Goal: Task Accomplishment & Management: Complete application form

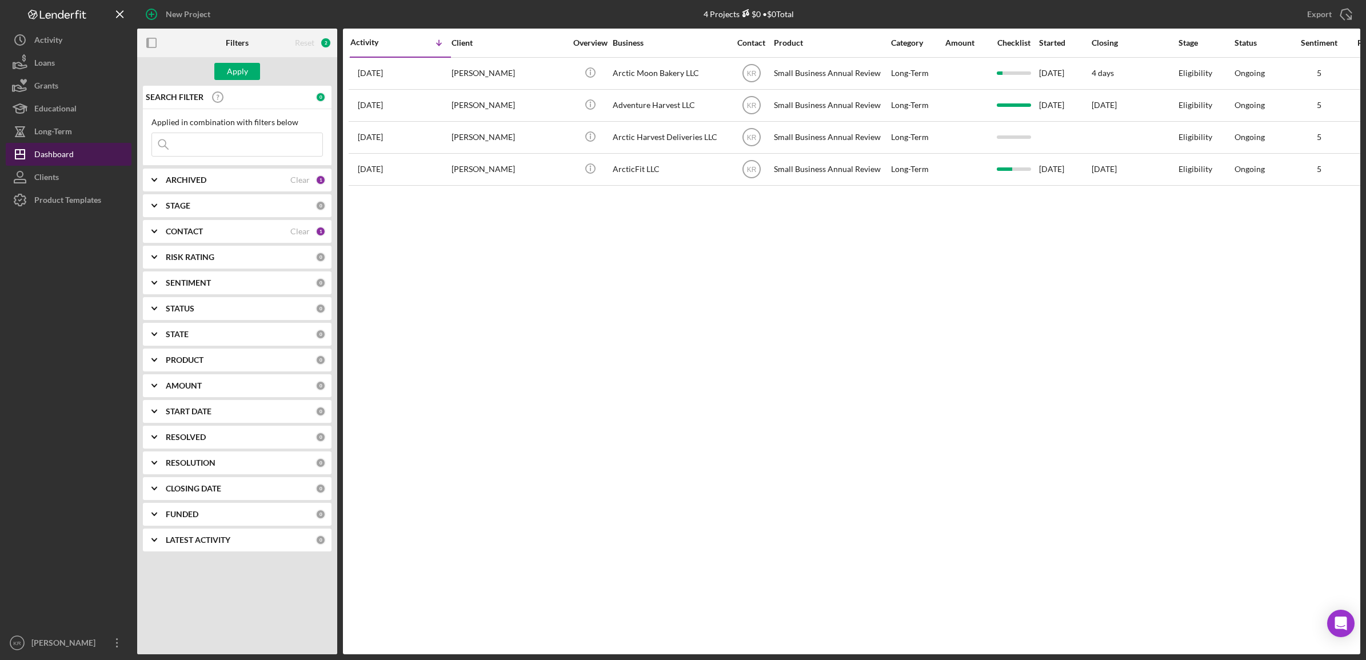
click at [69, 155] on div "Dashboard" at bounding box center [53, 156] width 39 height 26
click at [210, 366] on div "PRODUCT 0" at bounding box center [246, 360] width 160 height 23
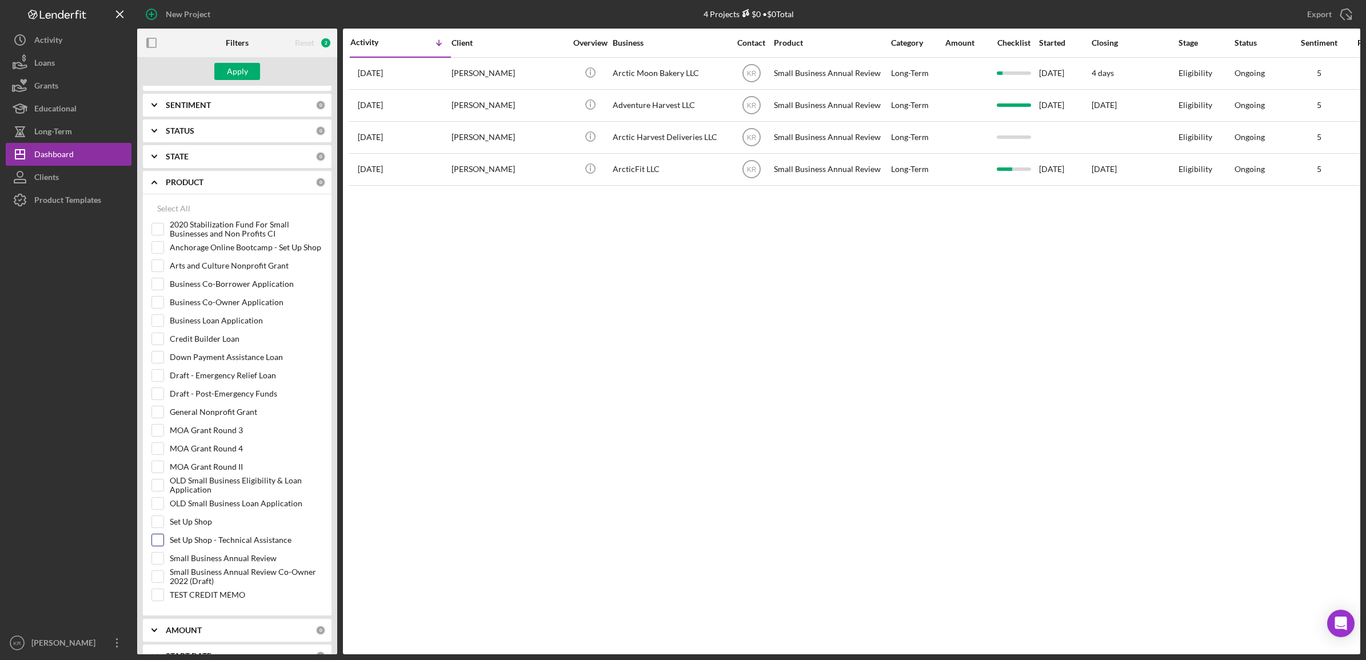
scroll to position [286, 0]
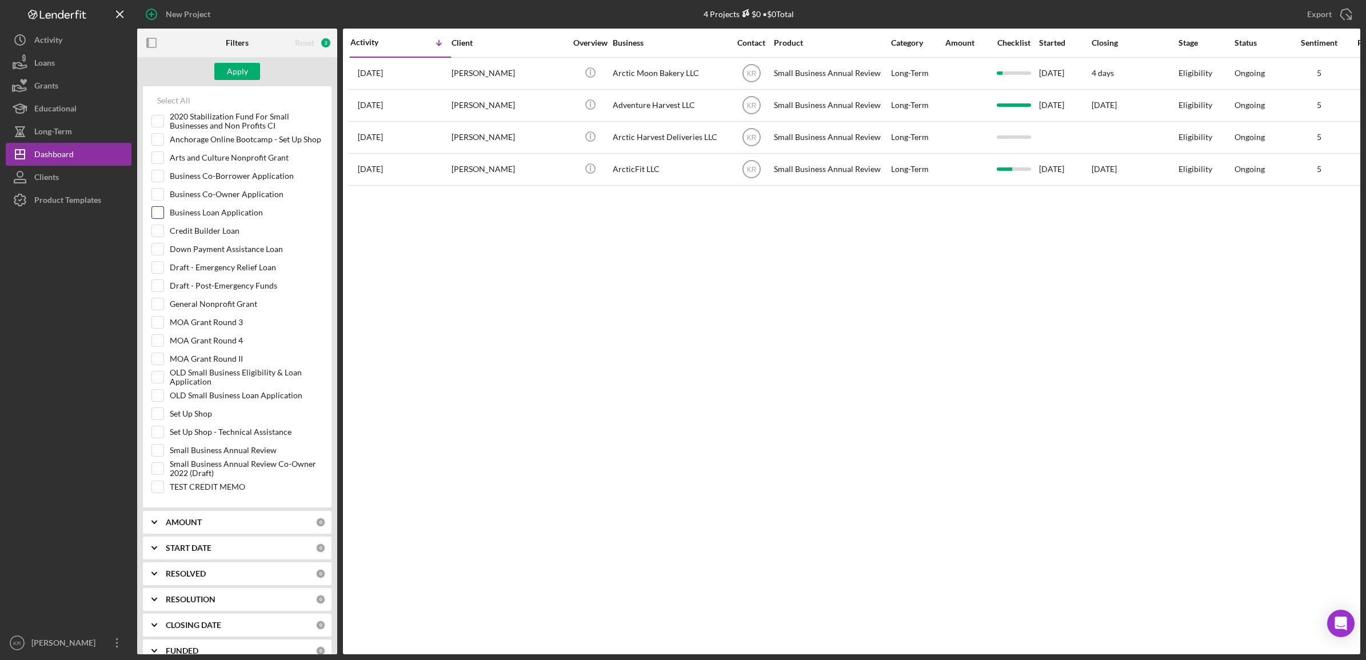
click at [206, 218] on label "Business Loan Application" at bounding box center [246, 212] width 153 height 11
click at [163, 218] on input "Business Loan Application" at bounding box center [157, 212] width 11 height 11
checkbox input "true"
click at [246, 67] on div "Apply" at bounding box center [237, 71] width 21 height 17
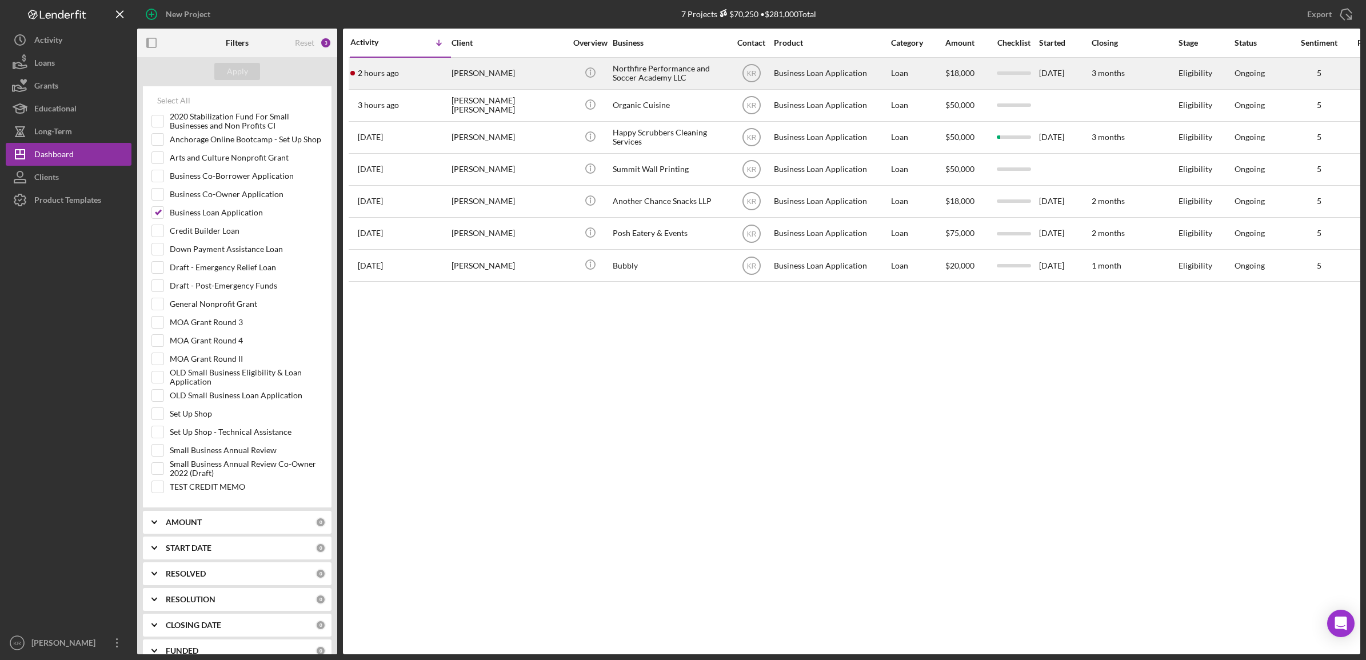
click at [421, 82] on div "2 hours ago [PERSON_NAME]" at bounding box center [400, 73] width 100 height 30
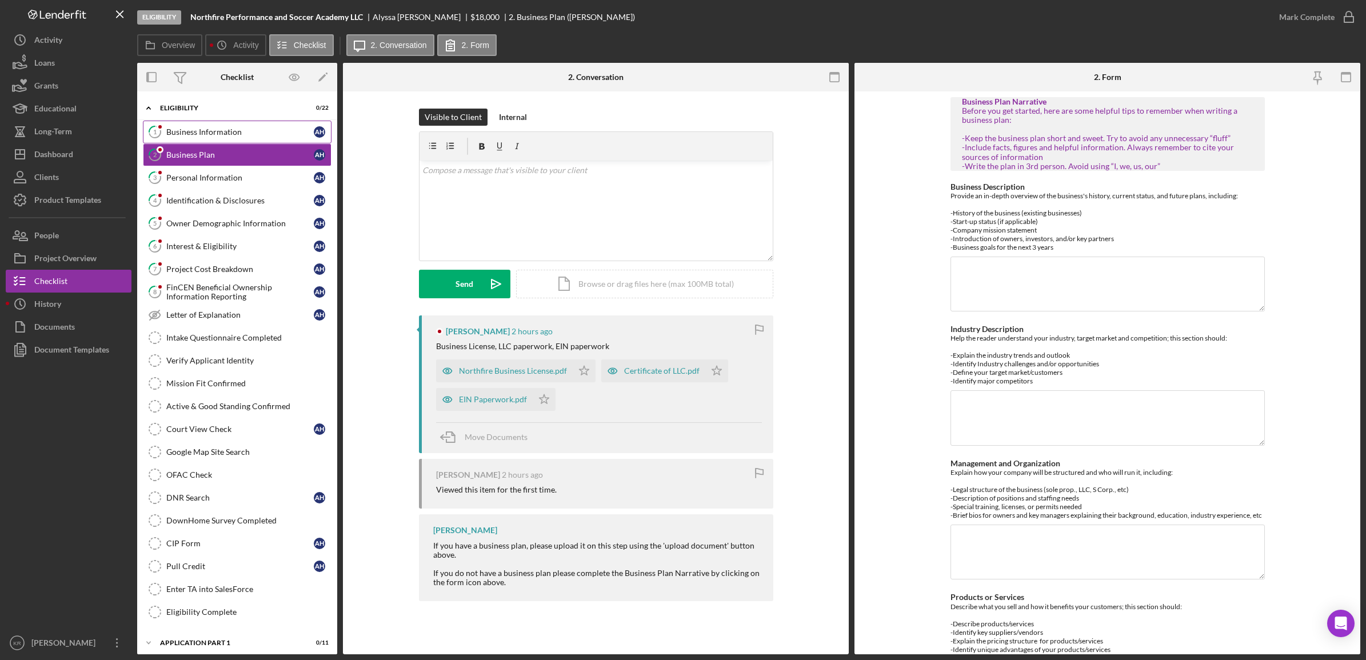
click at [234, 127] on div "Business Information" at bounding box center [239, 131] width 147 height 9
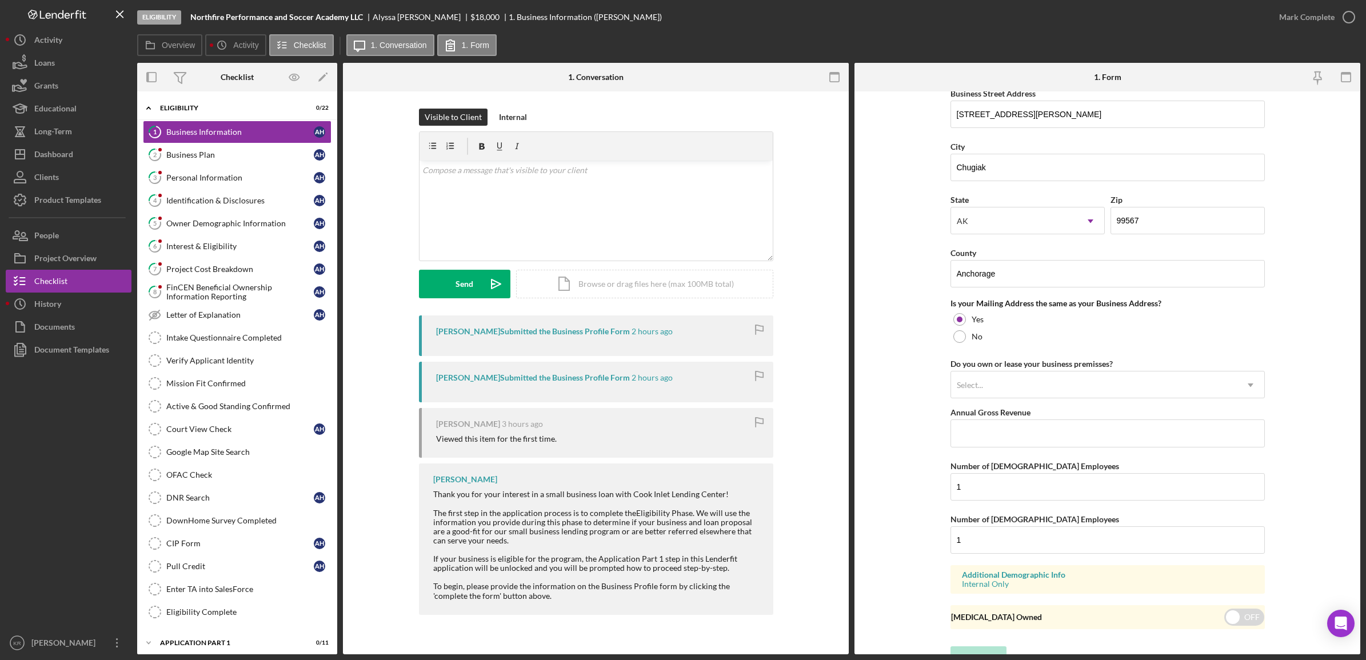
scroll to position [710, 0]
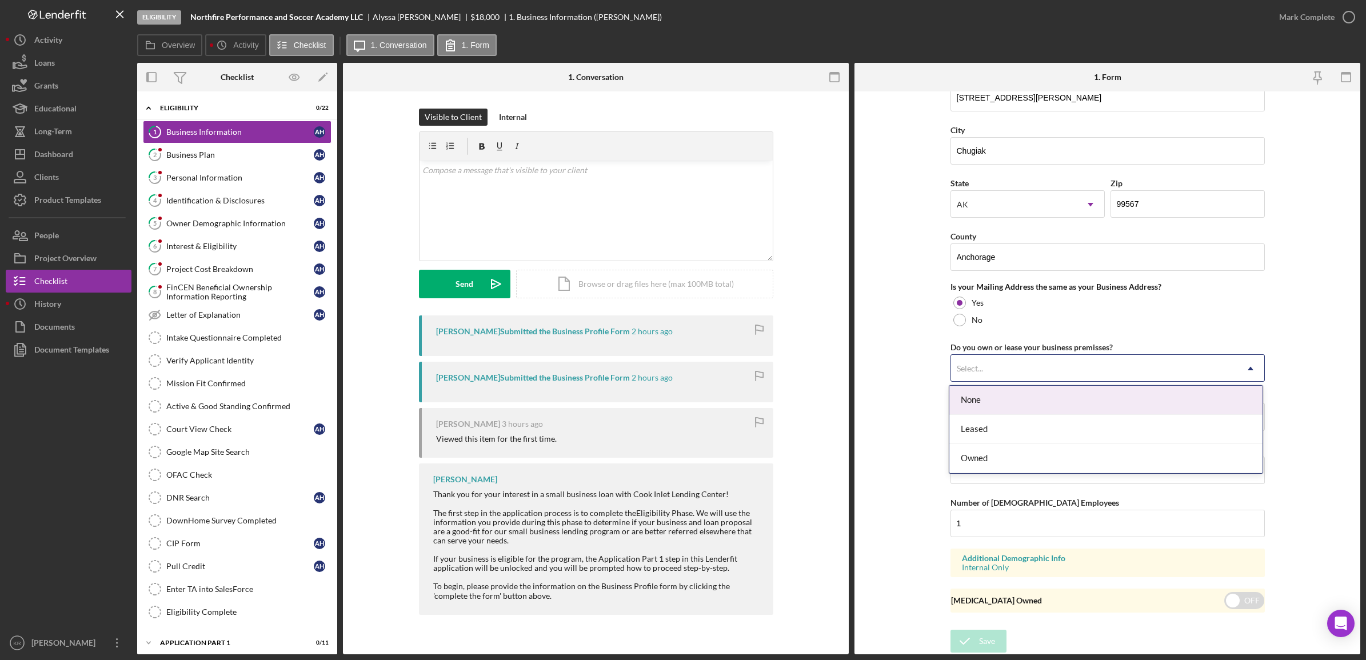
click at [1158, 362] on div "Select..." at bounding box center [1094, 368] width 286 height 26
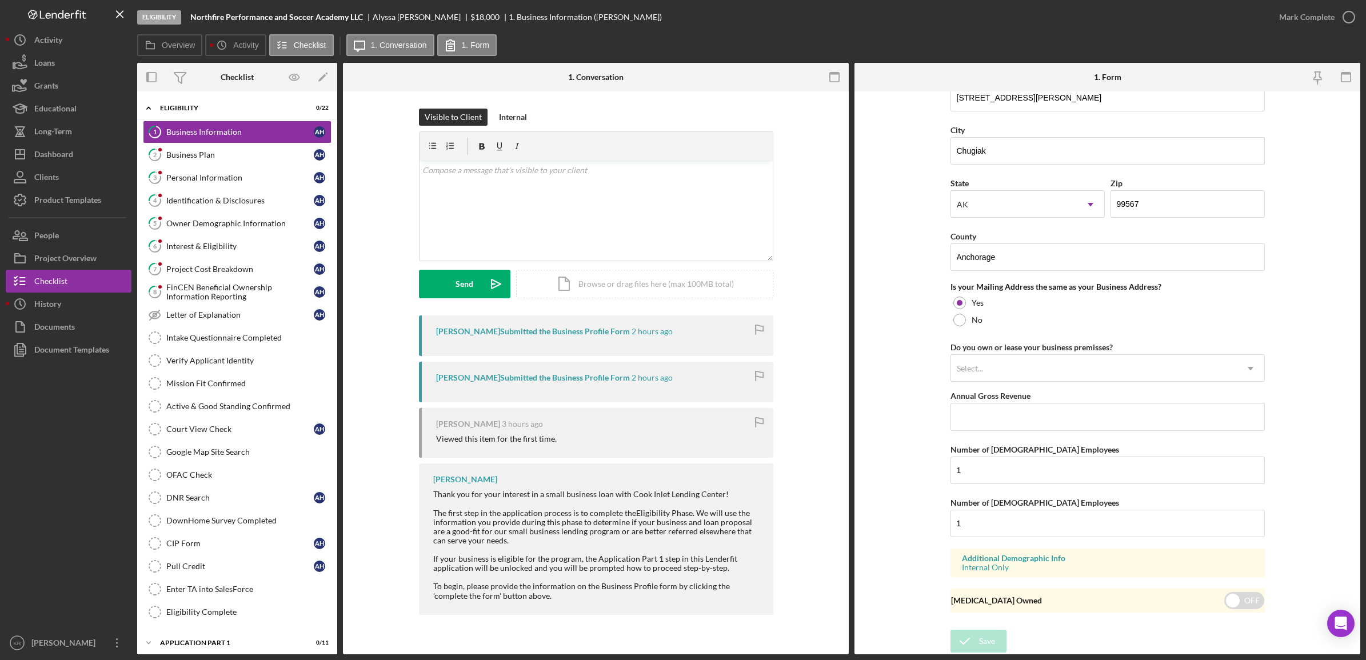
click at [1341, 318] on form "Business Name Northfire Performance and Soccer Academy LLC DBA Business Start D…" at bounding box center [1107, 372] width 506 height 563
click at [1291, 18] on div "Mark Complete" at bounding box center [1306, 17] width 55 height 23
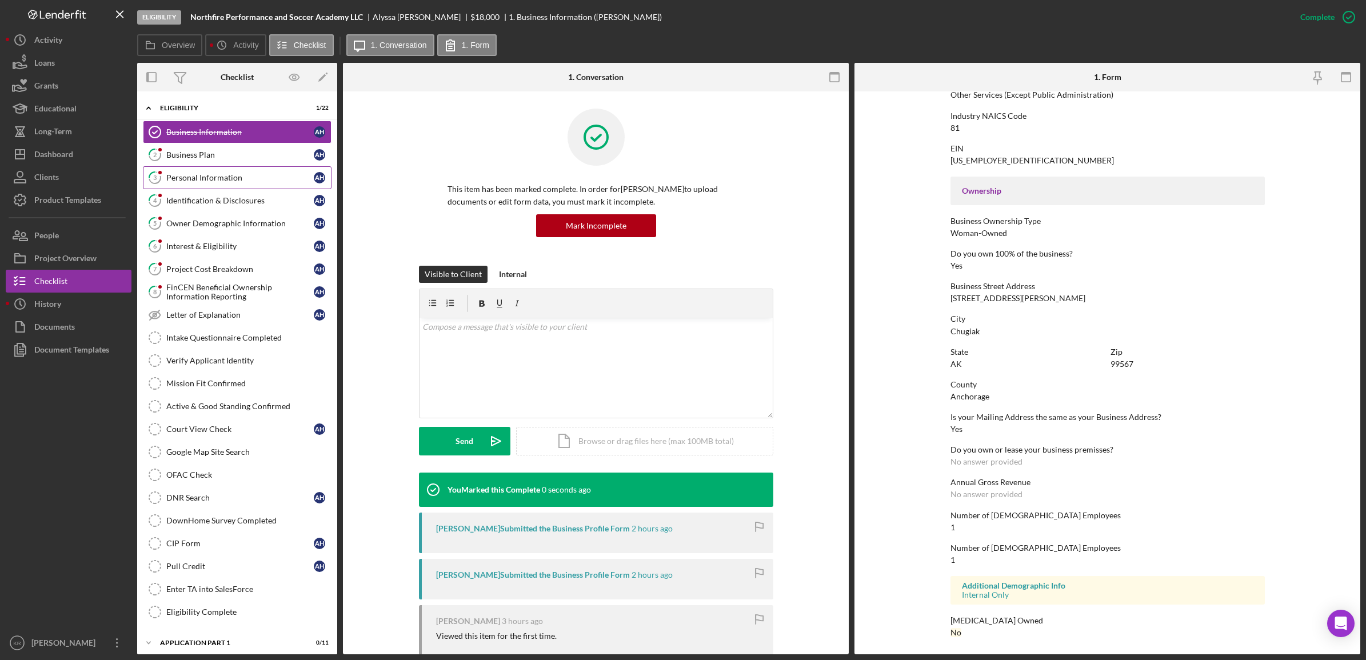
scroll to position [317, 0]
click at [182, 150] on div "Business Plan" at bounding box center [239, 154] width 147 height 9
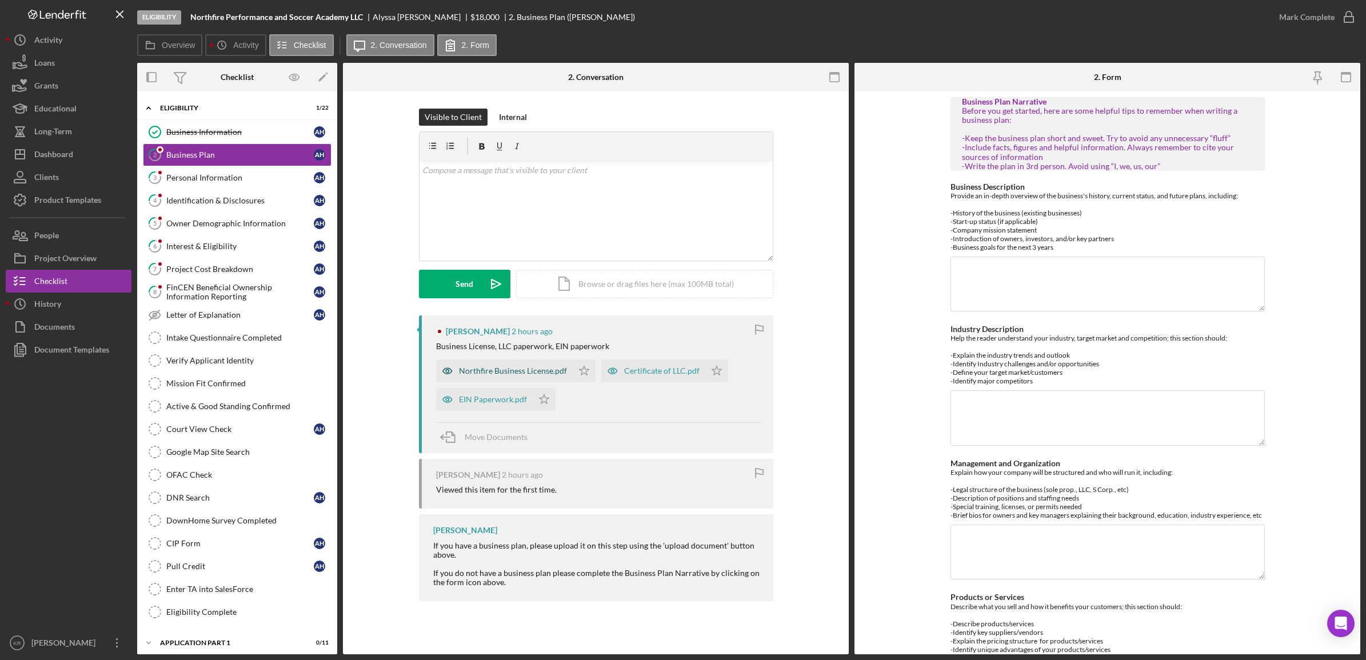
click at [483, 371] on div "Northfire Business License.pdf" at bounding box center [513, 370] width 108 height 9
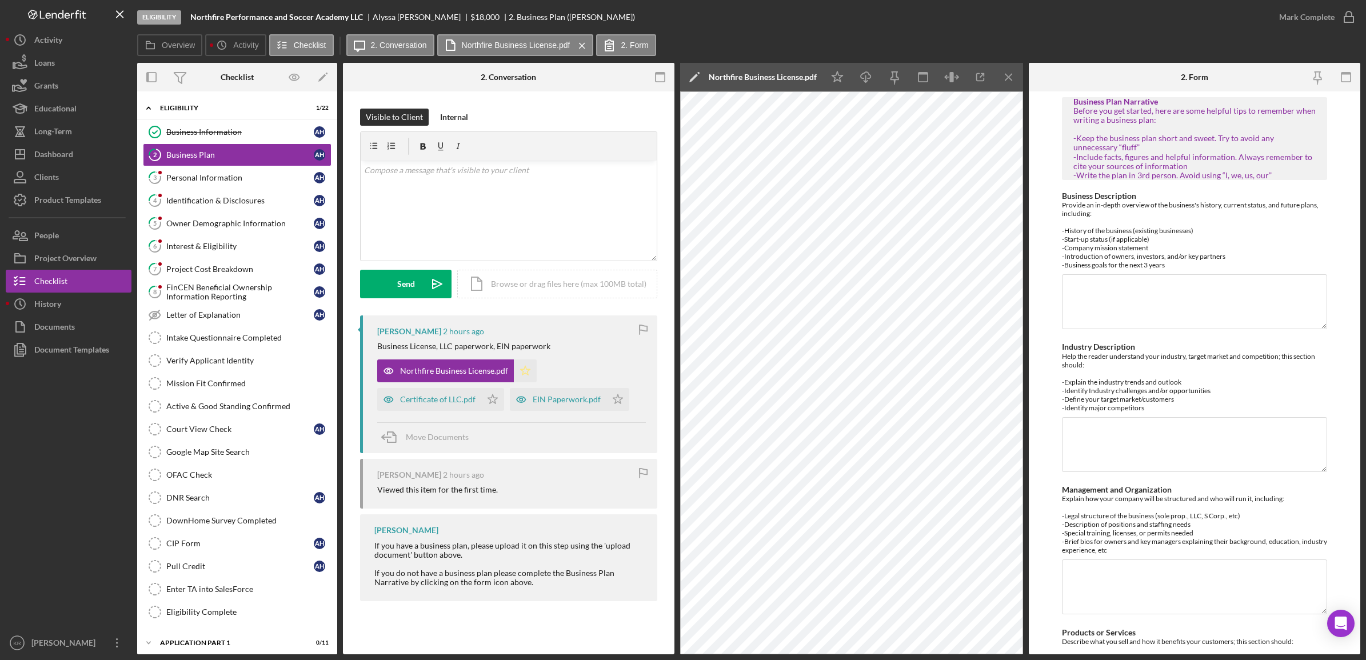
click at [518, 371] on icon "Icon/Star" at bounding box center [525, 370] width 23 height 23
click at [433, 393] on div "Certificate of LLC.pdf" at bounding box center [429, 399] width 104 height 23
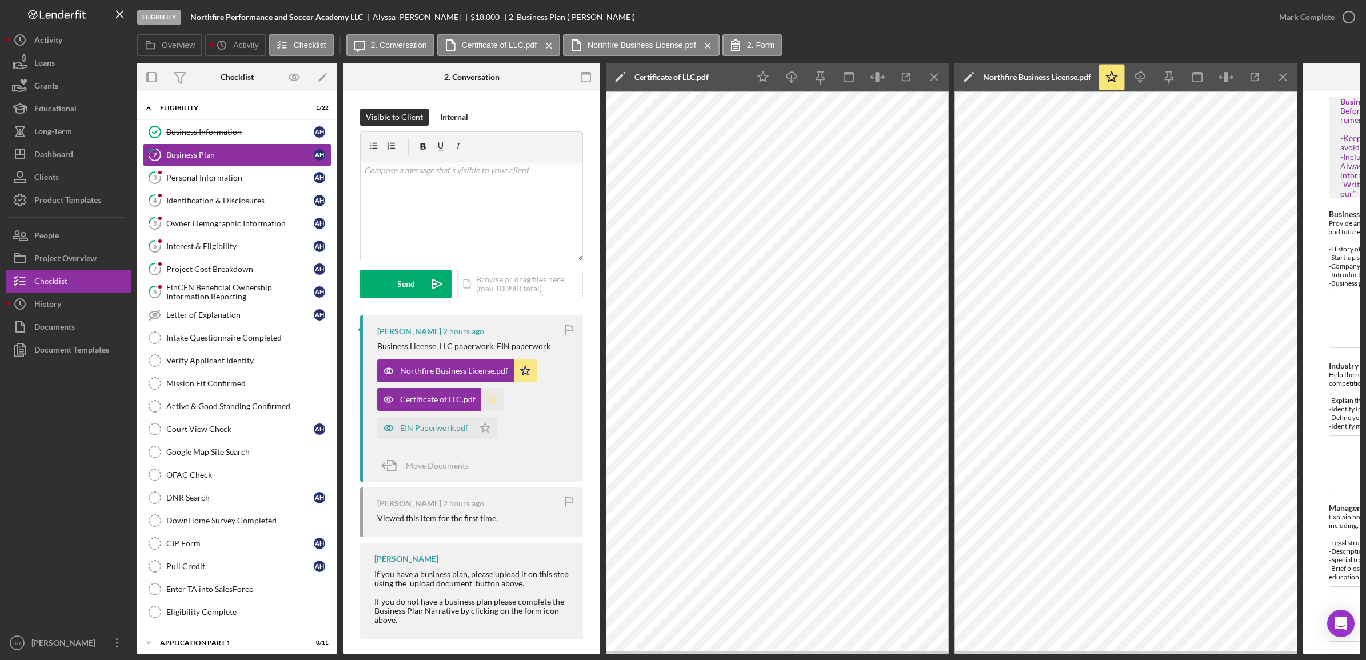
click at [489, 397] on icon "Icon/Star" at bounding box center [492, 399] width 23 height 23
click at [431, 431] on div "EIN Paperwork.pdf" at bounding box center [434, 427] width 68 height 9
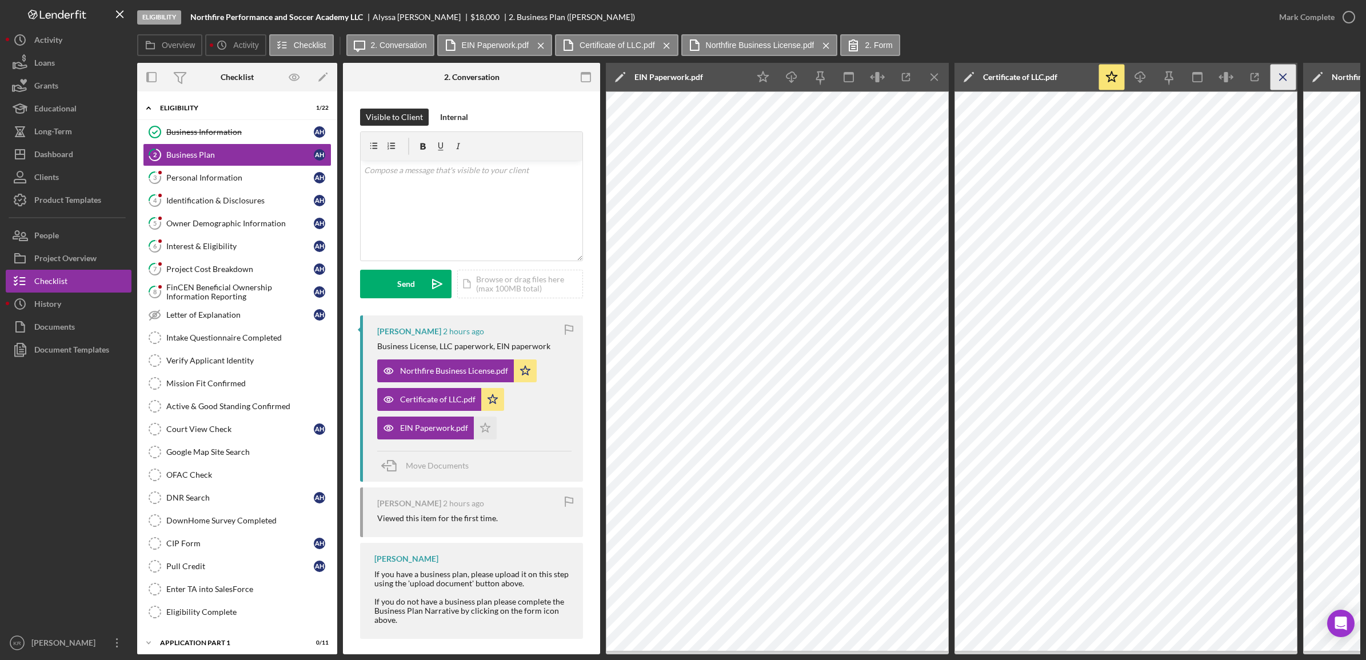
click at [936, 73] on icon "Icon/Menu Close" at bounding box center [935, 78] width 26 height 26
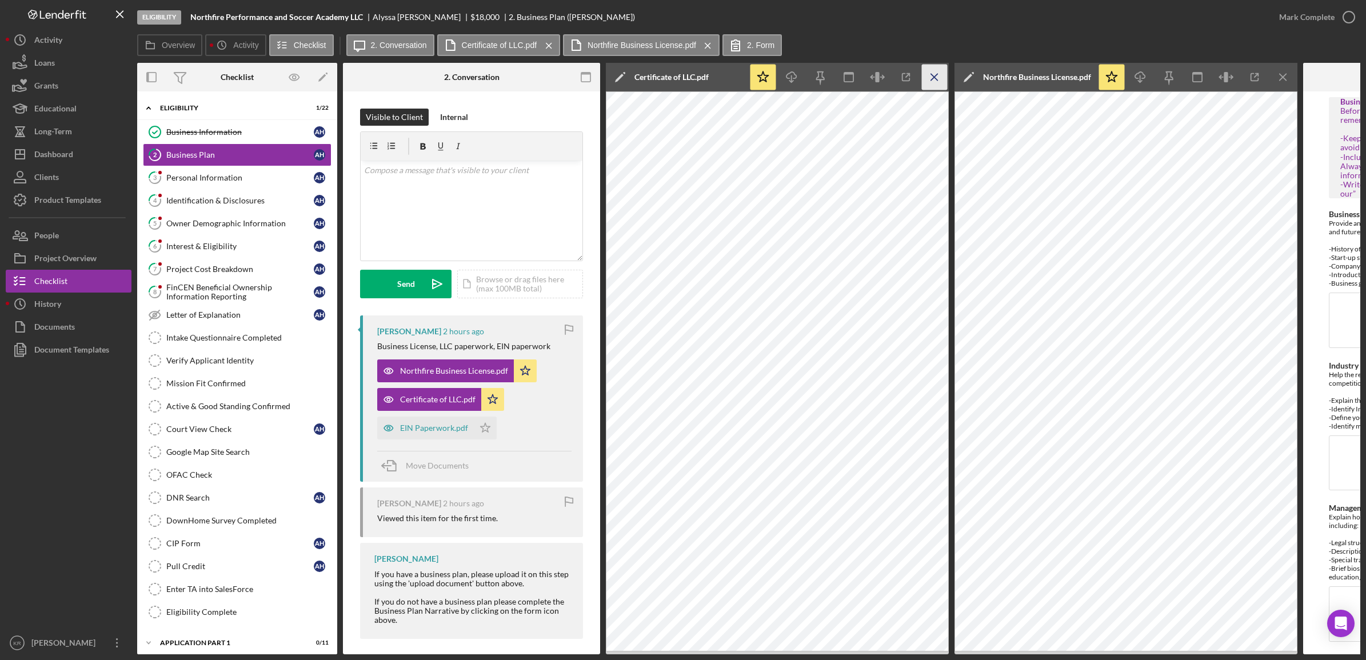
click at [936, 75] on icon "Icon/Menu Close" at bounding box center [935, 78] width 26 height 26
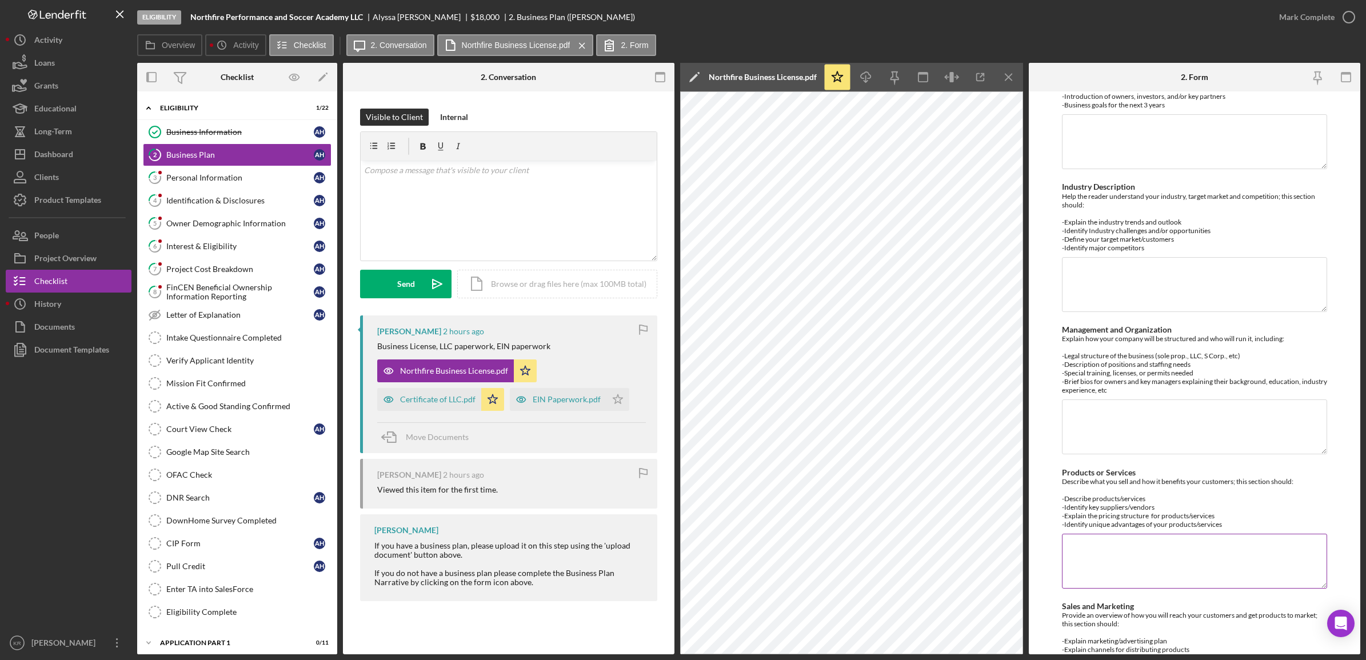
scroll to position [214, 0]
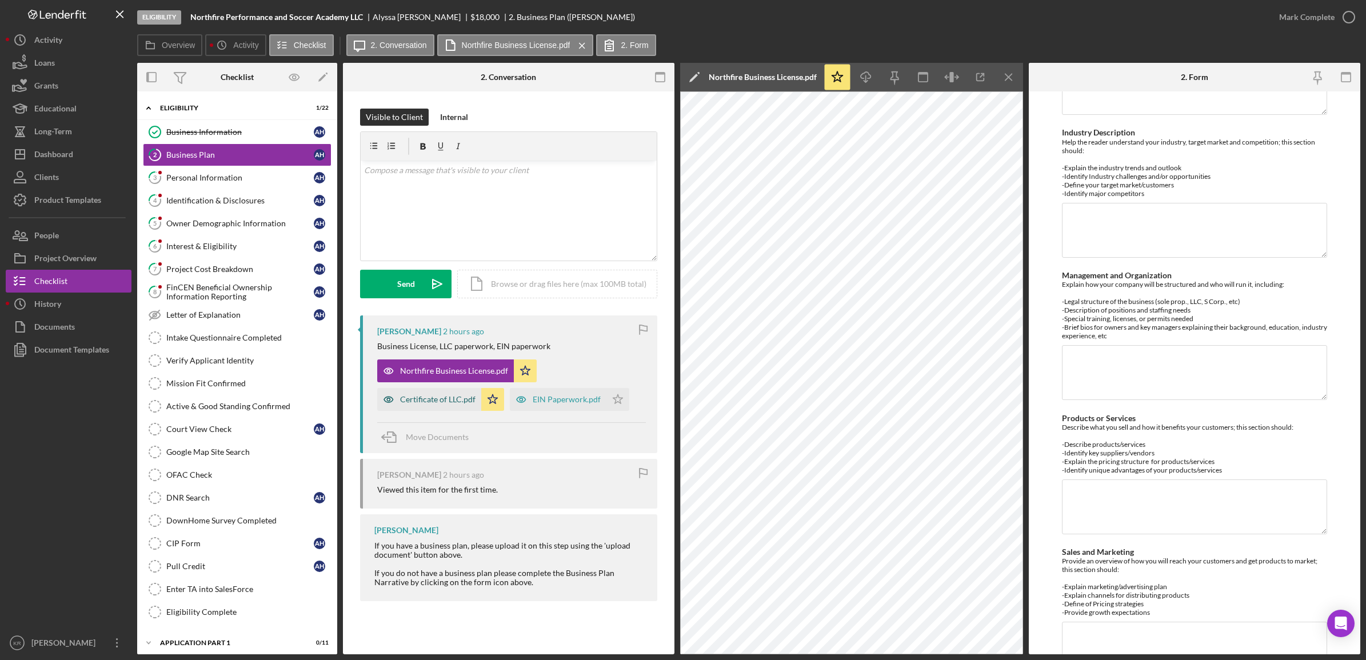
drag, startPoint x: 421, startPoint y: 409, endPoint x: 422, endPoint y: 402, distance: 6.9
click at [422, 409] on div "Certificate of LLC.pdf" at bounding box center [429, 399] width 104 height 23
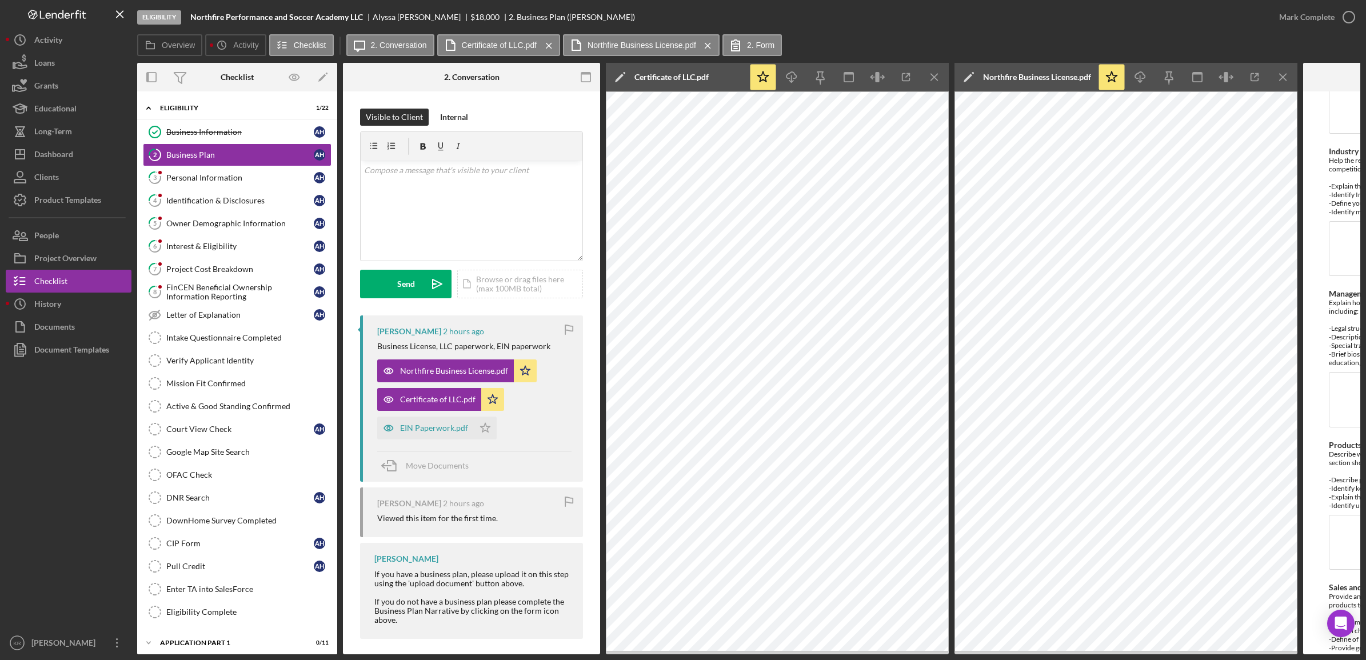
scroll to position [233, 0]
click at [429, 462] on span "Move Documents" at bounding box center [437, 466] width 63 height 10
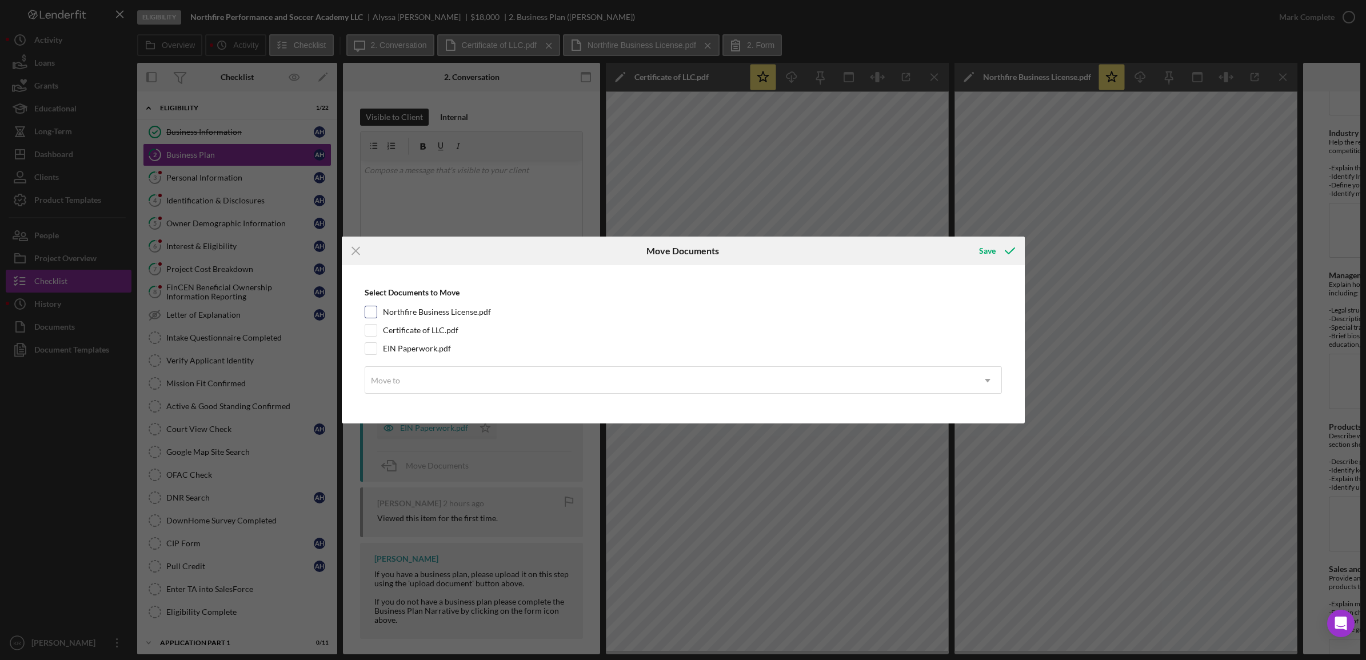
click at [454, 315] on label "Northfire Business License.pdf" at bounding box center [437, 311] width 108 height 11
click at [377, 315] on input "Northfire Business License.pdf" at bounding box center [370, 311] width 11 height 11
checkbox input "true"
drag, startPoint x: 444, startPoint y: 323, endPoint x: 433, endPoint y: 338, distance: 18.7
click at [444, 324] on div "Certificate of LLC.pdf" at bounding box center [683, 330] width 637 height 13
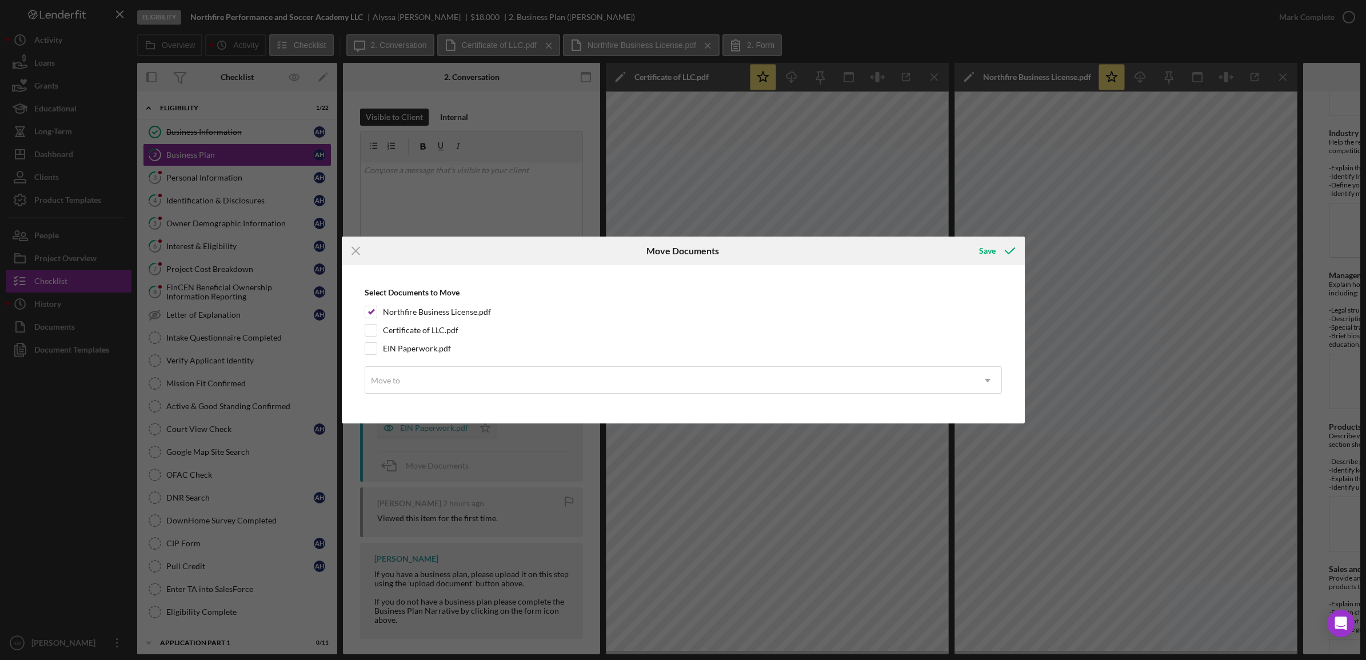
click at [429, 337] on div "Select Documents to Move Northfire Business License.pdf Certificate of LLC.pdf …" at bounding box center [682, 344] width 671 height 147
click at [416, 350] on label "EIN Paperwork.pdf" at bounding box center [417, 348] width 68 height 11
click at [377, 350] on input "EIN Paperwork.pdf" at bounding box center [370, 348] width 11 height 11
checkbox input "true"
click at [417, 332] on label "Certificate of LLC.pdf" at bounding box center [420, 330] width 75 height 11
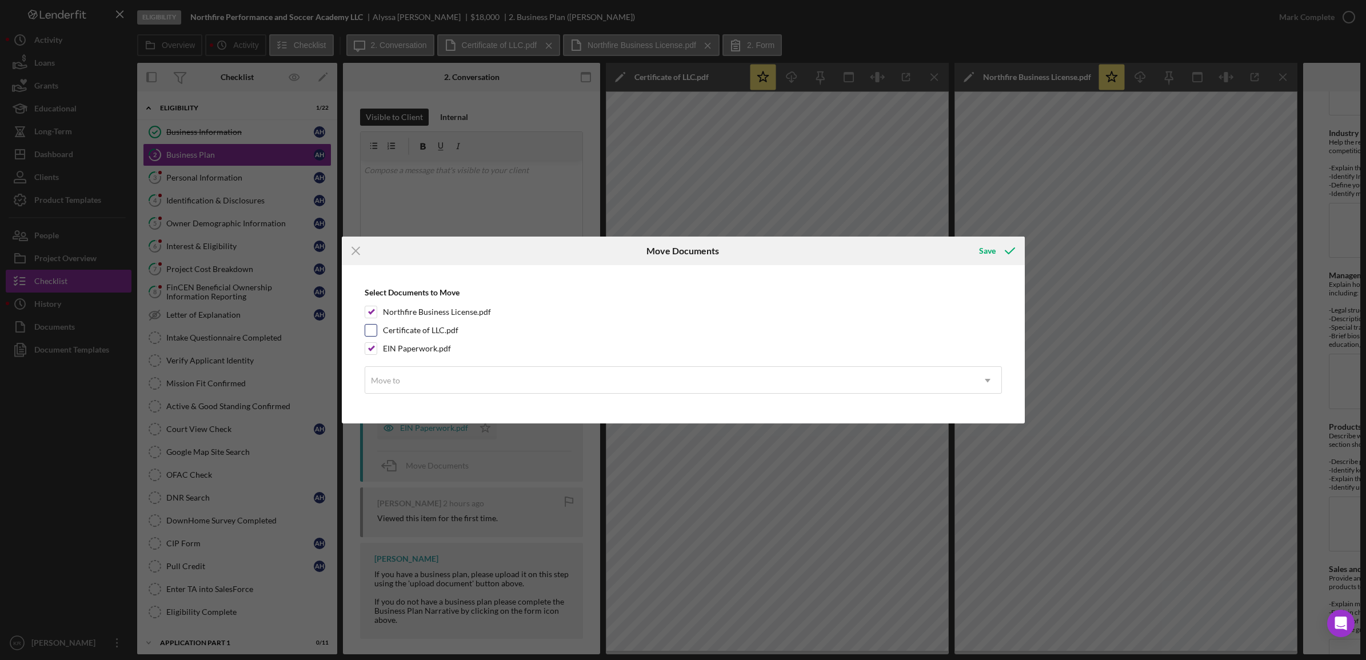
click at [377, 332] on input "Certificate of LLC.pdf" at bounding box center [370, 330] width 11 height 11
checkbox input "true"
click at [418, 369] on div "Move to" at bounding box center [669, 380] width 609 height 26
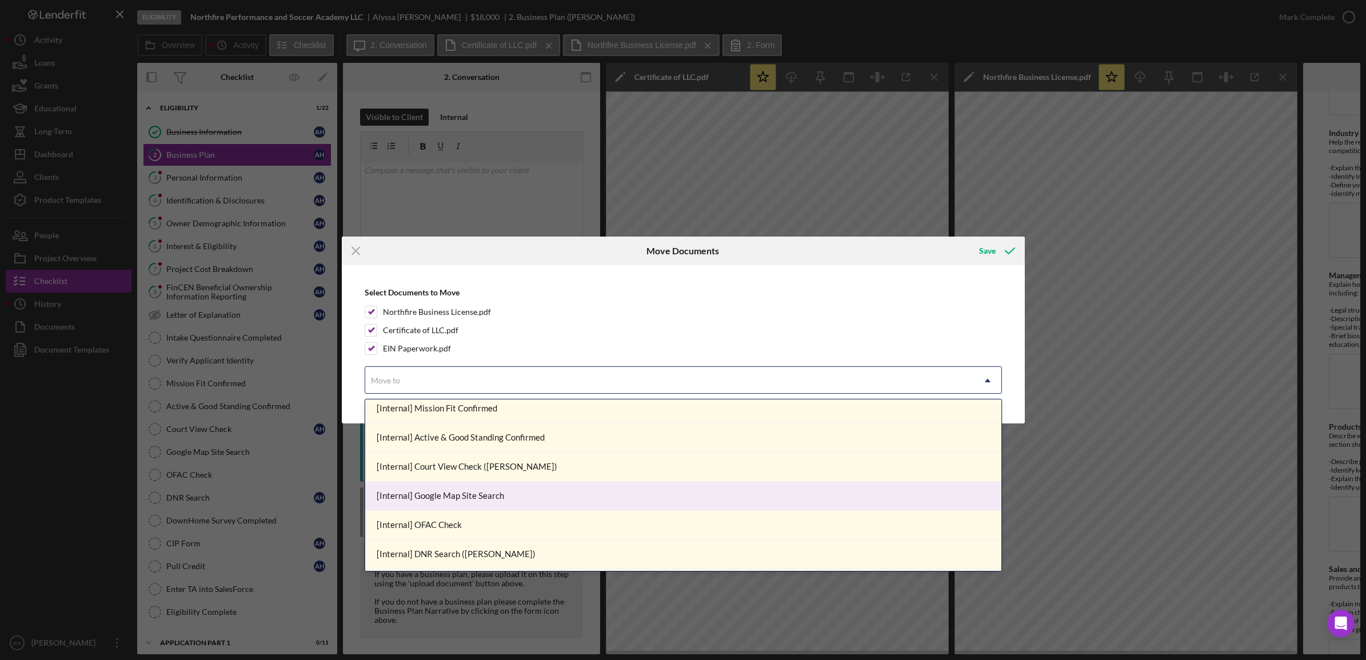
scroll to position [214, 0]
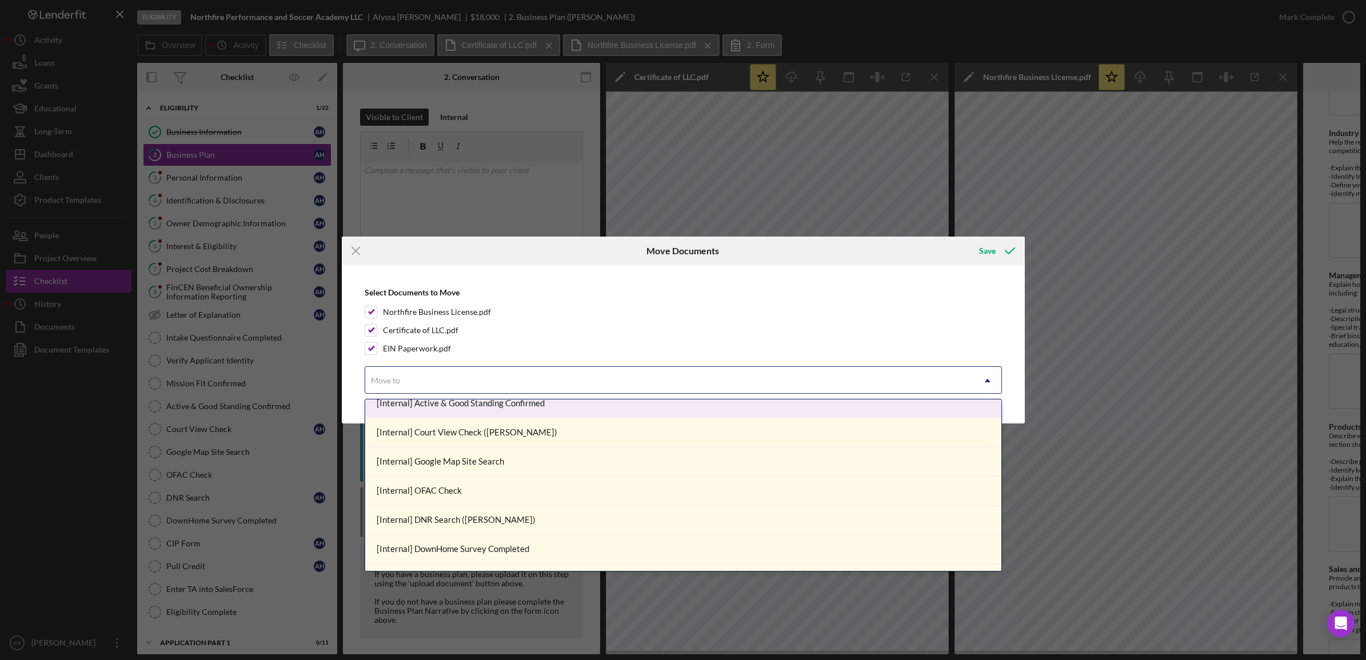
click at [541, 406] on div "[Internal] Active & Good Standing Confirmed" at bounding box center [683, 403] width 636 height 29
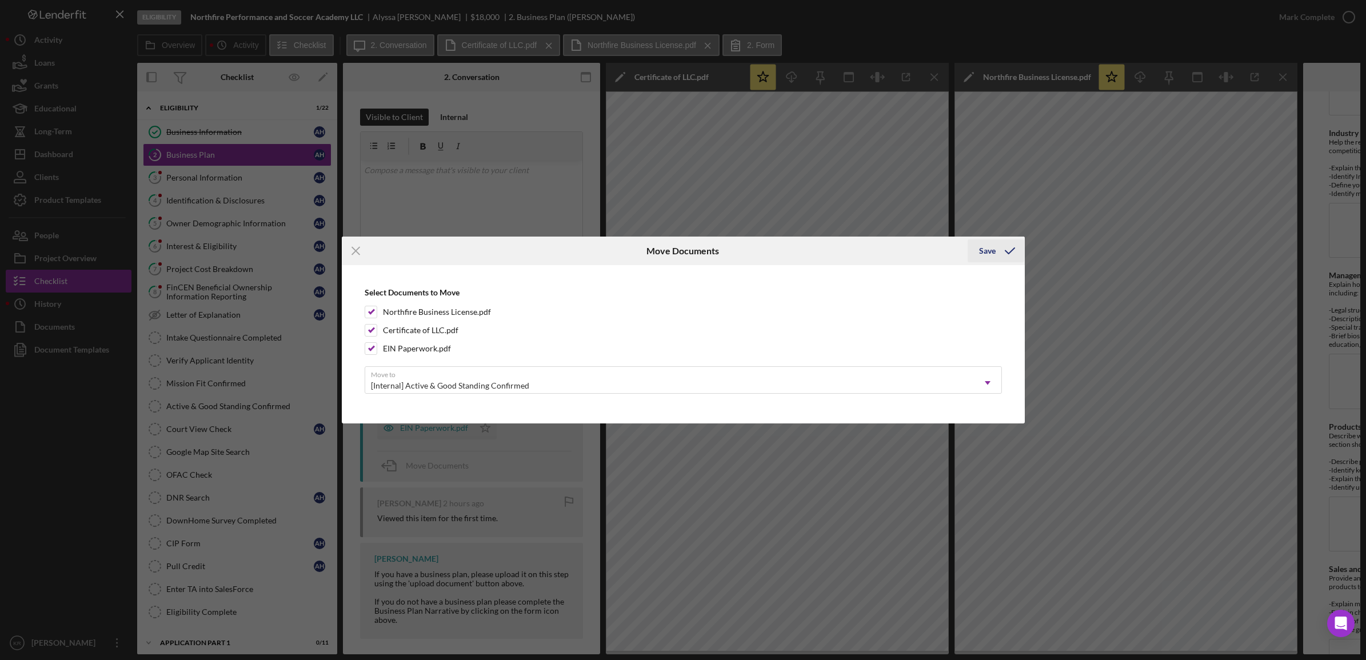
click at [998, 250] on icon "submit" at bounding box center [1009, 251] width 29 height 29
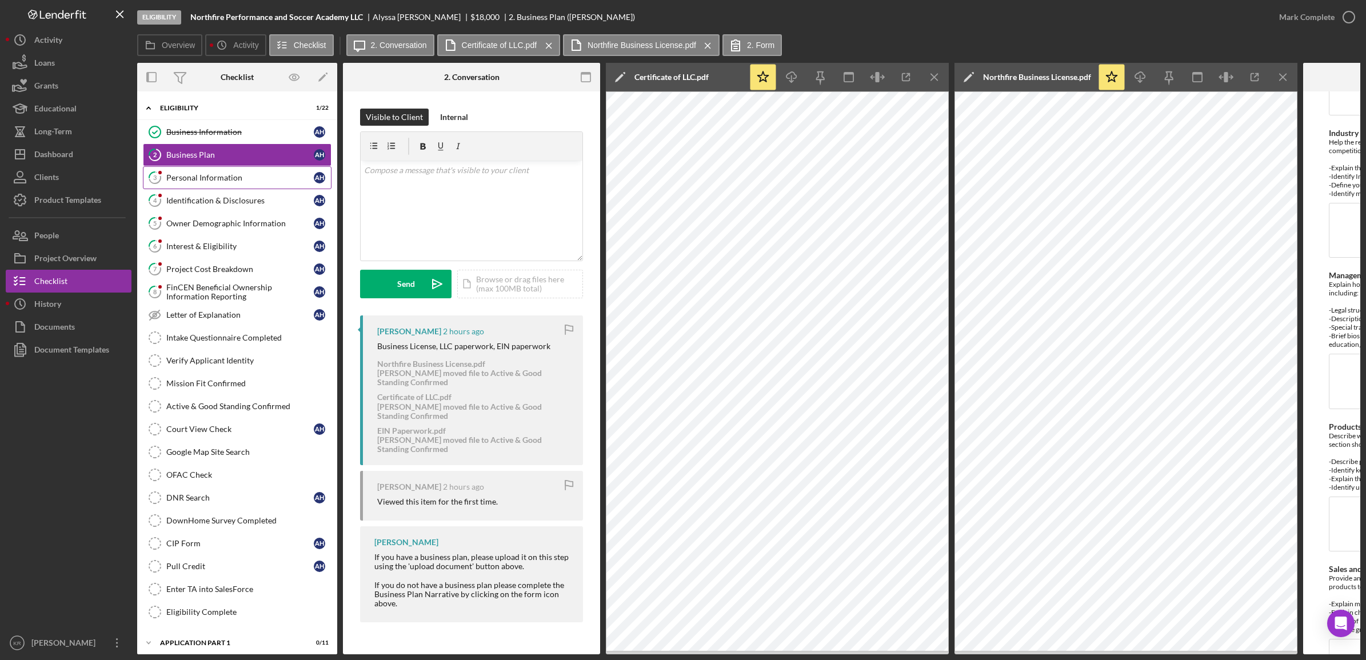
click at [219, 174] on div "Personal Information" at bounding box center [239, 177] width 147 height 9
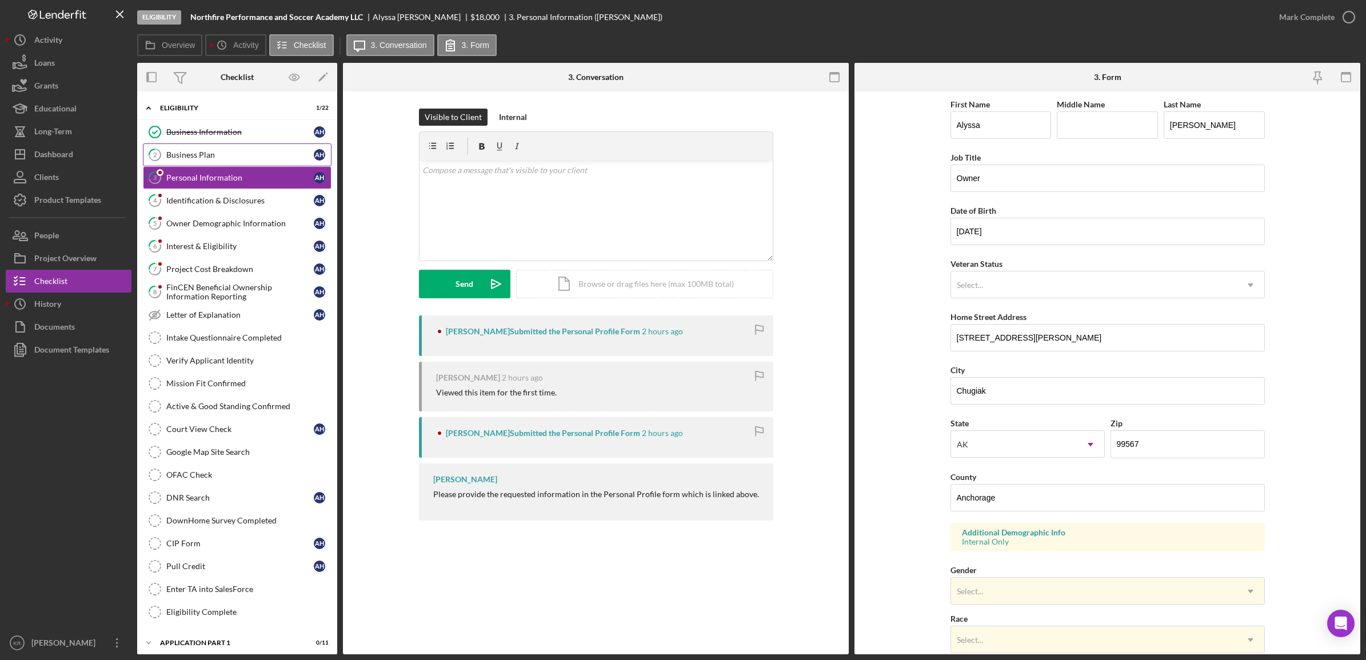
click at [203, 150] on div "Business Plan" at bounding box center [239, 154] width 147 height 9
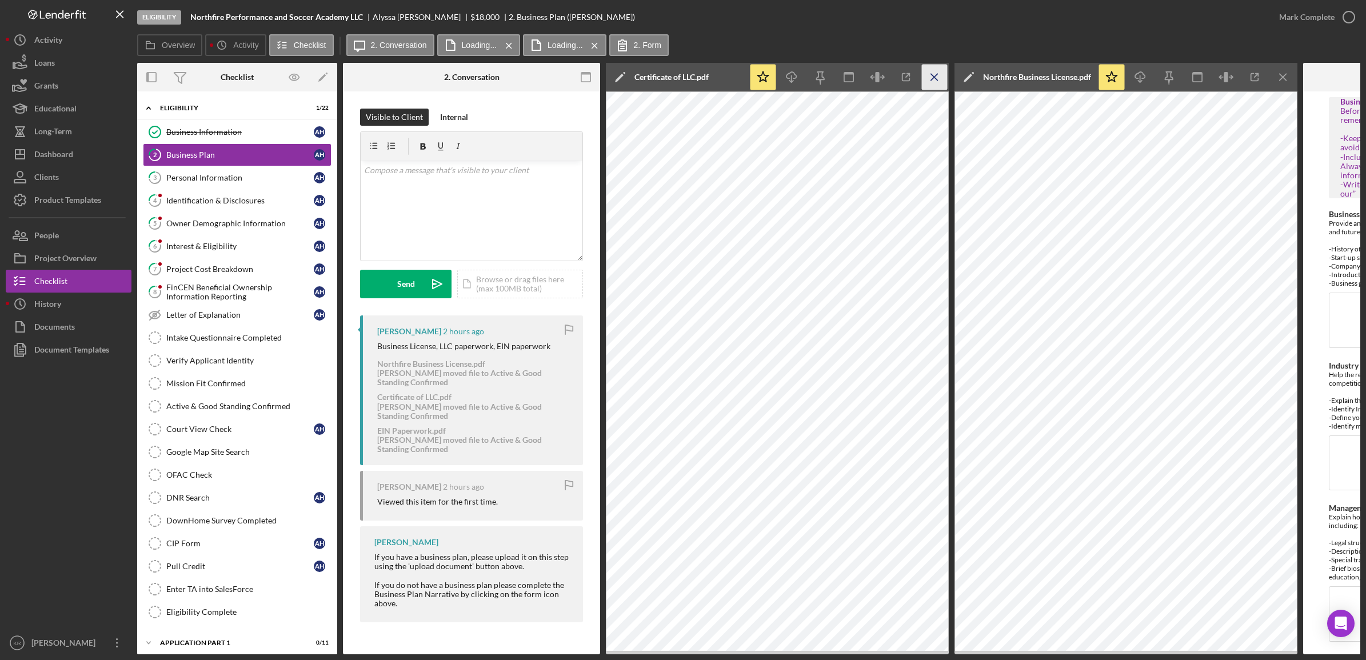
click at [931, 80] on line "button" at bounding box center [934, 77] width 6 height 6
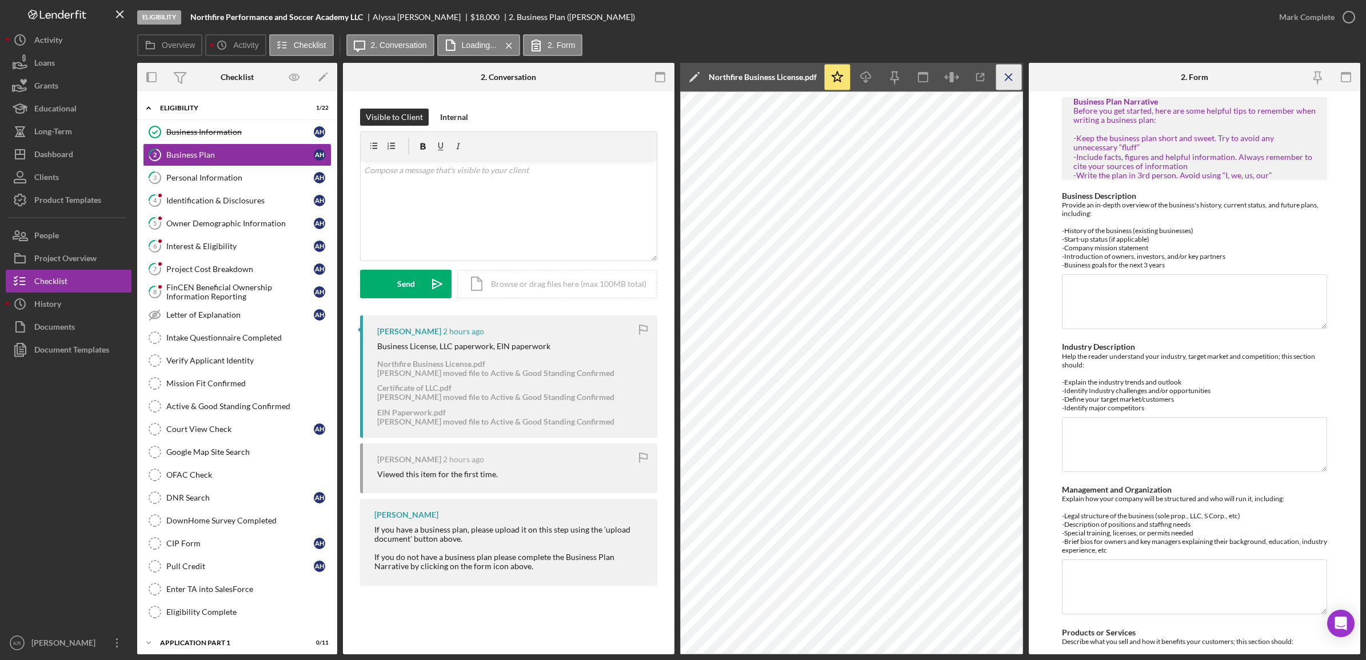
click at [1000, 75] on icon "Icon/Menu Close" at bounding box center [1009, 78] width 26 height 26
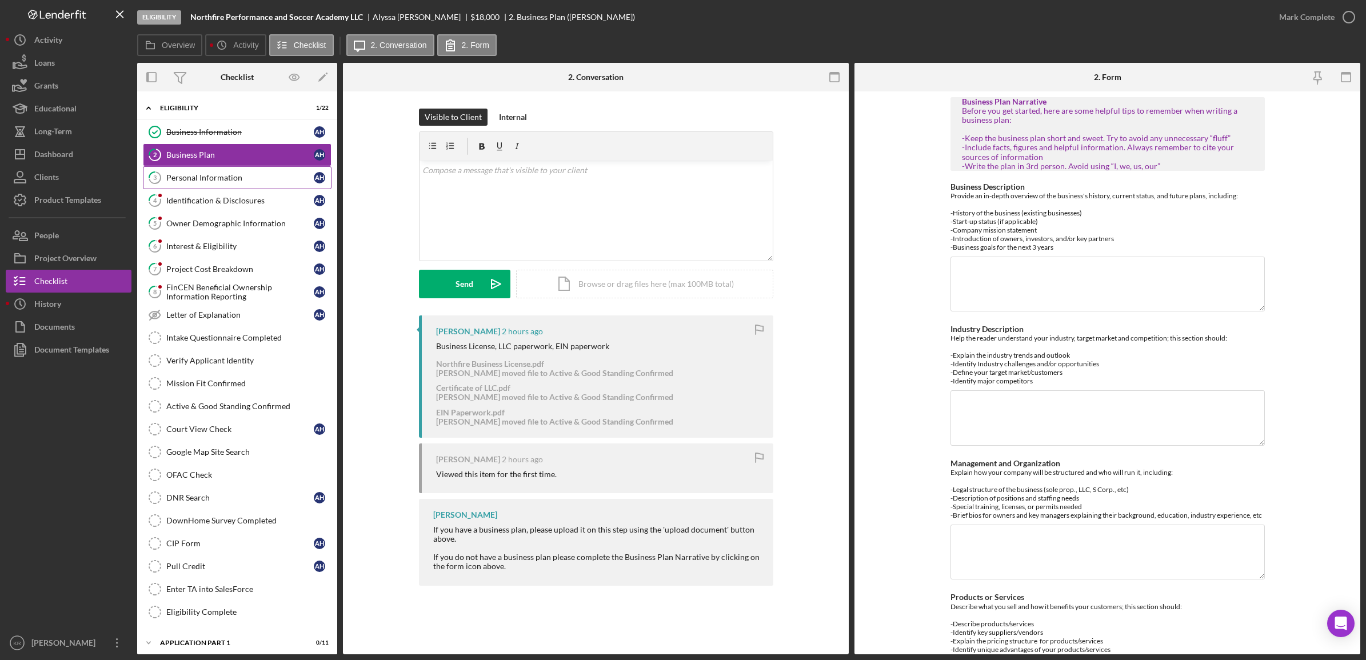
click at [223, 177] on div "Personal Information" at bounding box center [239, 177] width 147 height 9
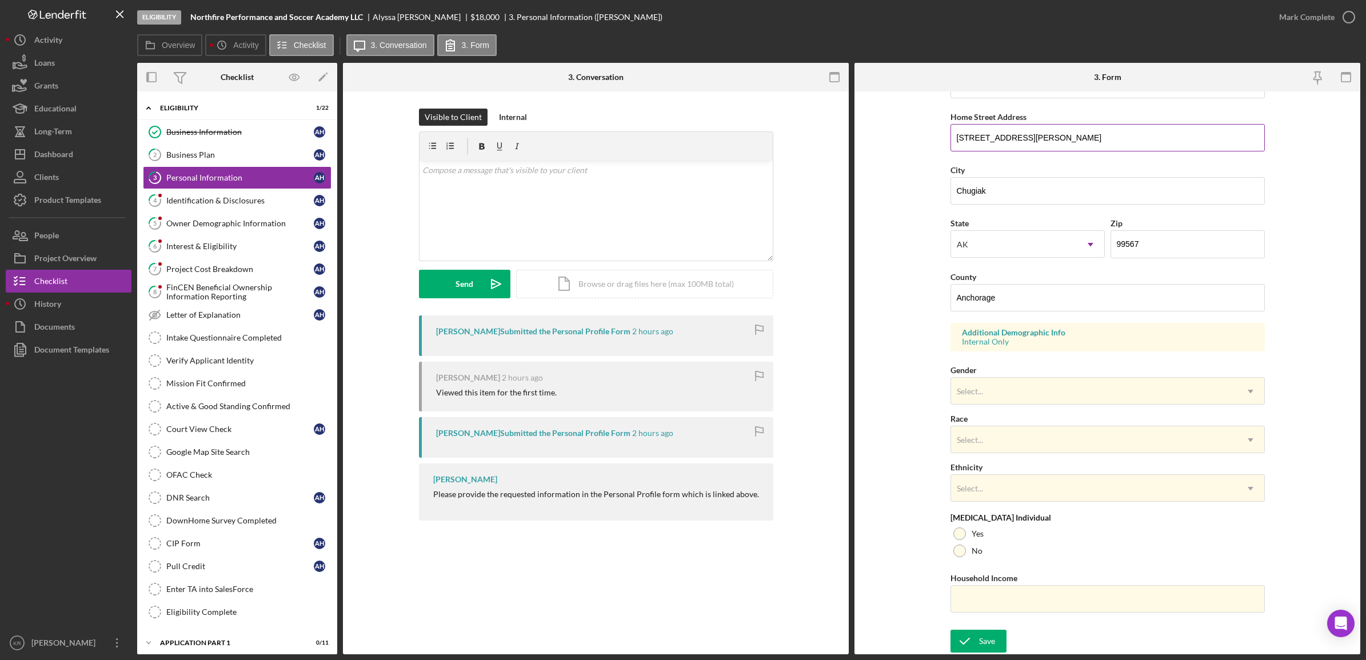
scroll to position [202, 0]
click at [1326, 13] on div "Mark Complete" at bounding box center [1306, 17] width 55 height 23
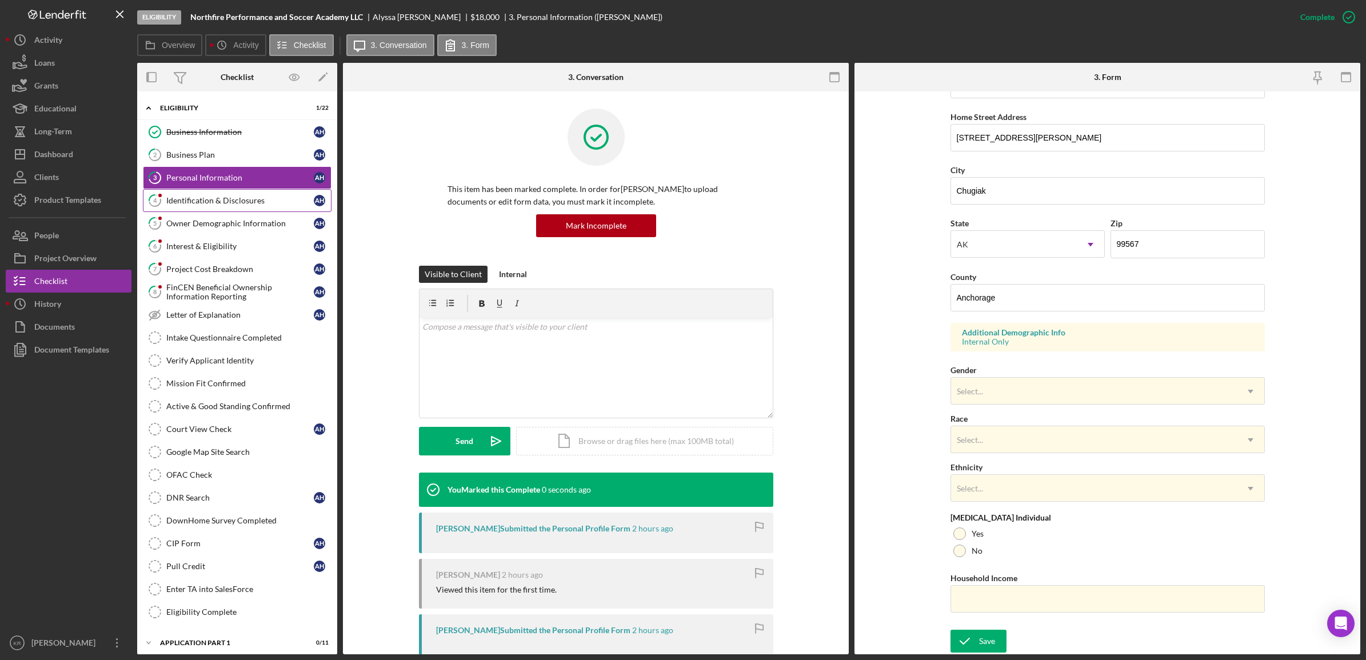
scroll to position [0, 0]
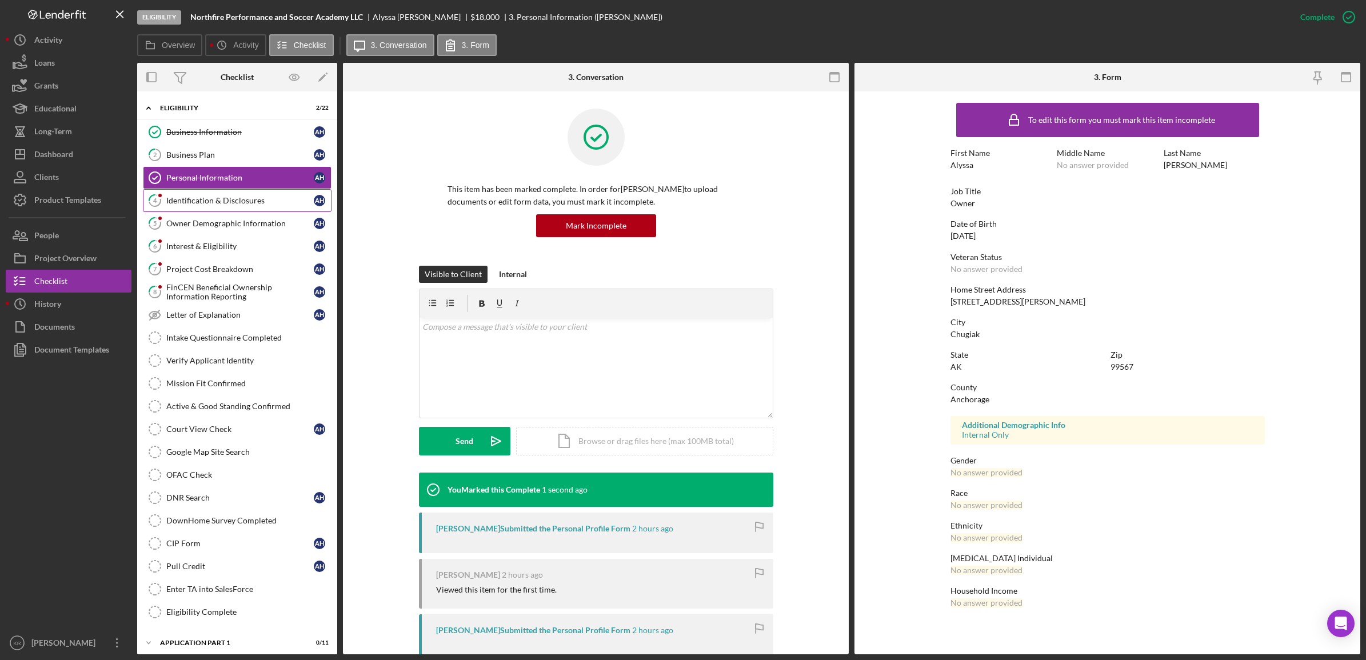
click at [199, 193] on link "4 Identification & Disclosures A H" at bounding box center [237, 200] width 189 height 23
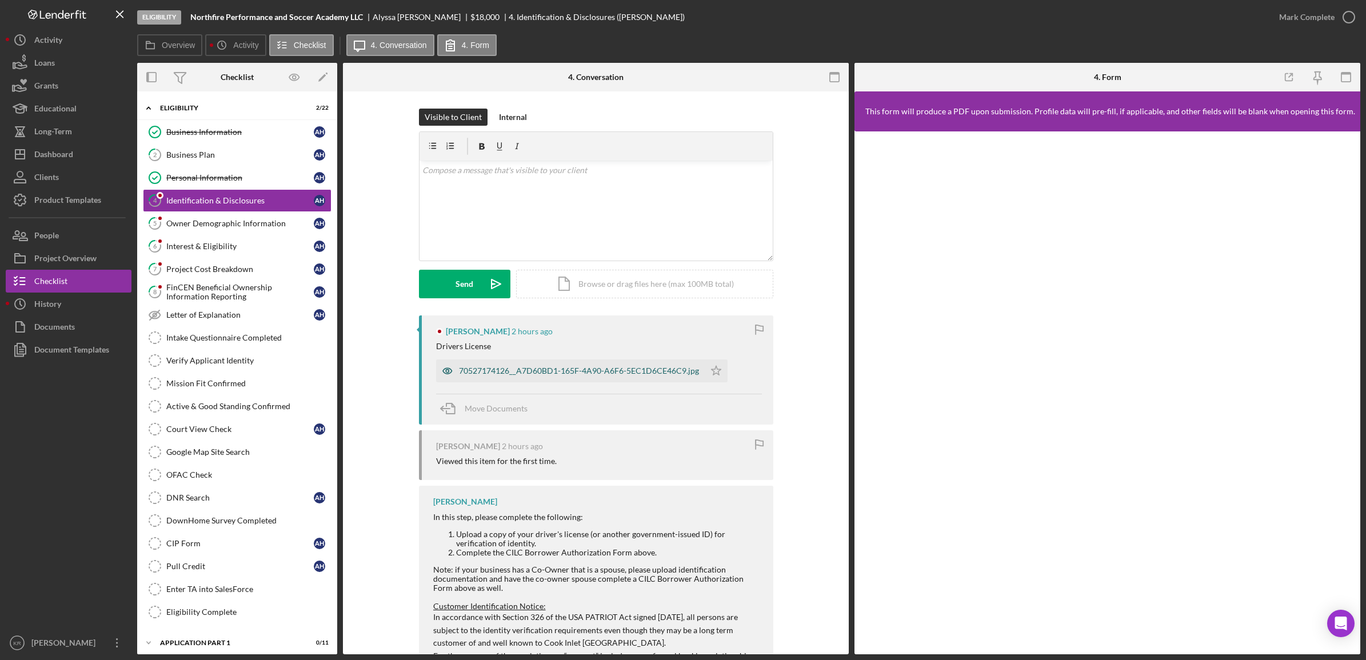
click at [578, 365] on div "70527174126__A7D60BD1-165F-4A90-A6F6-5EC1D6CE46C9.jpg" at bounding box center [570, 370] width 269 height 23
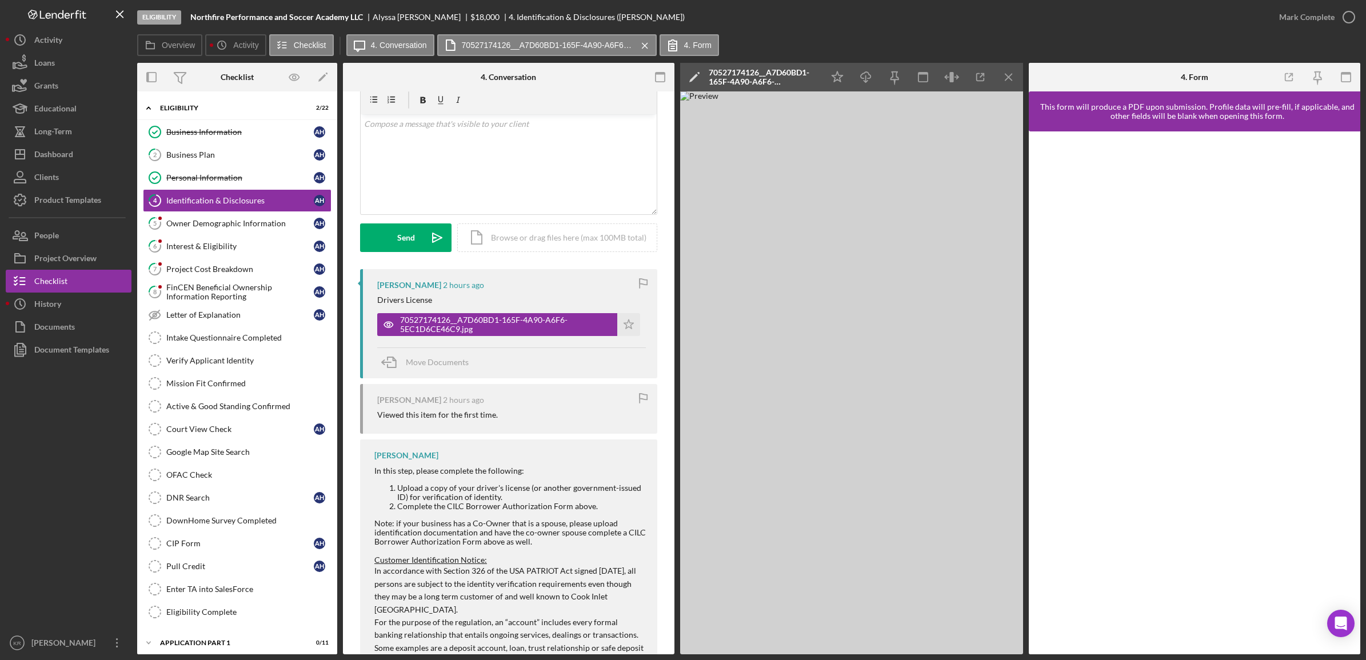
scroll to position [71, 0]
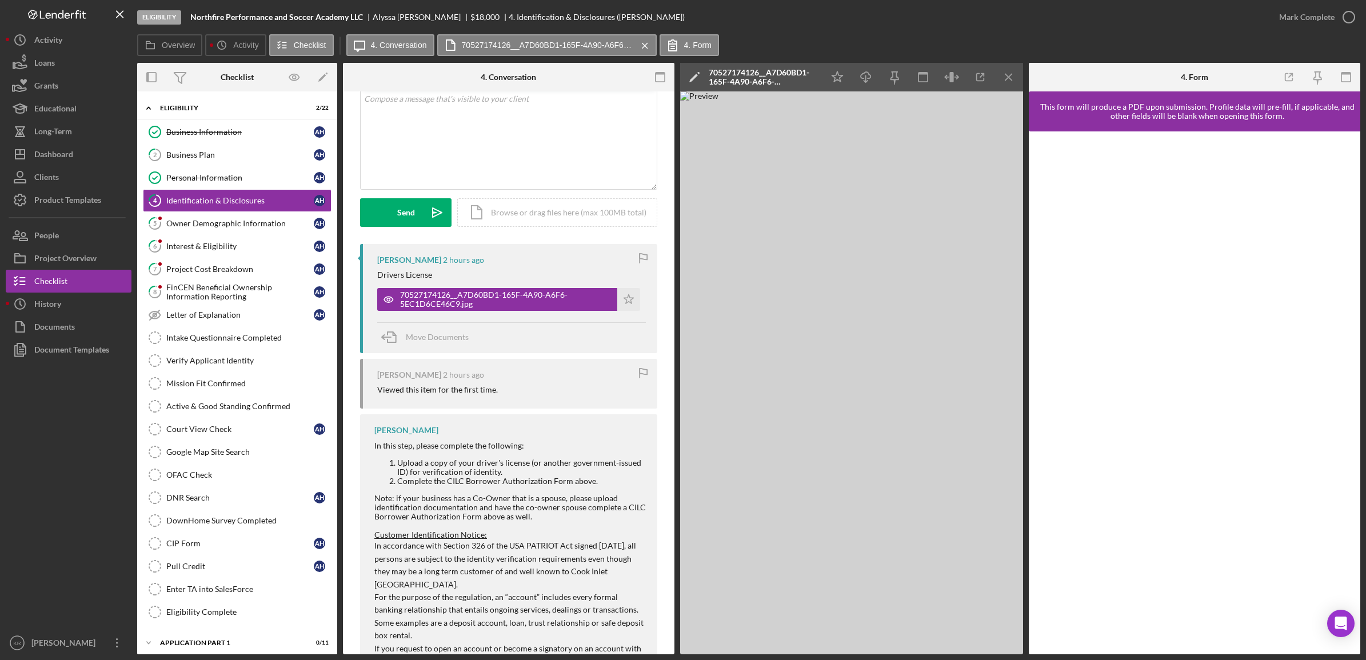
drag, startPoint x: 487, startPoint y: 297, endPoint x: 472, endPoint y: 432, distance: 135.7
click at [472, 432] on div "[PERSON_NAME] 2 hours ago Drivers License [DRIVERS_LICENSE_NUMBER]__A7D60BD1-16…" at bounding box center [508, 523] width 297 height 559
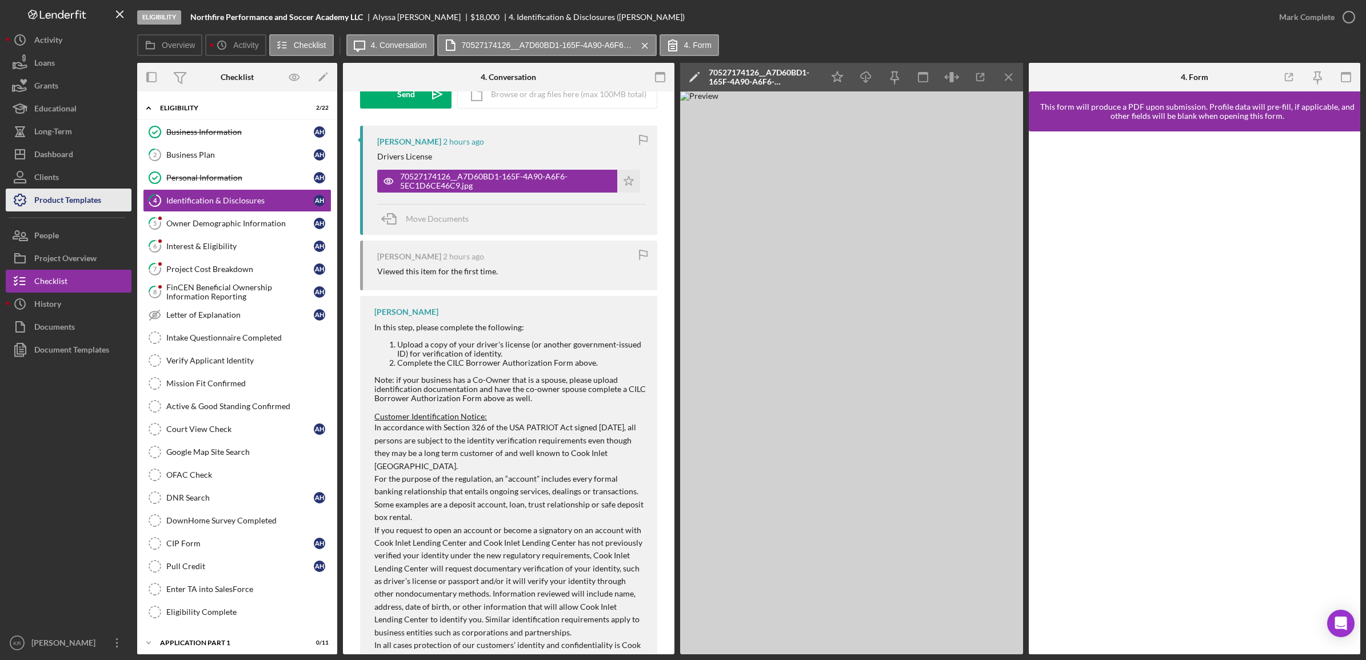
scroll to position [166, 0]
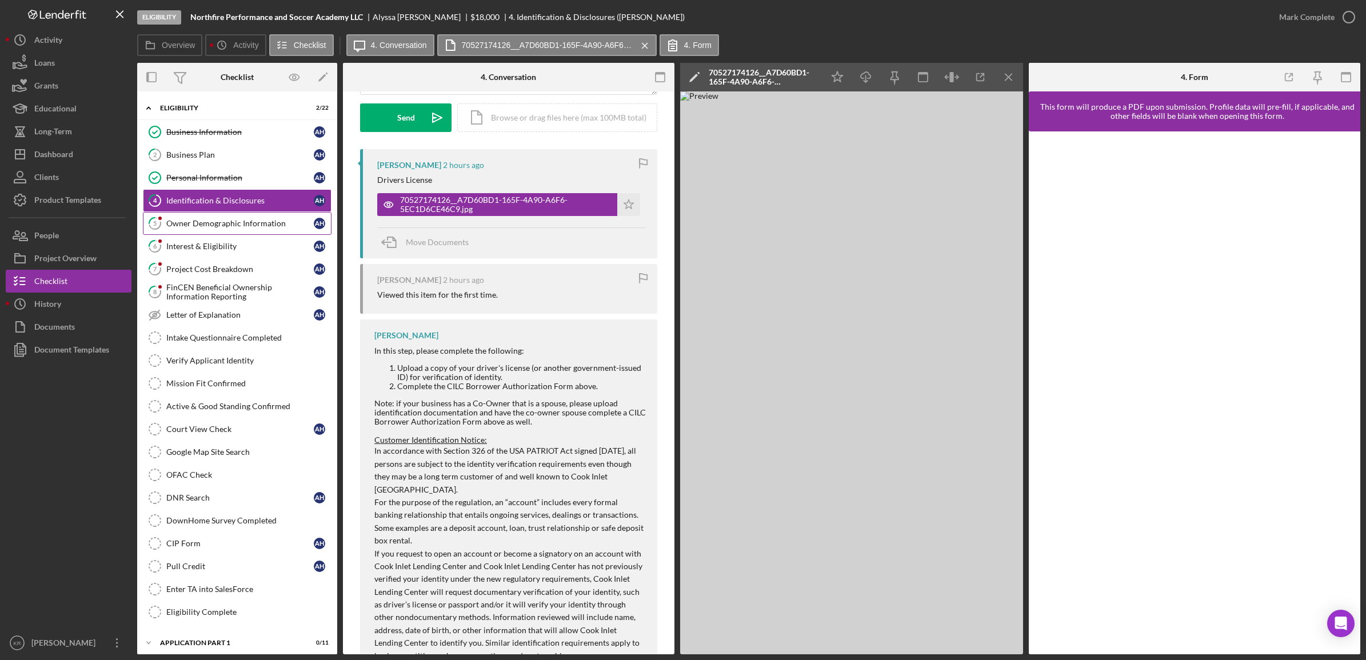
click at [217, 218] on link "5 Owner Demographic Information A H" at bounding box center [237, 223] width 189 height 23
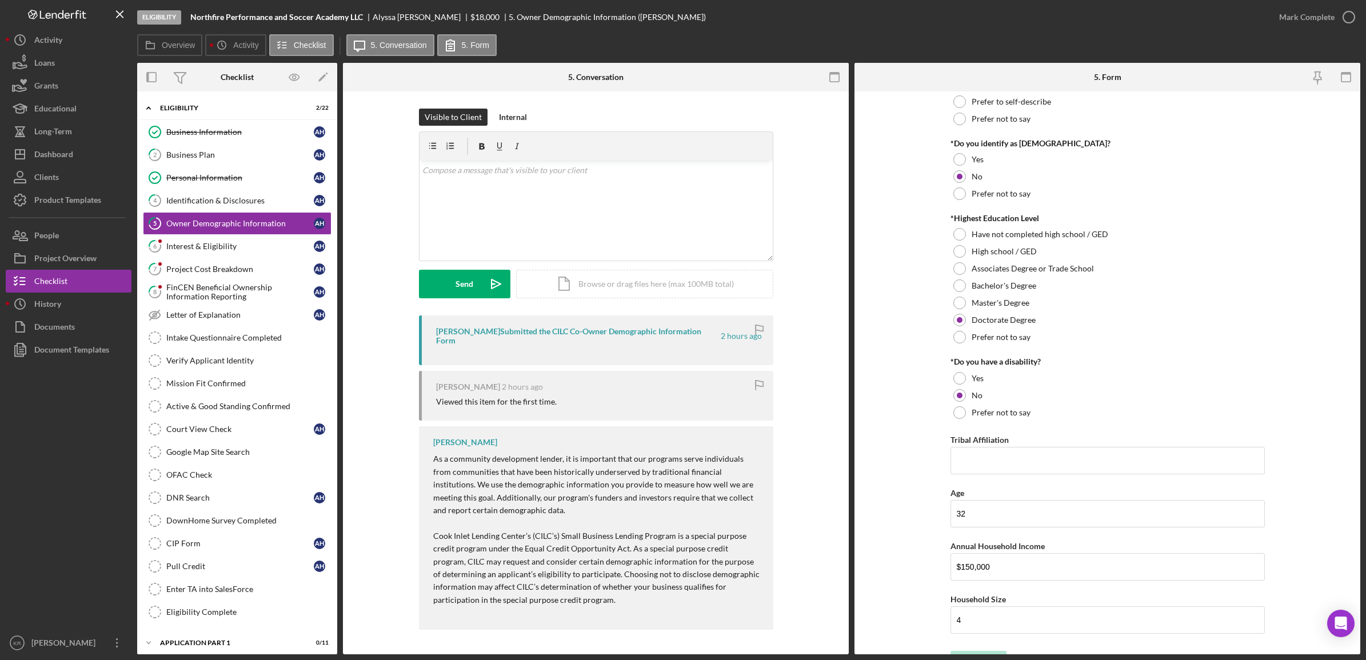
scroll to position [431, 0]
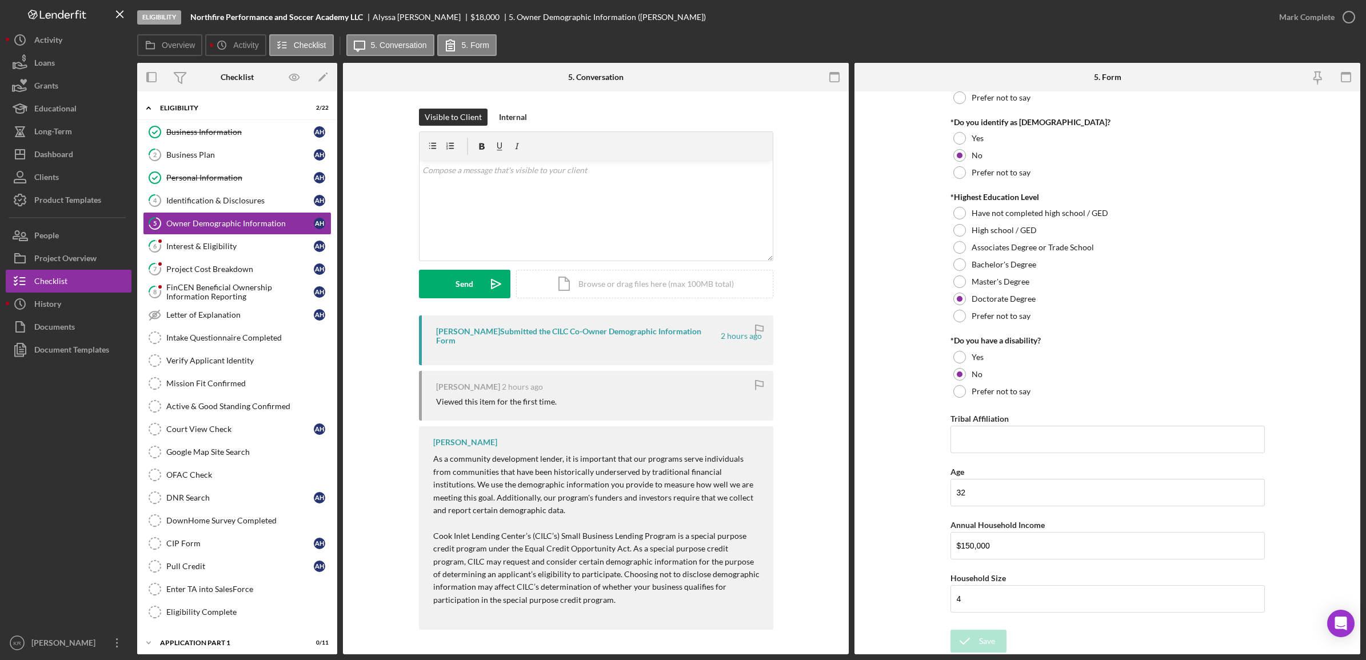
click at [1292, 5] on div "Mark Complete" at bounding box center [1313, 17] width 93 height 34
click at [1292, 12] on div "Mark Complete" at bounding box center [1306, 17] width 55 height 23
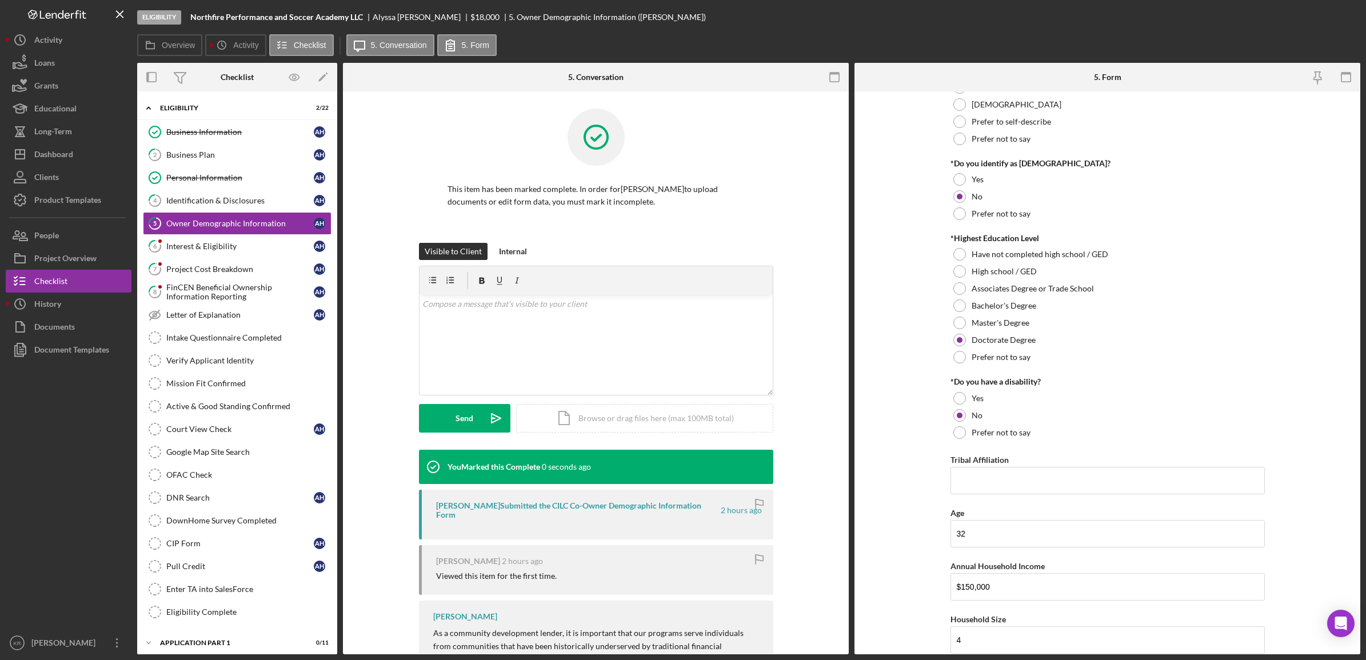
scroll to position [477, 0]
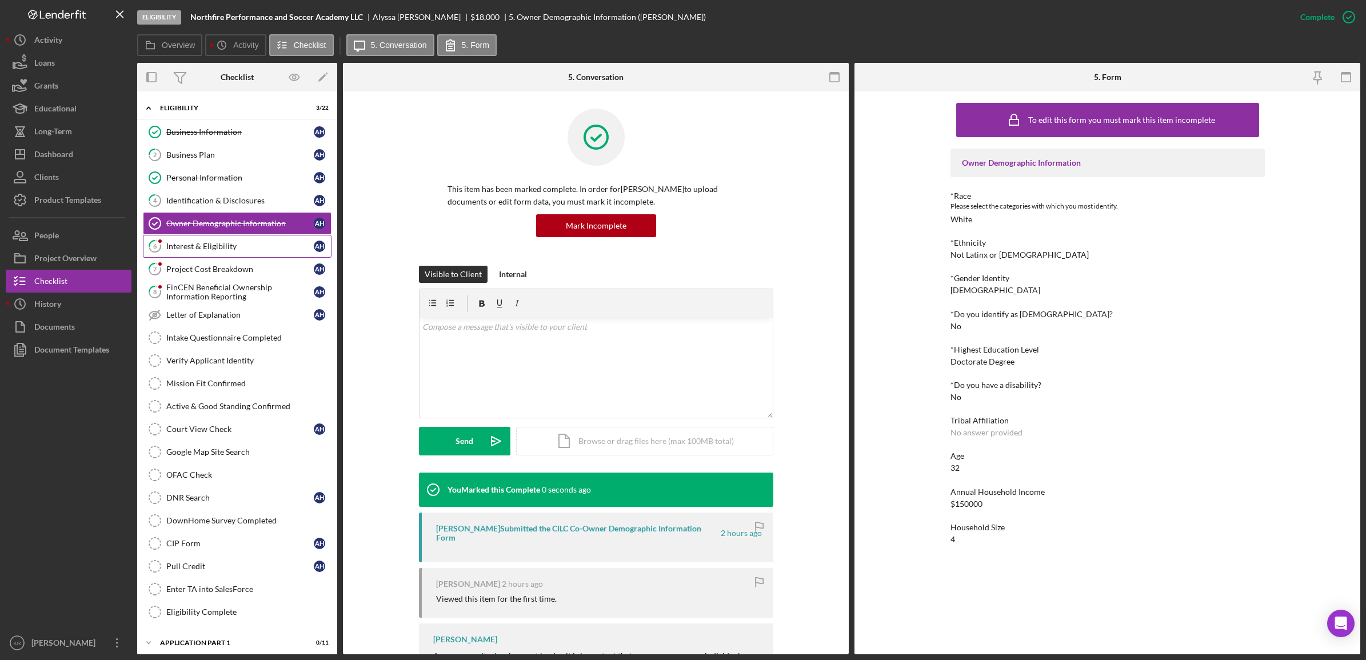
click at [243, 238] on link "6 Interest & Eligibility A H" at bounding box center [237, 246] width 189 height 23
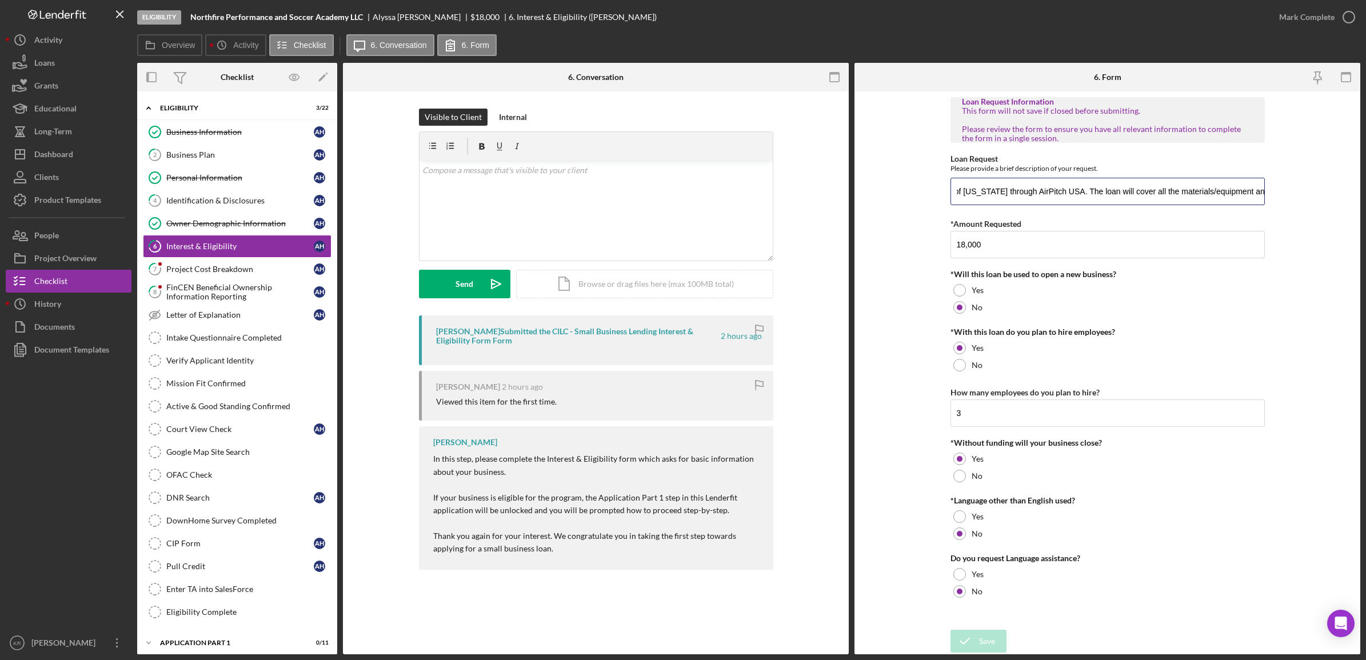
scroll to position [0, 594]
drag, startPoint x: 1112, startPoint y: 193, endPoint x: 1451, endPoint y: 224, distance: 340.9
click at [1365, 224] on html "Eligibility Northfire Performance and Soccer Academy LLC [PERSON_NAME] $18,000 …" at bounding box center [683, 330] width 1366 height 660
click at [1255, 246] on input "18,000" at bounding box center [1107, 244] width 314 height 27
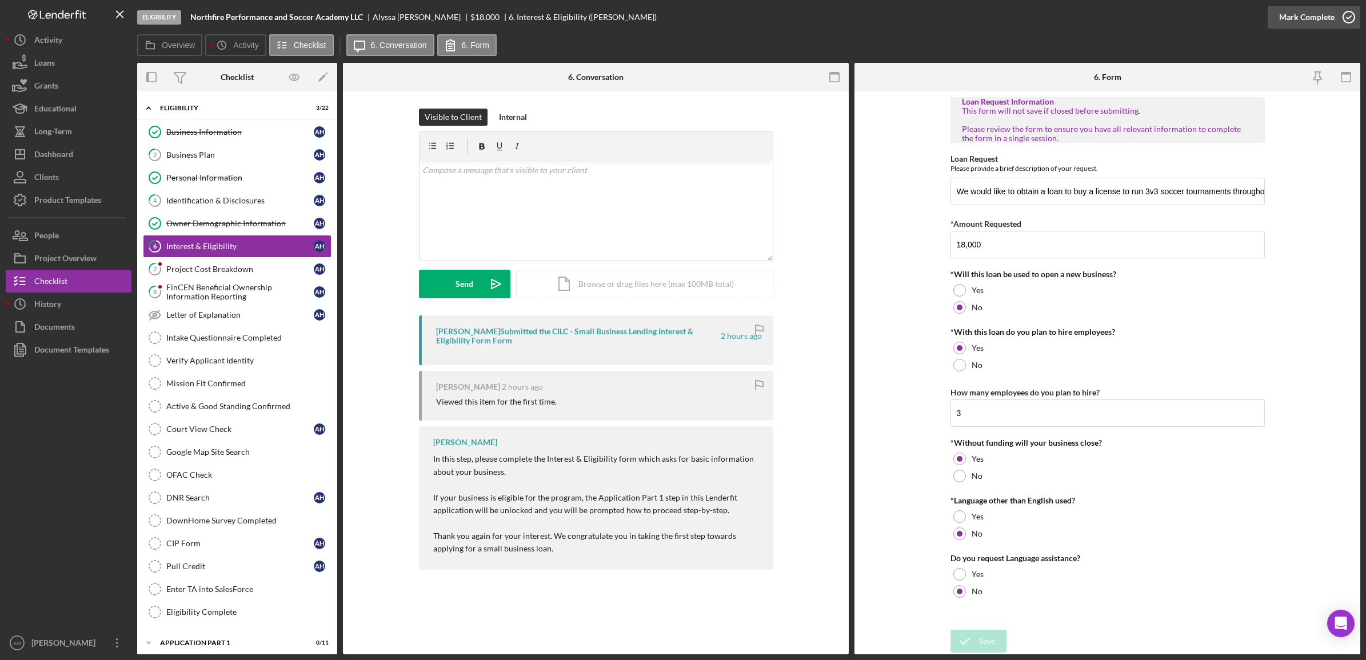
click at [1298, 24] on div "Mark Complete" at bounding box center [1306, 17] width 55 height 23
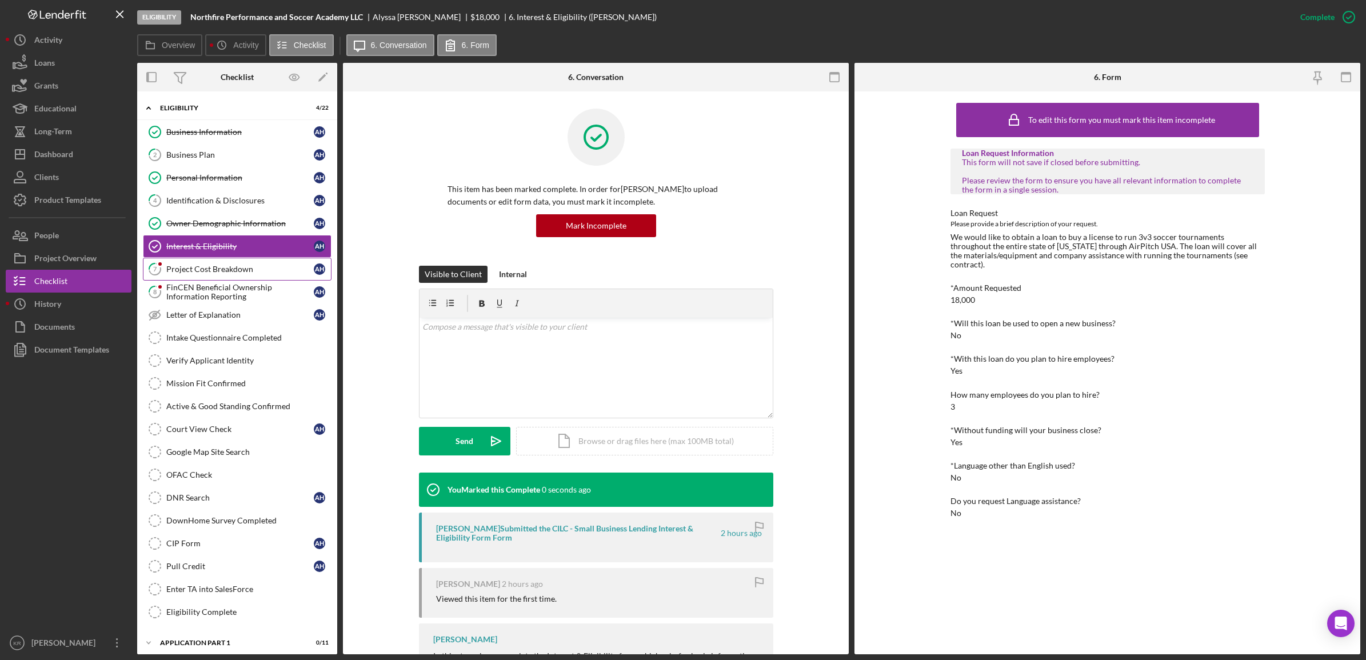
click at [173, 264] on link "7 Project Cost Breakdown A H" at bounding box center [237, 269] width 189 height 23
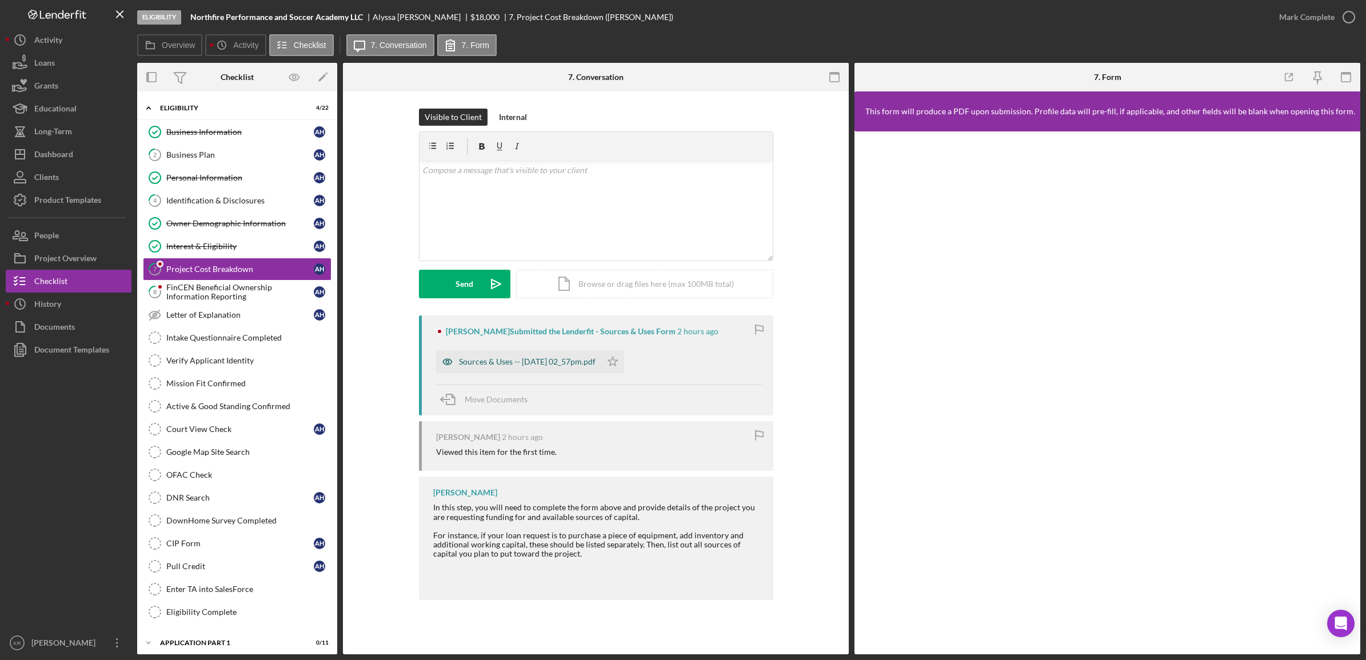
click at [543, 358] on div "Sources & Uses -- [DATE] 02_57pm.pdf" at bounding box center [527, 361] width 137 height 9
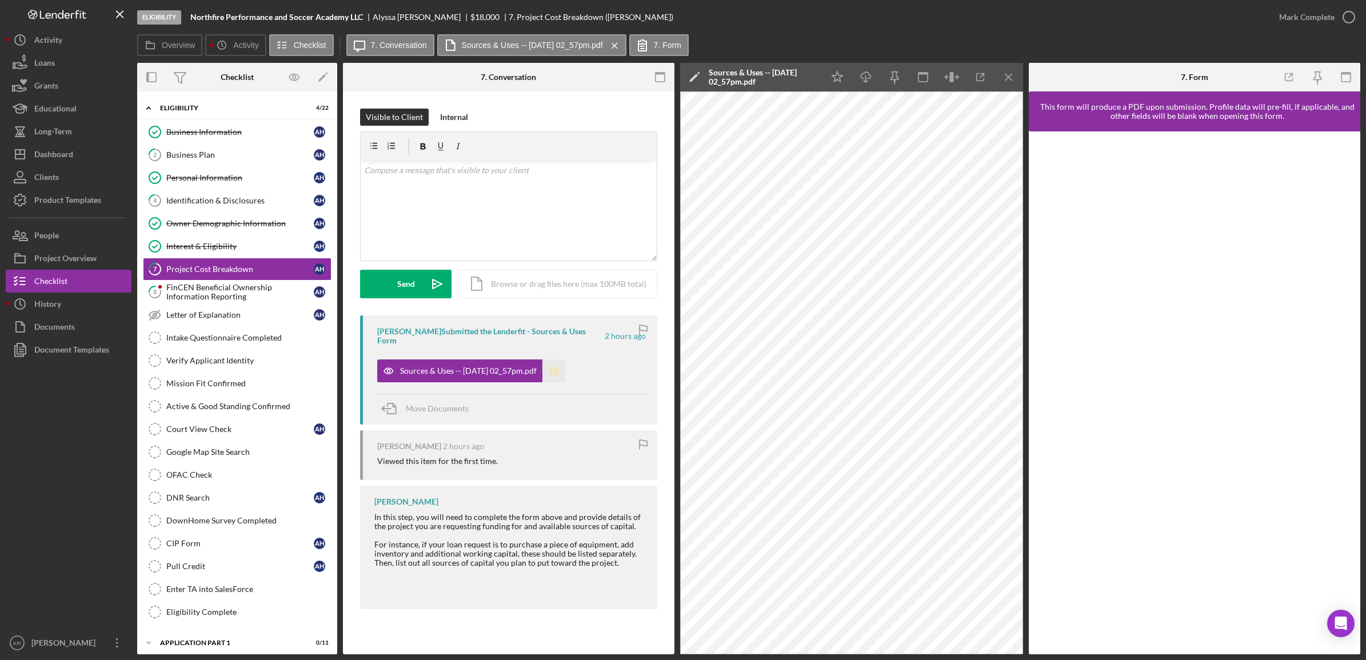
click at [565, 378] on icon "Icon/Star" at bounding box center [553, 370] width 23 height 23
click at [1307, 18] on div "Mark Complete" at bounding box center [1306, 17] width 55 height 23
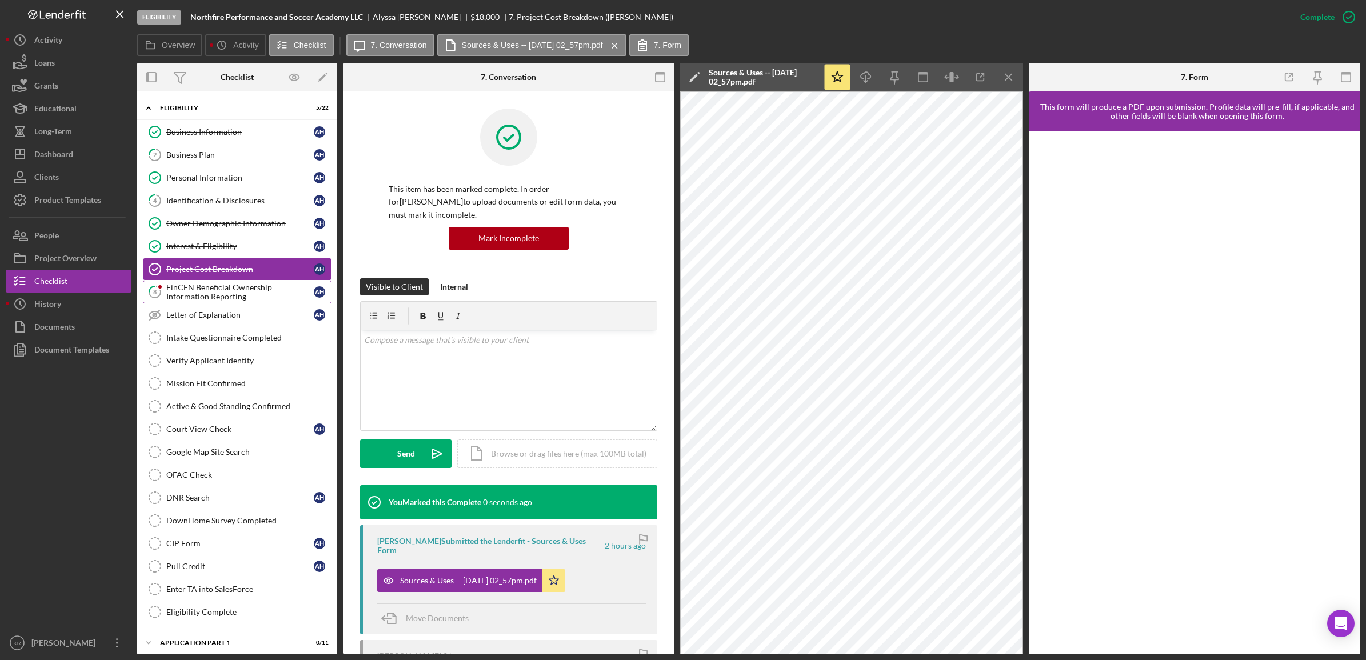
click at [167, 286] on icon "8" at bounding box center [155, 292] width 29 height 29
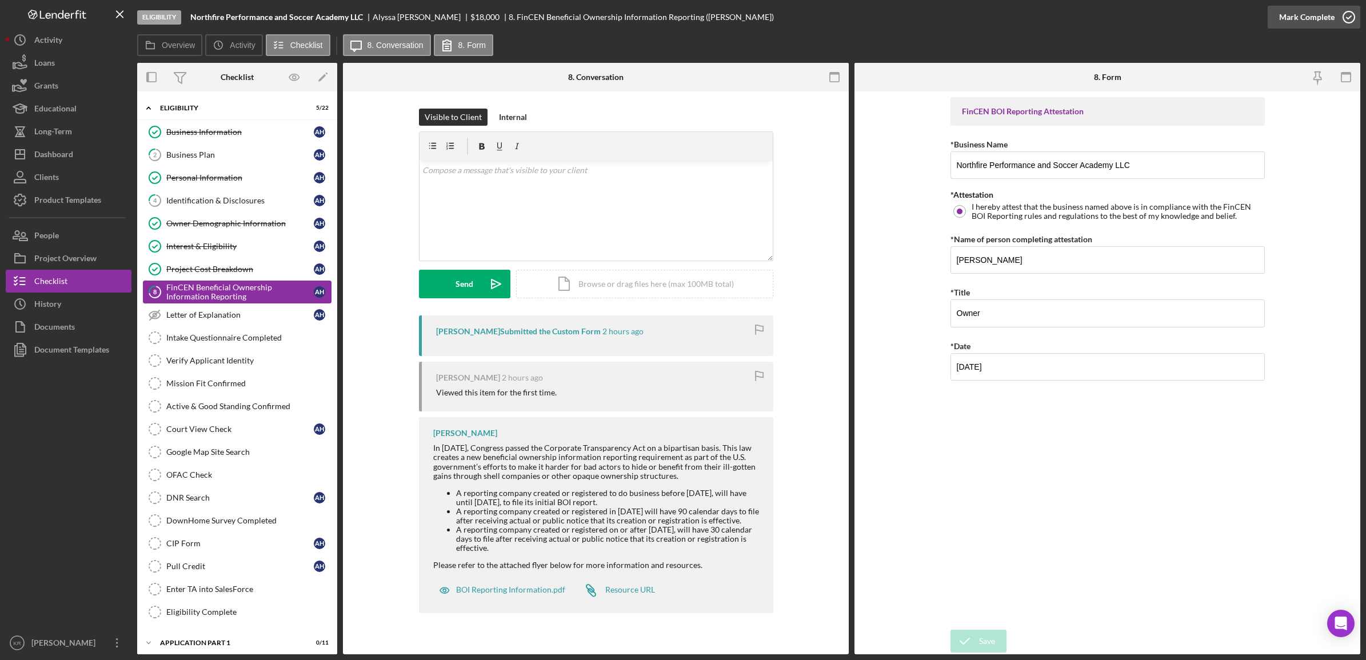
click at [1319, 9] on div "Mark Complete" at bounding box center [1306, 17] width 55 height 23
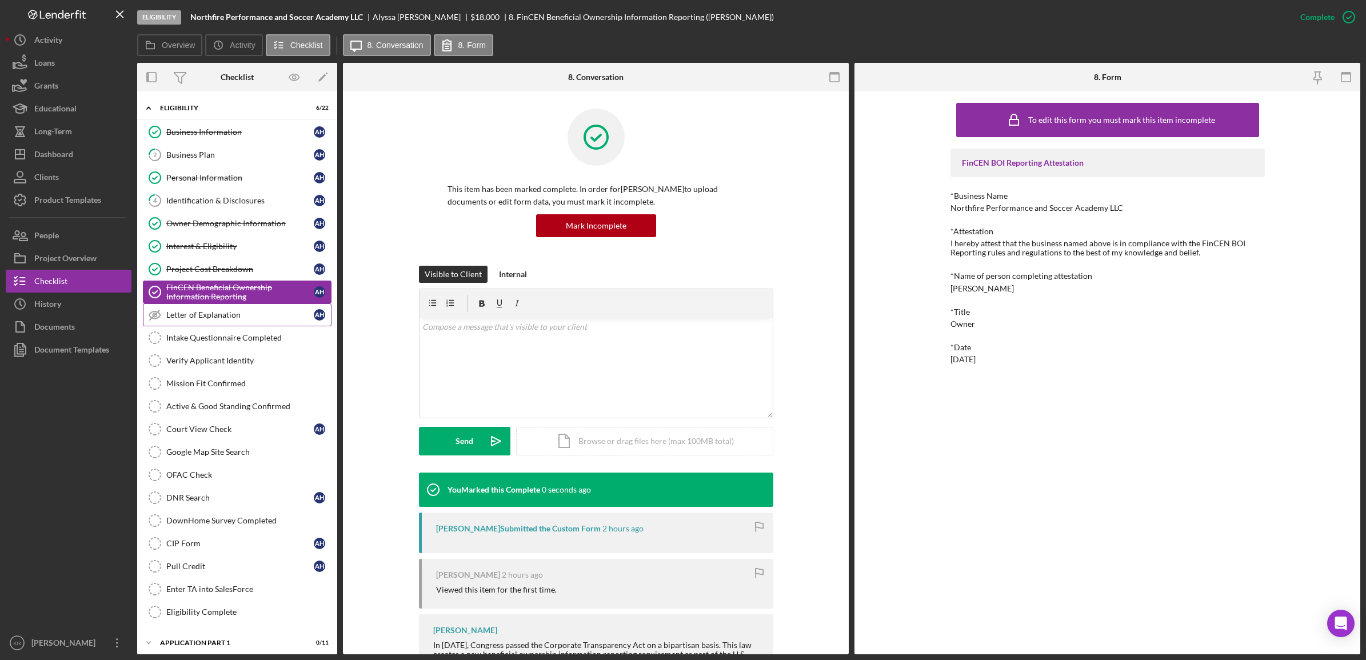
click at [209, 315] on div "Letter of Explanation" at bounding box center [239, 314] width 147 height 9
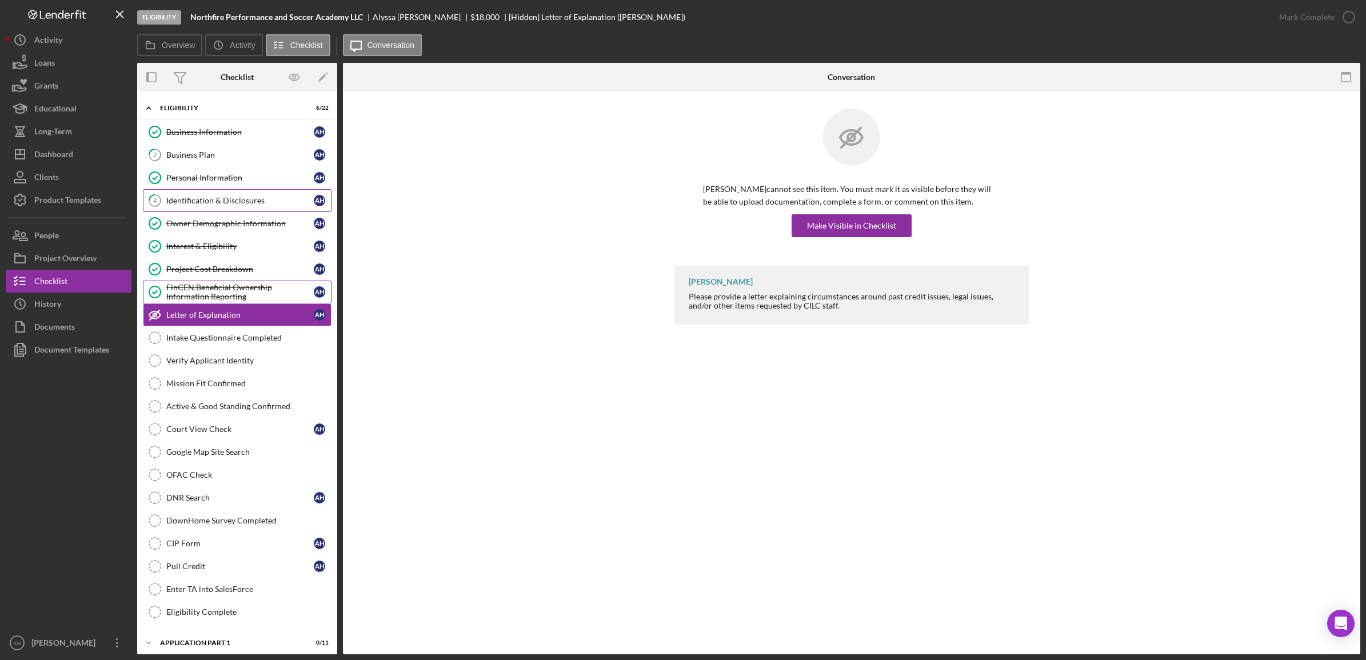
click at [223, 209] on link "4 Identification & Disclosures A H" at bounding box center [237, 200] width 189 height 23
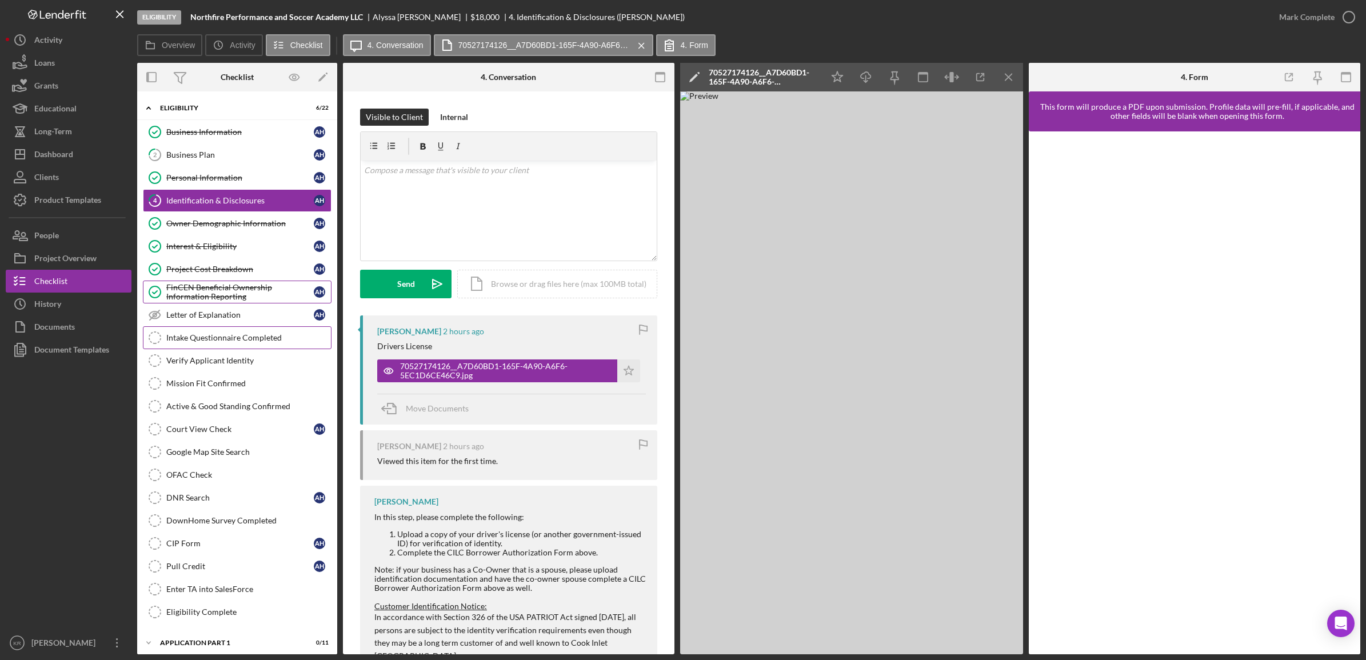
click at [216, 337] on div "Intake Questionnaire Completed" at bounding box center [248, 337] width 165 height 9
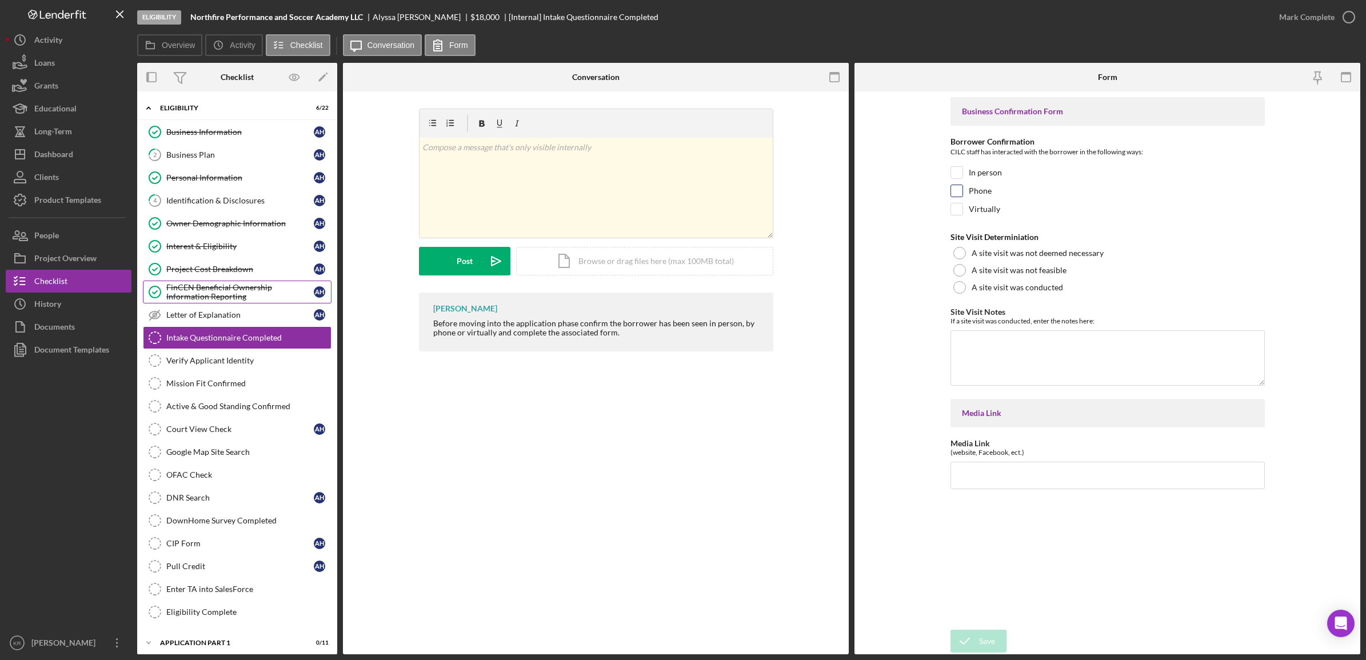
click at [990, 194] on label "Phone" at bounding box center [980, 190] width 23 height 11
click at [962, 194] on input "Phone" at bounding box center [956, 190] width 11 height 11
checkbox input "true"
click at [989, 641] on div "Save" at bounding box center [987, 641] width 16 height 23
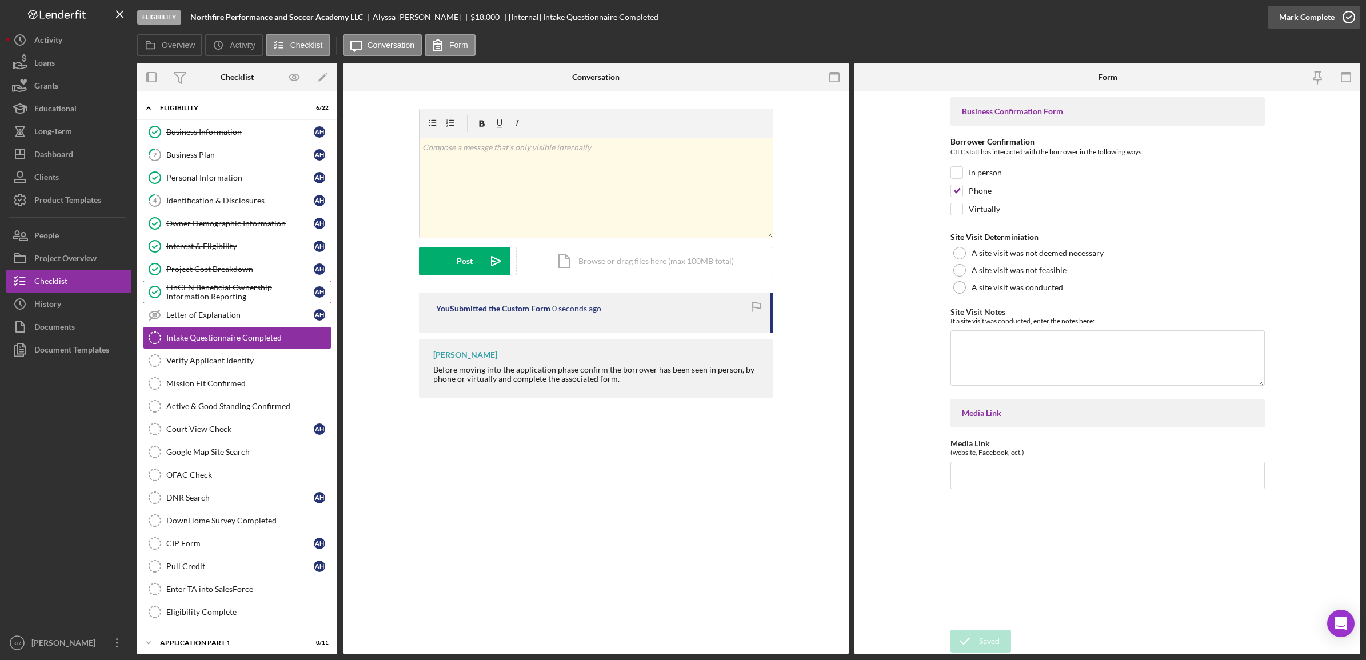
click at [1318, 14] on div "Mark Complete" at bounding box center [1306, 17] width 55 height 23
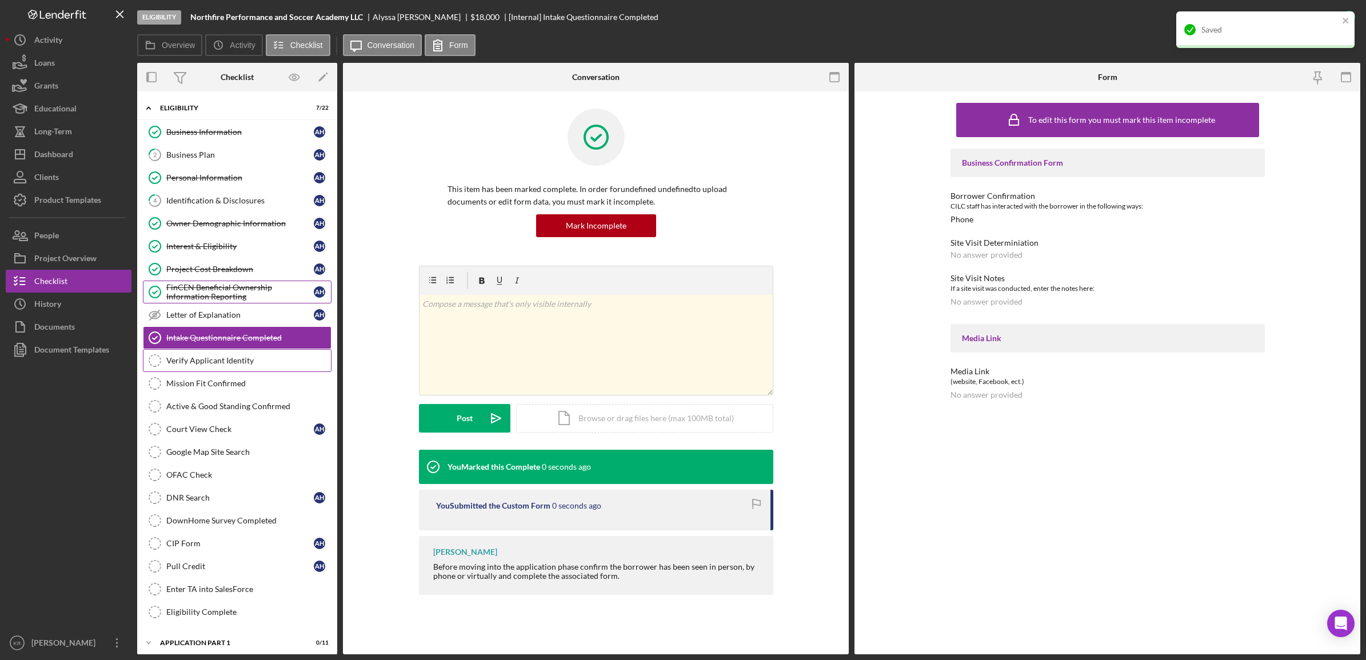
click at [199, 358] on link "Verify Applicant Identity Verify Applicant Identity" at bounding box center [237, 360] width 189 height 23
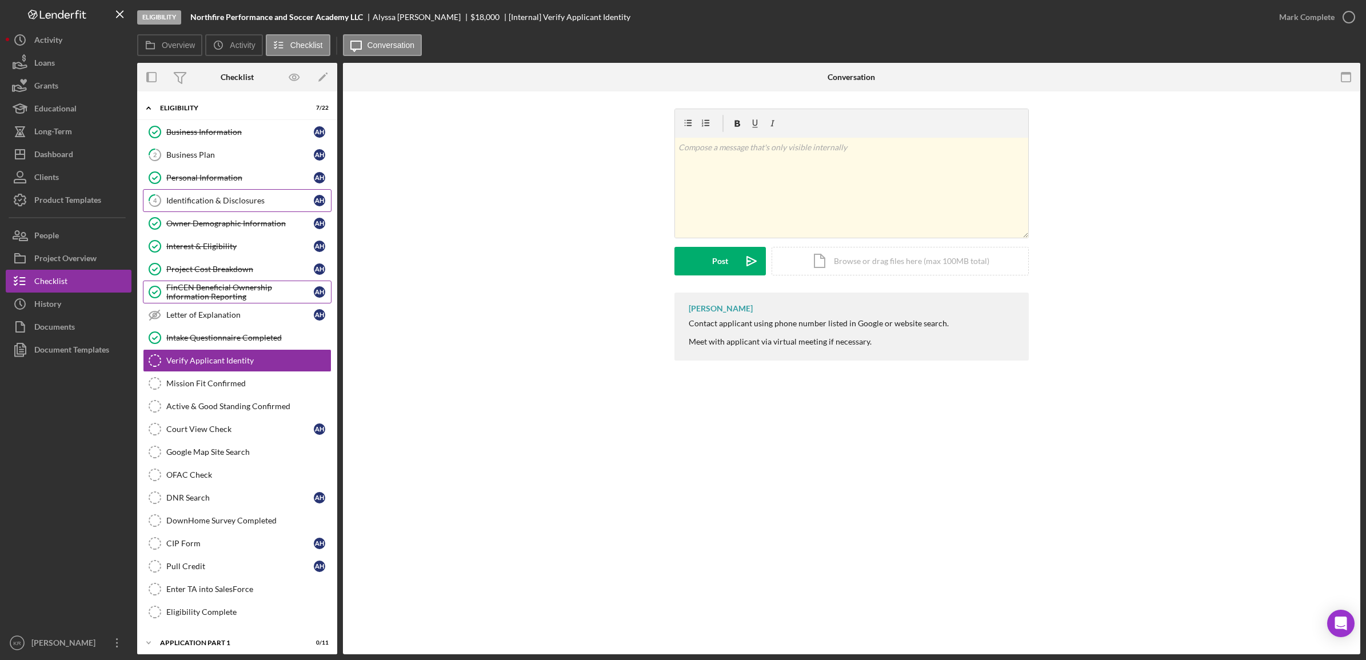
click at [252, 207] on link "4 Identification & Disclosures A H" at bounding box center [237, 200] width 189 height 23
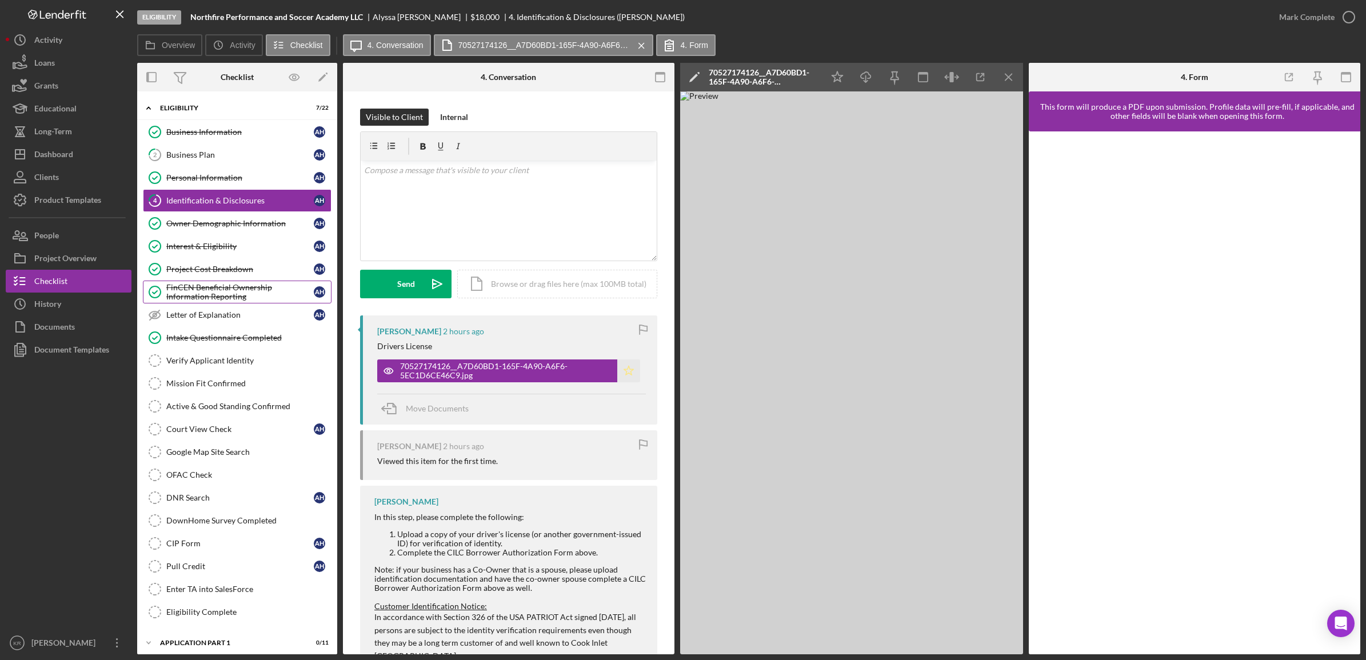
click at [624, 370] on polygon "button" at bounding box center [629, 370] width 10 height 9
click at [975, 78] on icon "button" at bounding box center [980, 78] width 26 height 26
click at [266, 351] on link "Verify Applicant Identity Verify Applicant Identity" at bounding box center [237, 360] width 189 height 23
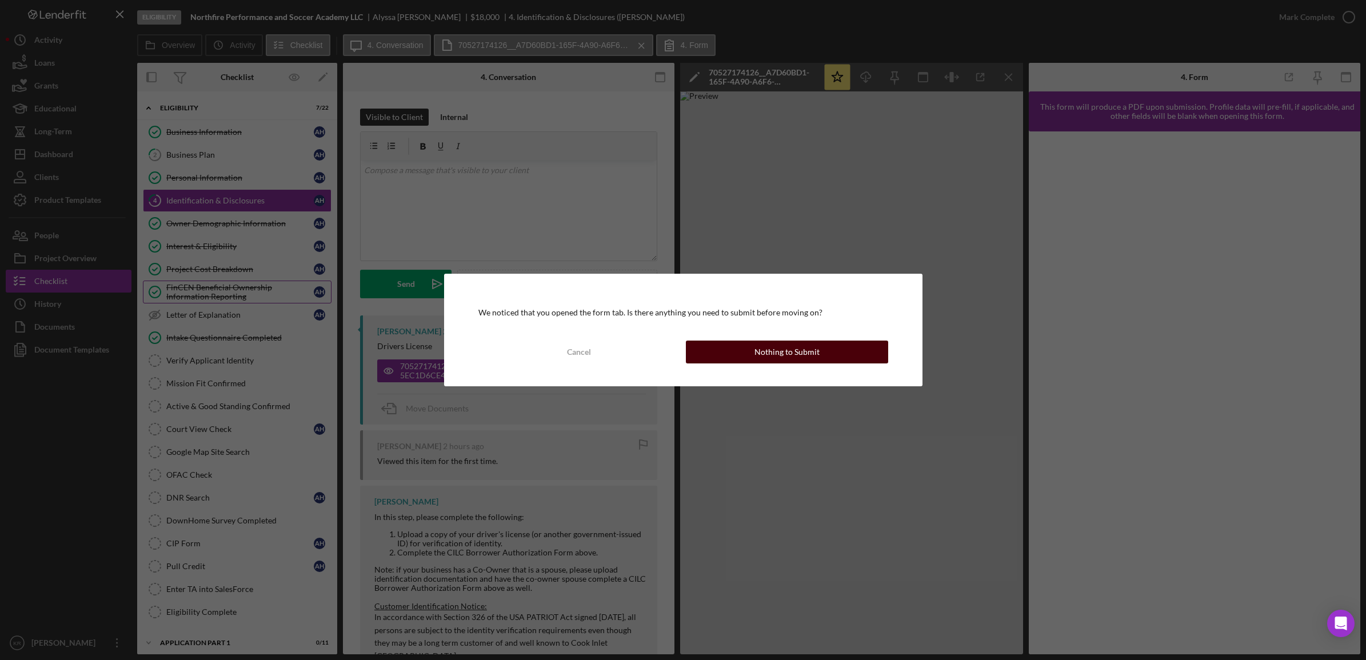
click at [836, 349] on button "Nothing to Submit" at bounding box center [787, 352] width 202 height 23
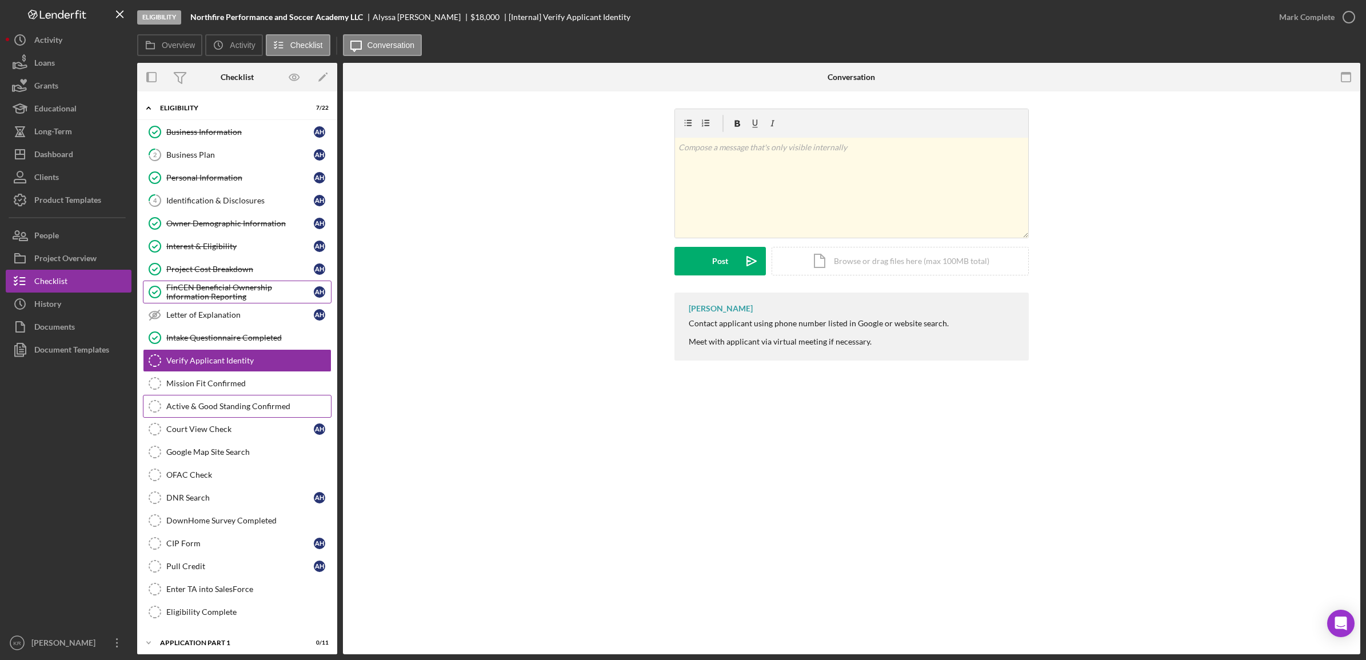
click at [231, 404] on link "Active & Good Standing Confirmed Active & Good Standing Confirmed" at bounding box center [237, 406] width 189 height 23
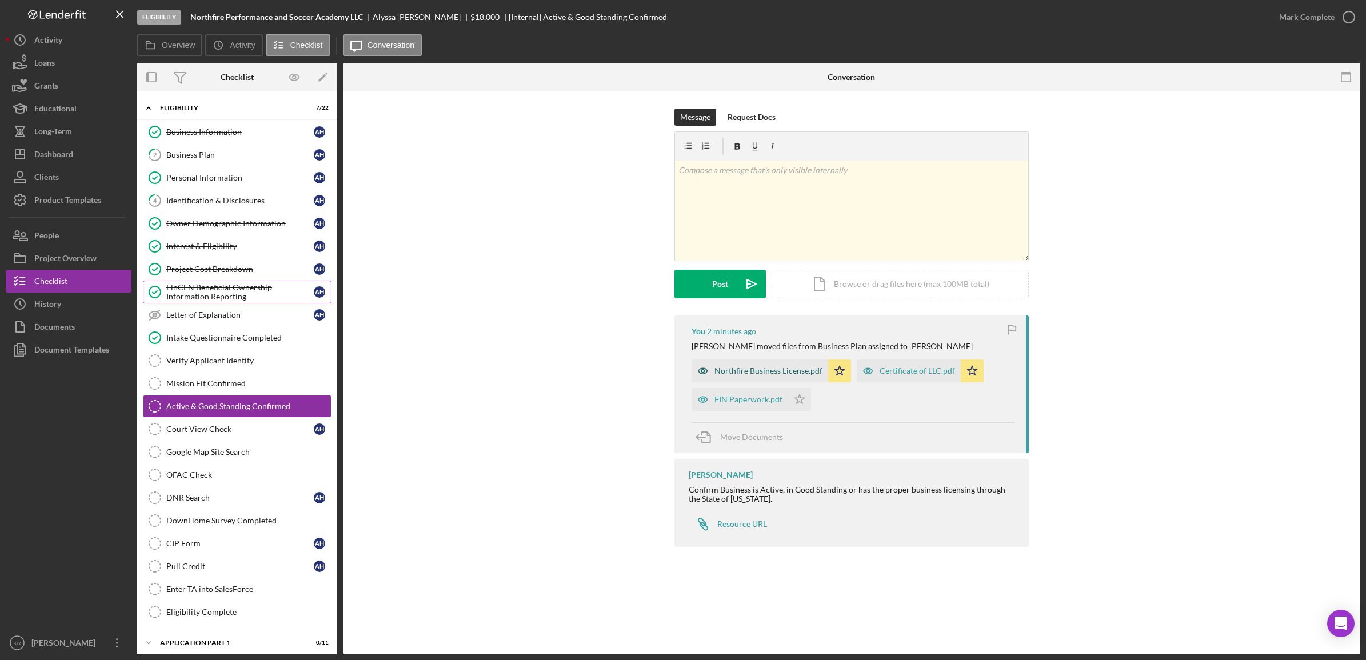
click at [795, 371] on div "Northfire Business License.pdf" at bounding box center [768, 370] width 108 height 9
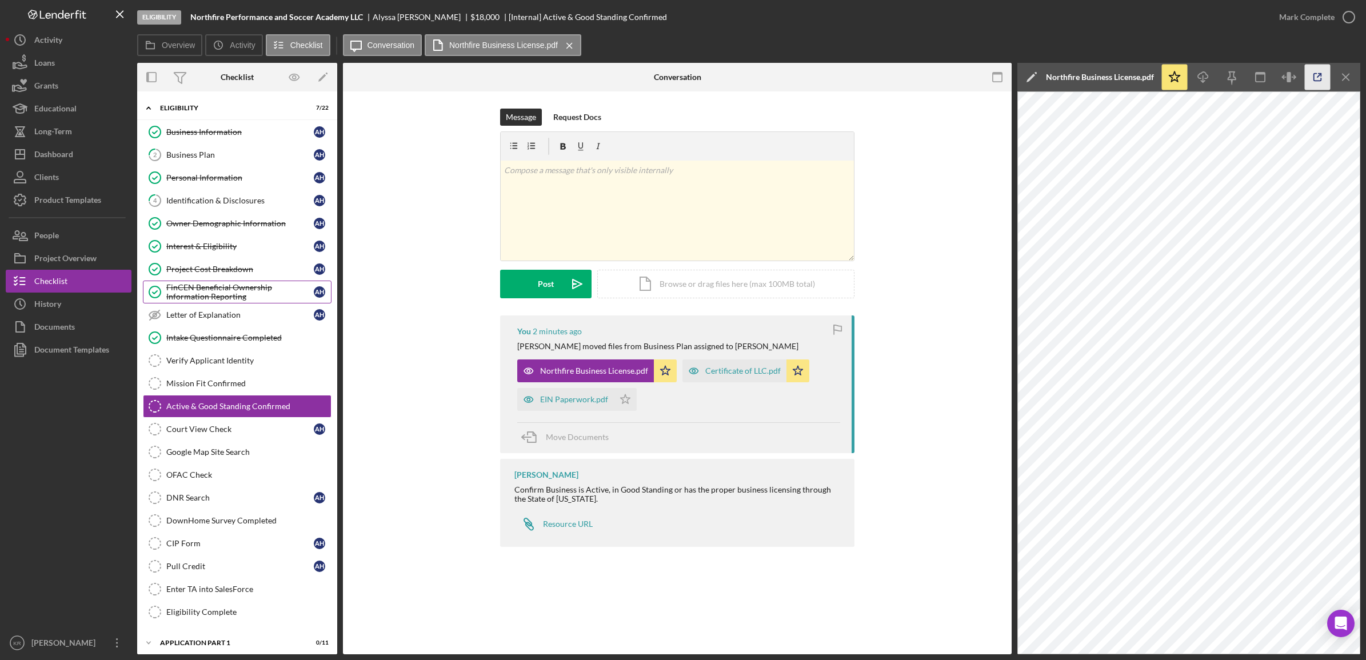
click at [1315, 78] on icon "button" at bounding box center [1318, 78] width 26 height 26
click at [270, 349] on link "Intake Questionnaire Completed Intake Questionnaire Completed" at bounding box center [237, 337] width 189 height 23
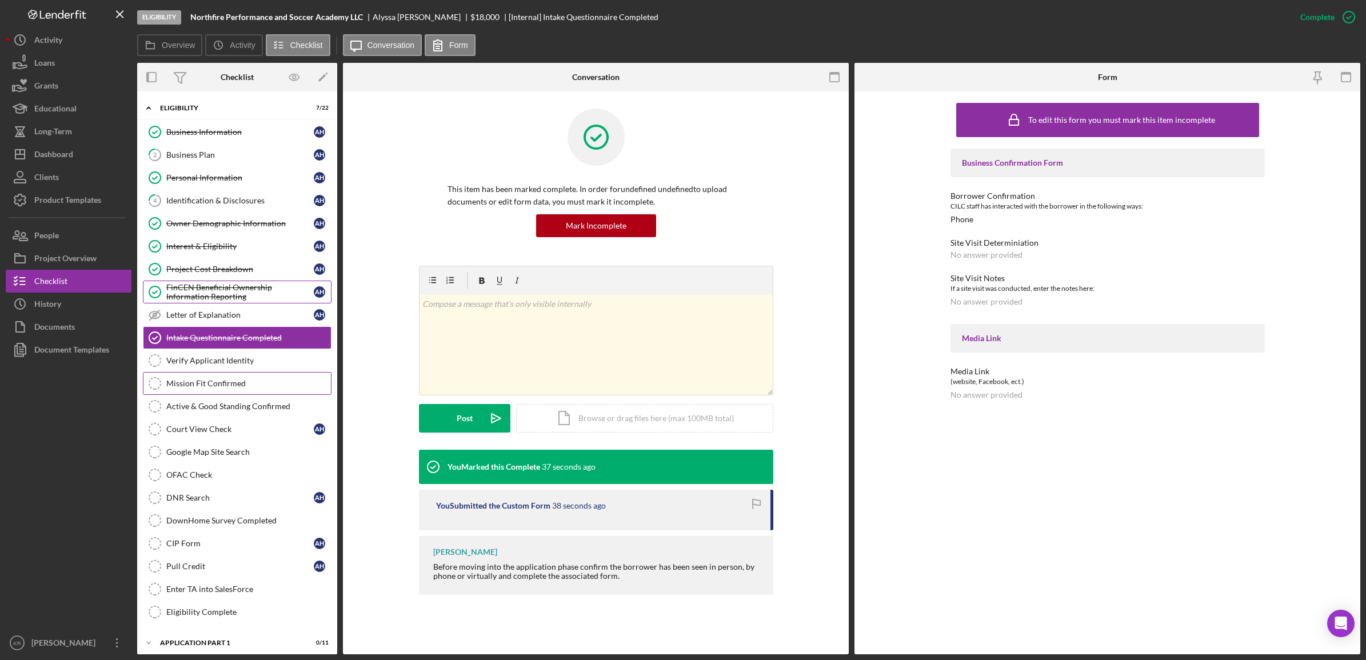
click at [212, 381] on link "Mission Fit Confirmed Mission Fit Confirmed" at bounding box center [237, 383] width 189 height 23
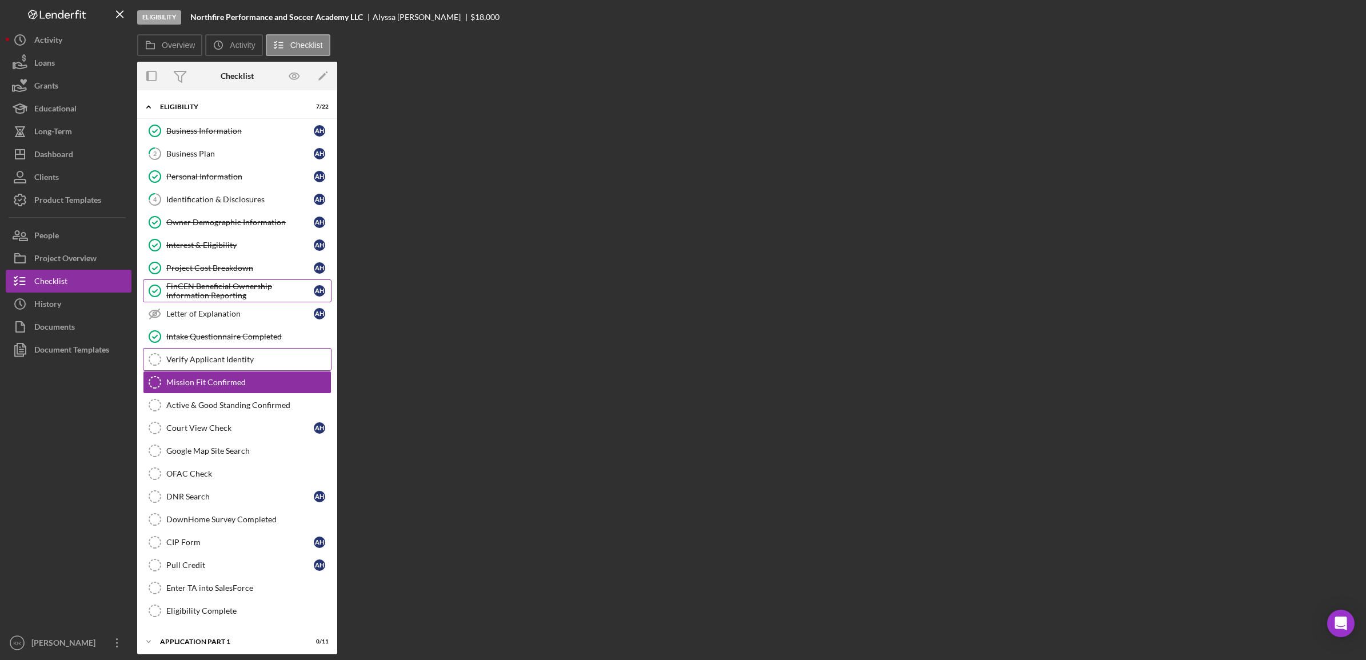
click at [249, 357] on link "Verify Applicant Identity Verify Applicant Identity" at bounding box center [237, 359] width 189 height 23
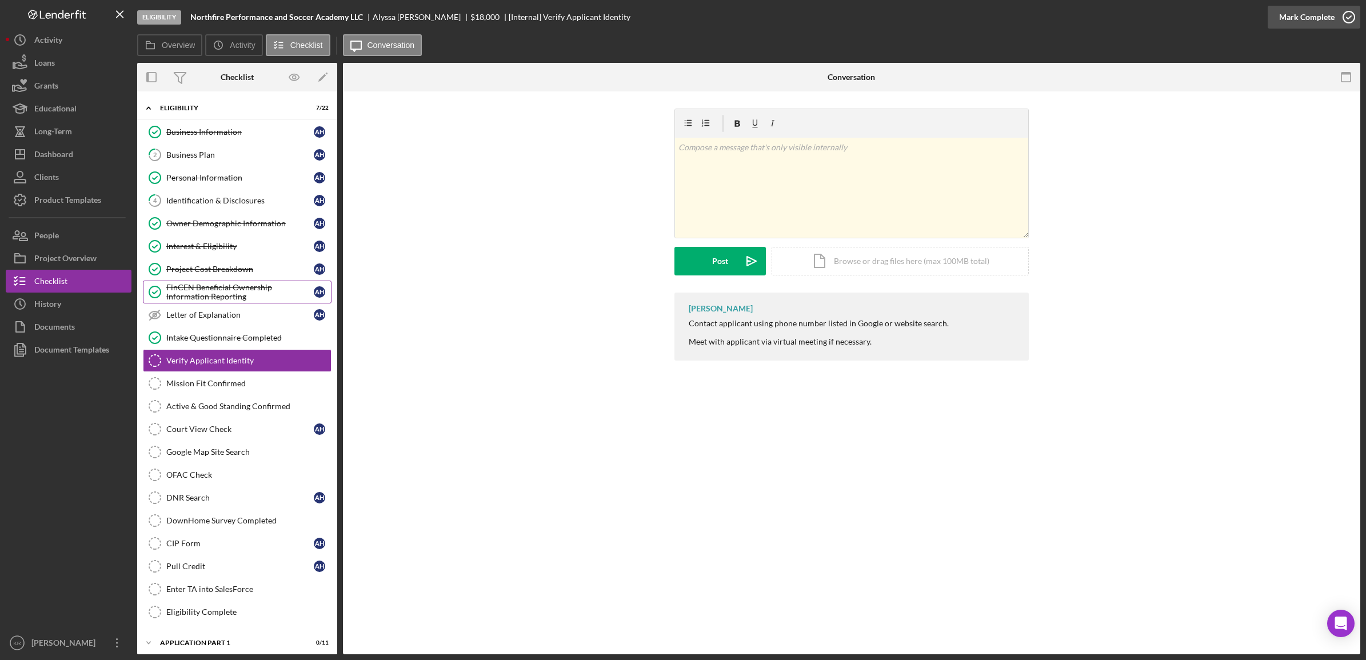
click at [1333, 14] on button "Mark Complete" at bounding box center [1313, 17] width 93 height 23
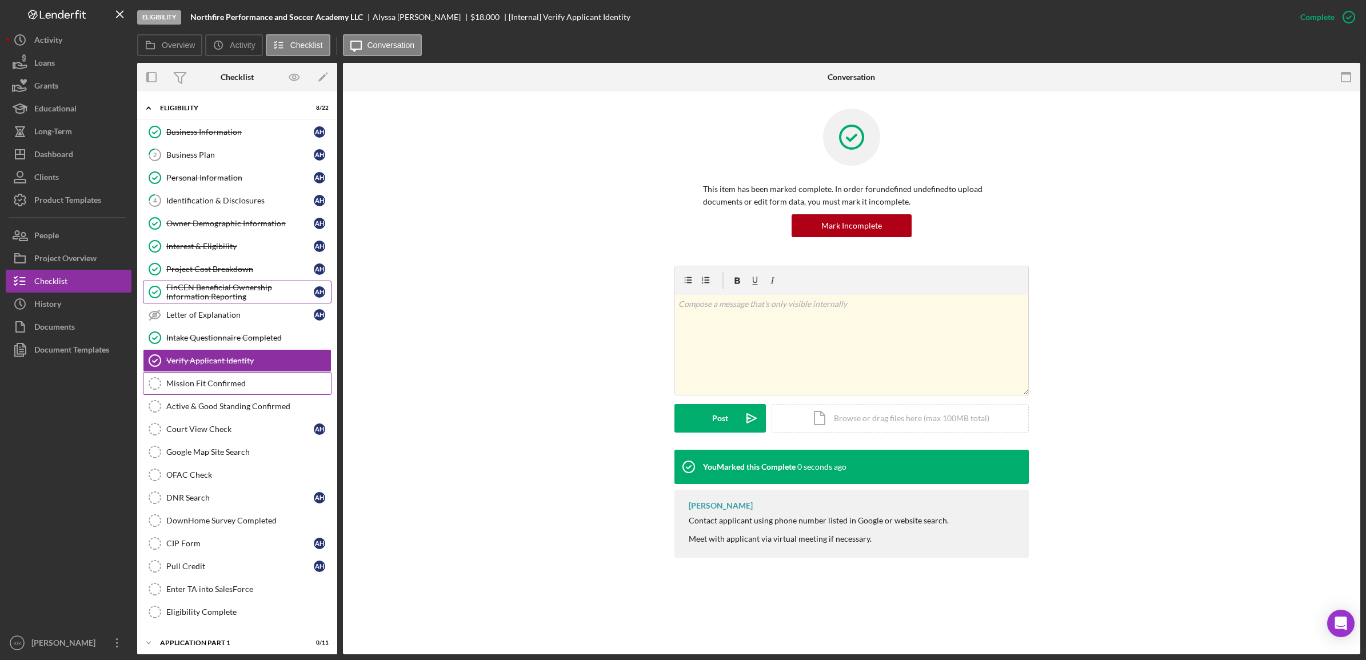
click at [261, 382] on div "Mission Fit Confirmed" at bounding box center [248, 383] width 165 height 9
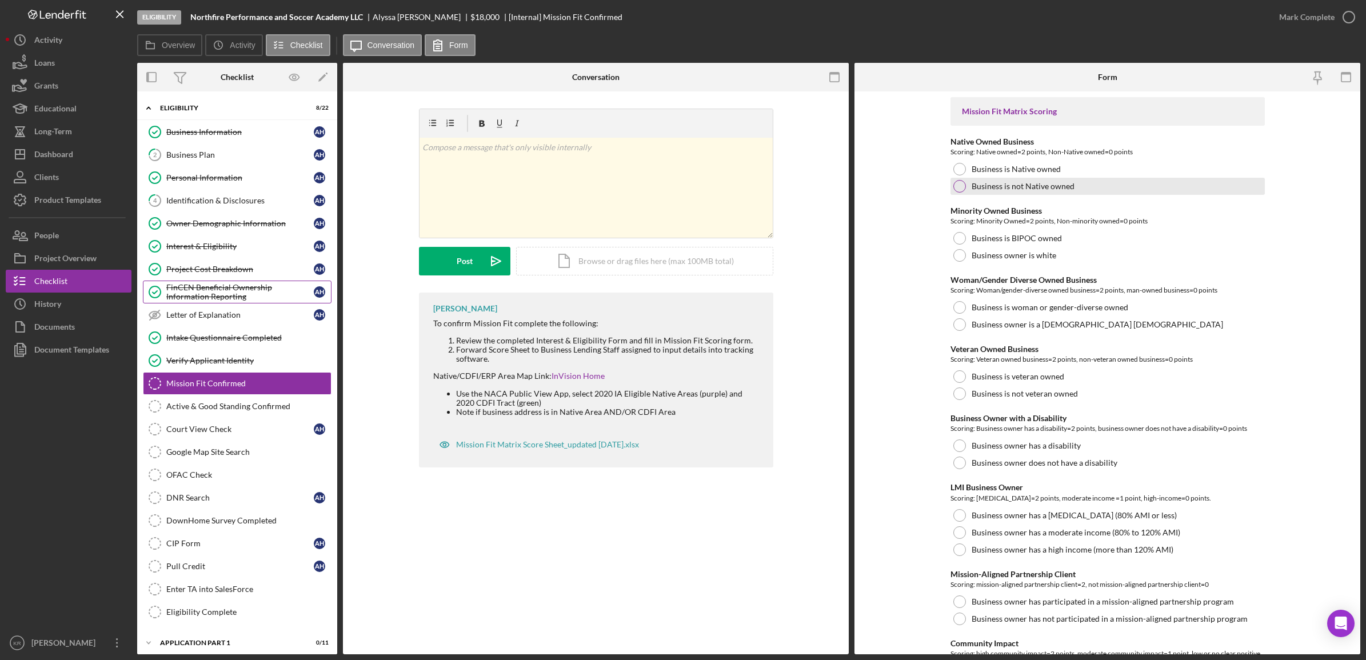
click at [1041, 182] on label "Business is not Native owned" at bounding box center [1022, 186] width 103 height 9
click at [1030, 234] on label "Business is BIPOC owned" at bounding box center [1016, 238] width 90 height 9
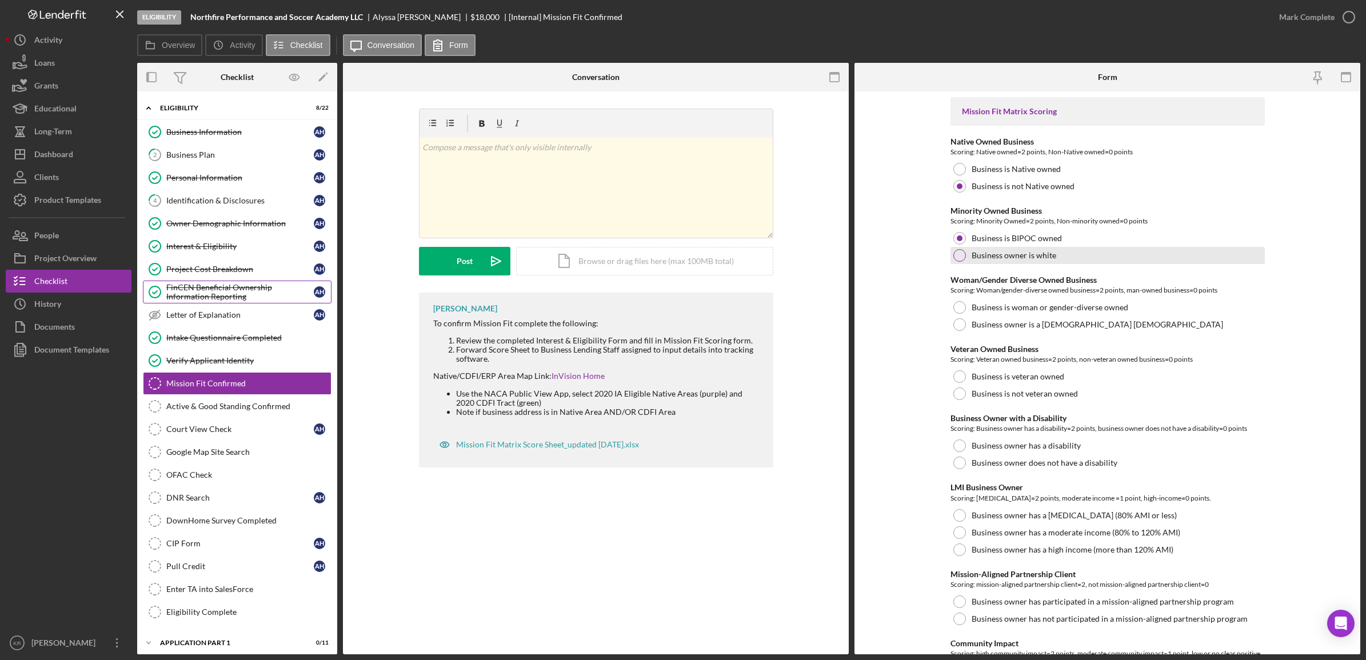
click at [1033, 261] on div "Business owner is white" at bounding box center [1107, 255] width 314 height 17
click at [1024, 316] on div "Business owner is a [DEMOGRAPHIC_DATA] [DEMOGRAPHIC_DATA]" at bounding box center [1107, 324] width 314 height 17
click at [1043, 303] on label "Business is woman or gender-diverse owned" at bounding box center [1049, 307] width 157 height 9
click at [1041, 398] on label "Business is not veteran owned" at bounding box center [1024, 393] width 106 height 9
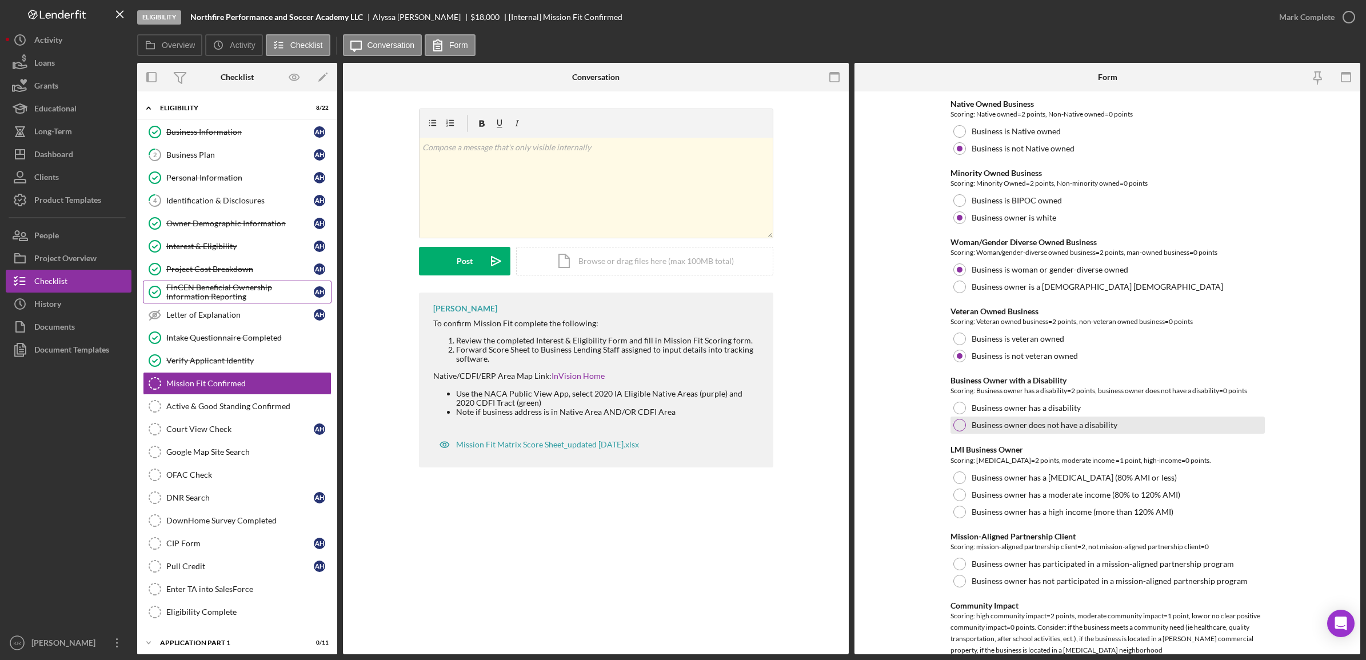
scroll to position [71, 0]
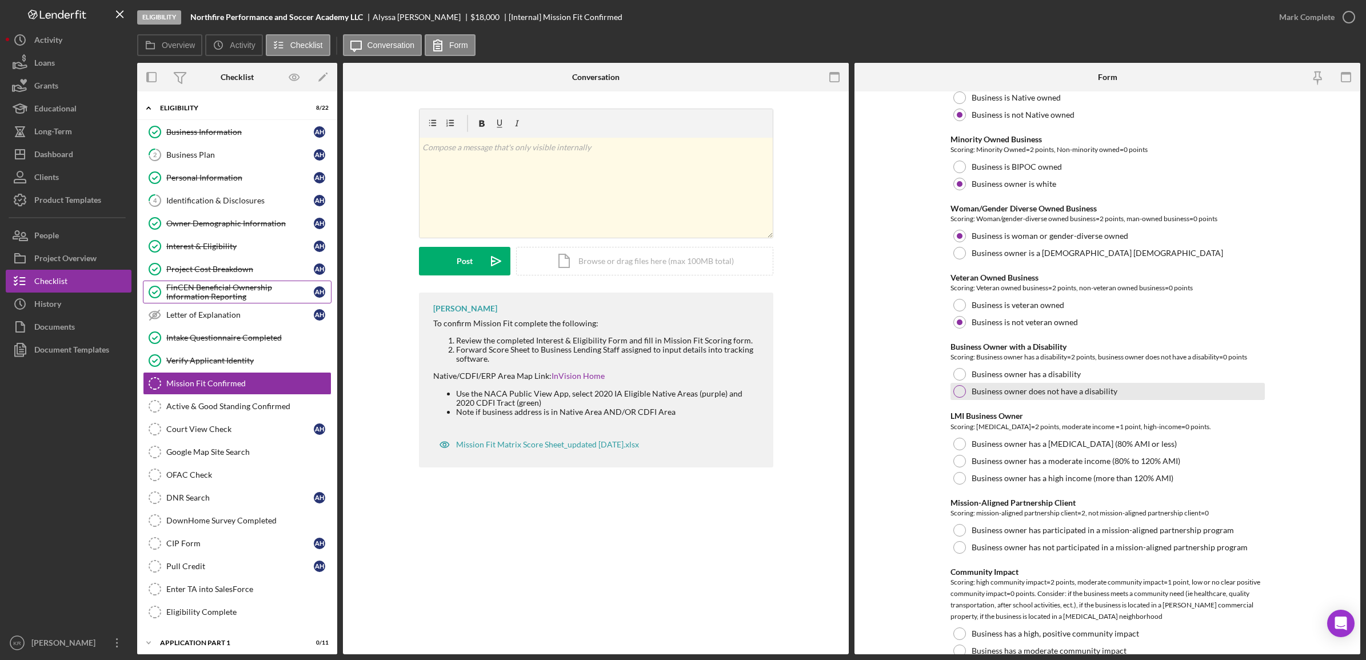
click at [996, 398] on div "Business owner does not have a disability" at bounding box center [1107, 391] width 314 height 17
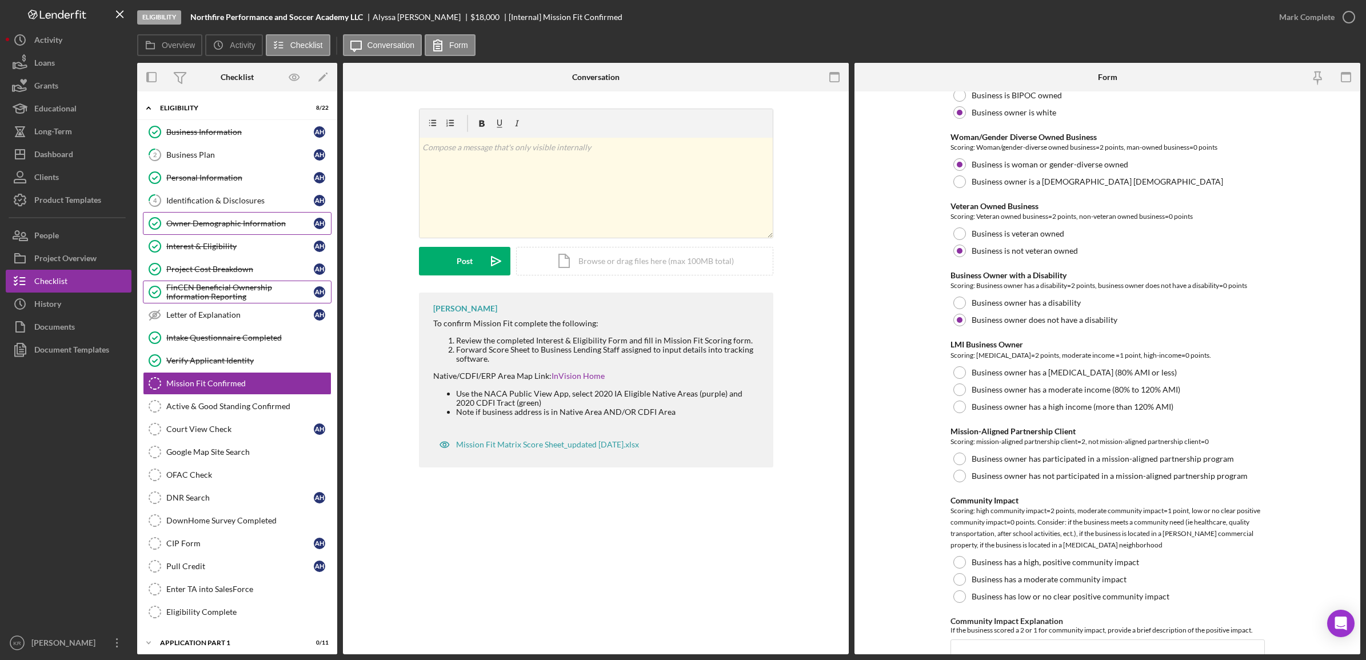
click at [186, 224] on div "Owner Demographic Information" at bounding box center [239, 223] width 147 height 9
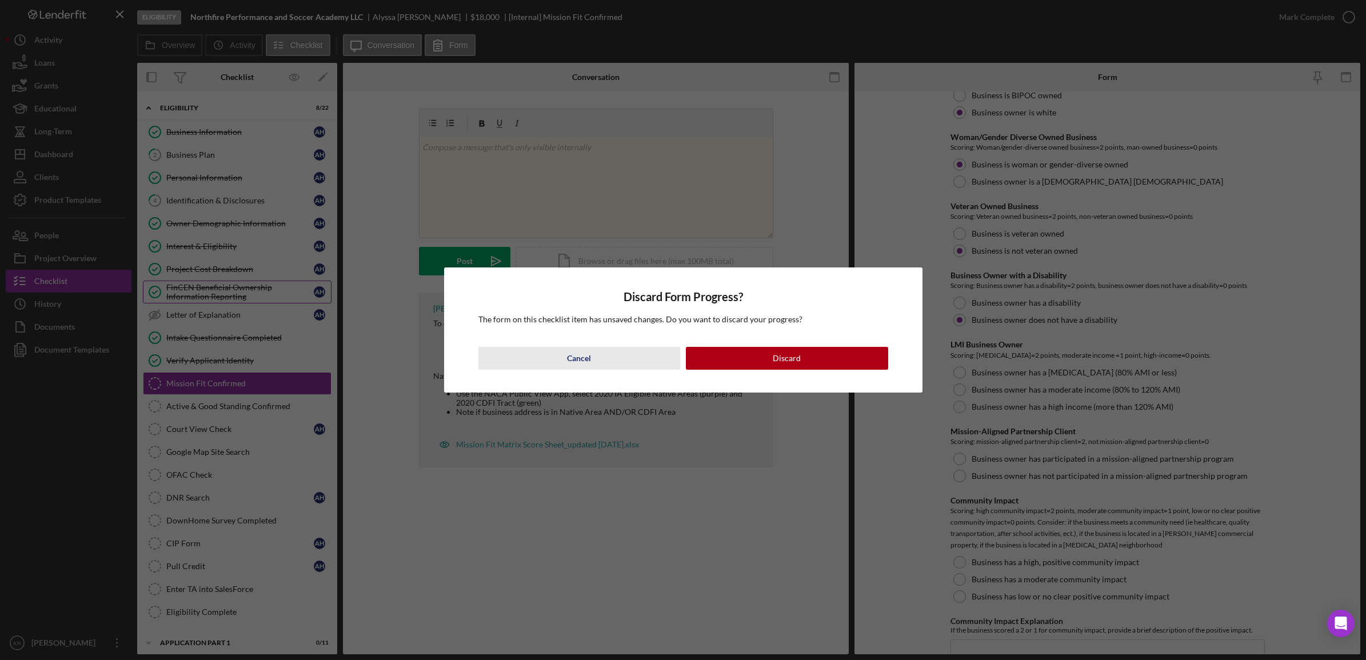
click at [595, 358] on button "Cancel" at bounding box center [579, 358] width 202 height 23
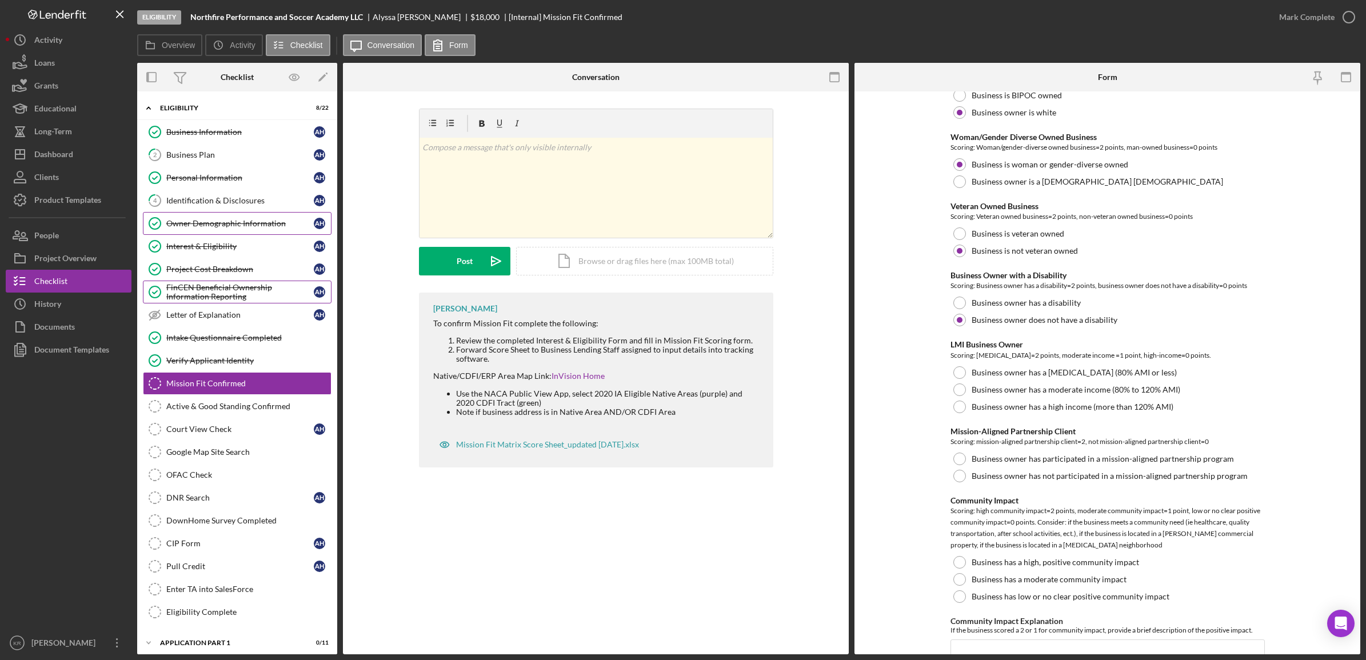
click at [225, 219] on link "Owner Demographic Information Owner Demographic Information A H" at bounding box center [237, 223] width 189 height 23
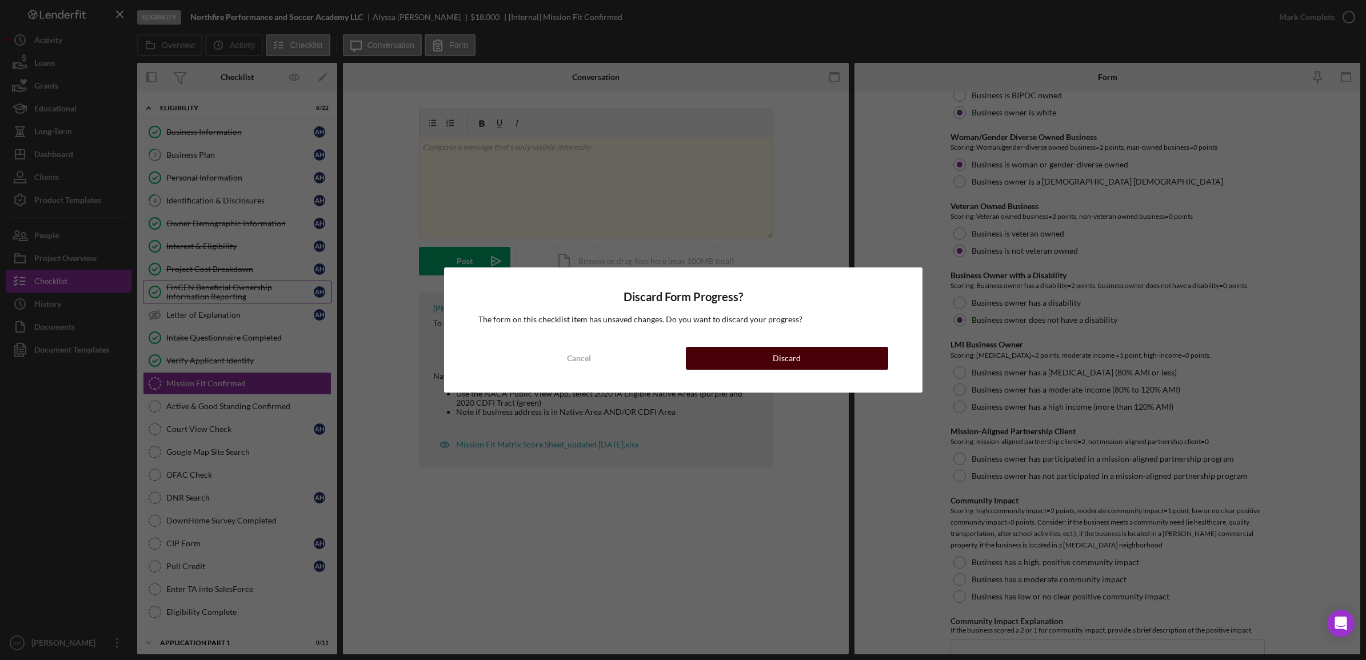
click at [853, 363] on button "Discard" at bounding box center [787, 358] width 202 height 23
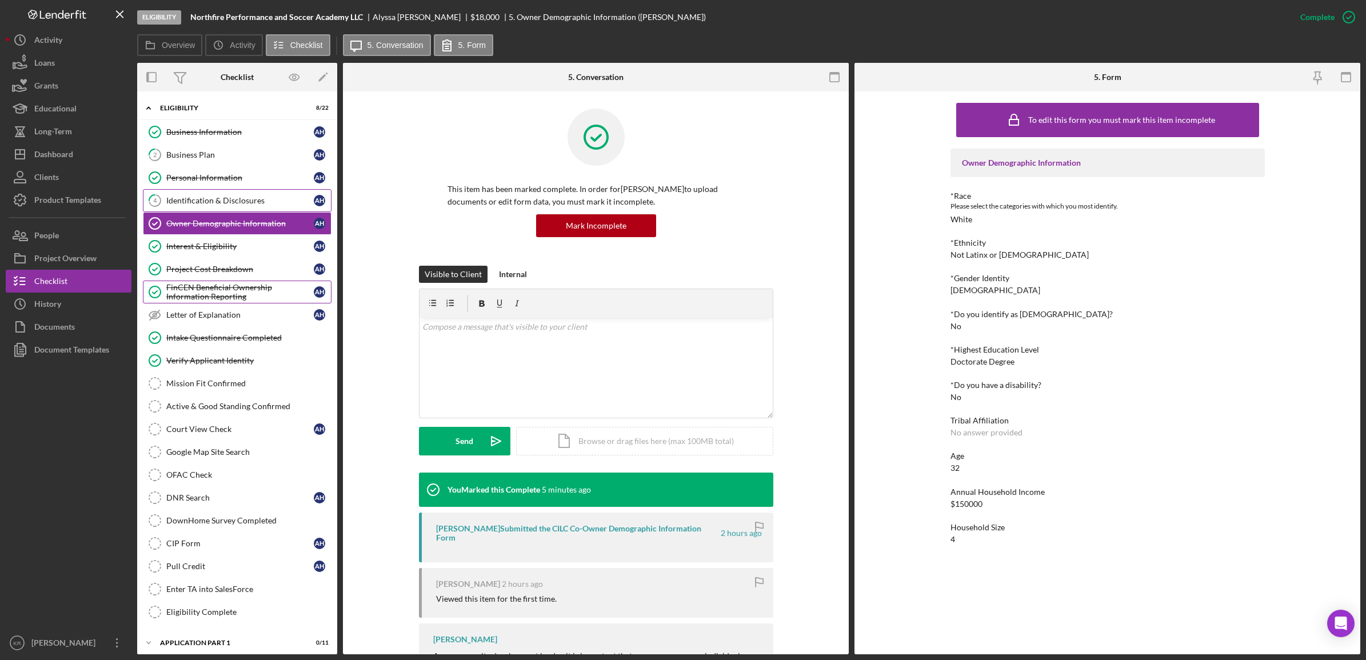
click at [233, 198] on div "Identification & Disclosures" at bounding box center [239, 200] width 147 height 9
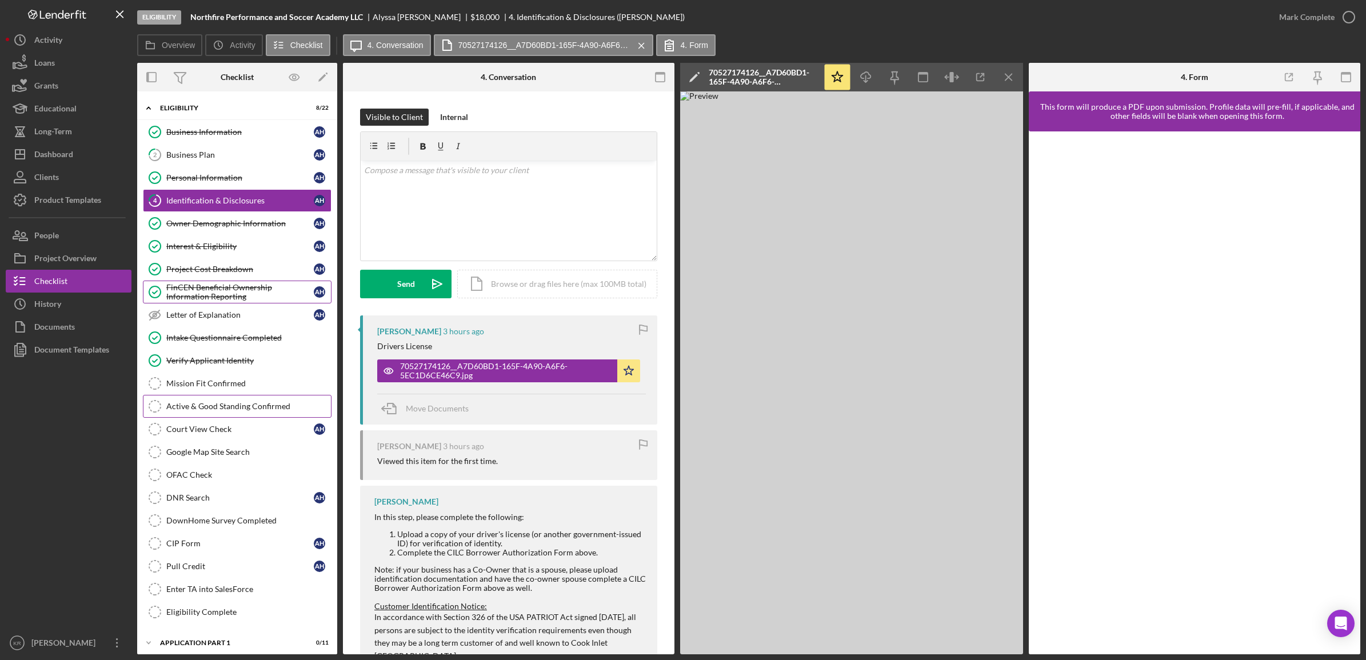
click at [225, 415] on link "Active & Good Standing Confirmed Active & Good Standing Confirmed" at bounding box center [237, 406] width 189 height 23
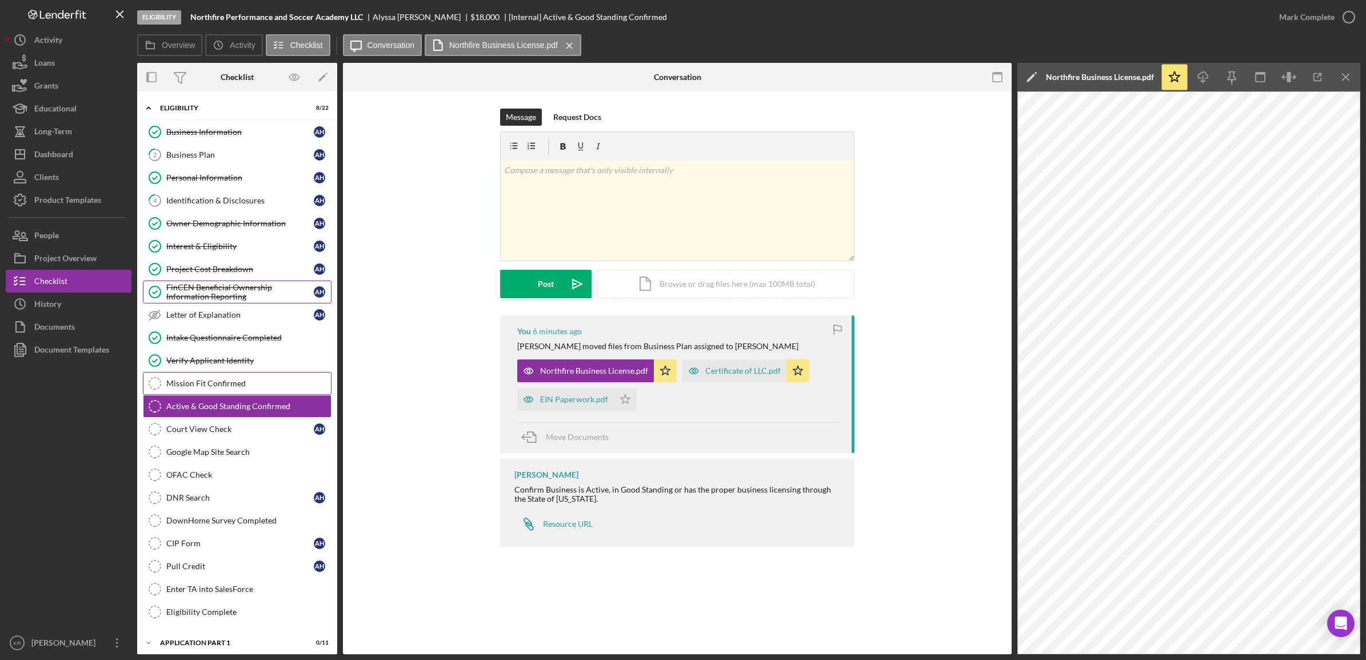
click at [263, 384] on div "Mission Fit Confirmed" at bounding box center [248, 383] width 165 height 9
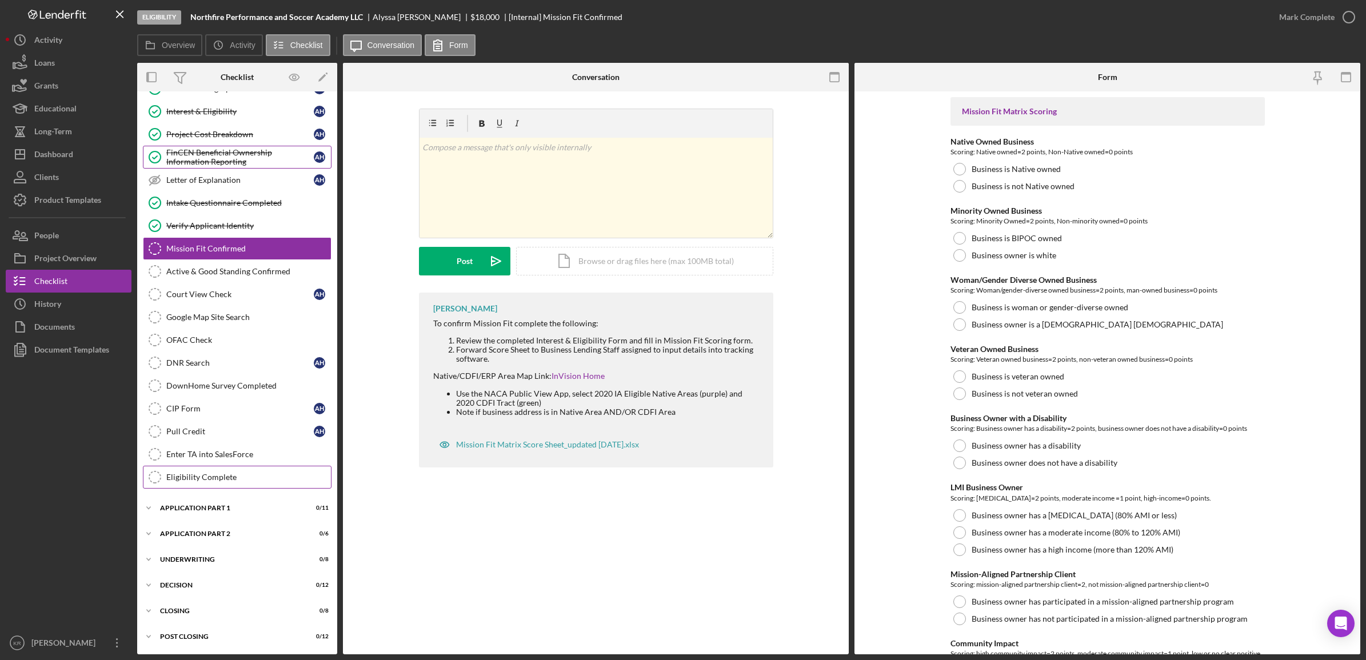
scroll to position [141, 0]
click at [241, 314] on div "Google Map Site Search" at bounding box center [248, 317] width 165 height 9
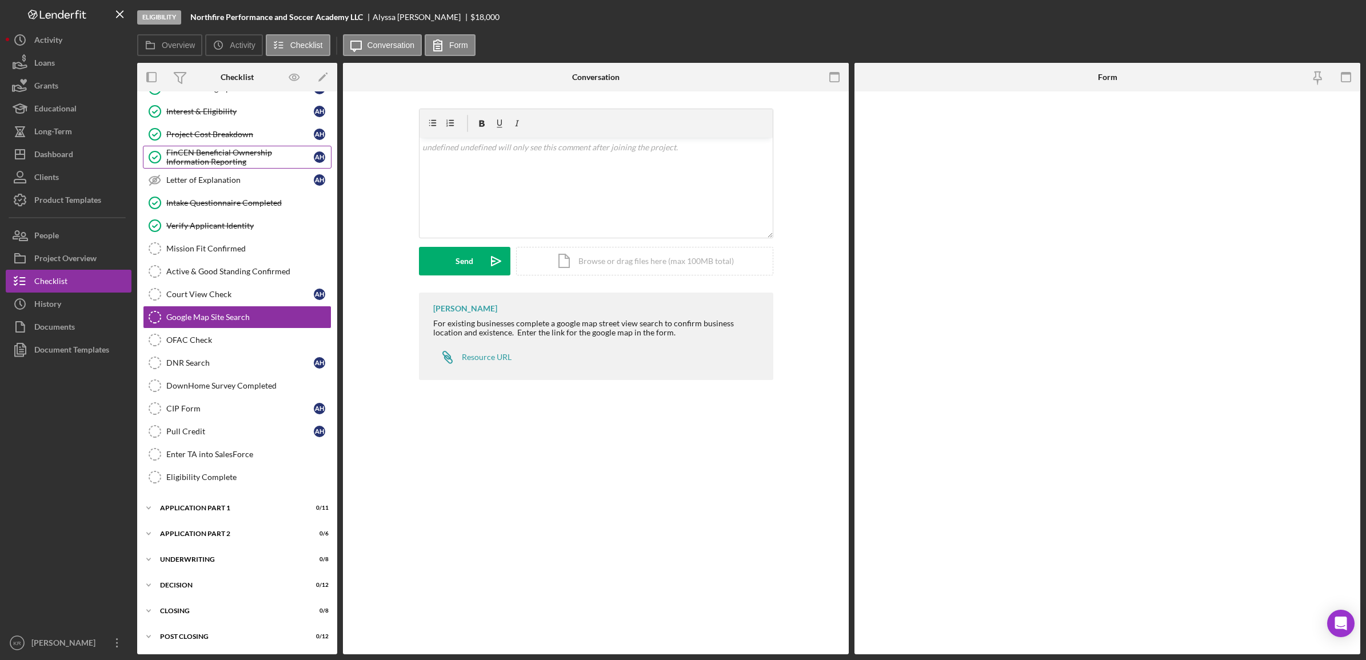
scroll to position [141, 0]
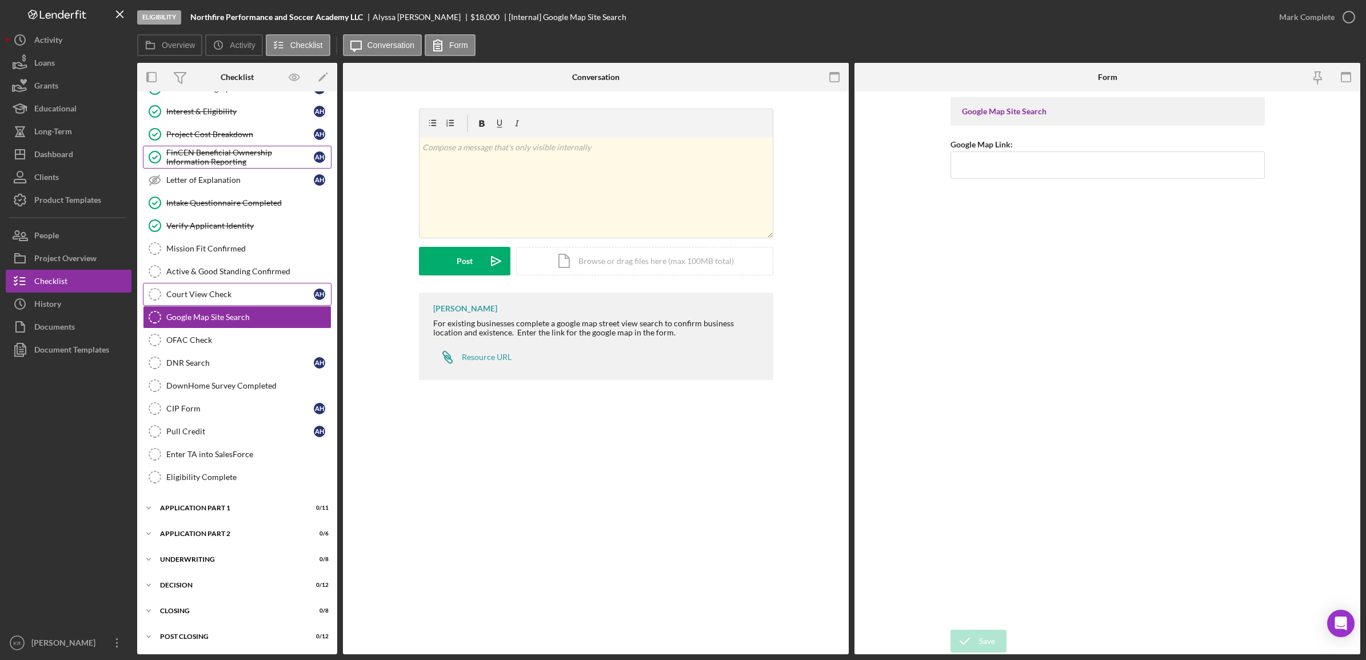
click at [229, 290] on div "Court View Check" at bounding box center [239, 294] width 147 height 9
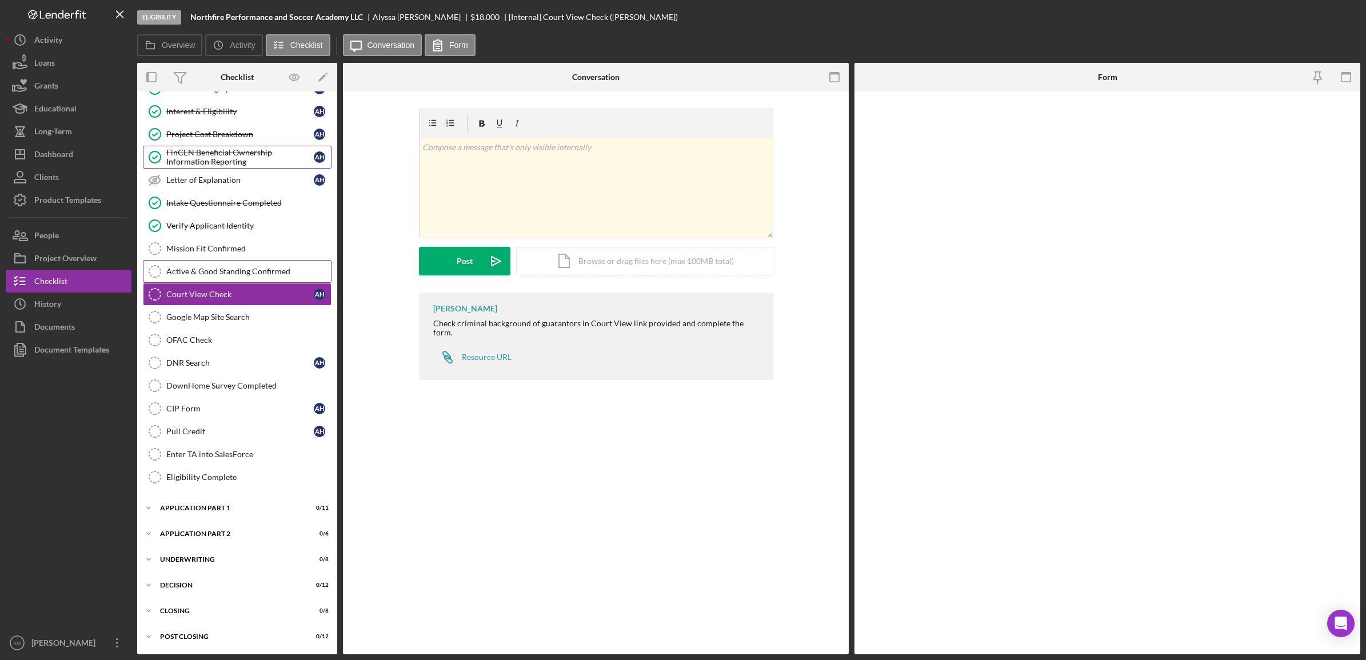
scroll to position [141, 0]
click at [243, 269] on div "Active & Good Standing Confirmed" at bounding box center [248, 271] width 165 height 9
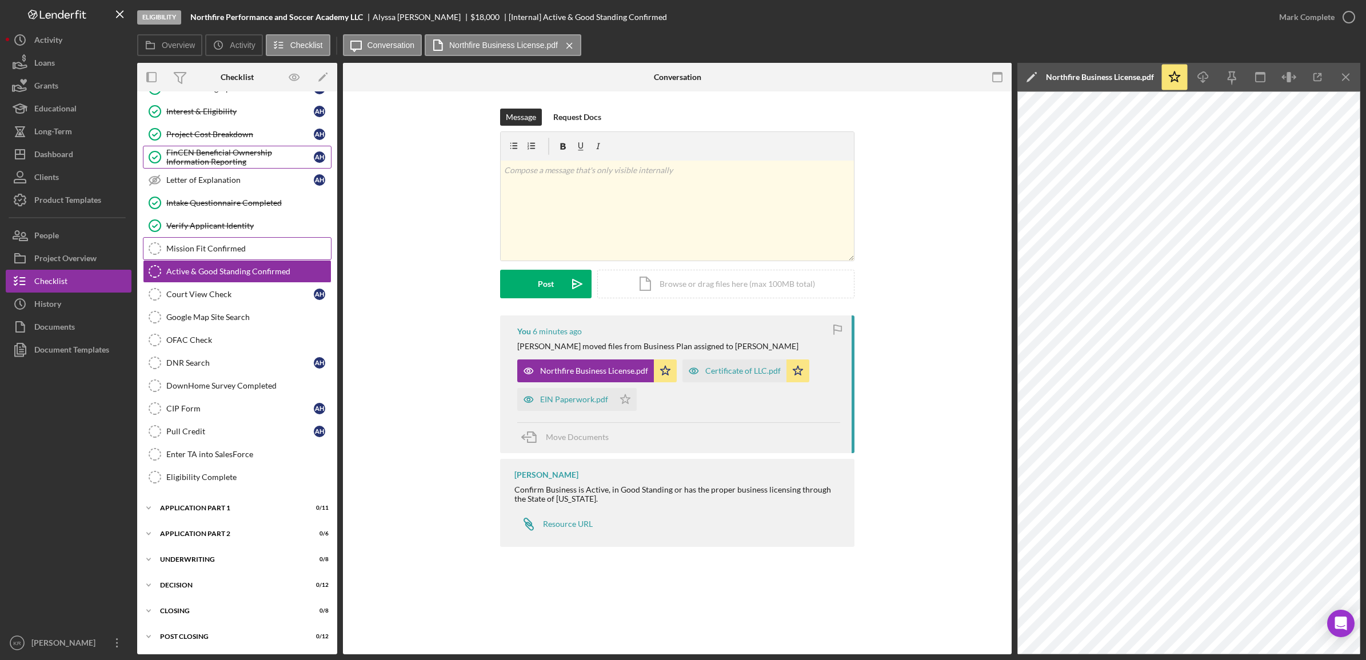
click at [246, 244] on div "Mission Fit Confirmed" at bounding box center [248, 248] width 165 height 9
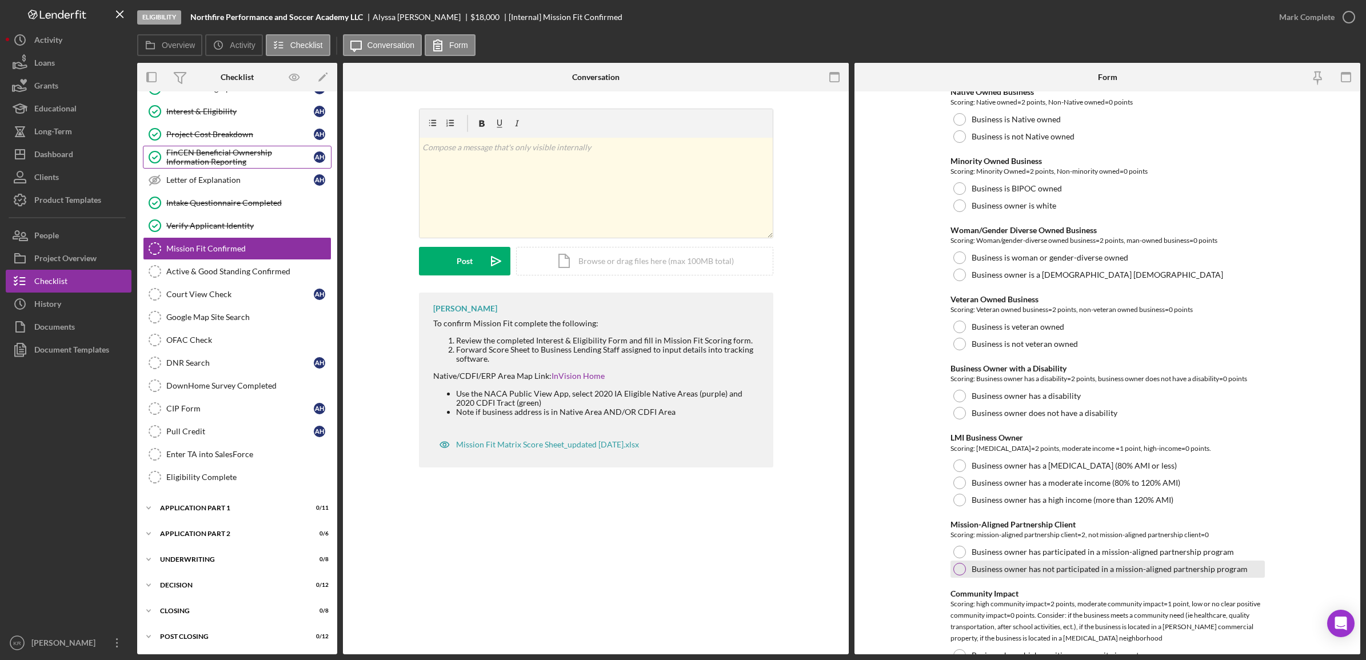
scroll to position [71, 0]
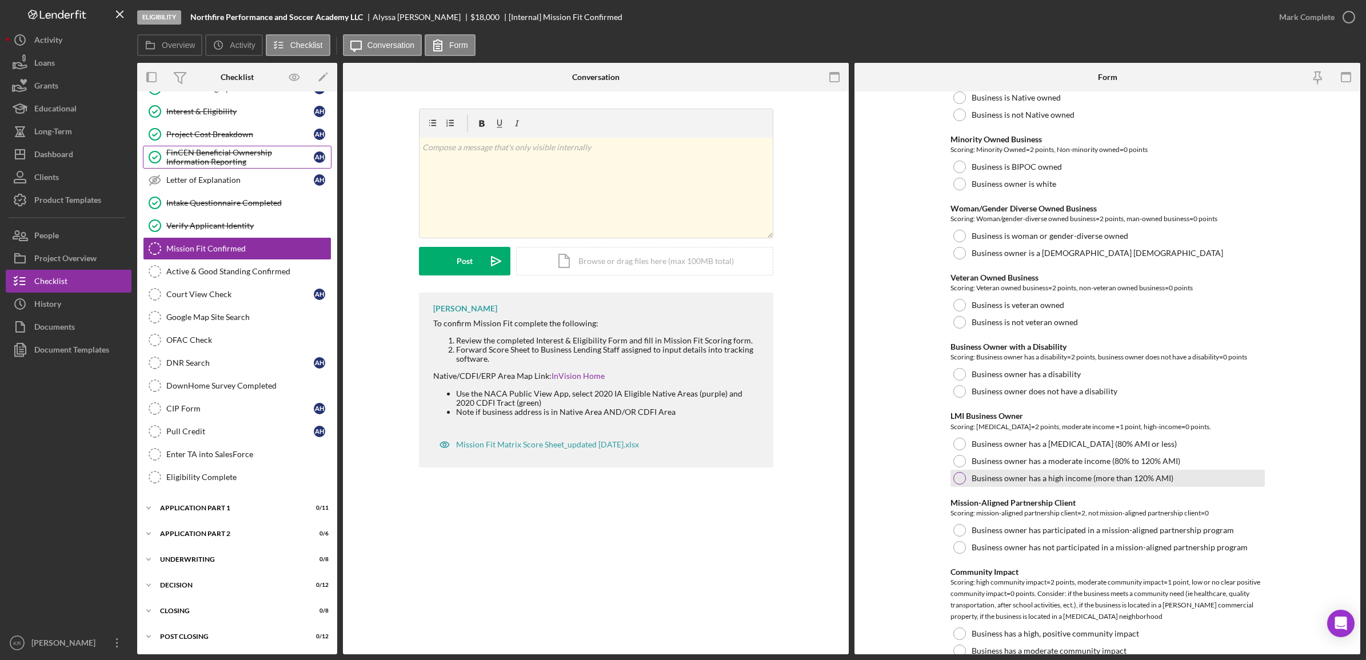
click at [1001, 483] on div "Business owner has a high income (more than 120% AMI)" at bounding box center [1107, 478] width 314 height 17
click at [1007, 393] on label "Business owner does not have a disability" at bounding box center [1044, 391] width 146 height 9
click at [1038, 321] on label "Business is not veteran owned" at bounding box center [1024, 322] width 106 height 9
click at [1072, 239] on label "Business is woman or gender-diverse owned" at bounding box center [1049, 235] width 157 height 9
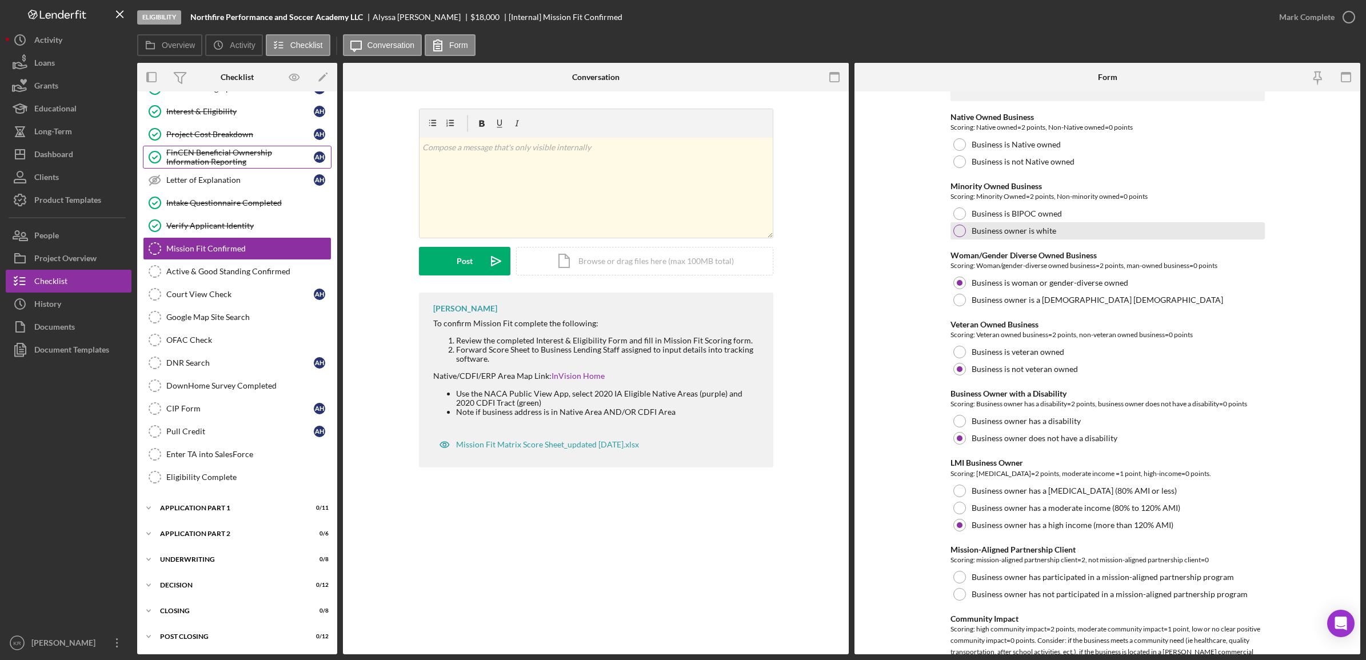
scroll to position [0, 0]
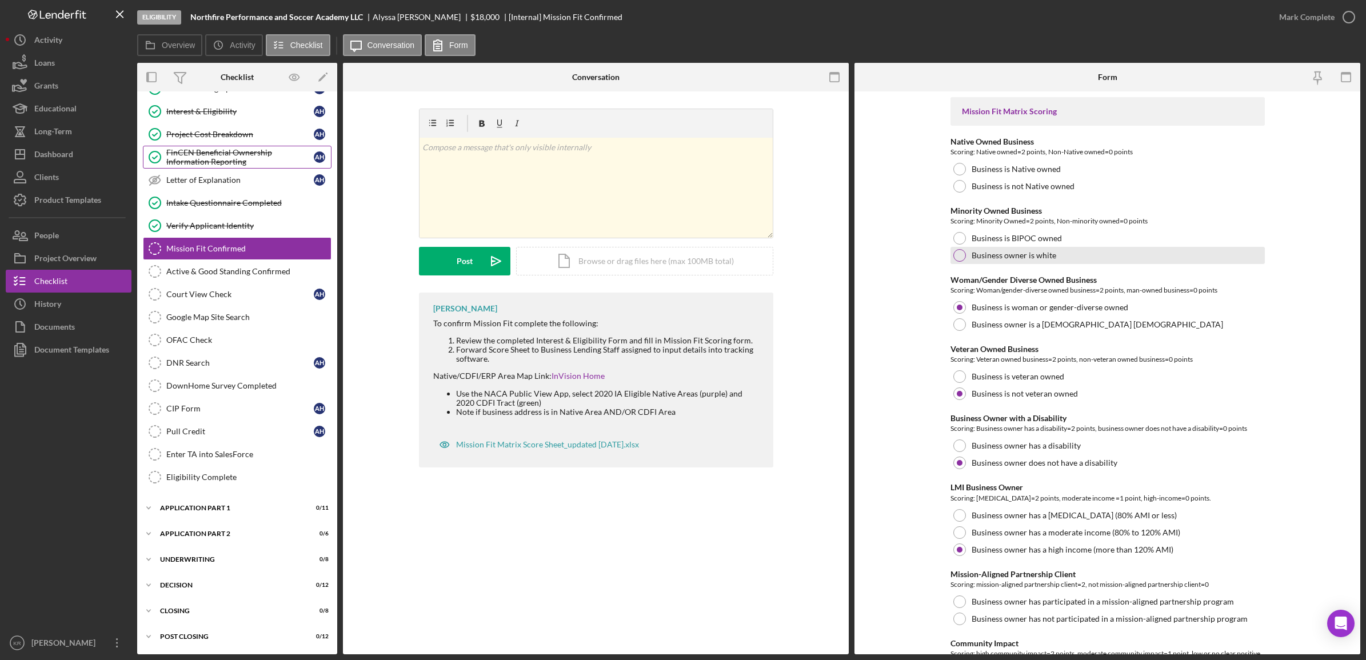
click at [1026, 251] on label "Business owner is white" at bounding box center [1013, 255] width 85 height 9
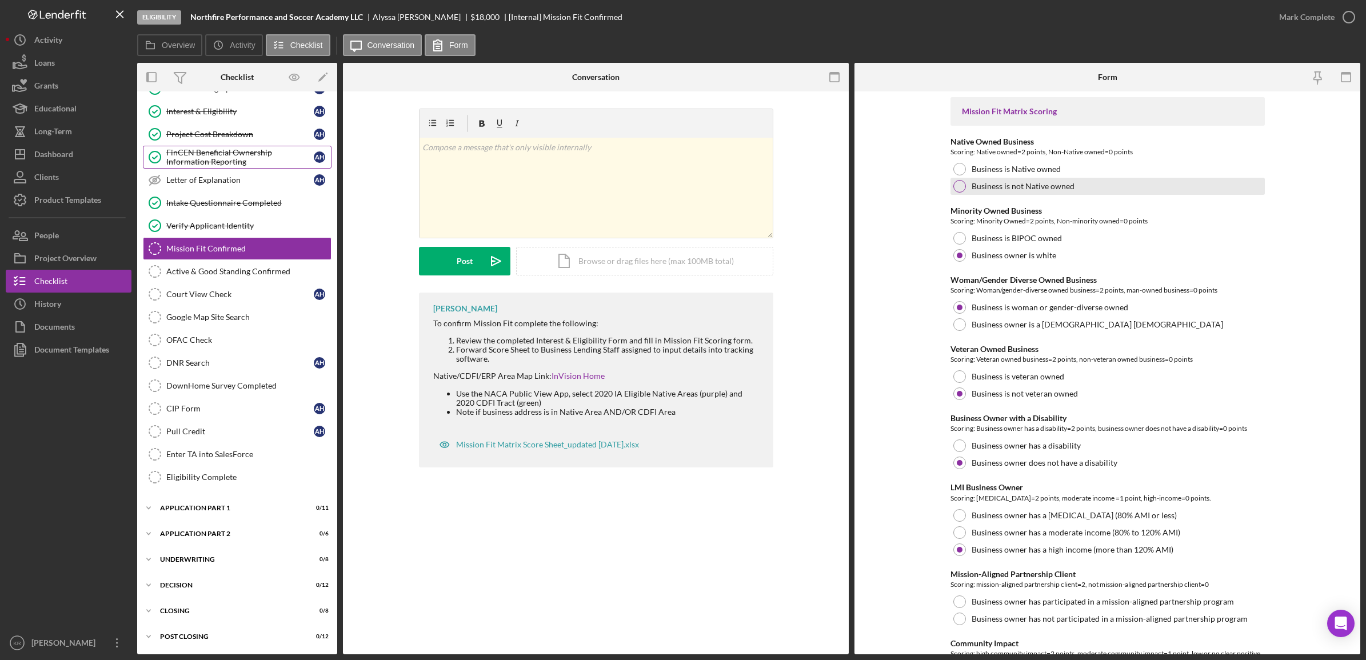
click at [1035, 192] on div "Business is not Native owned" at bounding box center [1107, 186] width 314 height 17
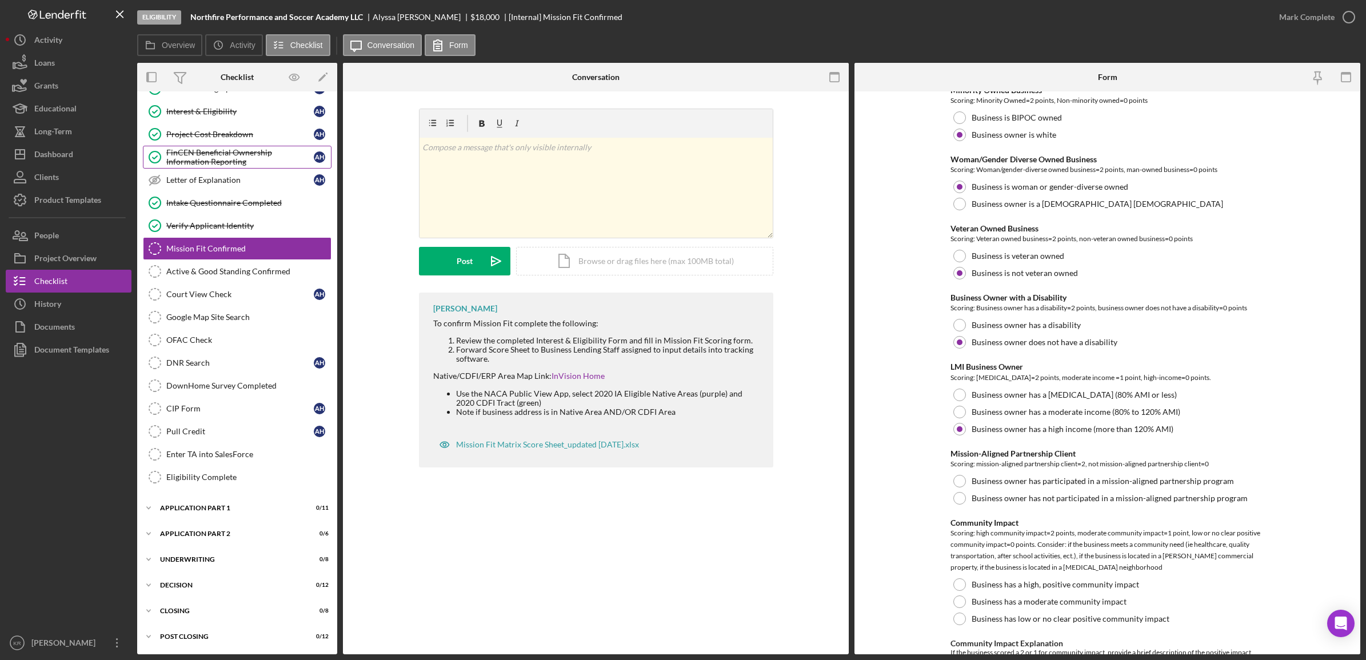
scroll to position [143, 0]
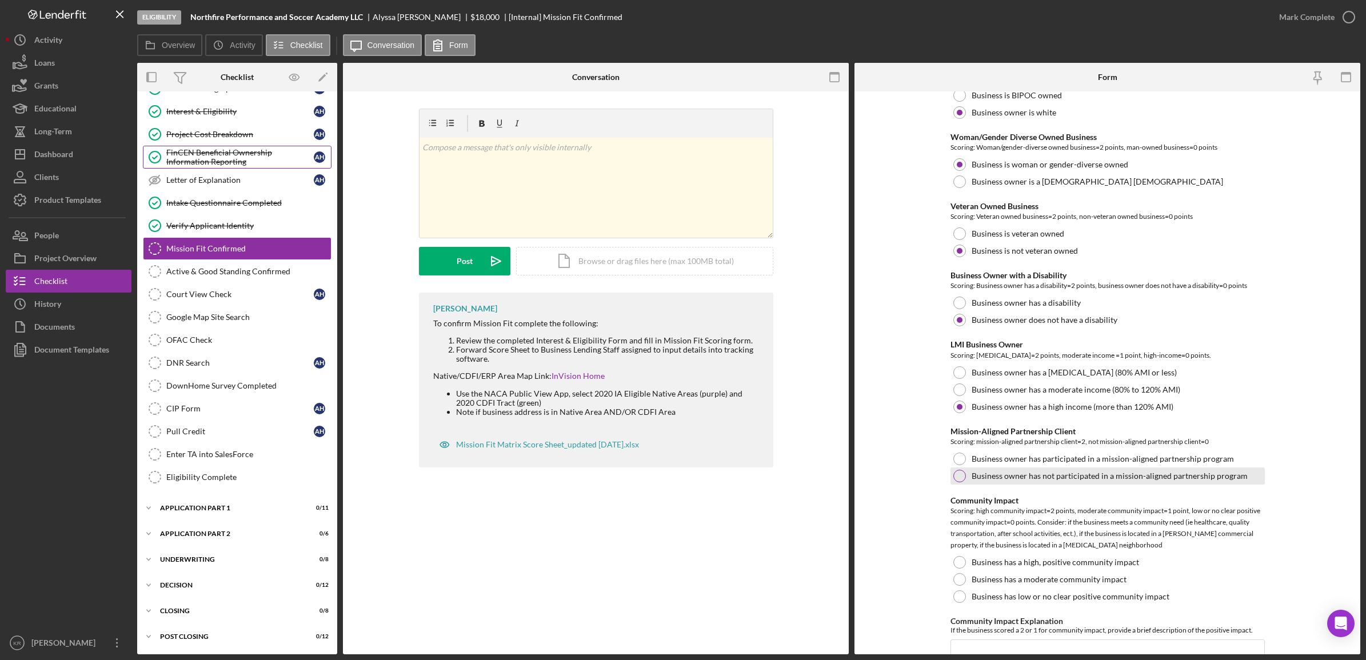
click at [993, 469] on div "Business owner has not participated in a mission-aligned partnership program" at bounding box center [1107, 475] width 314 height 17
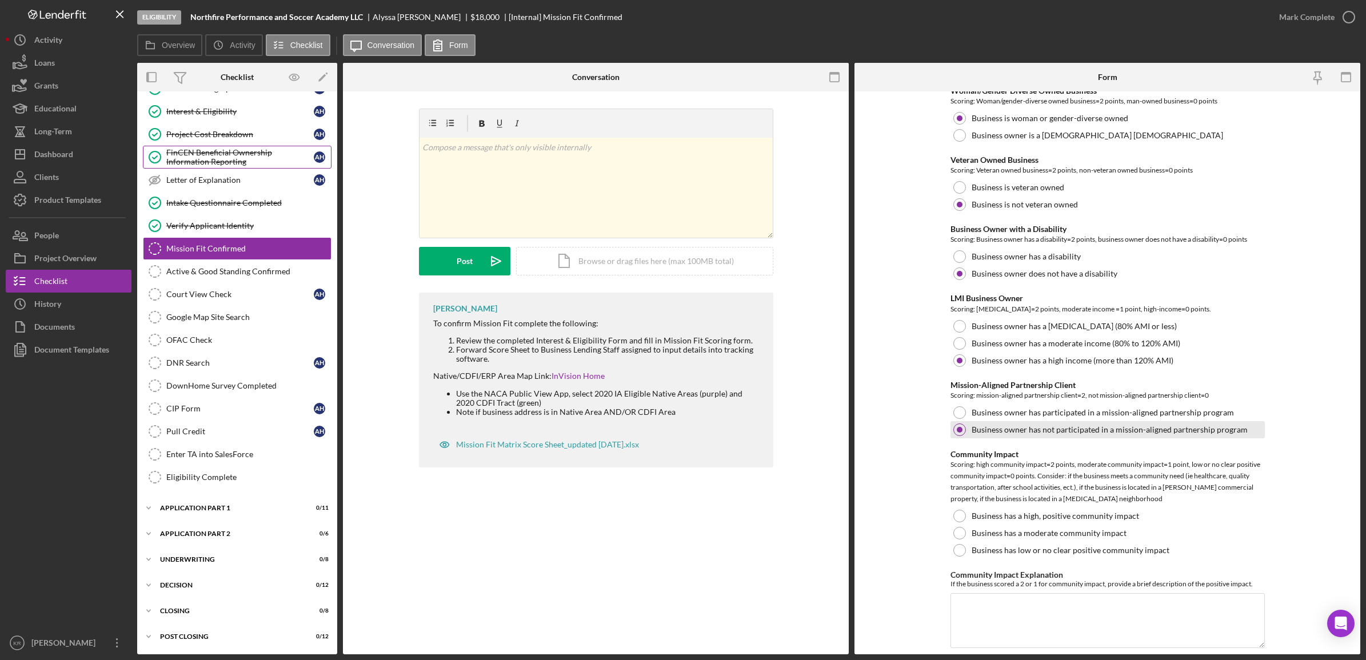
scroll to position [214, 0]
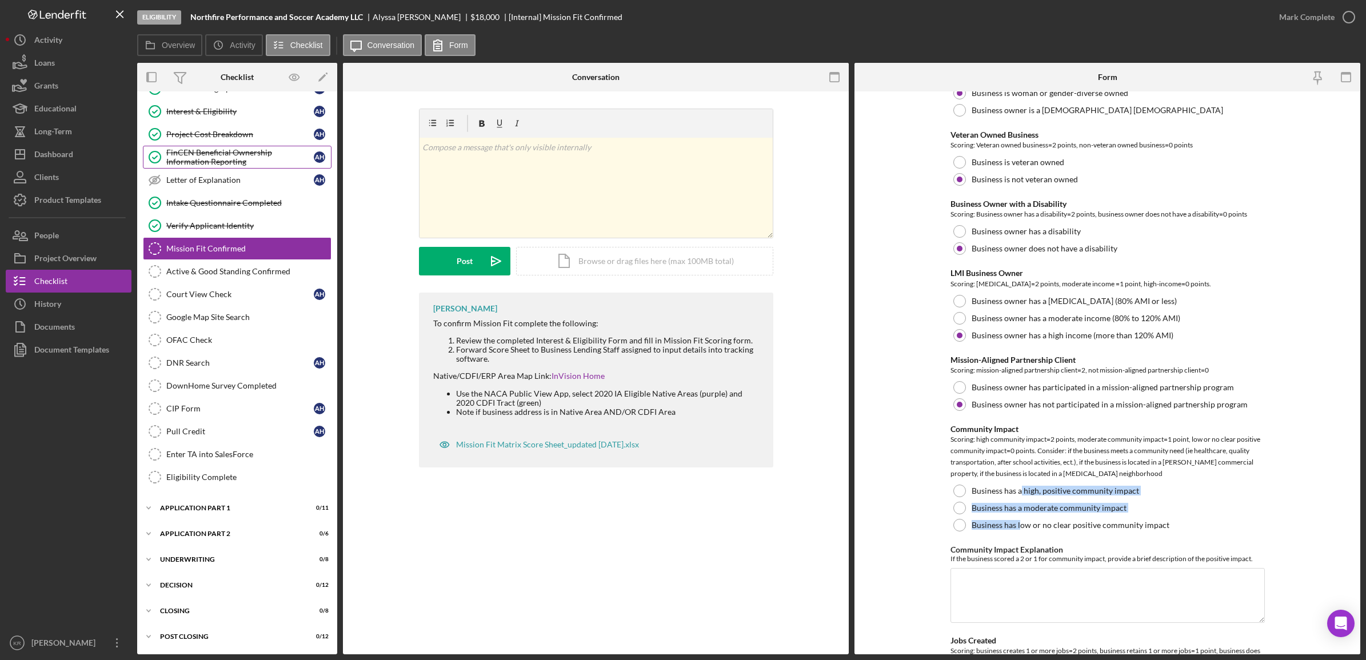
drag, startPoint x: 1018, startPoint y: 495, endPoint x: 1031, endPoint y: 533, distance: 40.5
click at [1027, 533] on div "Community Impact Scoring: high community impact=2 points, moderate community im…" at bounding box center [1107, 479] width 314 height 109
drag, startPoint x: 1031, startPoint y: 533, endPoint x: 1207, endPoint y: 532, distance: 176.0
click at [1241, 538] on div "Mission Fit Matrix Scoring Native Owned Business Scoring: Native owned=2 points…" at bounding box center [1107, 499] width 314 height 1233
click at [1166, 526] on div "Business has low or no clear positive community impact" at bounding box center [1107, 525] width 314 height 17
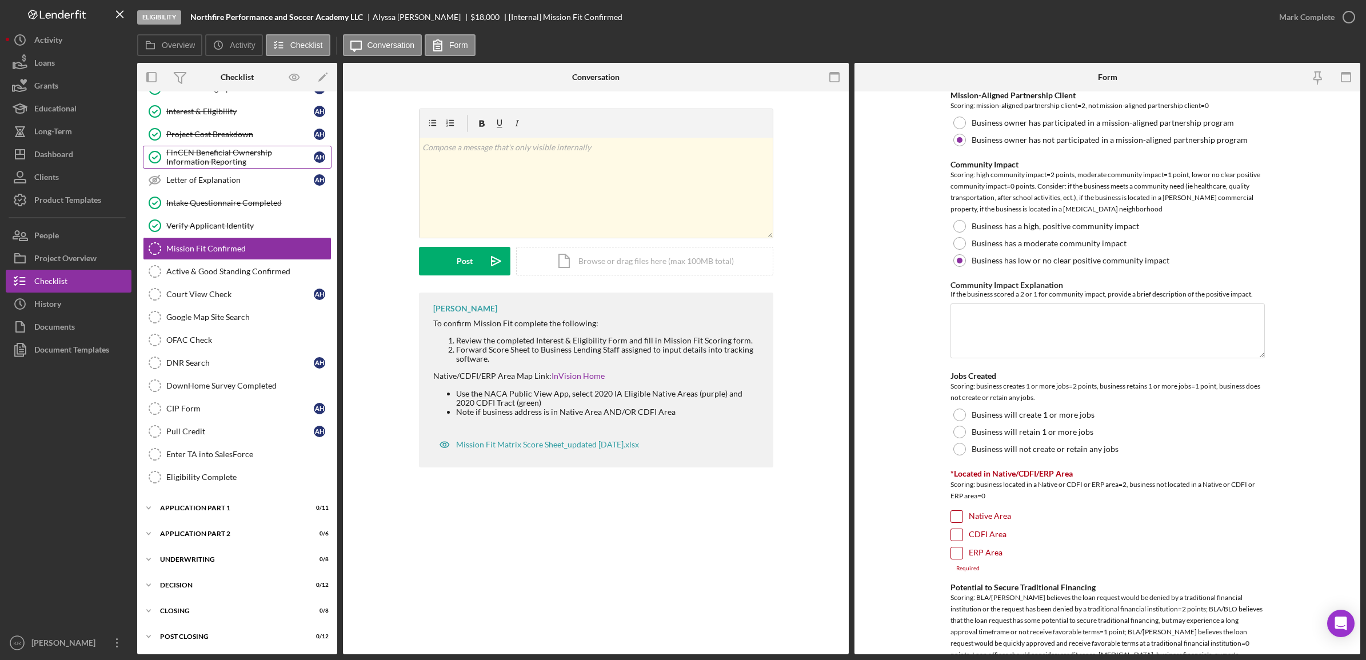
scroll to position [500, 0]
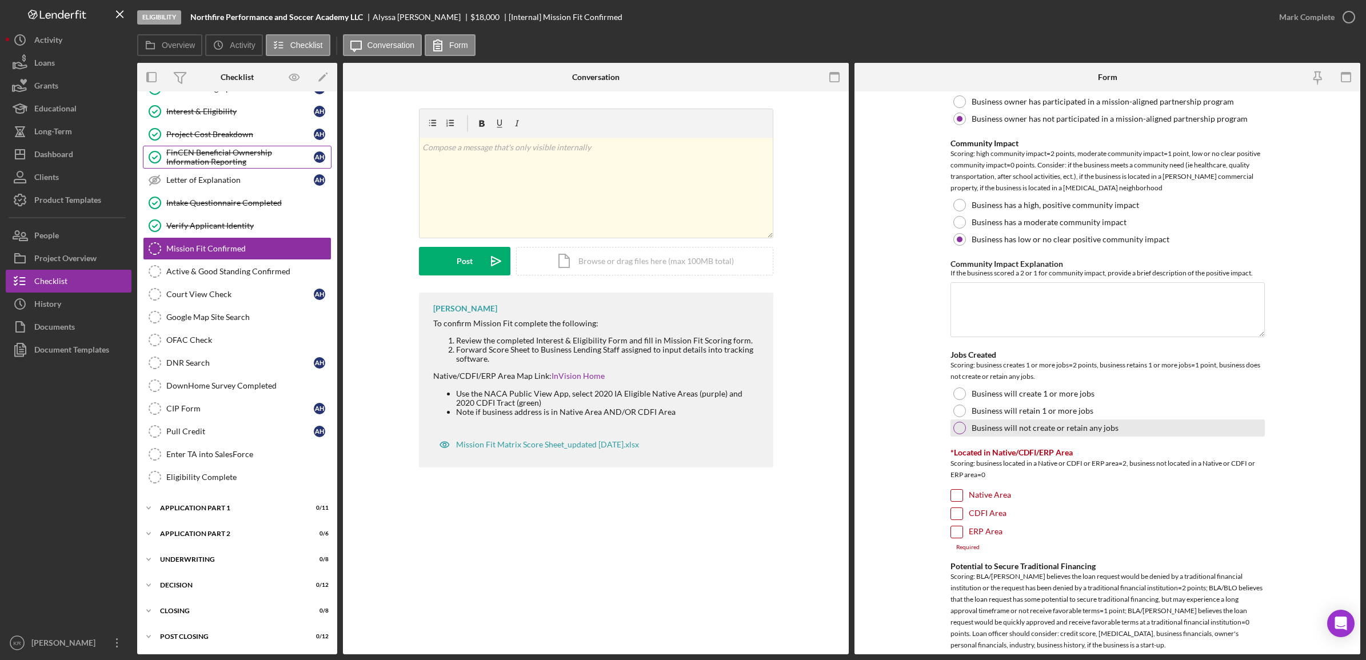
click at [1096, 426] on label "Business will not create or retain any jobs" at bounding box center [1044, 427] width 147 height 9
click at [999, 498] on label "Native Area" at bounding box center [990, 495] width 42 height 11
drag, startPoint x: 999, startPoint y: 498, endPoint x: 953, endPoint y: 510, distance: 47.7
click at [953, 510] on input "CDFI Area" at bounding box center [956, 513] width 11 height 11
checkbox input "true"
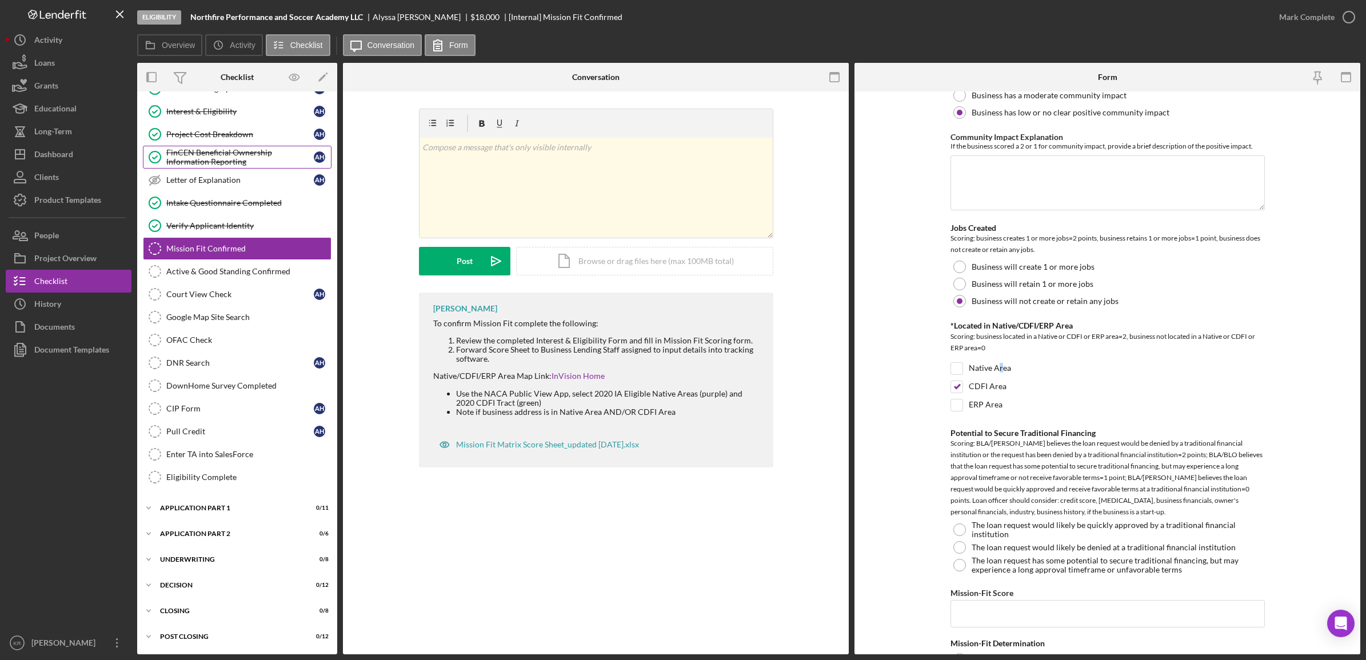
scroll to position [643, 0]
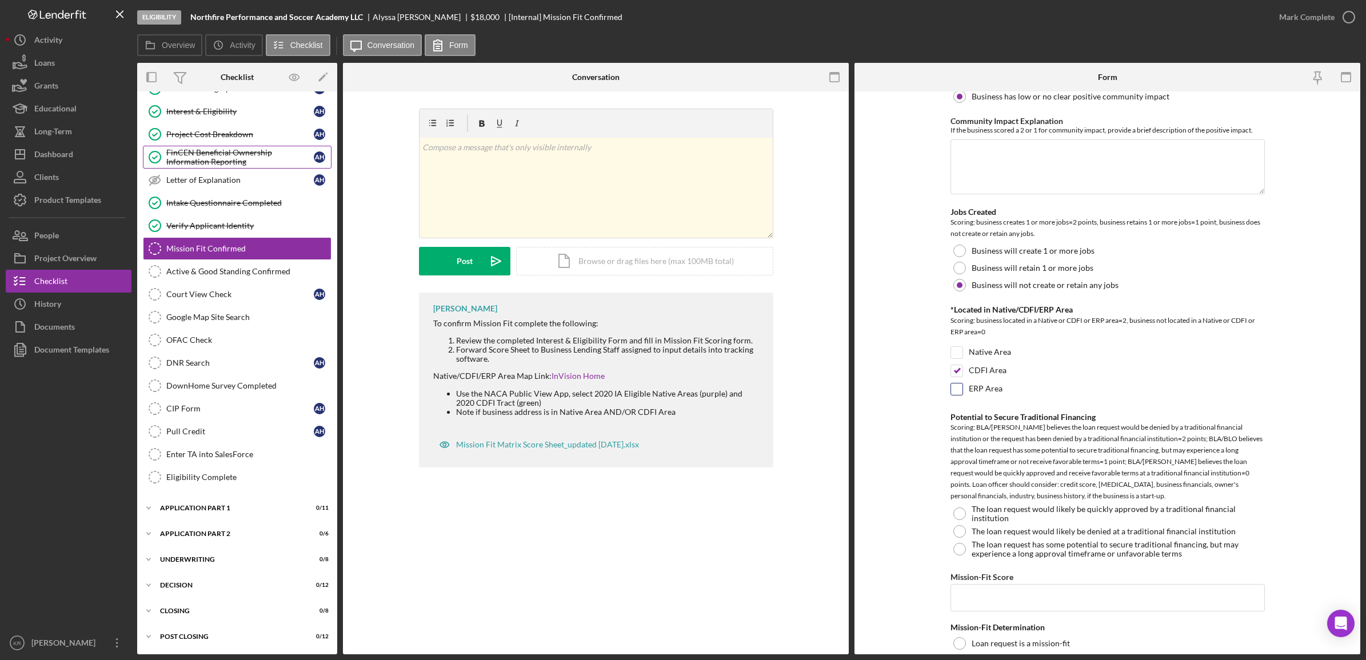
click at [1233, 398] on div "ERP Area" at bounding box center [1107, 392] width 314 height 18
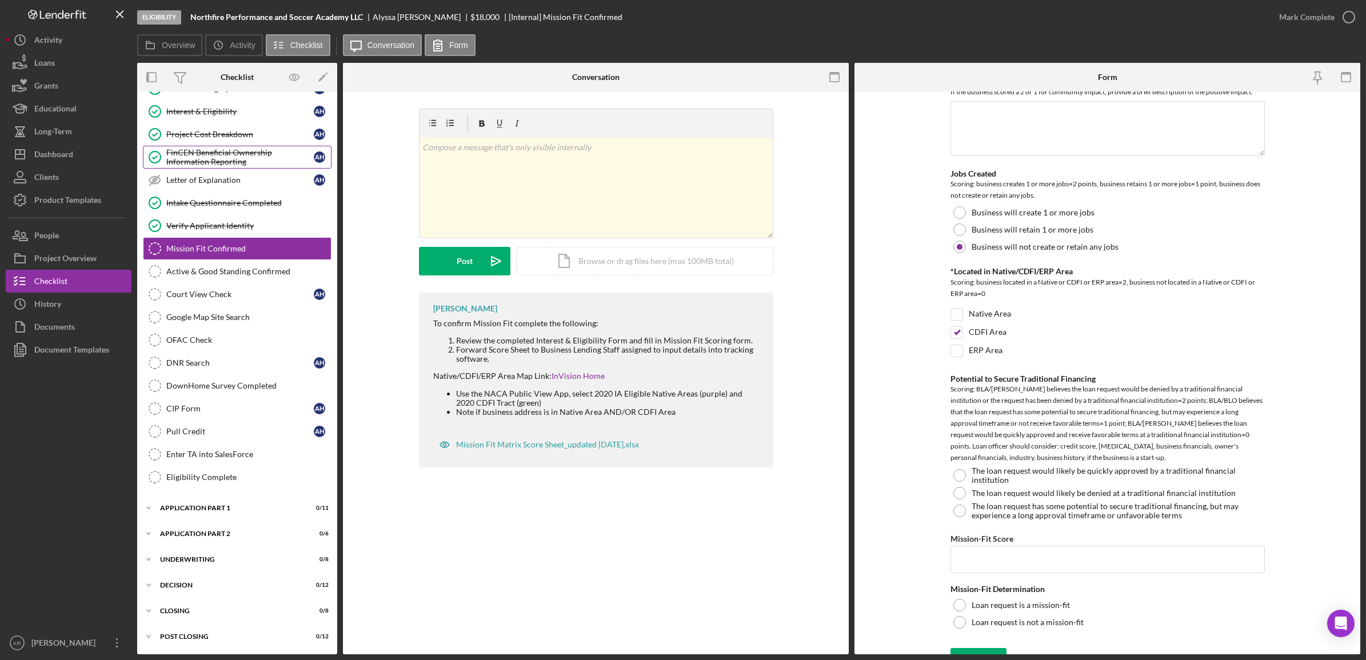
scroll to position [701, 0]
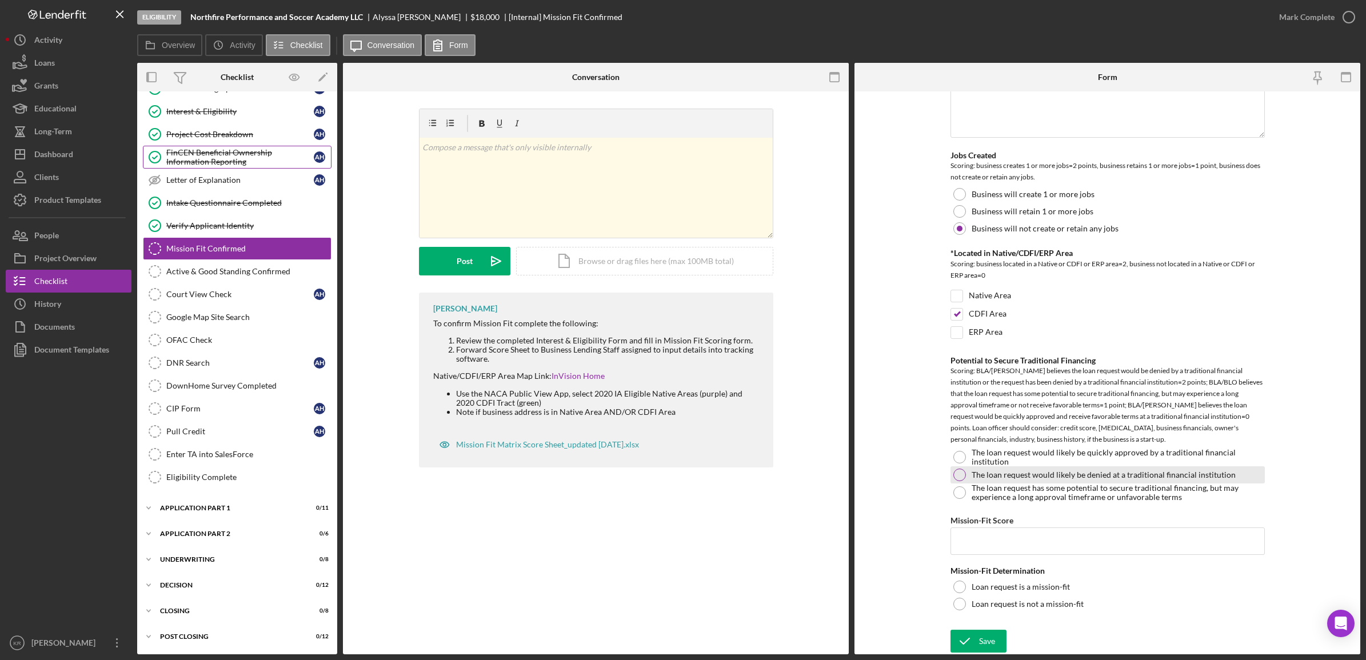
click at [950, 481] on div "The loan request would likely be denied at a traditional financial institution" at bounding box center [1107, 474] width 314 height 17
click at [1075, 529] on input "Mission-Fit Score" at bounding box center [1107, 540] width 314 height 27
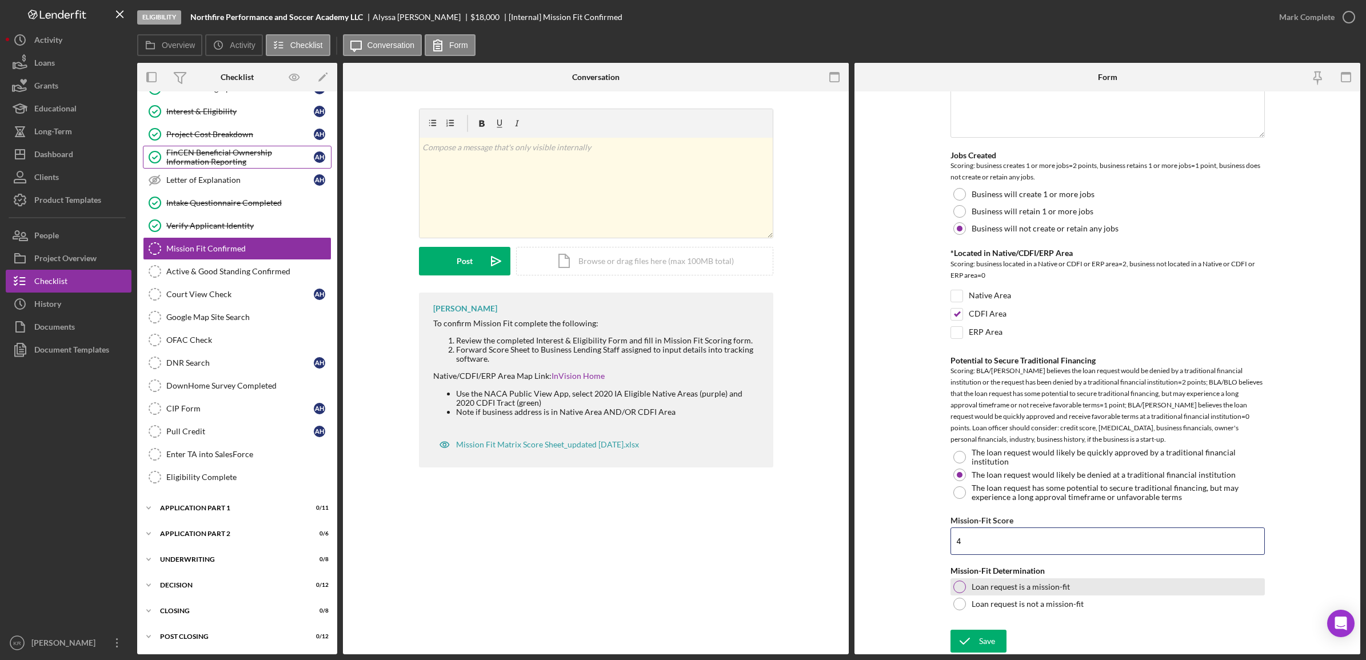
type input "4"
click at [1018, 585] on label "Loan request is a mission-fit" at bounding box center [1020, 586] width 98 height 9
click at [966, 655] on div "Eligibility Northfire Performance and Soccer Academy LLC [PERSON_NAME] $18,000 …" at bounding box center [683, 330] width 1366 height 660
click at [967, 643] on icon "submit" at bounding box center [964, 641] width 29 height 29
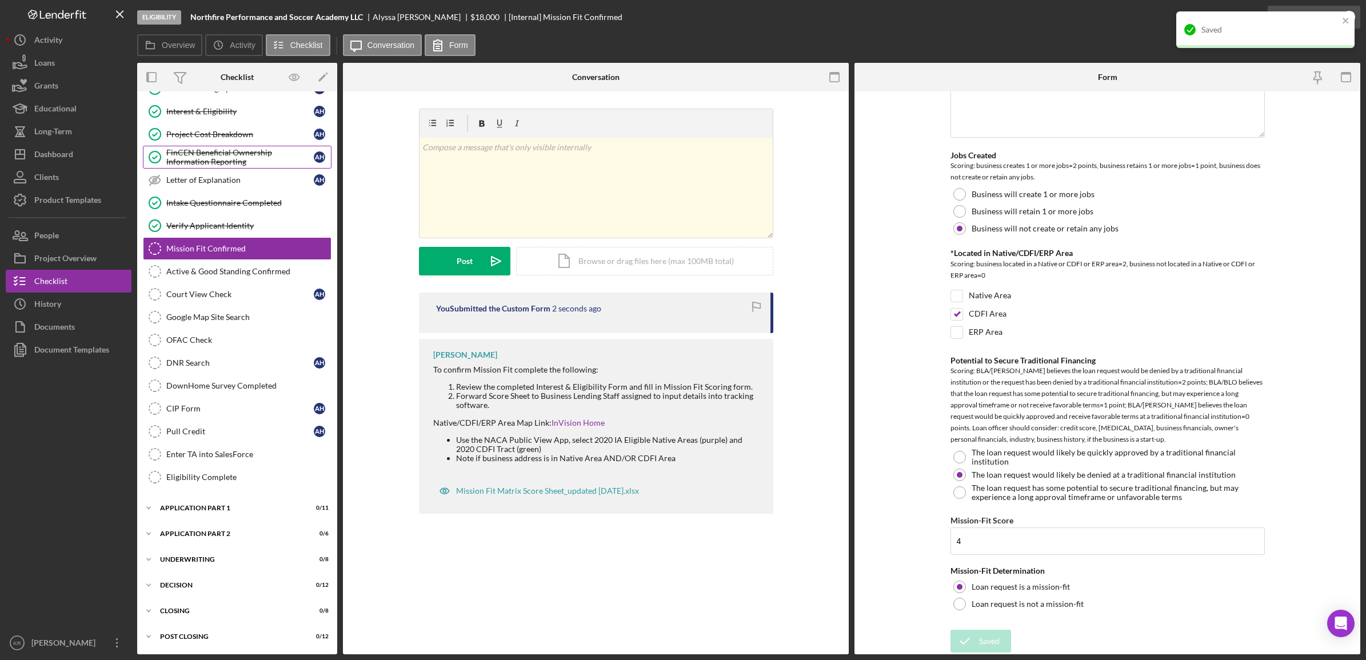
click at [1329, 20] on div "Saved" at bounding box center [1265, 34] width 183 height 50
click at [1349, 22] on icon "close" at bounding box center [1346, 20] width 8 height 9
click at [1349, 14] on div "Saved" at bounding box center [1265, 11] width 183 height 5
click at [1310, 15] on div "Mark Complete" at bounding box center [1306, 17] width 55 height 23
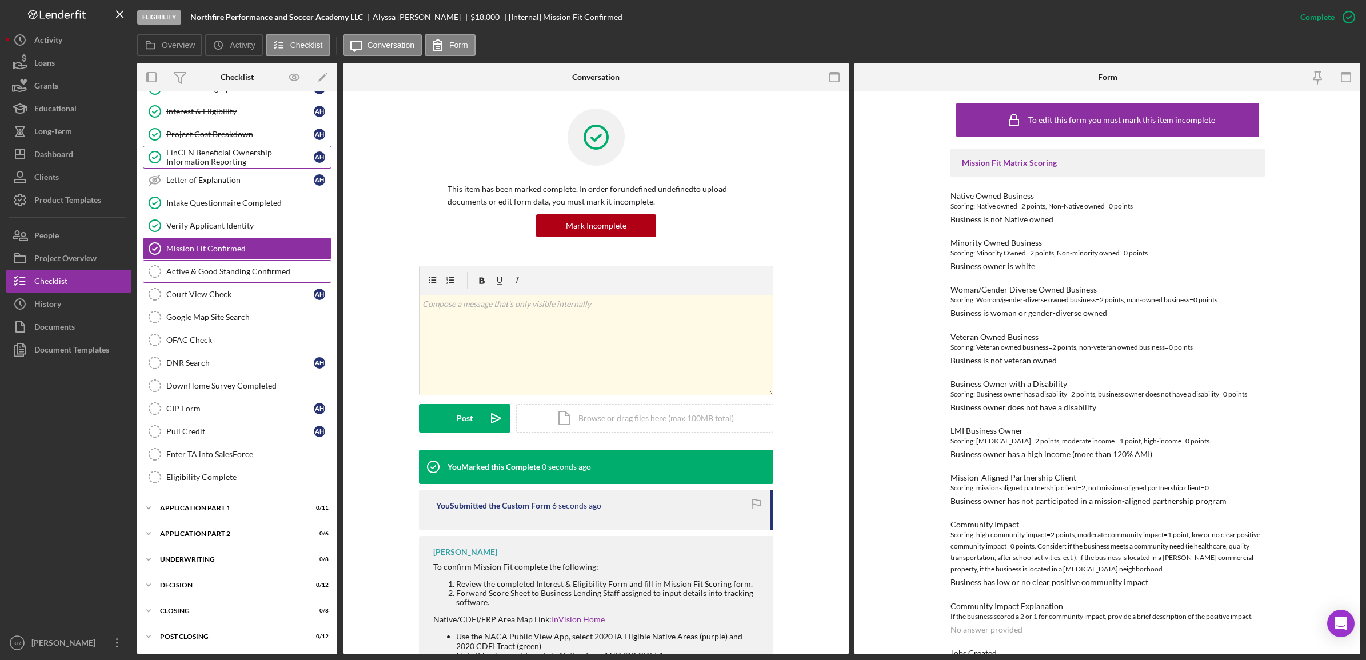
click at [215, 270] on div "Active & Good Standing Confirmed" at bounding box center [248, 271] width 165 height 9
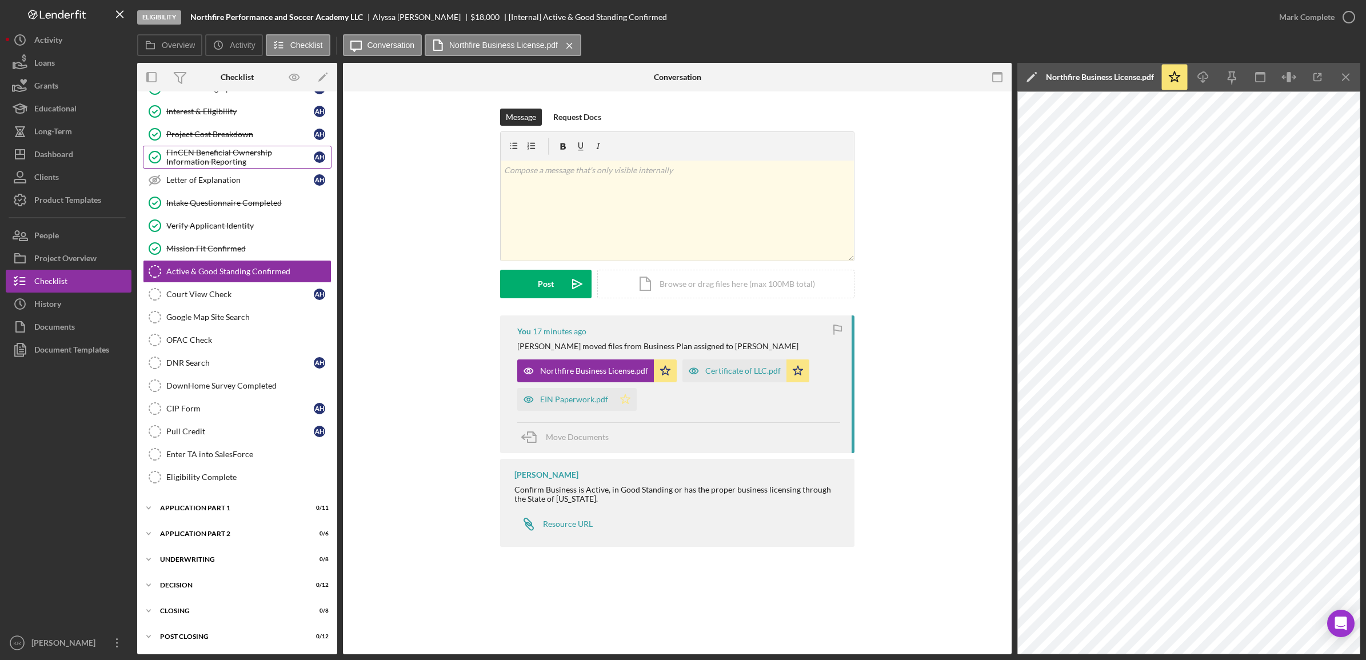
click at [618, 404] on icon "Icon/Star" at bounding box center [625, 399] width 23 height 23
click at [623, 401] on icon "Icon/Star" at bounding box center [625, 399] width 23 height 23
click at [620, 227] on div "v Color teal Color pink Remove color Add row above Add row below Add column bef…" at bounding box center [677, 211] width 353 height 100
click at [656, 221] on div "v Color teal Color pink Remove color Add row above Add row below Add column bef…" at bounding box center [677, 211] width 353 height 100
click at [194, 290] on div "Court View Check" at bounding box center [239, 294] width 147 height 9
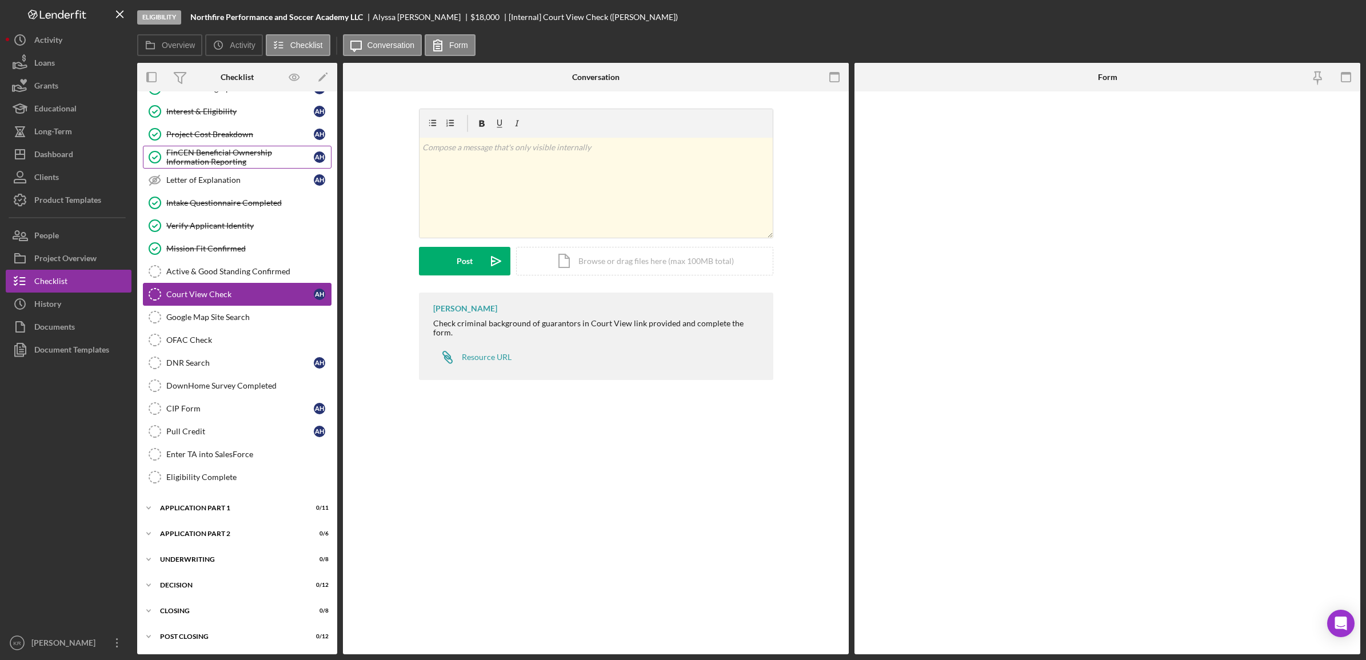
scroll to position [141, 0]
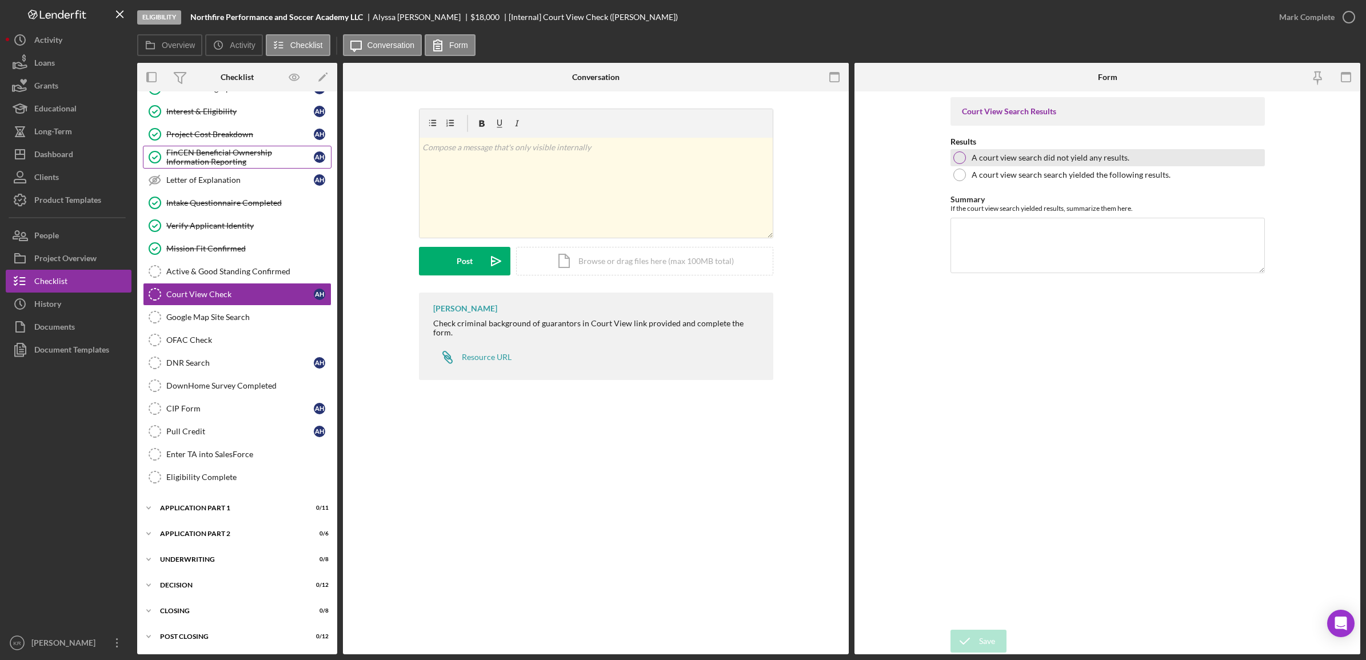
click at [1070, 163] on div "A court view search did not yield any results." at bounding box center [1107, 157] width 314 height 17
click at [613, 255] on div "Icon/Document Browse or drag files here (max 100MB total) Tap to choose files o…" at bounding box center [644, 261] width 257 height 29
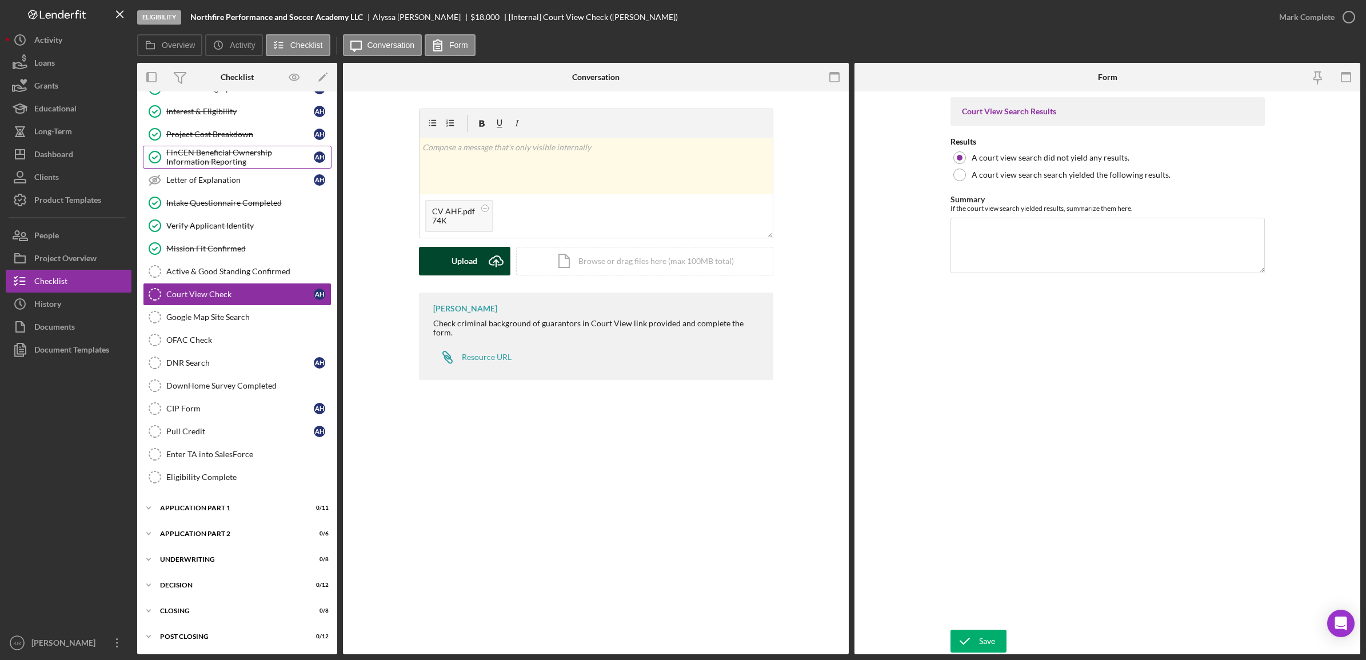
click at [473, 258] on div "Upload" at bounding box center [464, 261] width 26 height 29
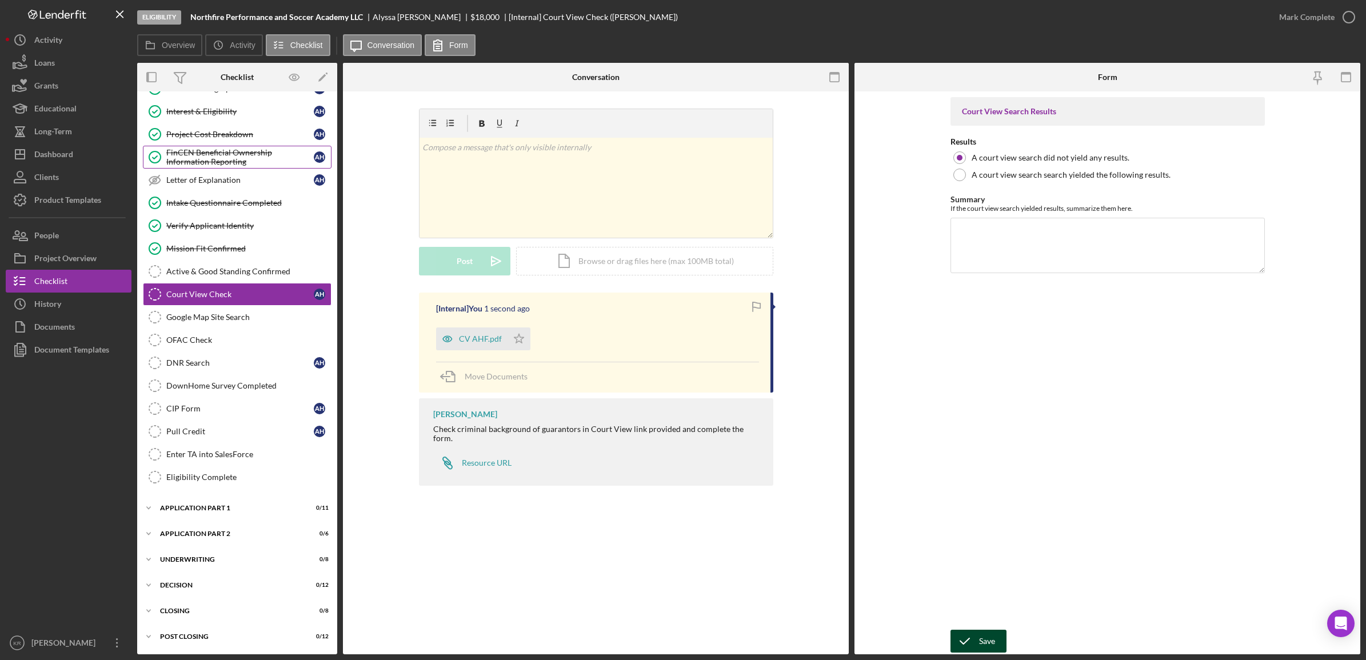
click at [974, 642] on icon "submit" at bounding box center [964, 641] width 29 height 29
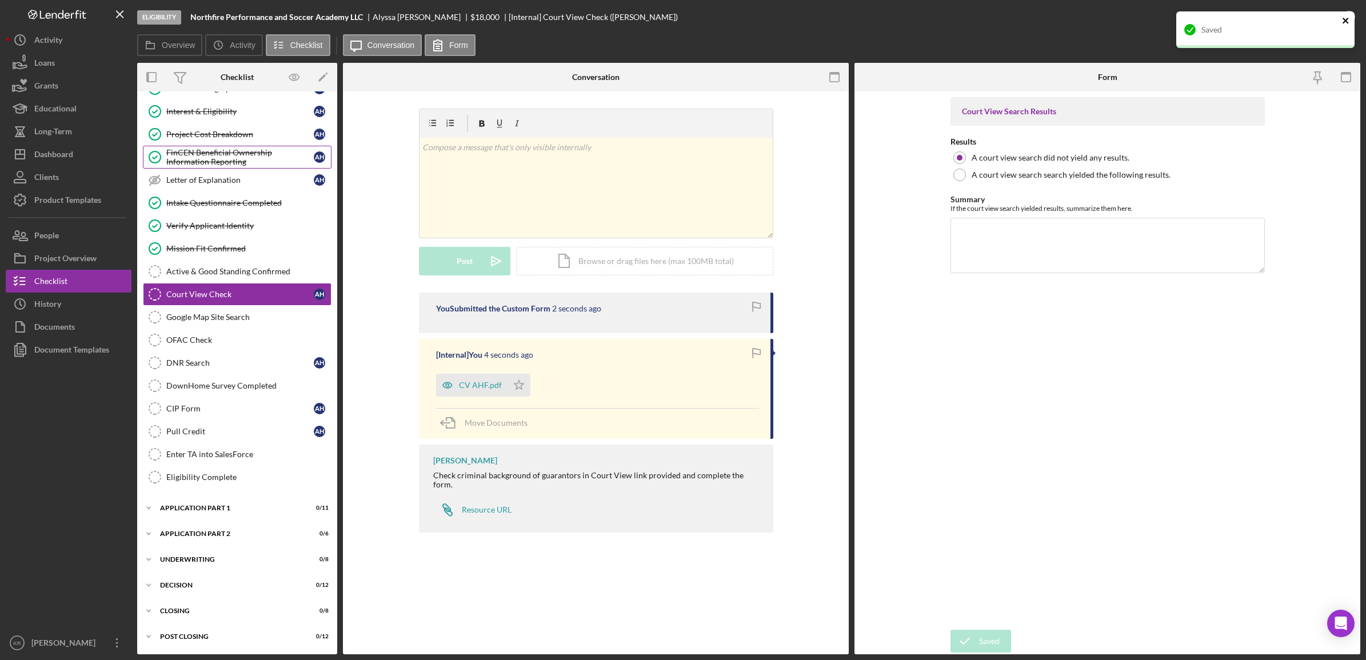
click at [1342, 17] on icon "close" at bounding box center [1346, 20] width 8 height 9
click at [1338, 17] on div "Saved" at bounding box center [1265, 34] width 183 height 50
click at [1329, 15] on div "Mark Complete" at bounding box center [1306, 17] width 55 height 23
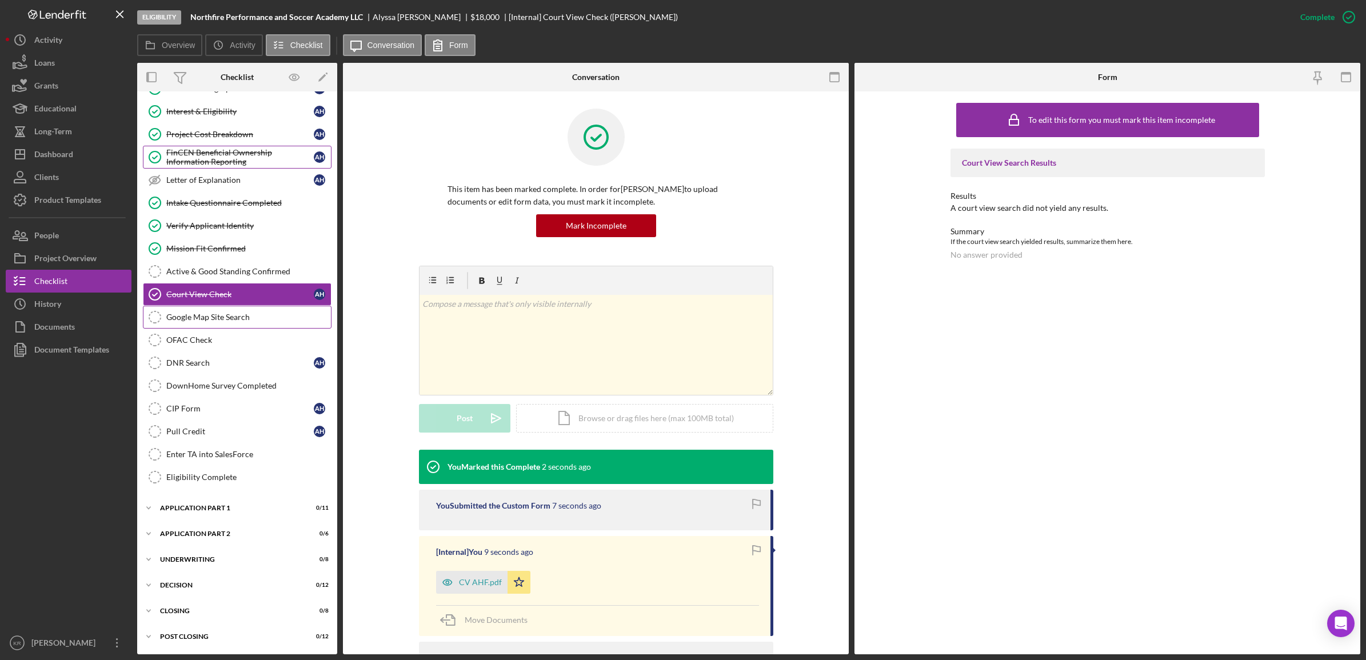
click at [266, 313] on div "Google Map Site Search" at bounding box center [248, 317] width 165 height 9
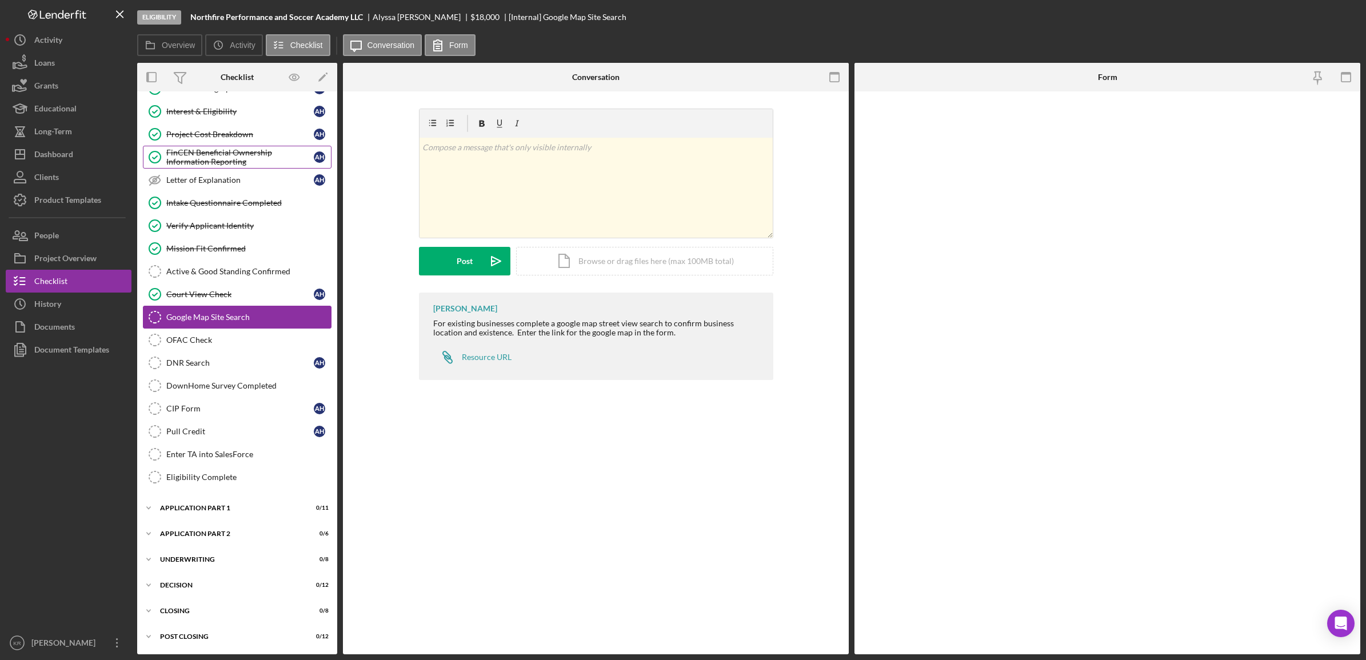
scroll to position [141, 0]
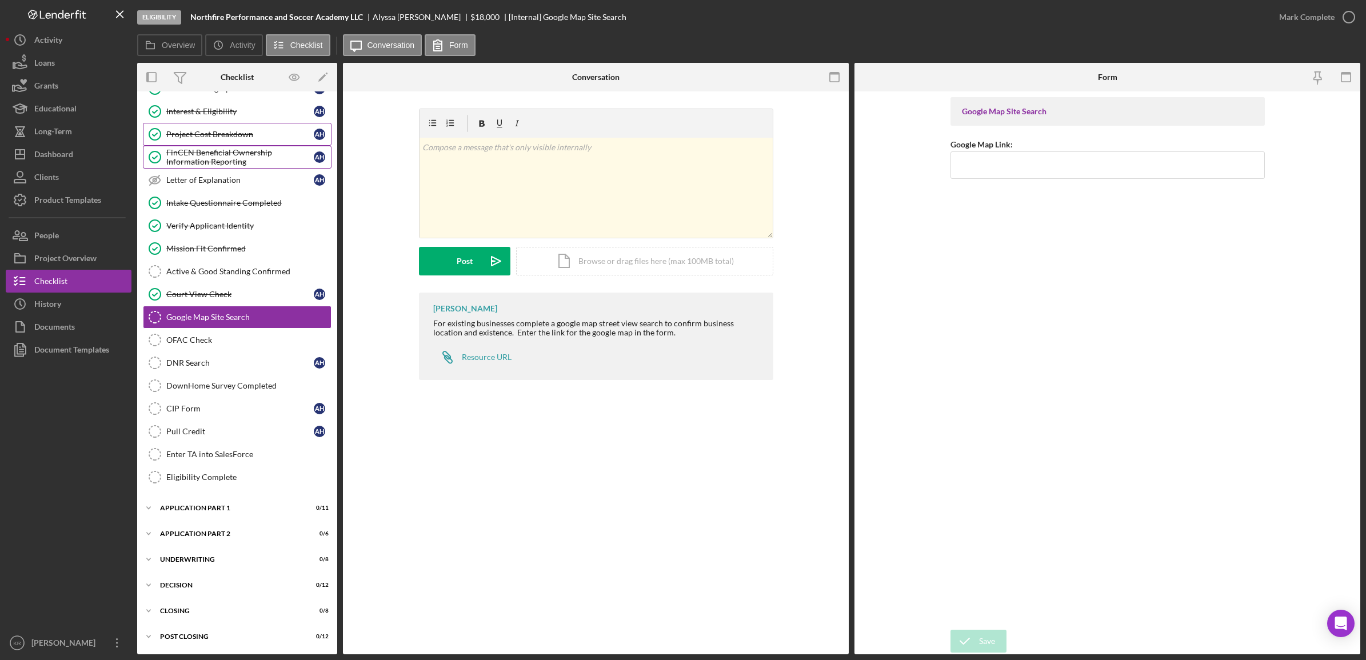
click at [223, 123] on link "Project Cost Breakdown Project Cost Breakdown A H" at bounding box center [237, 134] width 189 height 23
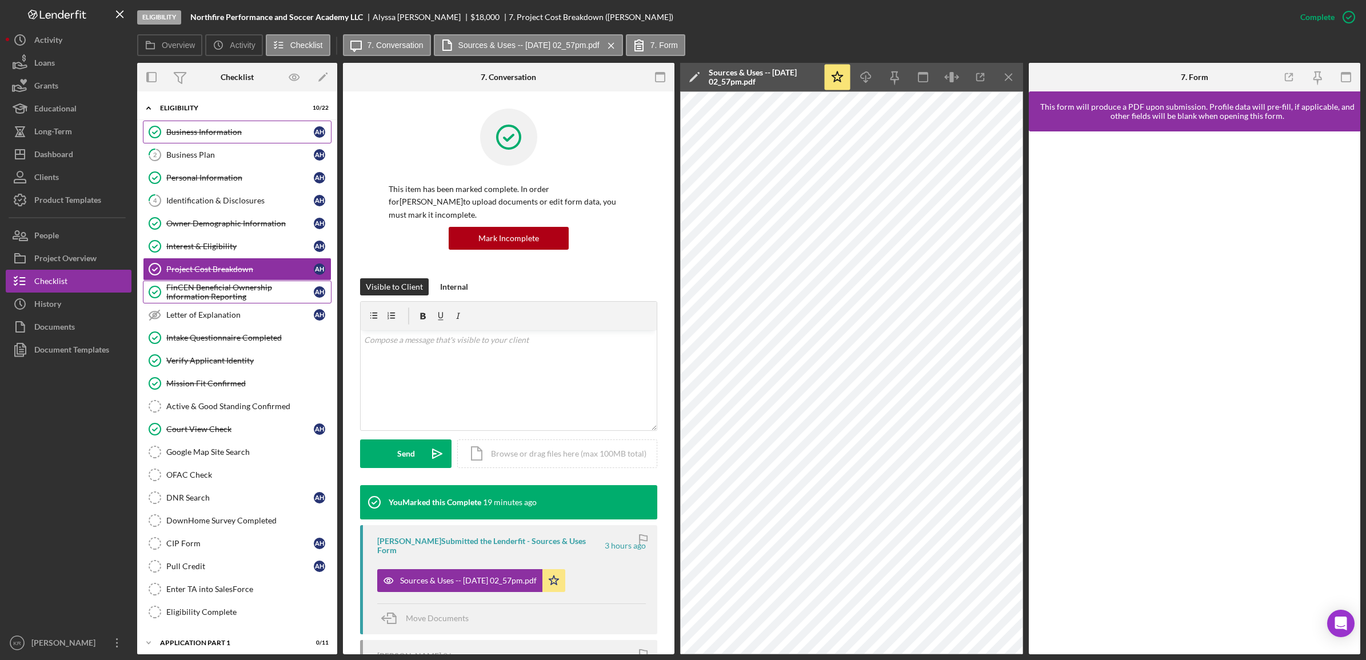
click at [218, 133] on div "Business Information" at bounding box center [239, 131] width 147 height 9
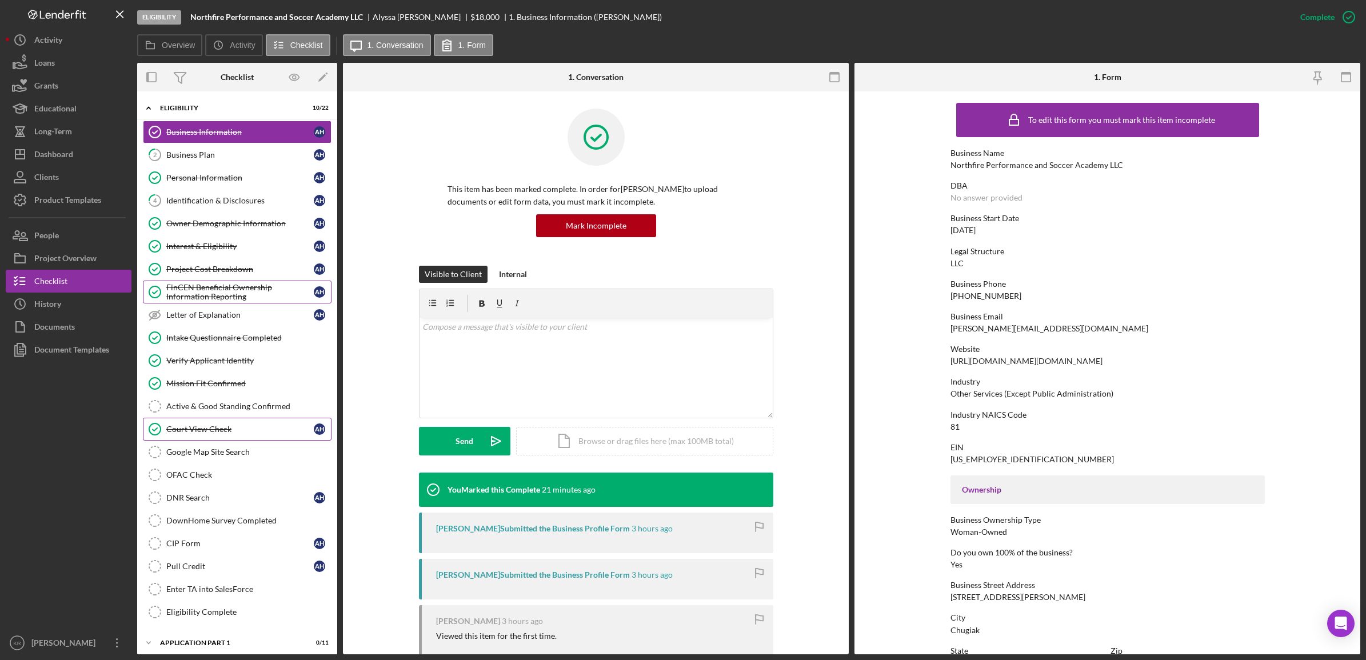
click at [205, 423] on link "Court View Check Court View Check A H" at bounding box center [237, 429] width 189 height 23
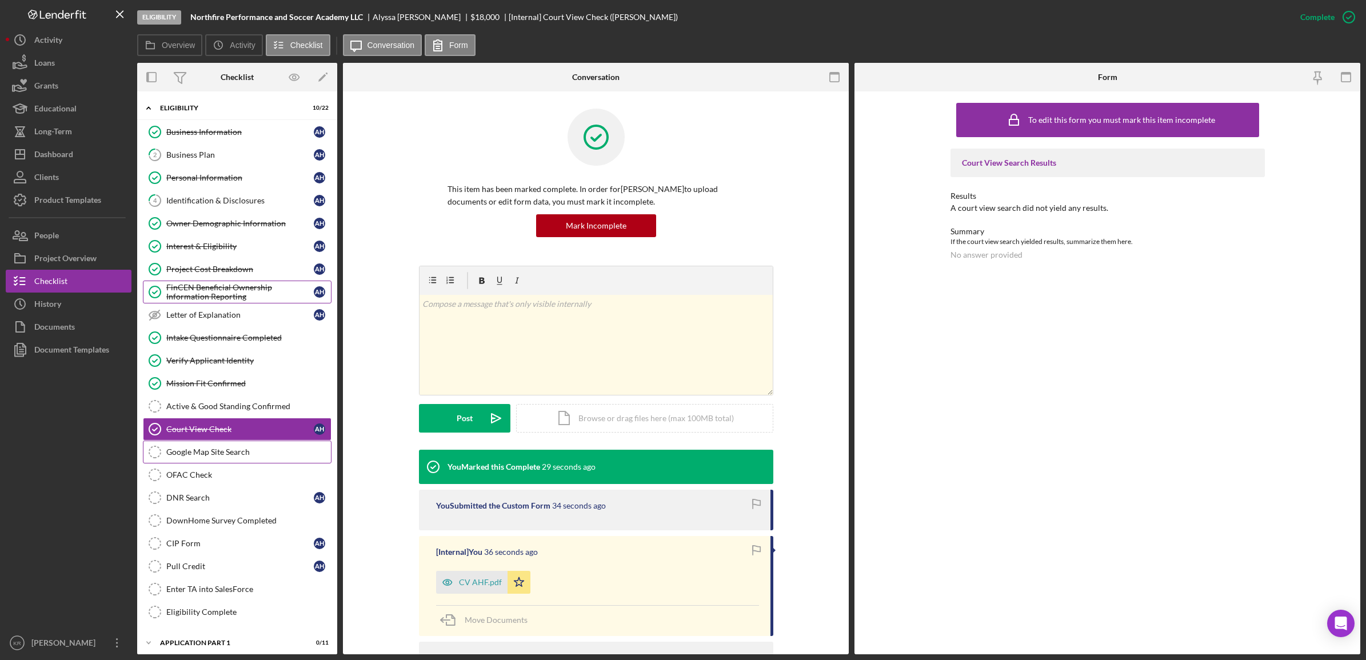
click at [209, 447] on link "Google Map Site Search Google Map Site Search" at bounding box center [237, 452] width 189 height 23
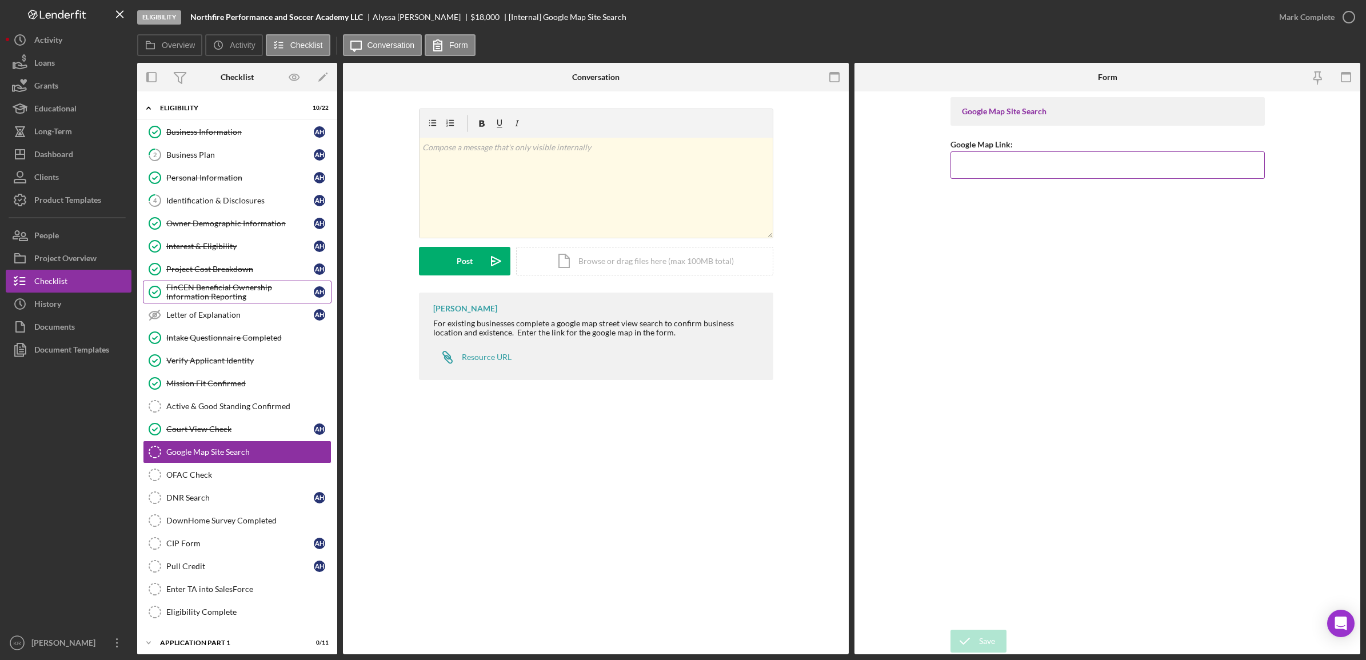
click at [1066, 170] on input "Google Map Link:" at bounding box center [1107, 164] width 314 height 27
paste input "[URL][DOMAIN_NAME]"
type input "[URL][DOMAIN_NAME]"
click at [973, 647] on icon "submit" at bounding box center [964, 641] width 29 height 29
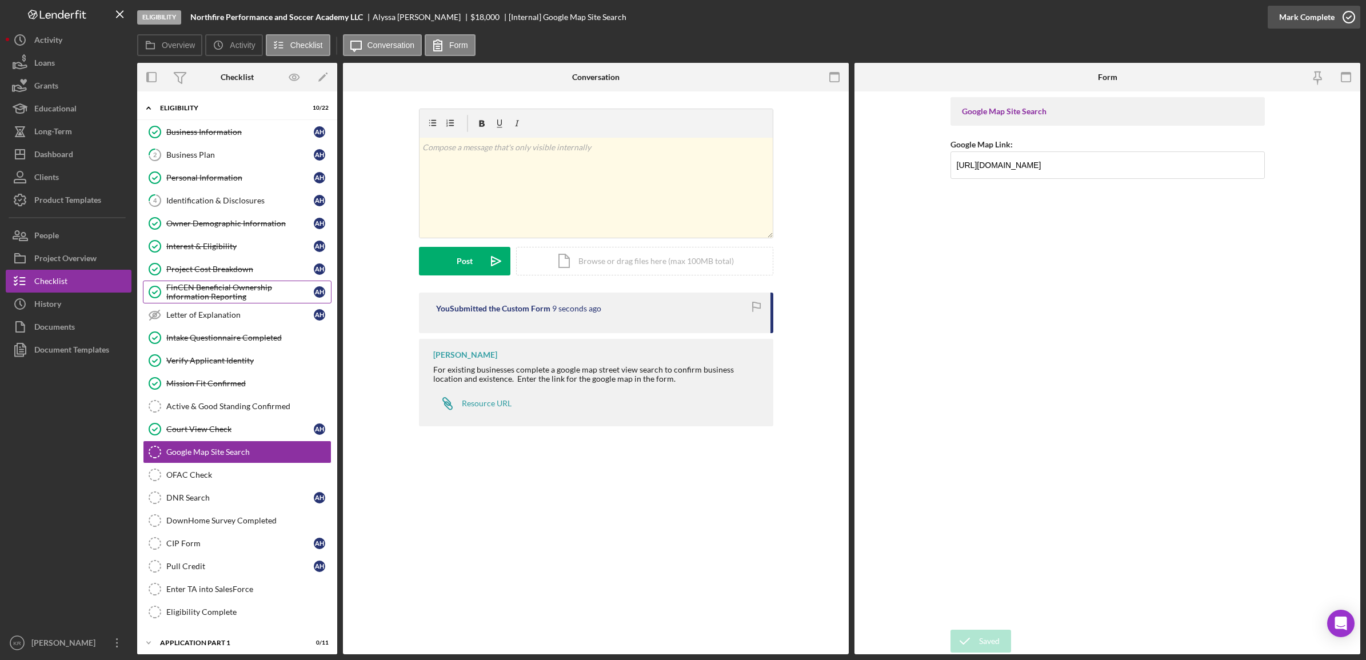
click at [1298, 12] on div "Mark Complete" at bounding box center [1306, 17] width 55 height 23
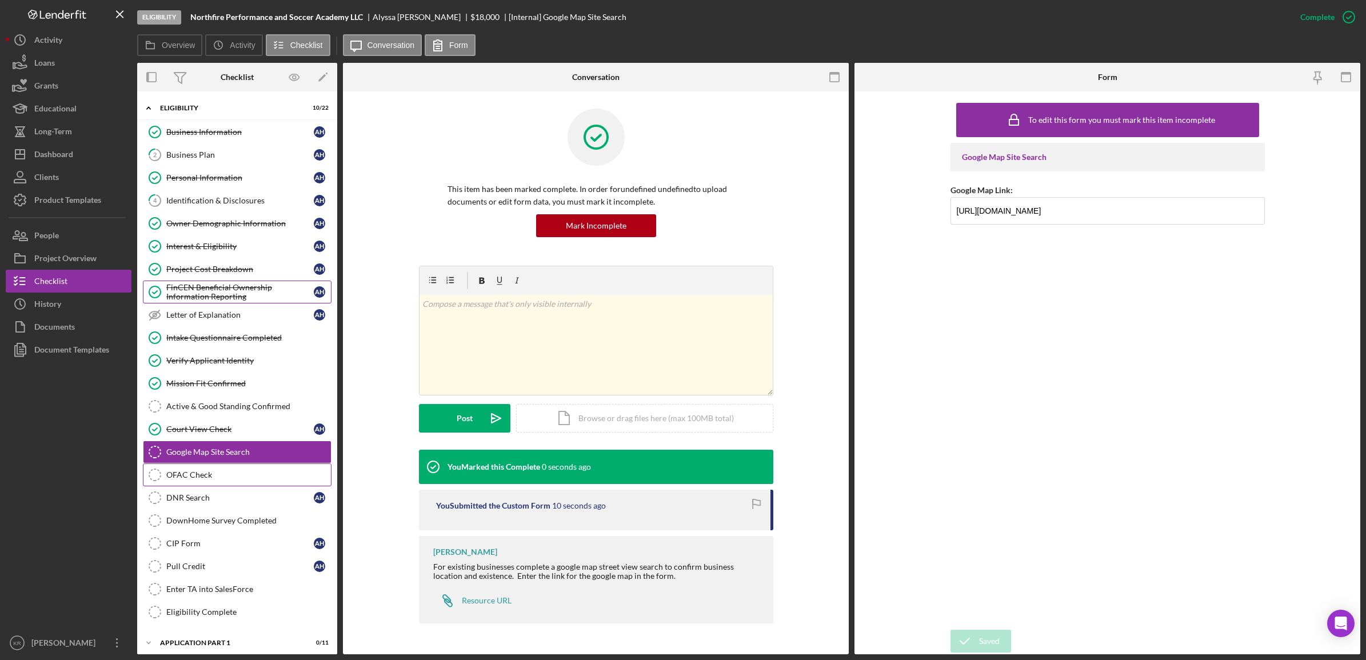
click at [223, 479] on div "OFAC Check" at bounding box center [248, 474] width 165 height 9
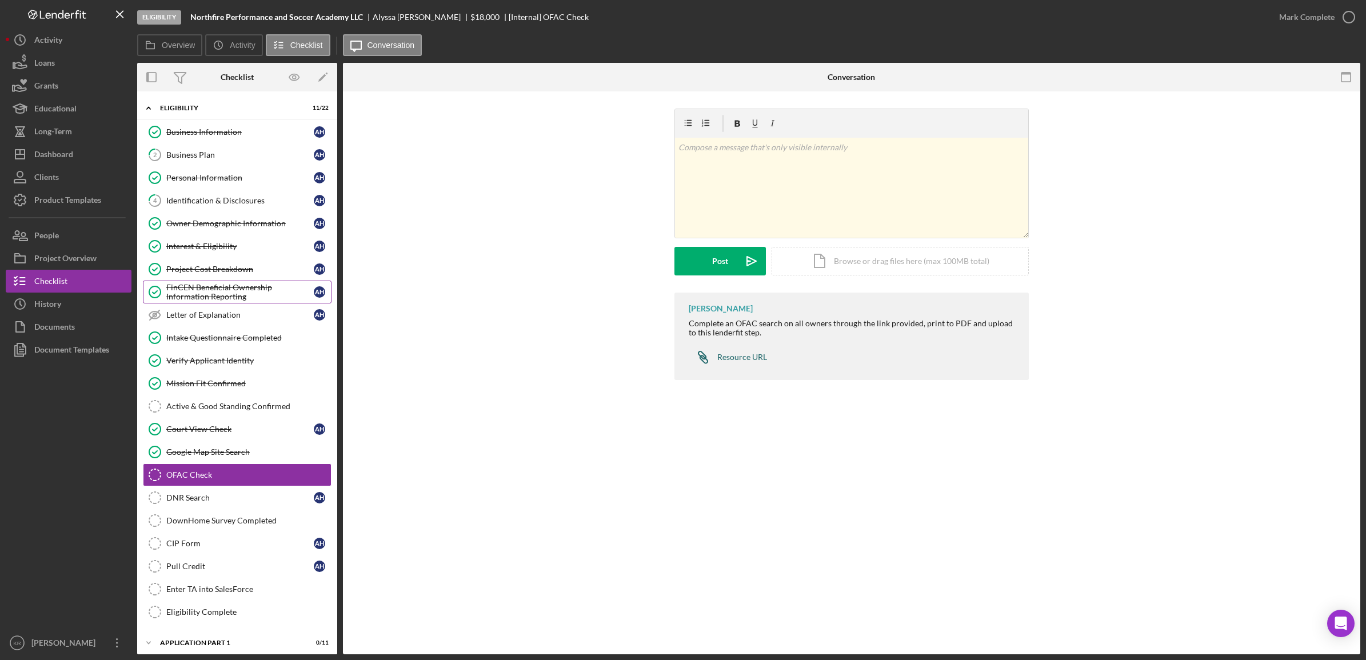
click at [752, 367] on link "Icon/Link Resource URL" at bounding box center [728, 357] width 78 height 23
click at [820, 255] on div "Icon/Document Browse or drag files here (max 100MB total) Tap to choose files o…" at bounding box center [899, 261] width 257 height 29
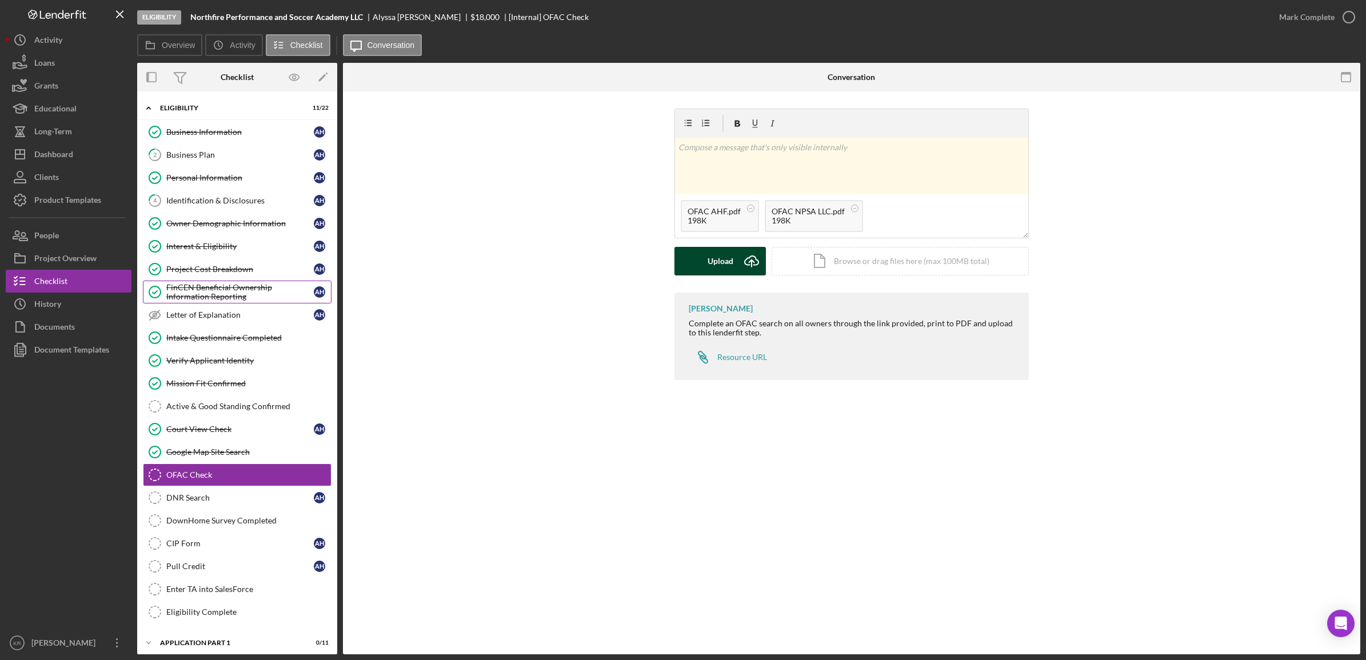
click at [706, 259] on button "Upload Icon/Upload" at bounding box center [719, 261] width 91 height 29
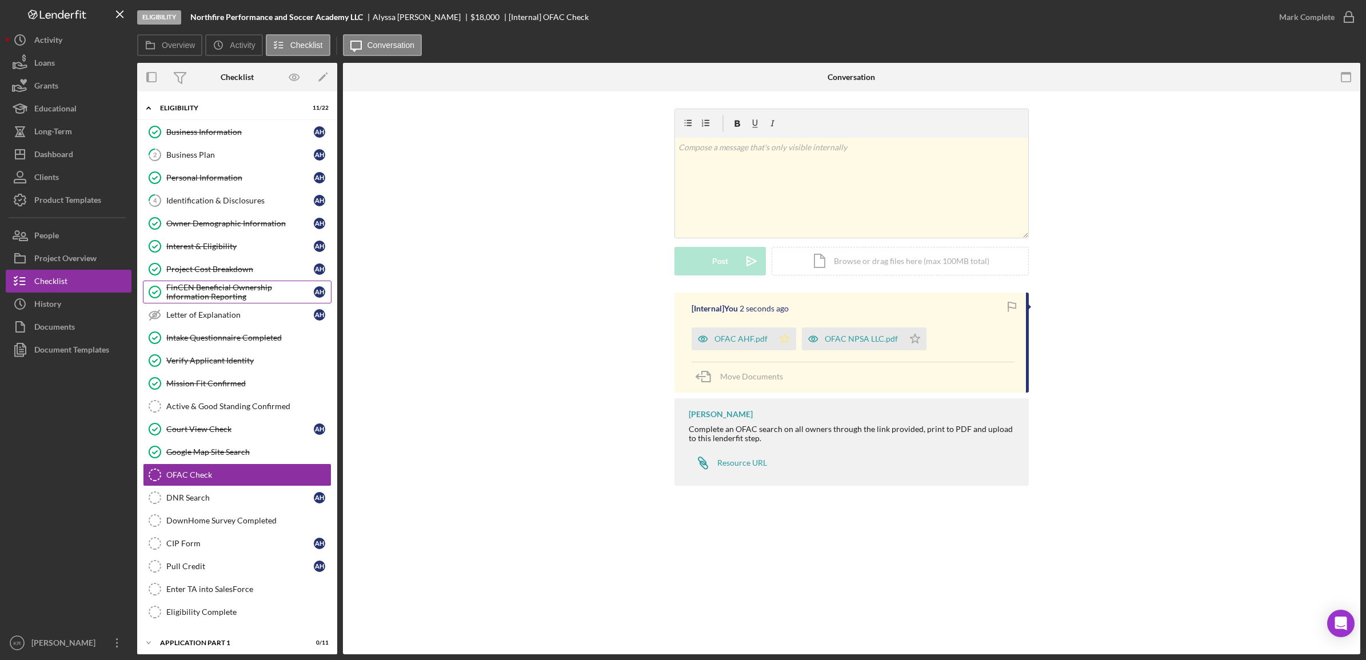
click at [785, 330] on icon "Icon/Star" at bounding box center [784, 338] width 23 height 23
click at [907, 337] on icon "Icon/Star" at bounding box center [914, 338] width 23 height 23
click at [1321, 9] on div "Mark Complete" at bounding box center [1306, 17] width 55 height 23
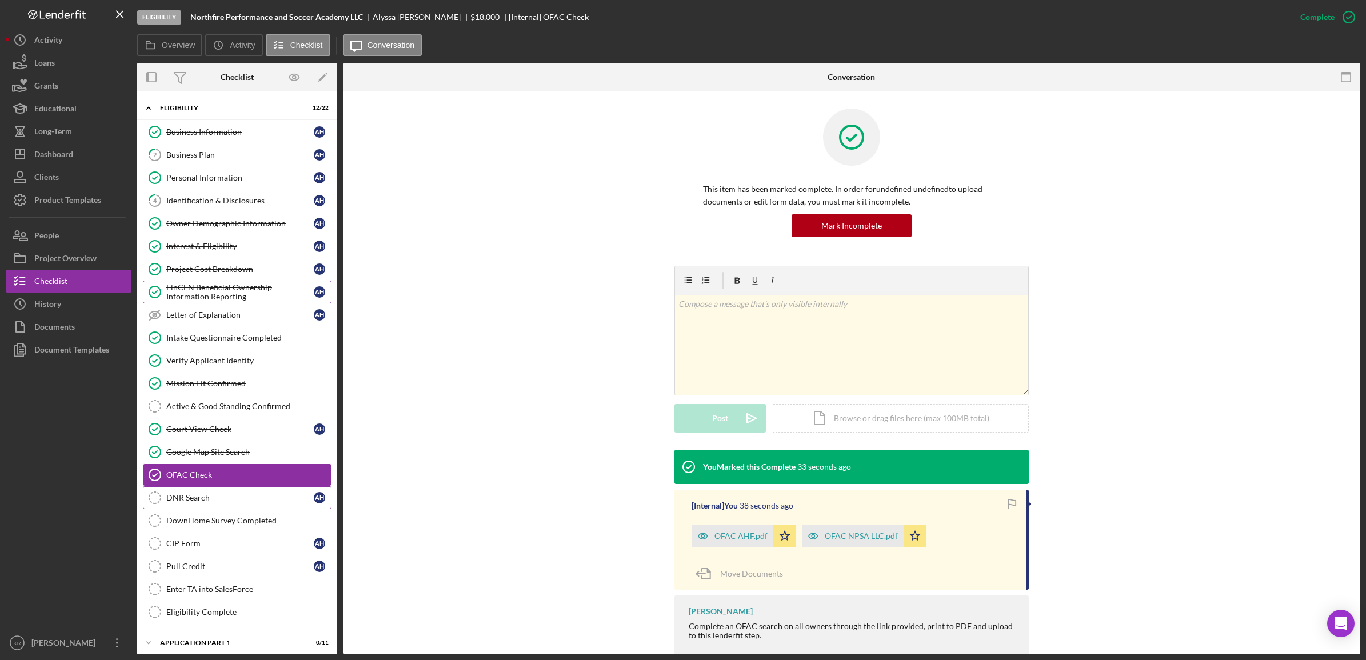
click at [266, 502] on div "DNR Search" at bounding box center [239, 497] width 147 height 9
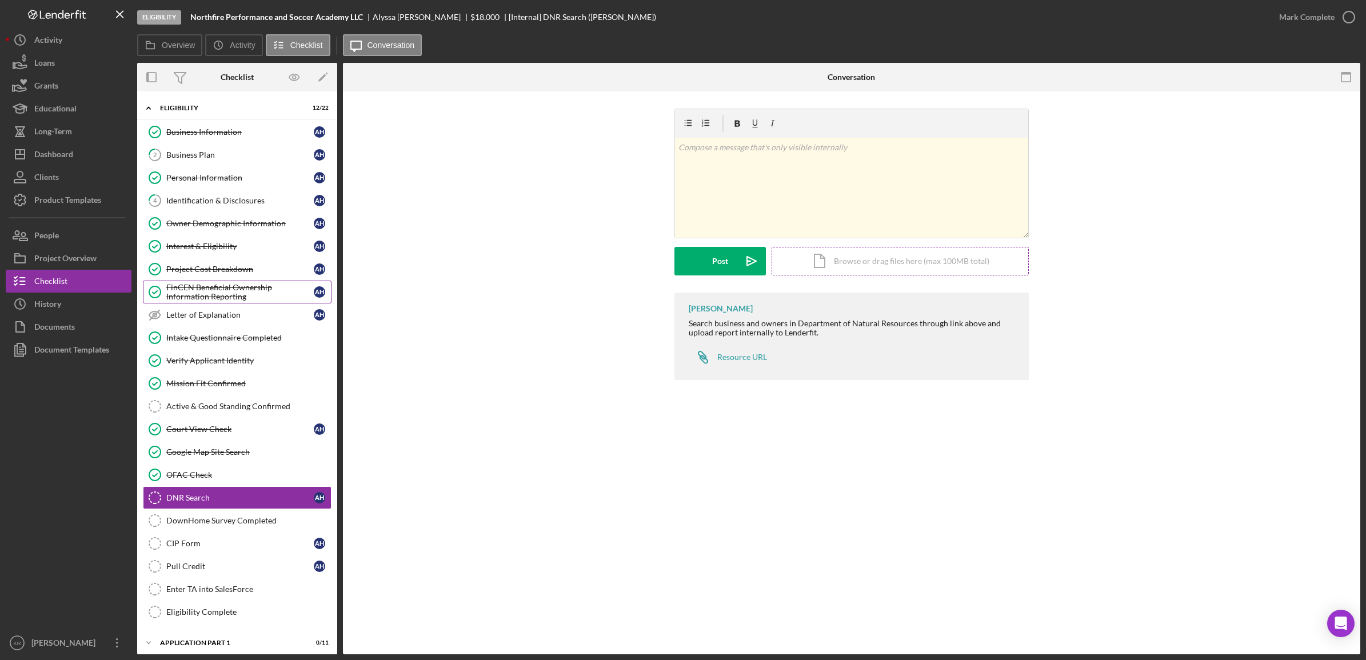
click at [893, 257] on div "Icon/Document Browse or drag files here (max 100MB total) Tap to choose files o…" at bounding box center [899, 261] width 257 height 29
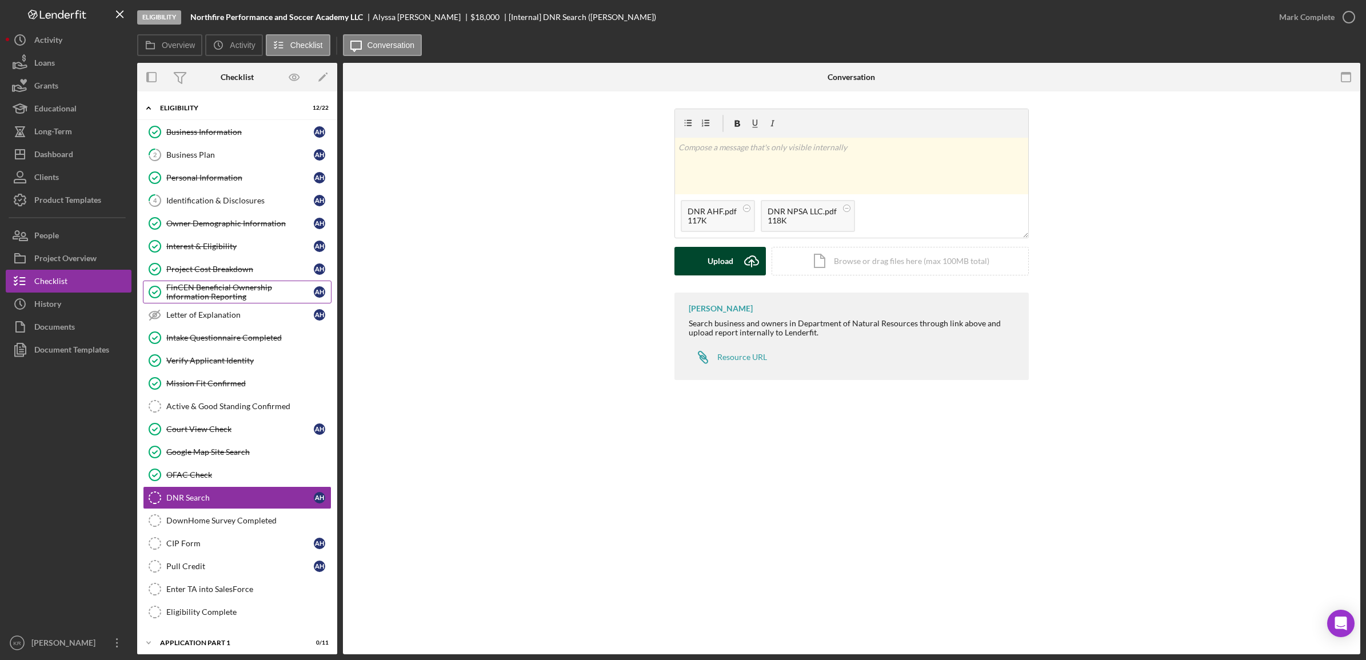
click at [697, 267] on button "Upload Icon/Upload" at bounding box center [719, 261] width 91 height 29
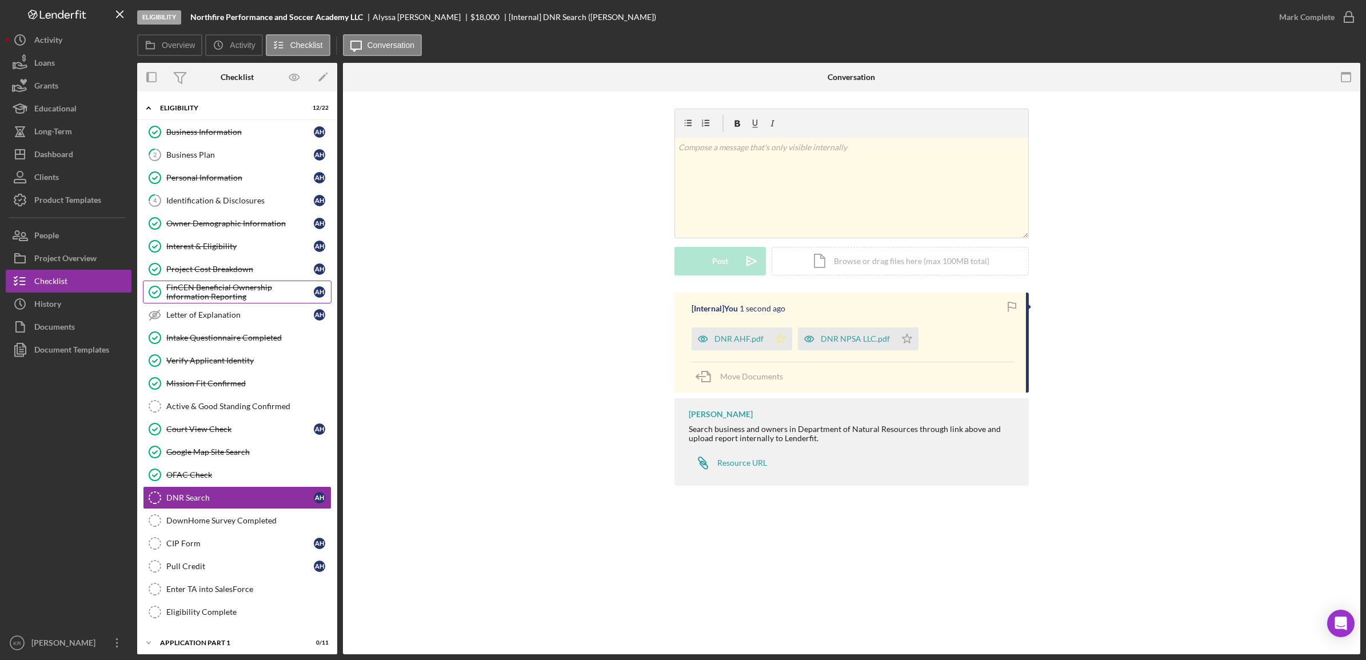
click at [783, 343] on icon "Icon/Star" at bounding box center [780, 338] width 23 height 23
click at [901, 338] on icon "Icon/Star" at bounding box center [906, 338] width 23 height 23
click at [1335, 18] on icon "button" at bounding box center [1348, 17] width 29 height 29
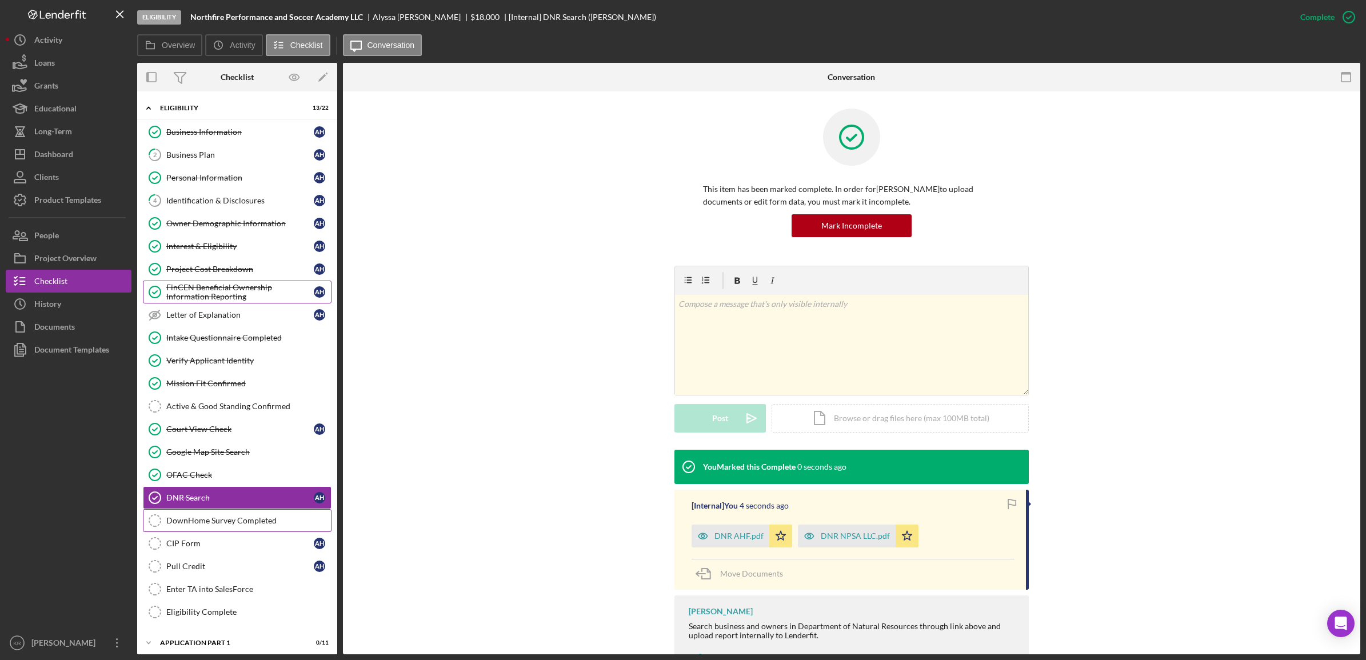
click at [258, 515] on link "DownHome Survey Completed DownHome Survey Completed" at bounding box center [237, 520] width 189 height 23
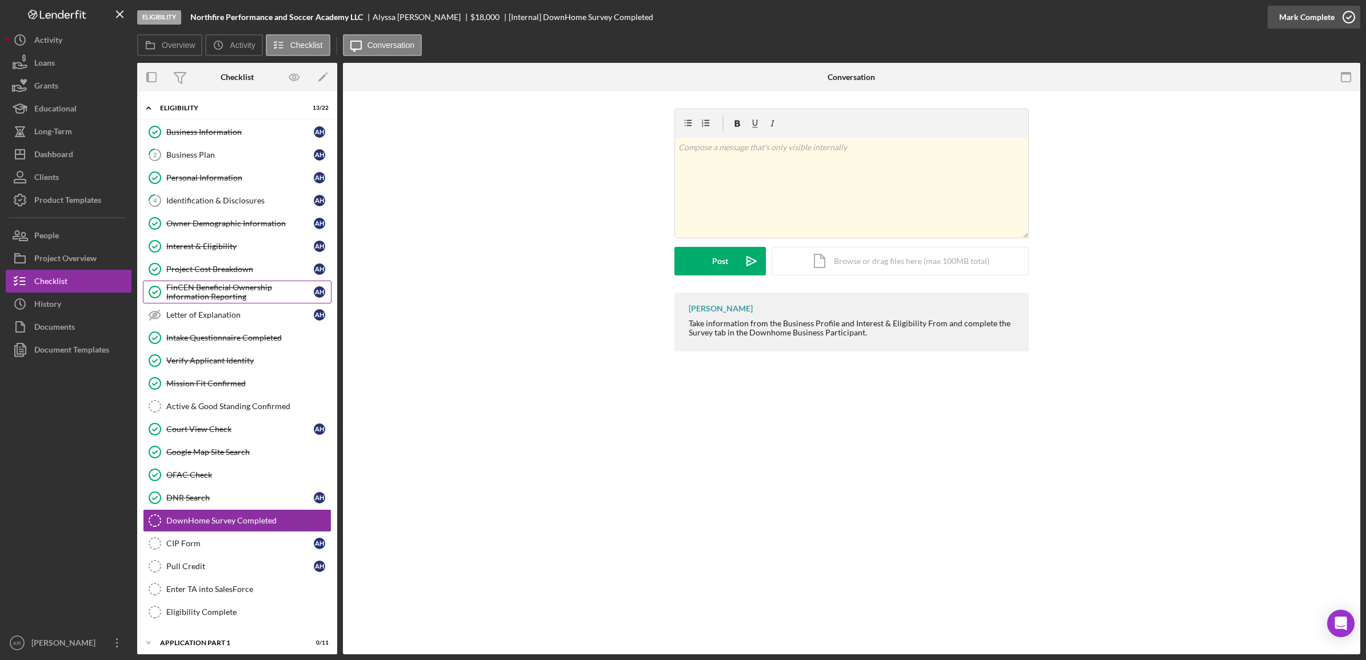
click at [1316, 7] on div "Mark Complete" at bounding box center [1306, 17] width 55 height 23
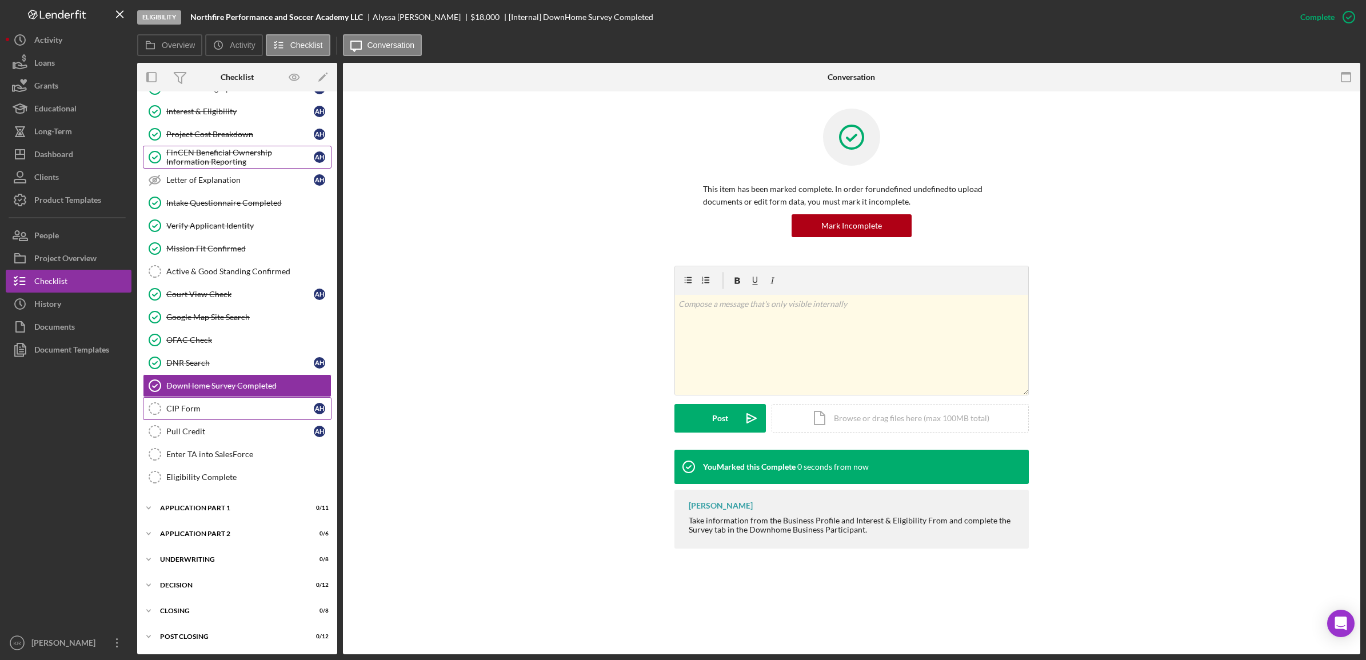
click at [230, 397] on link "CIP Form CIP Form A H" at bounding box center [237, 408] width 189 height 23
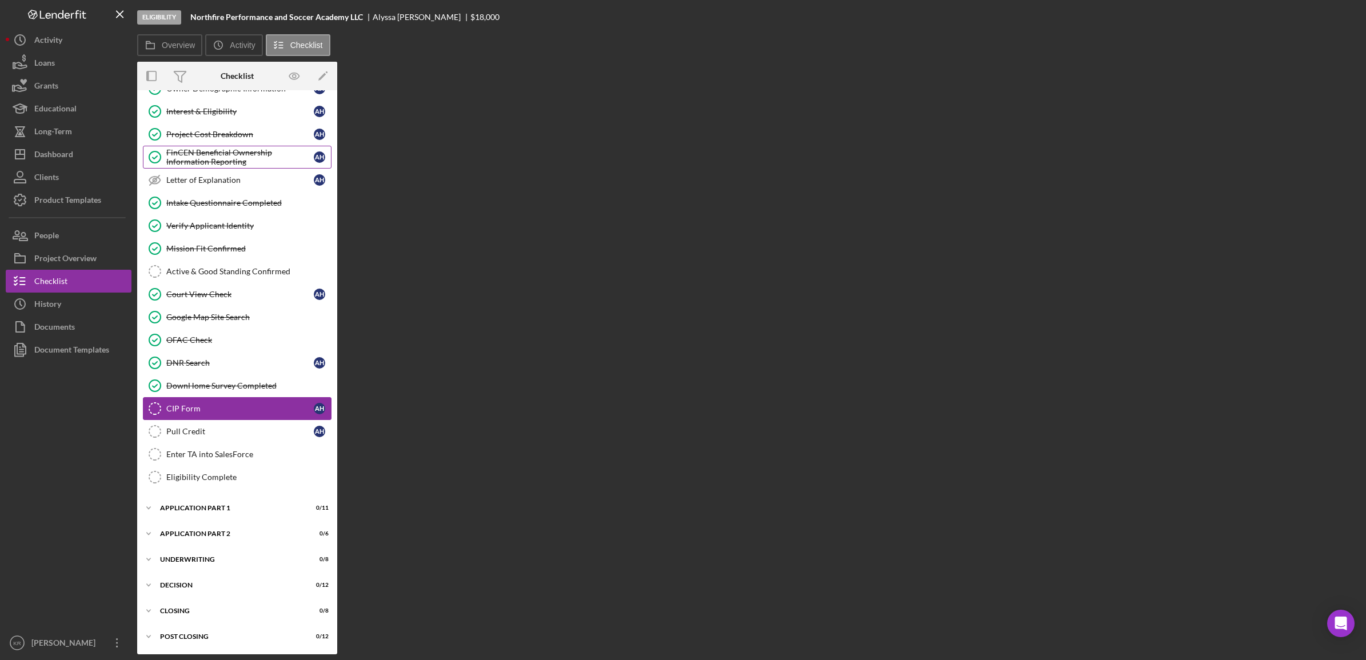
scroll to position [141, 0]
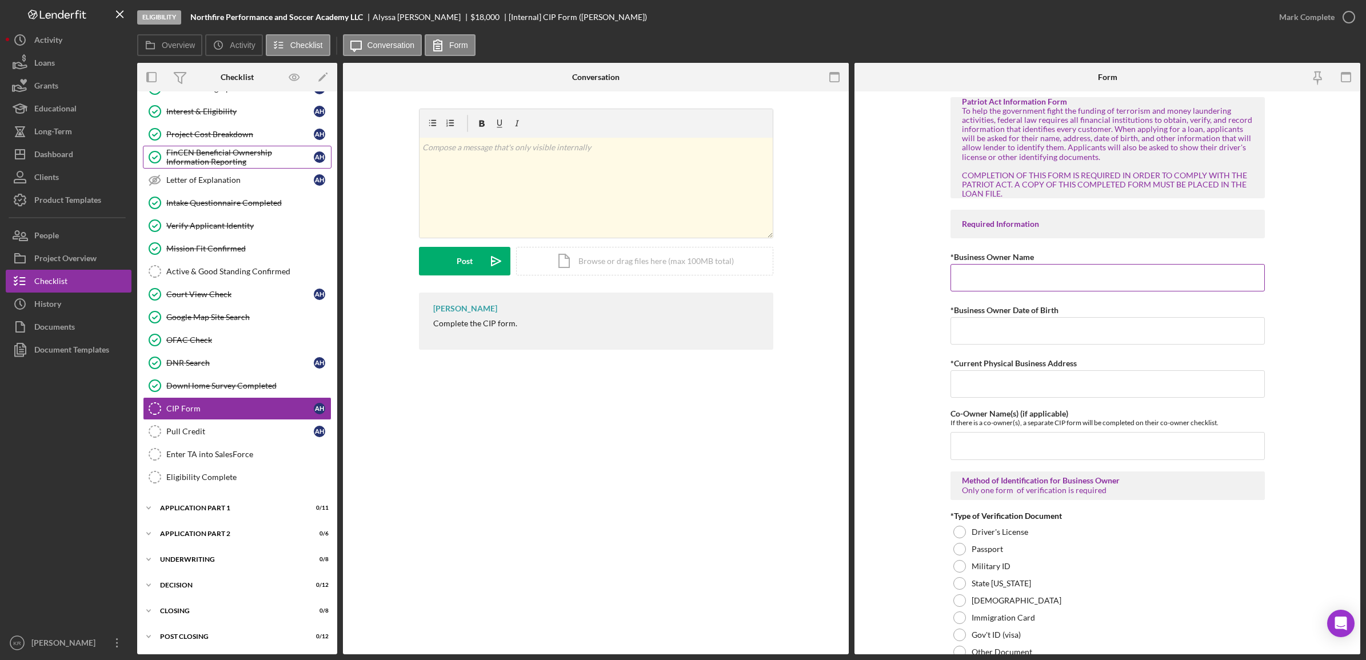
click at [1047, 281] on input "*Business Owner Name" at bounding box center [1107, 277] width 314 height 27
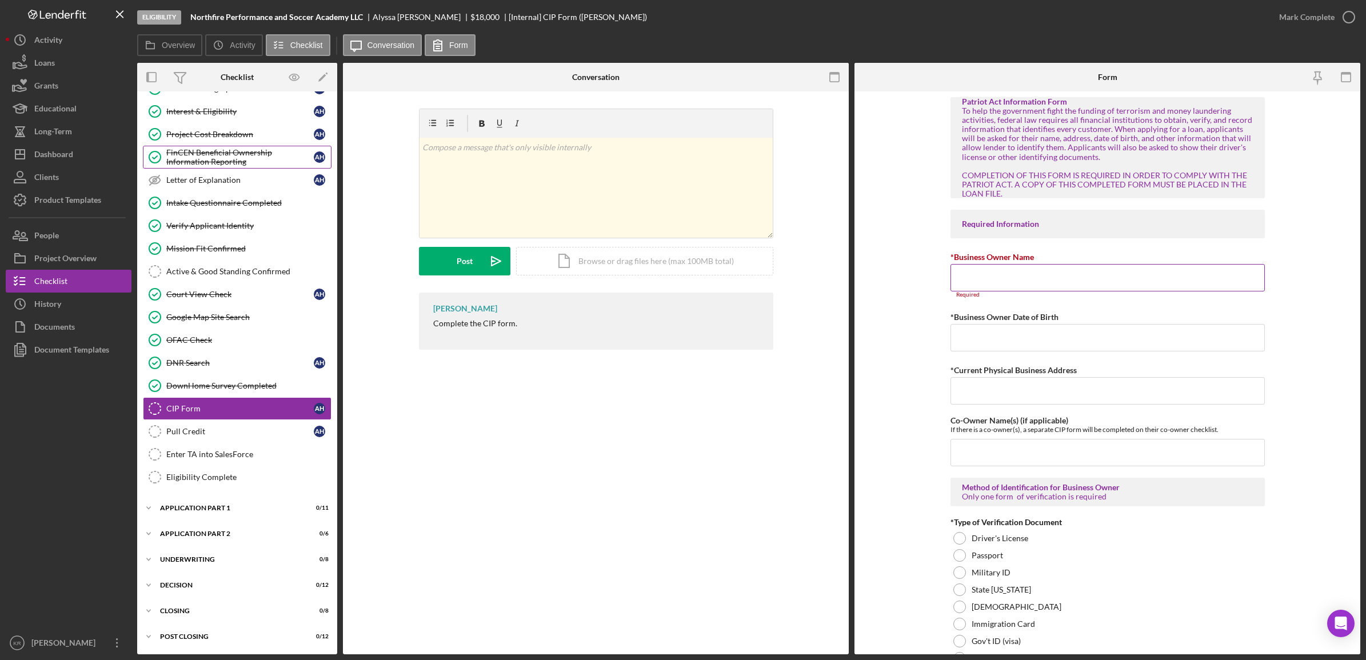
click at [1061, 278] on input "*Business Owner Name" at bounding box center [1107, 277] width 314 height 27
type input "a"
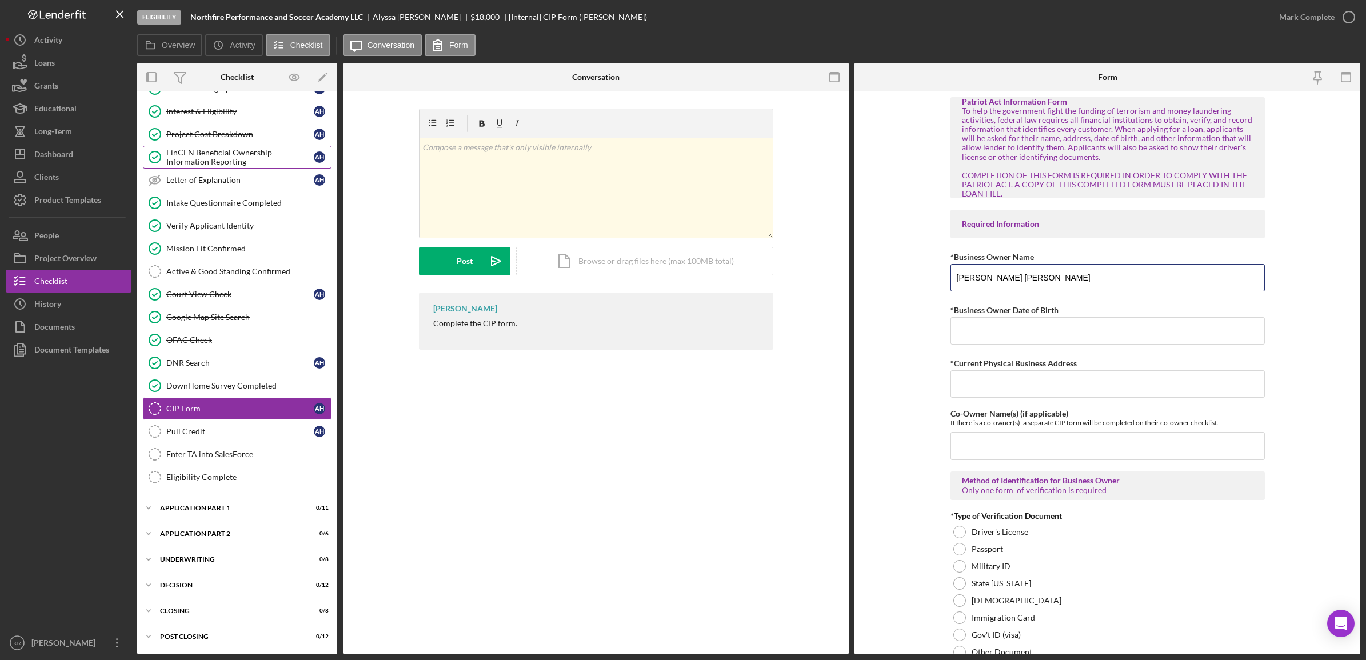
type input "[PERSON_NAME] [PERSON_NAME]"
type input "[DATE]"
click at [1074, 386] on input "21536 [PERSON_NAME] St" at bounding box center [1107, 383] width 314 height 27
type input "[STREET_ADDRESS][PERSON_NAME]"
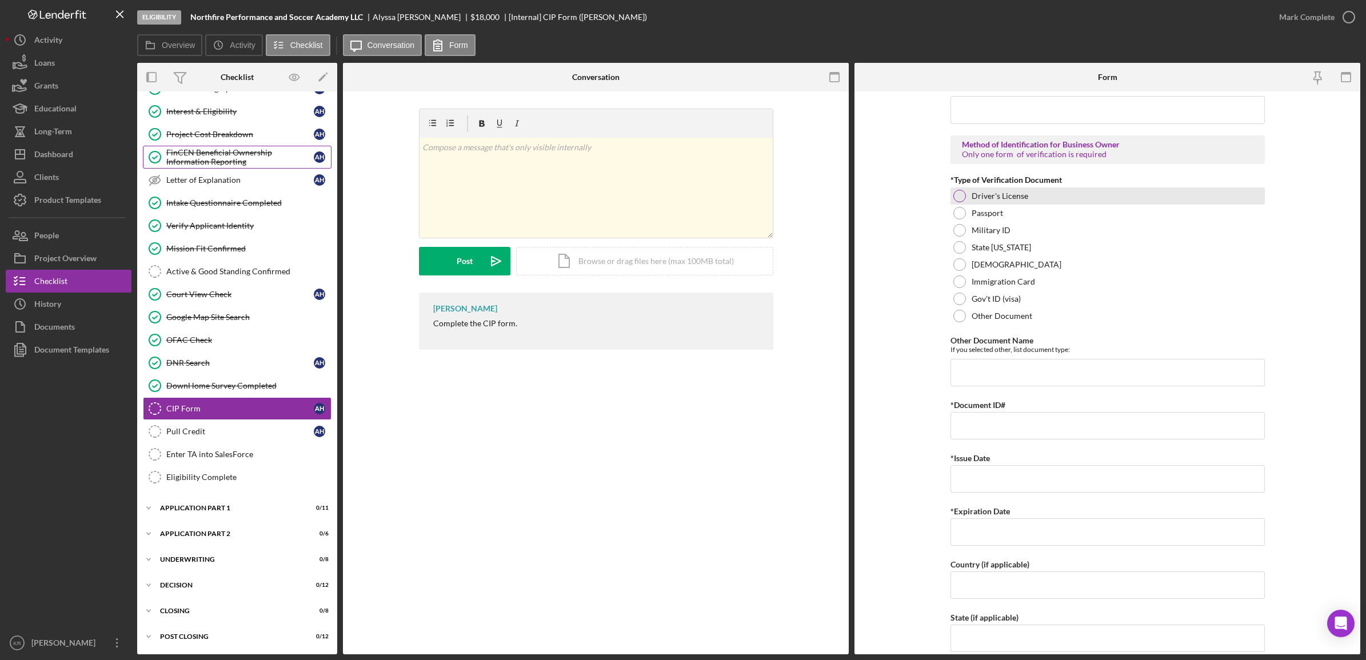
click at [998, 196] on label "Driver's License" at bounding box center [999, 195] width 57 height 9
click at [1076, 429] on input "*Document ID#" at bounding box center [1107, 425] width 314 height 27
click at [1026, 415] on input "*Document ID#" at bounding box center [1107, 425] width 314 height 27
type input "7839924"
type input "[DATE]"
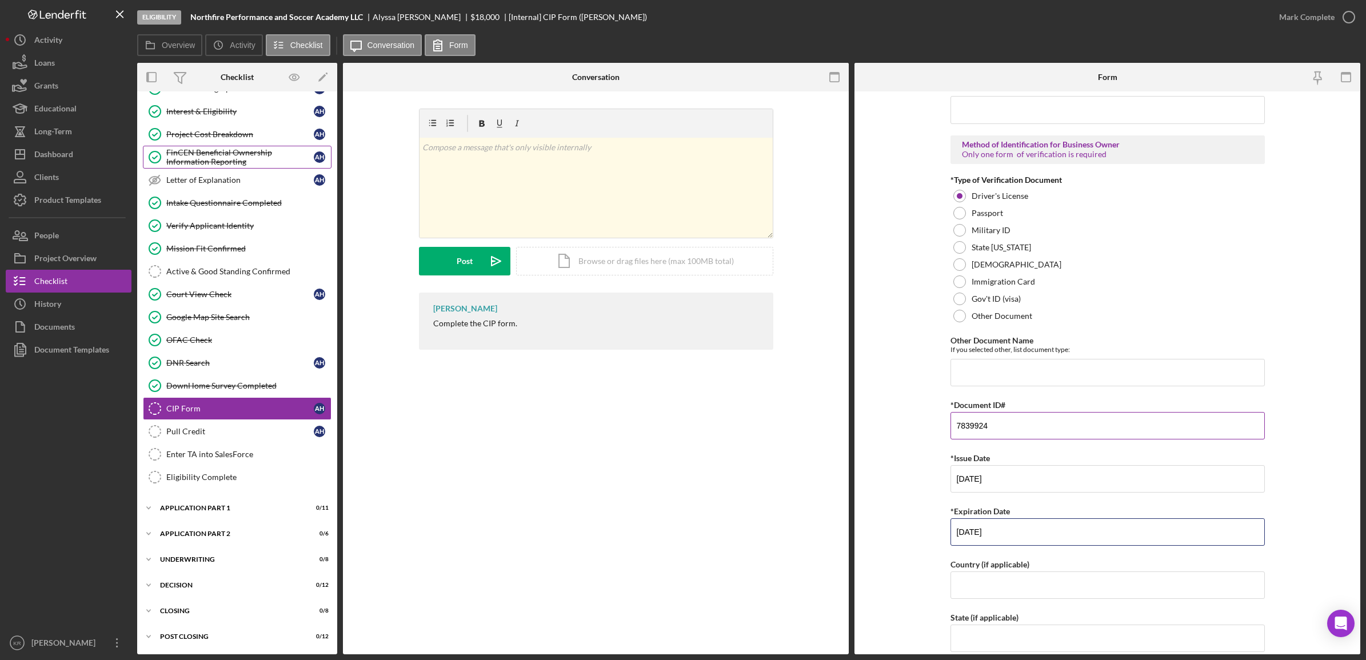
type input "[DATE]"
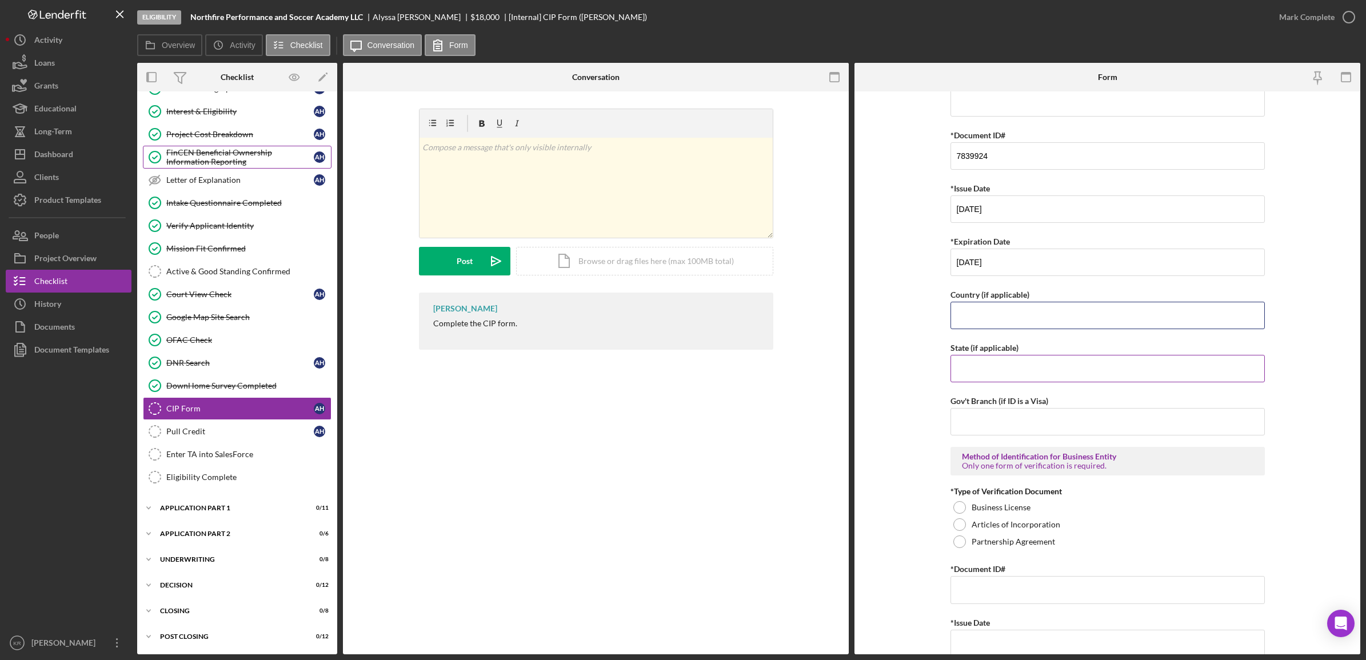
scroll to position [622, 0]
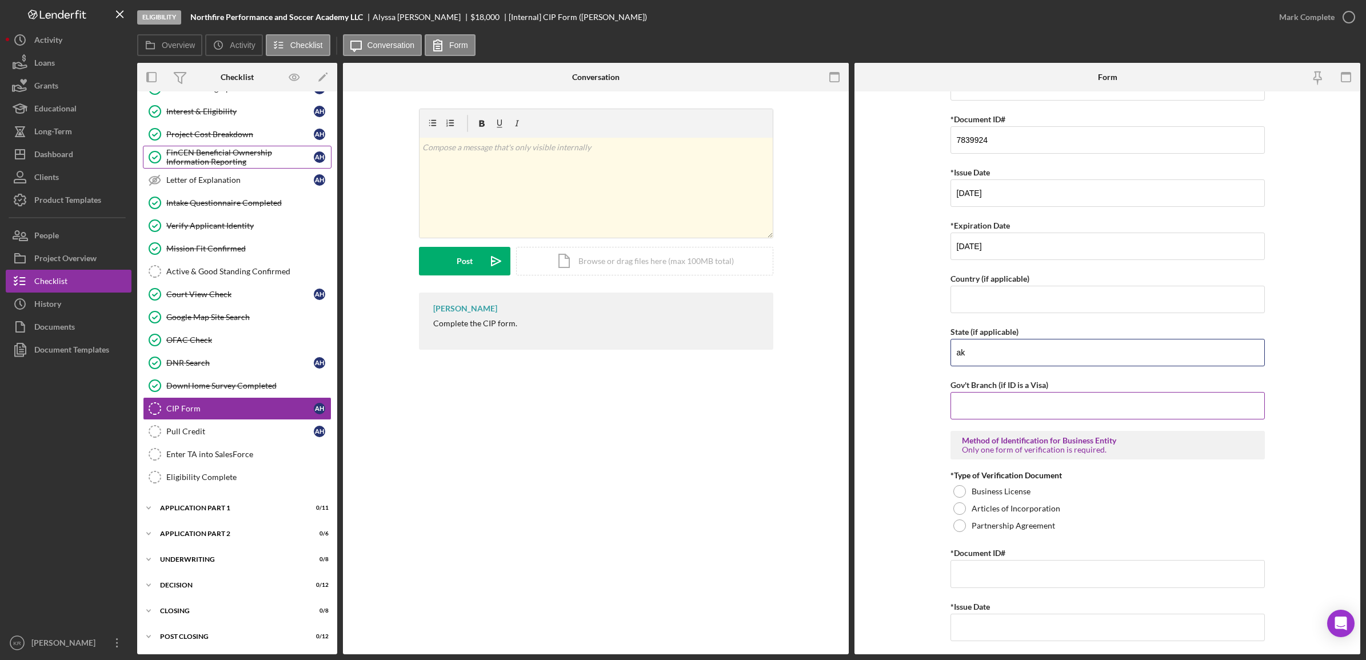
type input "a"
type input "A"
type input "K"
type input "AK"
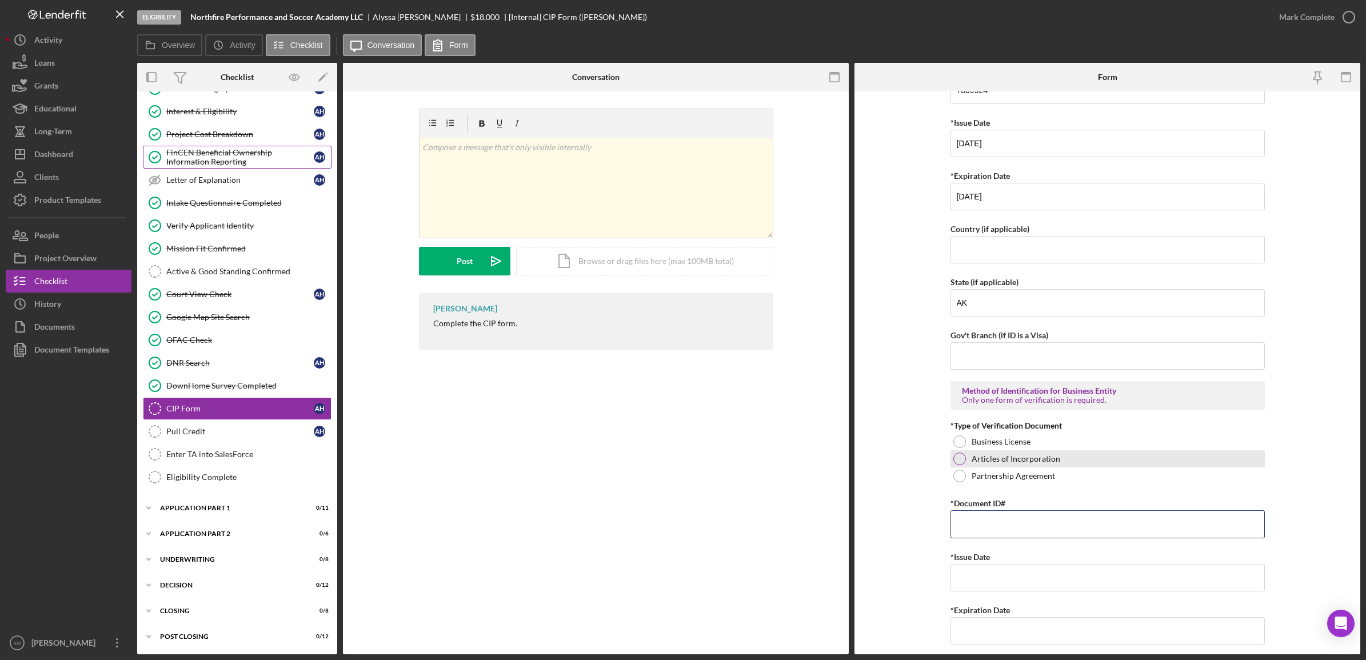
scroll to position [693, 0]
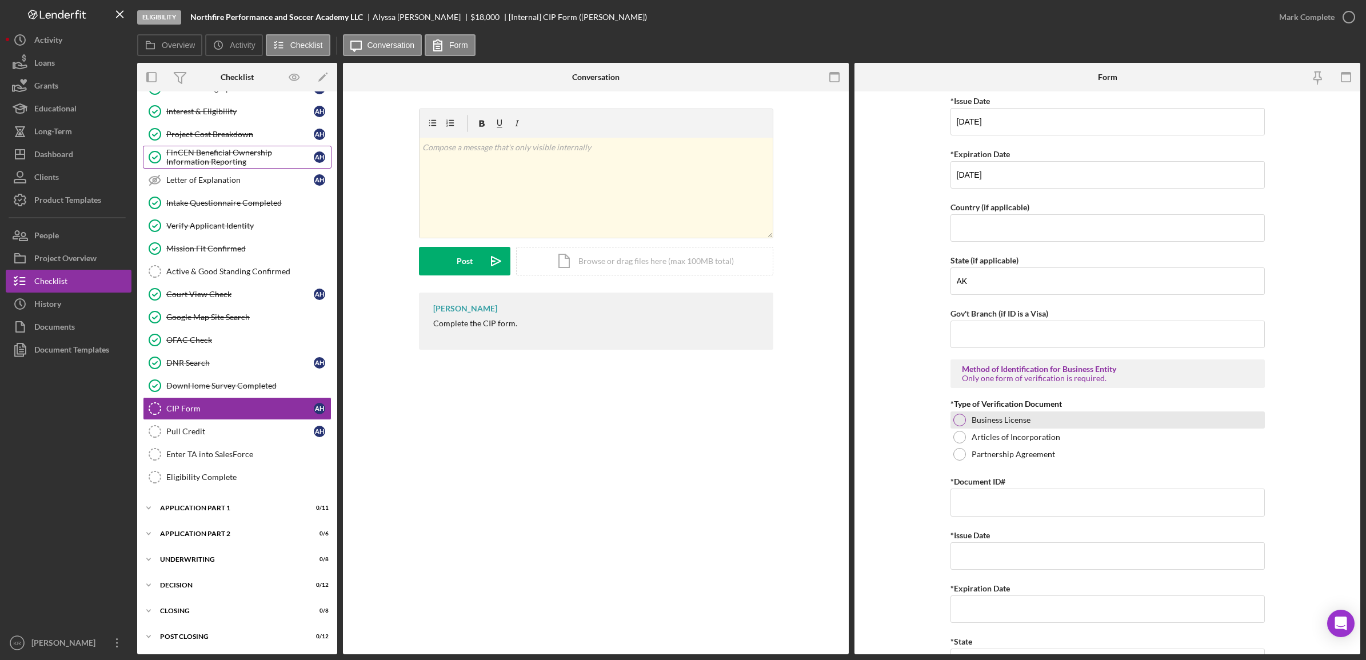
click at [1015, 425] on label "Business License" at bounding box center [1000, 419] width 59 height 9
click at [1015, 502] on input "*Document ID#" at bounding box center [1107, 502] width 314 height 27
click at [1102, 524] on div "Patriot Act Information Form To help the government fight the funding of terror…" at bounding box center [1107, 209] width 314 height 1610
click at [1054, 501] on input "*Document ID#" at bounding box center [1107, 502] width 314 height 27
type input "2221095"
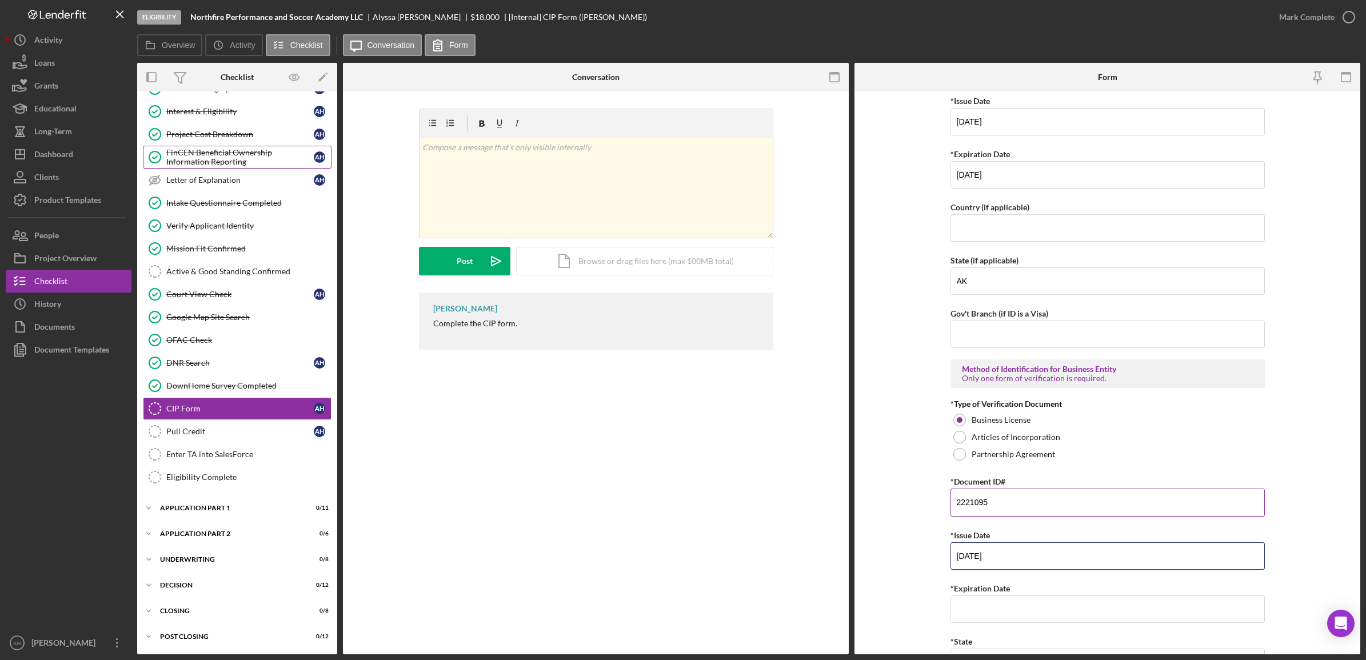
type input "[DATE]"
type input "0"
type input "[DATE]"
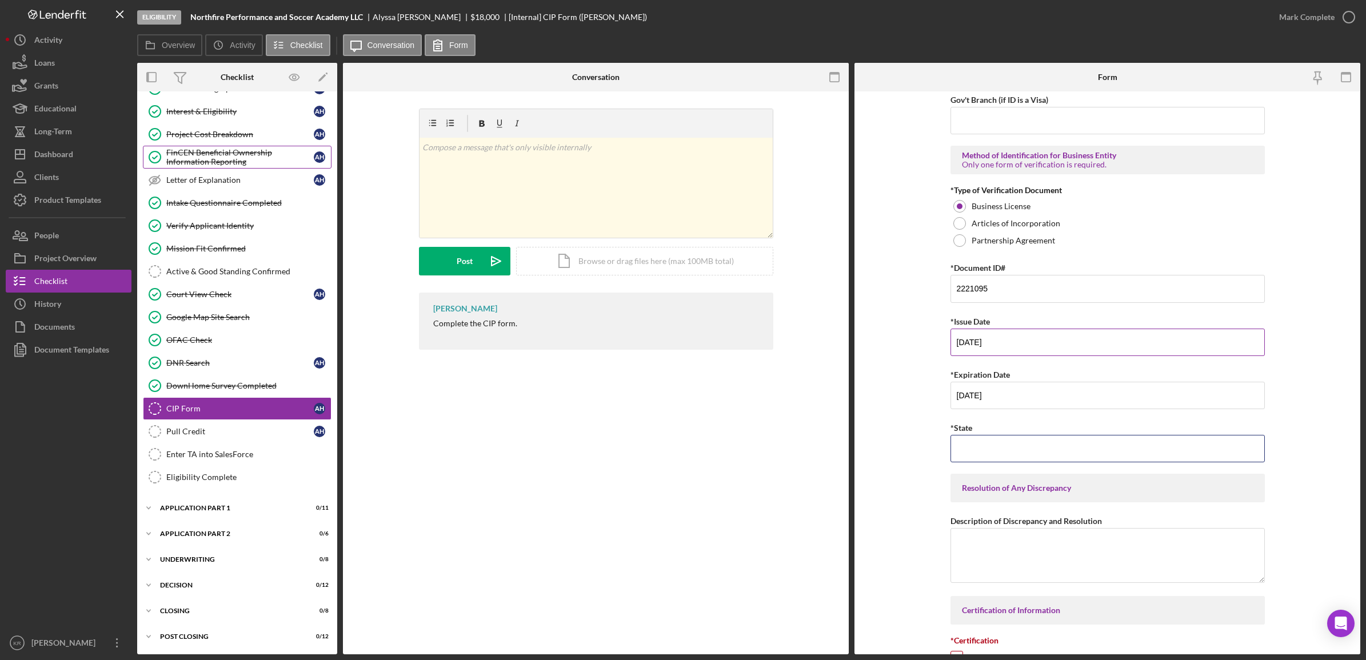
scroll to position [933, 0]
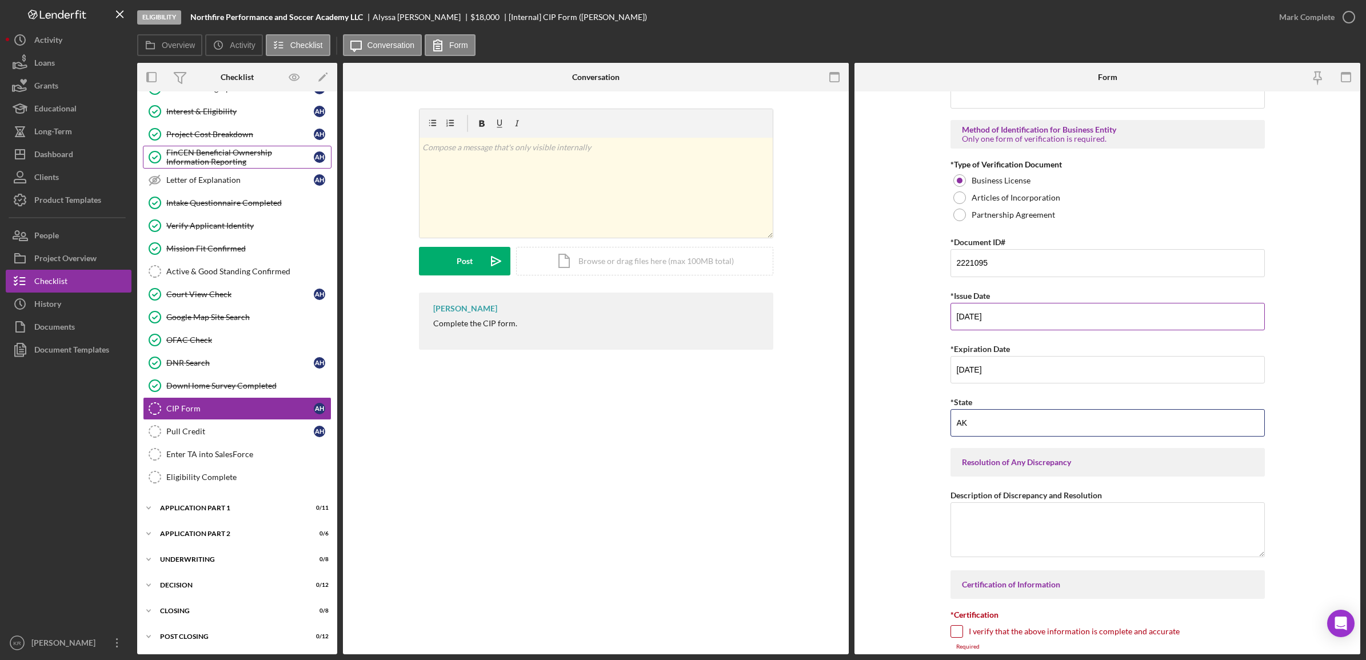
type input "AK"
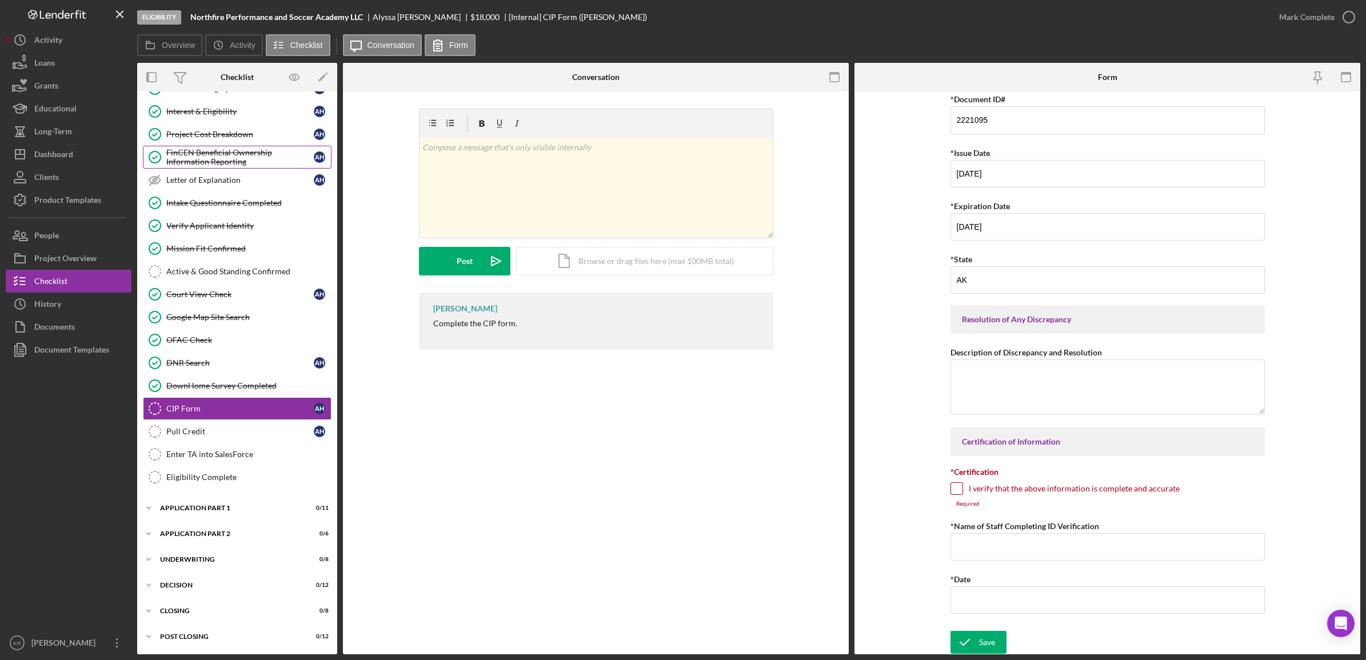
click at [979, 506] on div "Required" at bounding box center [1107, 504] width 314 height 7
click at [1007, 501] on div "I verify that the above information is complete and accurate" at bounding box center [1107, 491] width 314 height 18
click at [1010, 494] on label "I verify that the above information is complete and accurate" at bounding box center [1074, 488] width 211 height 11
click at [962, 494] on input "I verify that the above information is complete and accurate" at bounding box center [956, 488] width 11 height 11
checkbox input "true"
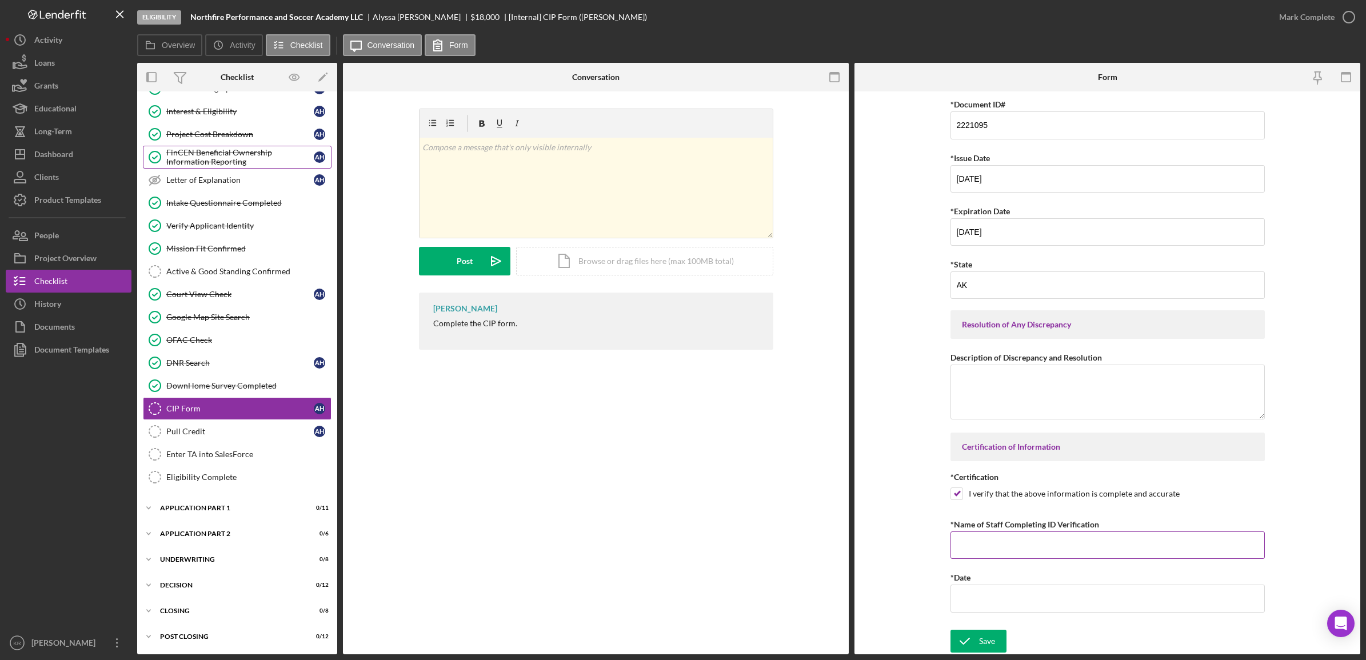
click at [1000, 539] on input "*Name of Staff Completing ID Verification" at bounding box center [1107, 544] width 314 height 27
type input "[PERSON_NAME]"
type input "[DATE]"
click at [973, 638] on icon "submit" at bounding box center [964, 641] width 29 height 29
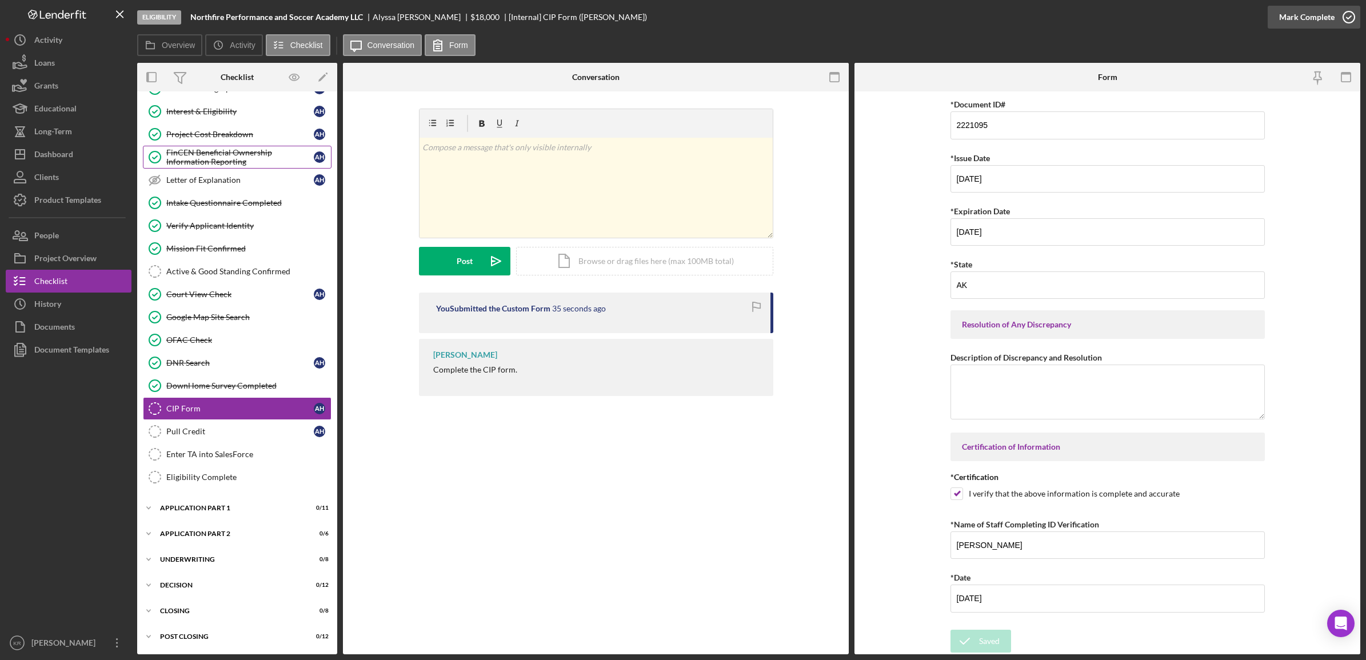
click at [1329, 15] on div "Mark Complete" at bounding box center [1306, 17] width 55 height 23
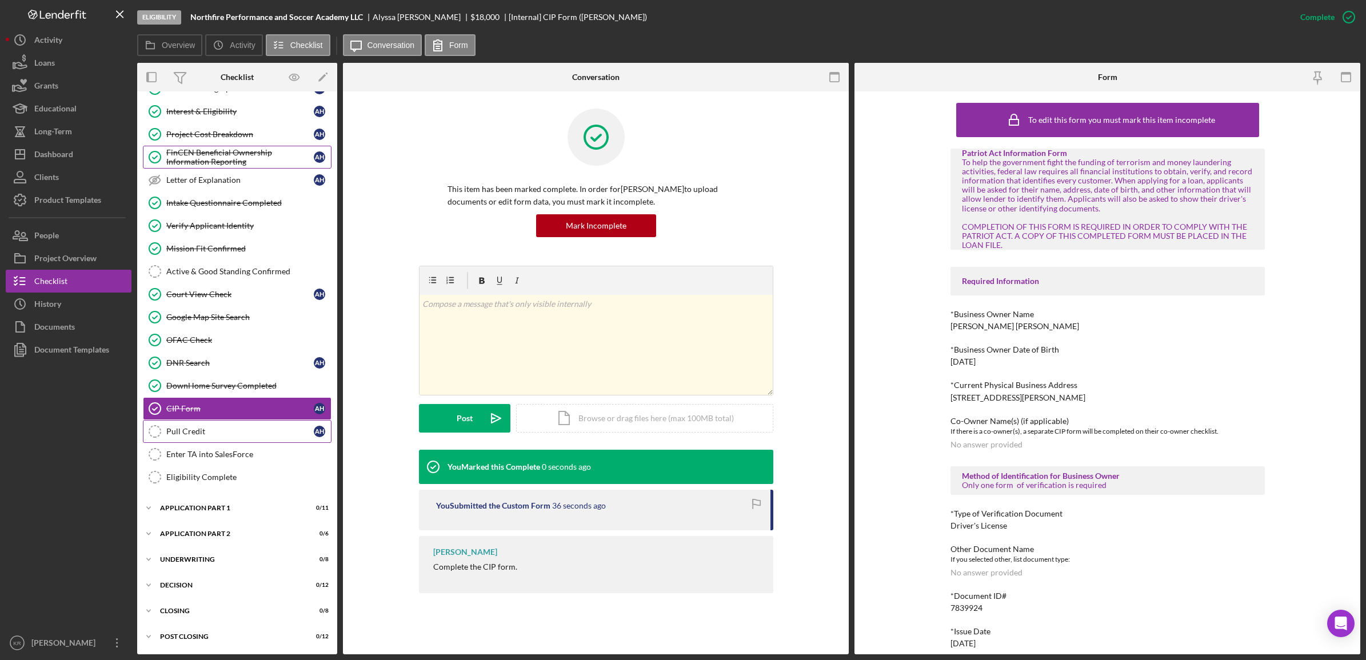
click at [221, 433] on div "Pull Credit" at bounding box center [239, 431] width 147 height 9
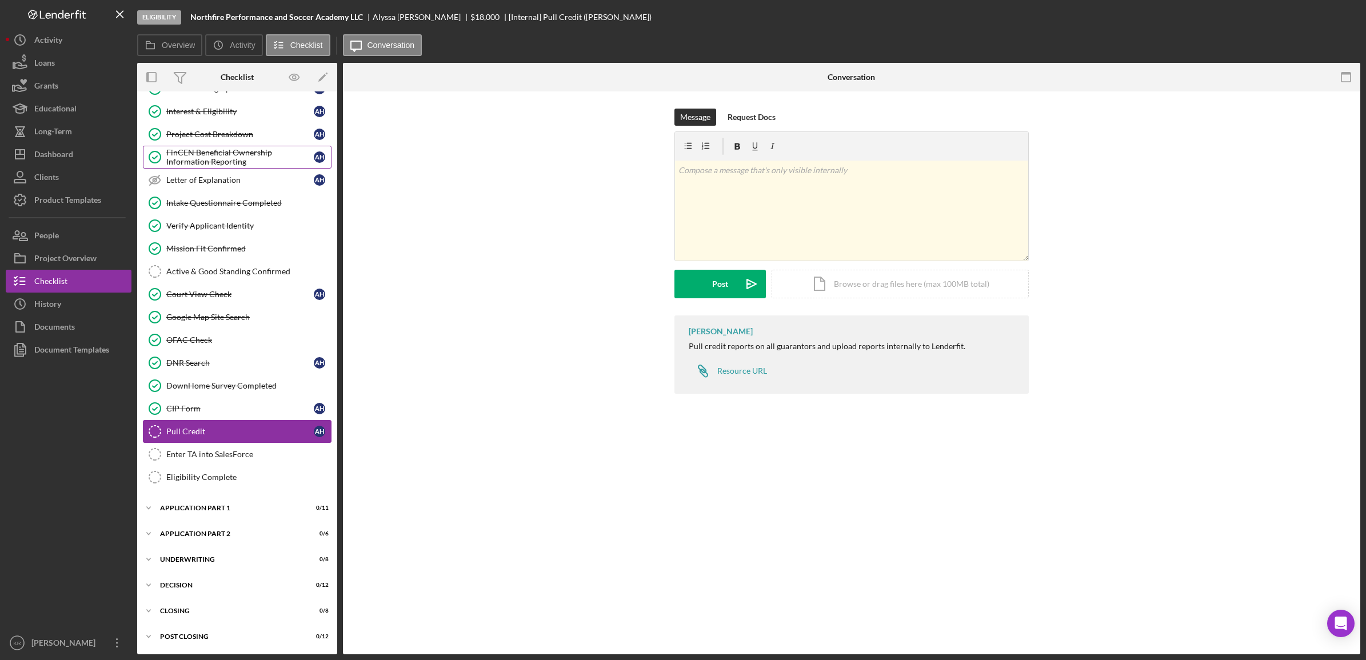
scroll to position [141, 0]
click at [243, 453] on div "Enter TA into SalesForce" at bounding box center [248, 454] width 165 height 9
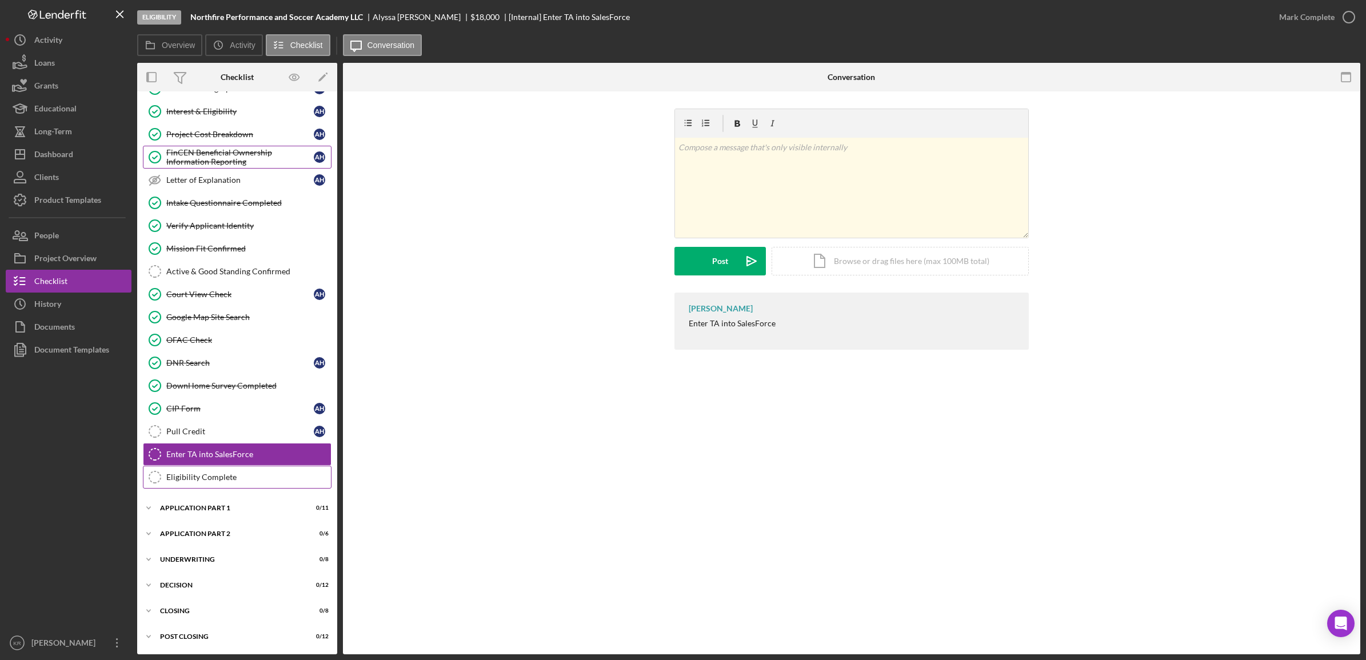
click at [197, 483] on link "Eligibility Complete Eligibility Complete" at bounding box center [237, 477] width 189 height 23
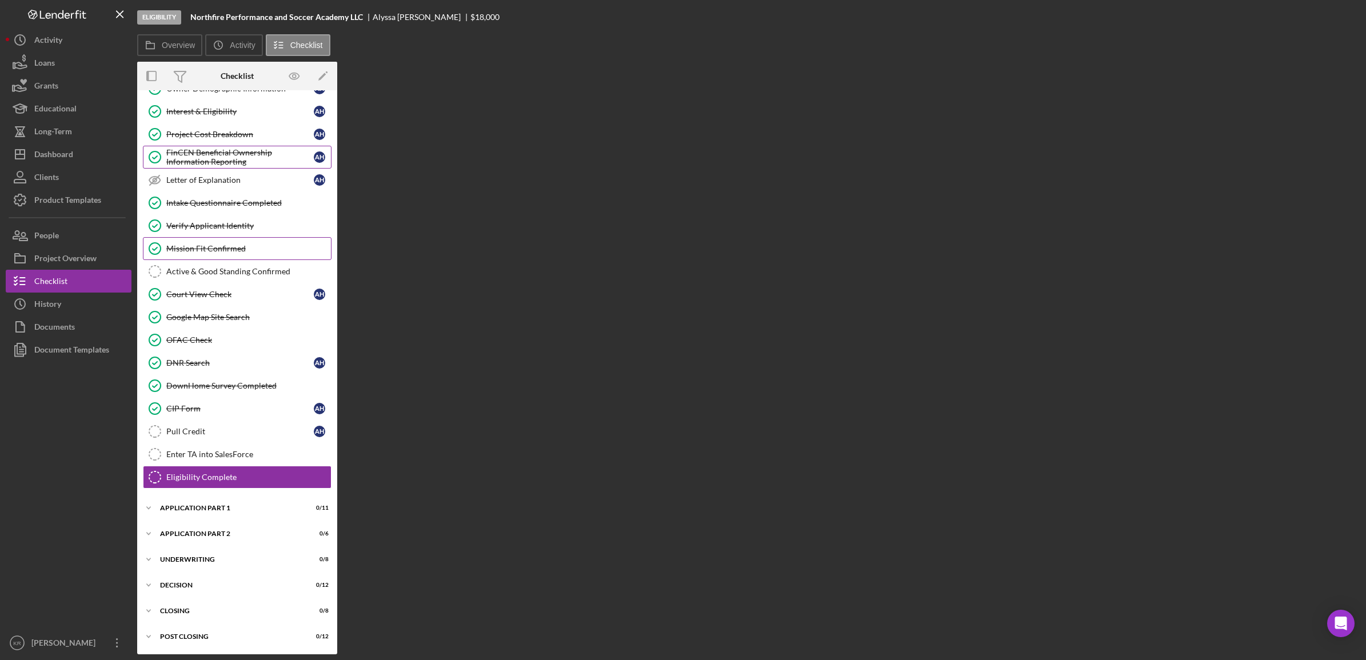
scroll to position [141, 0]
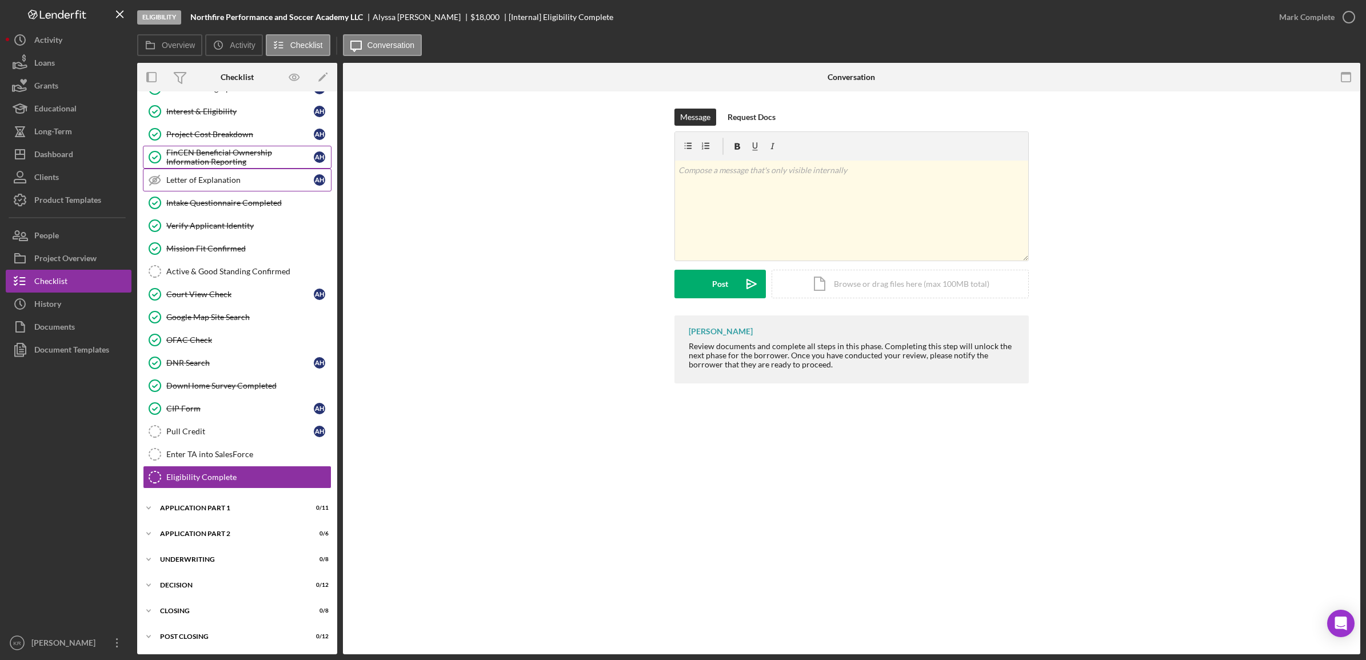
click at [243, 178] on div "Letter of Explanation" at bounding box center [239, 179] width 147 height 9
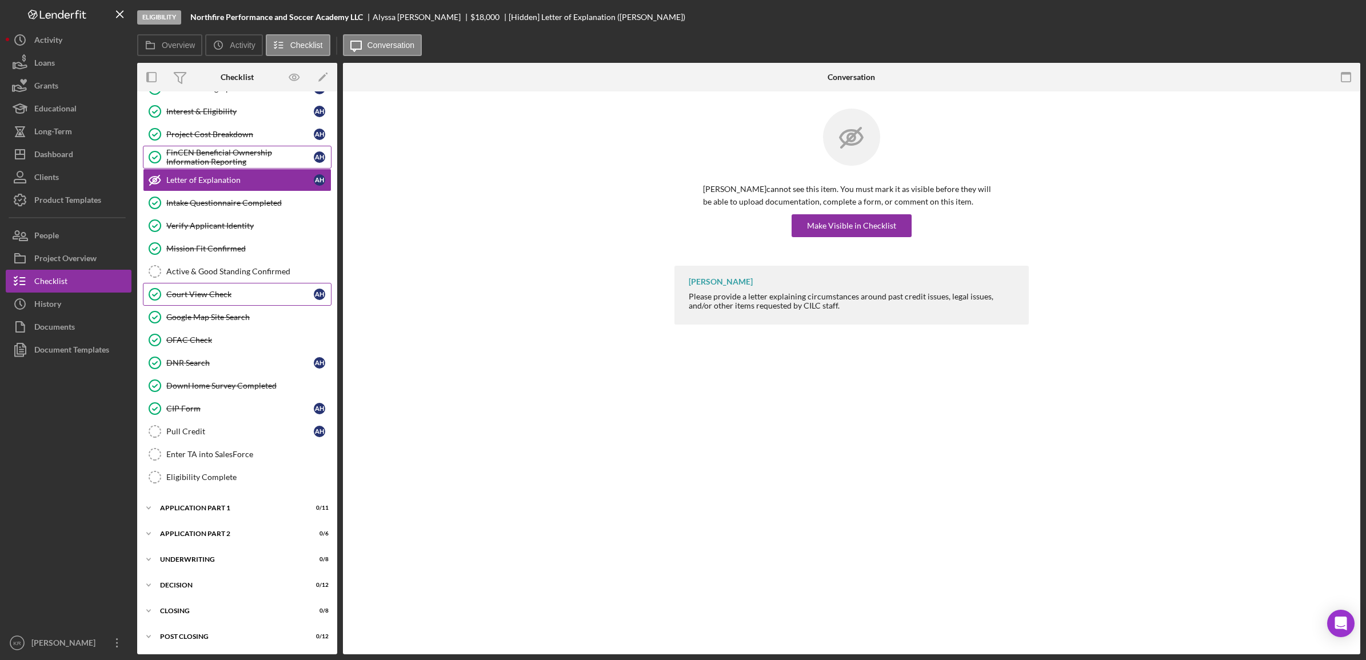
scroll to position [141, 0]
click at [249, 262] on link "Active & Good Standing Confirmed Active & Good Standing Confirmed" at bounding box center [237, 271] width 189 height 23
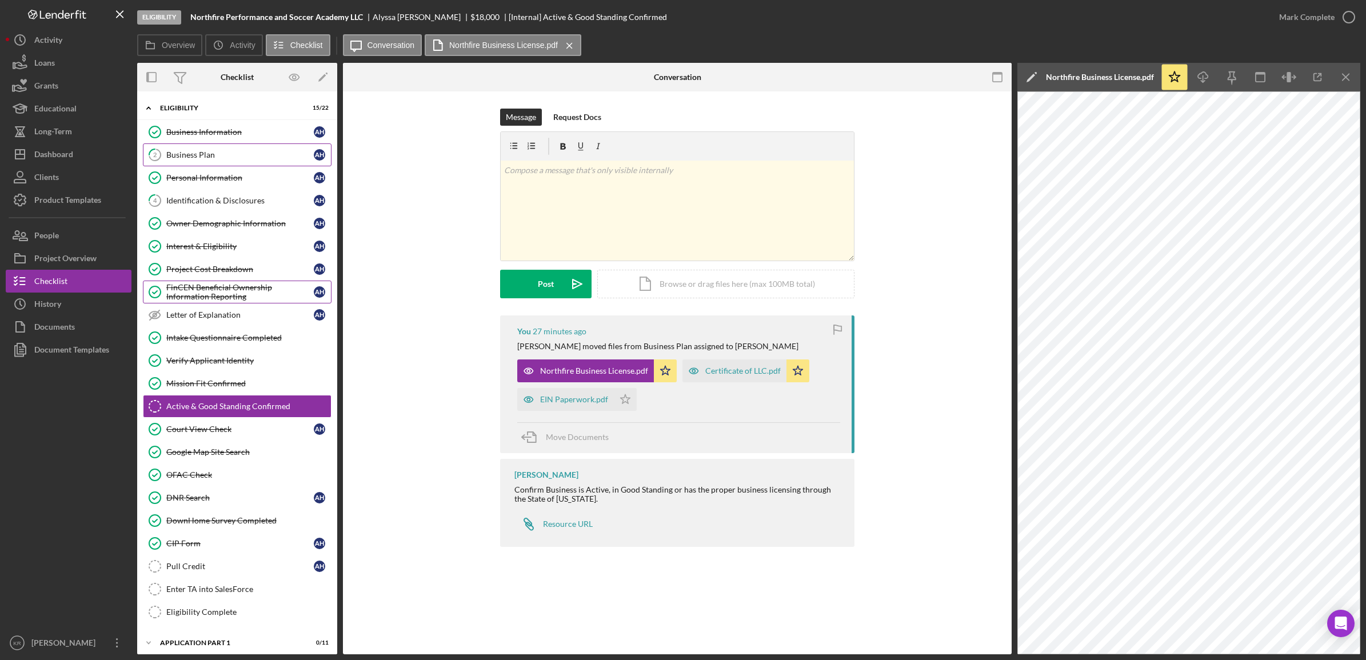
click at [209, 149] on link "2 Business Plan A H" at bounding box center [237, 154] width 189 height 23
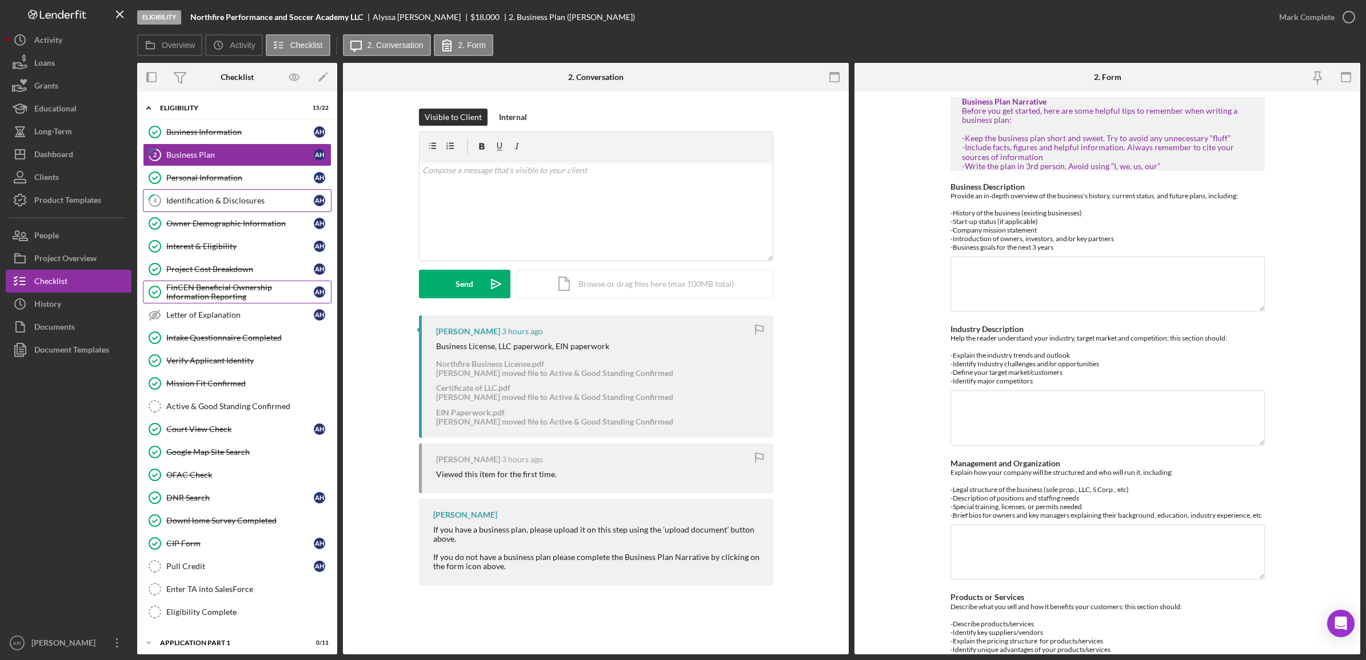
click at [231, 198] on div "Identification & Disclosures" at bounding box center [239, 200] width 147 height 9
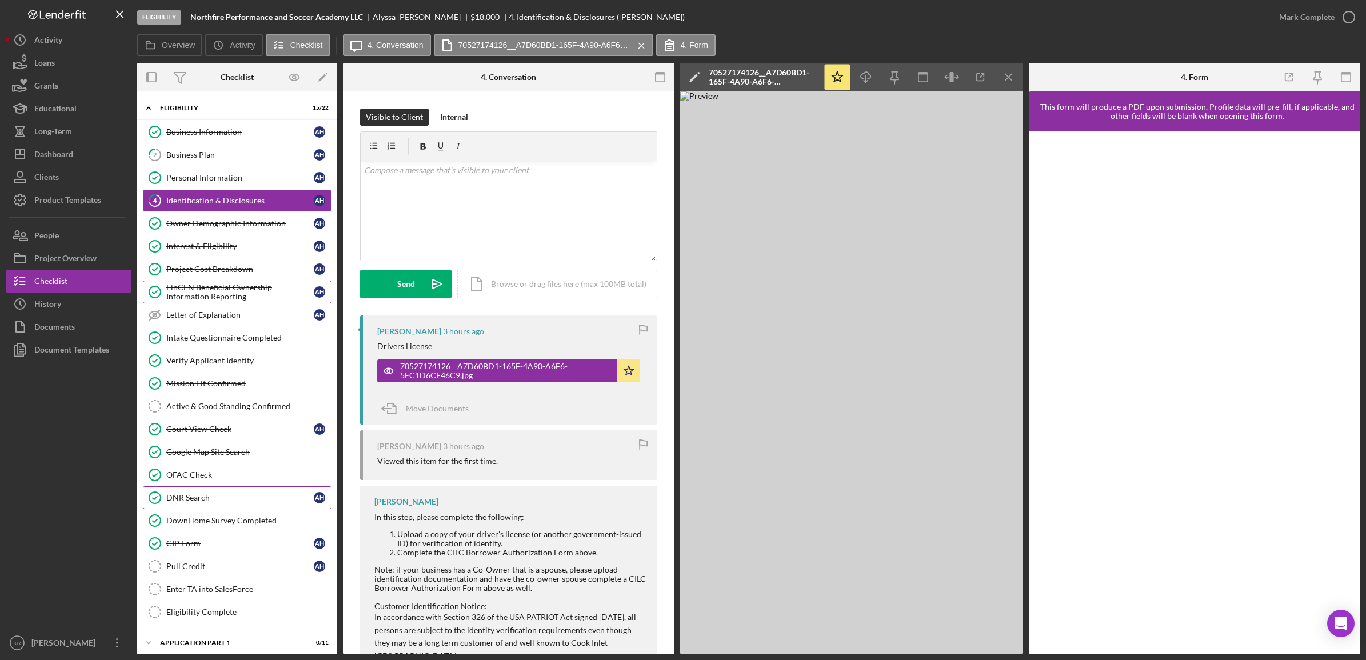
scroll to position [141, 0]
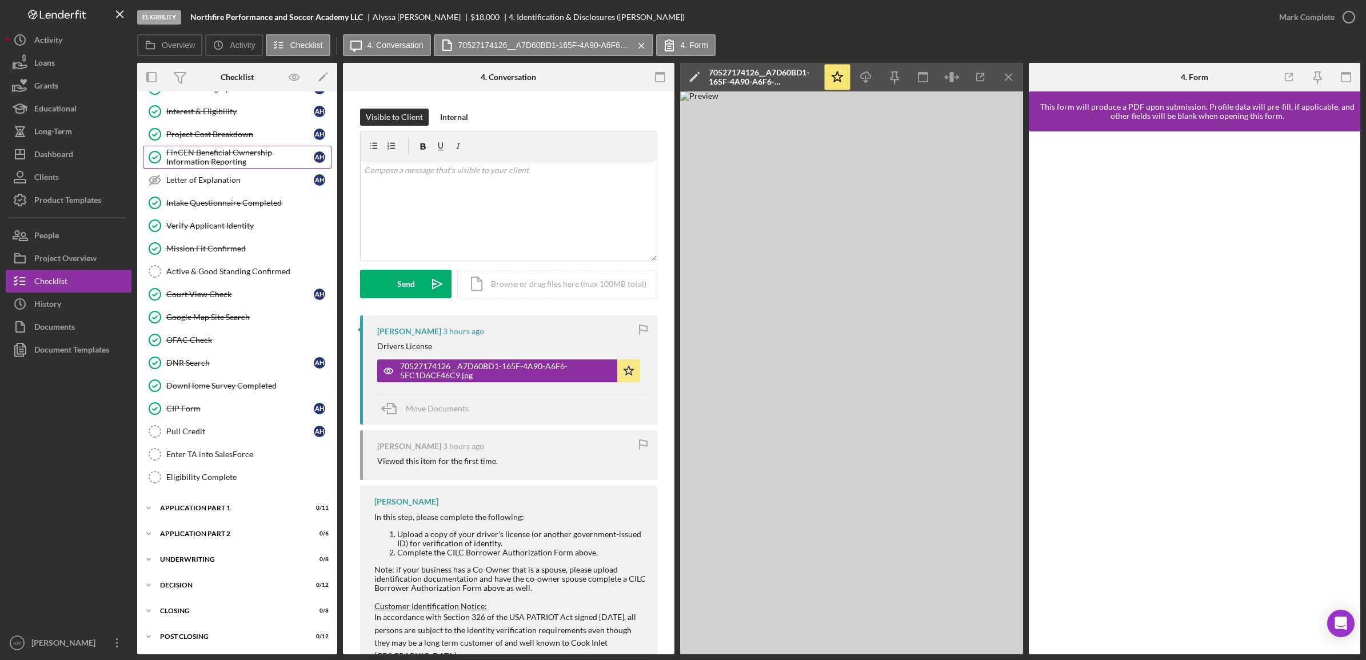
click at [1007, 69] on icon "Icon/Menu Close" at bounding box center [1009, 78] width 26 height 26
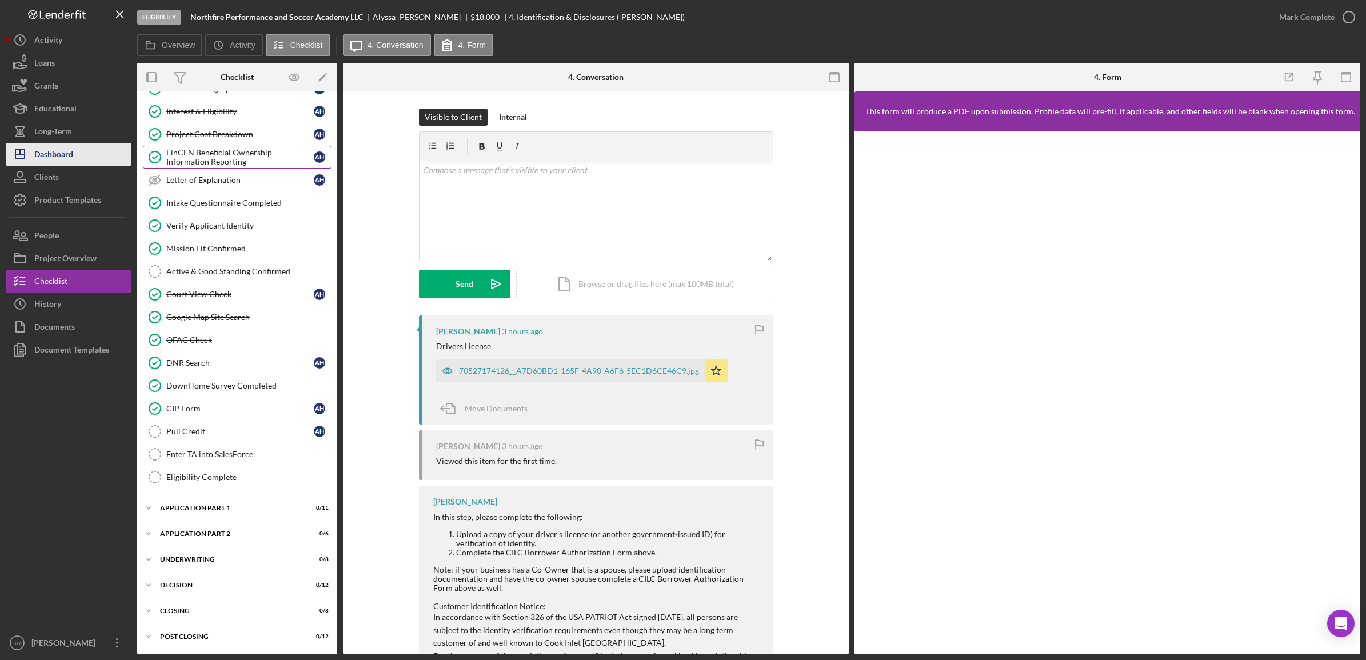
click at [44, 161] on div "Dashboard" at bounding box center [53, 156] width 39 height 26
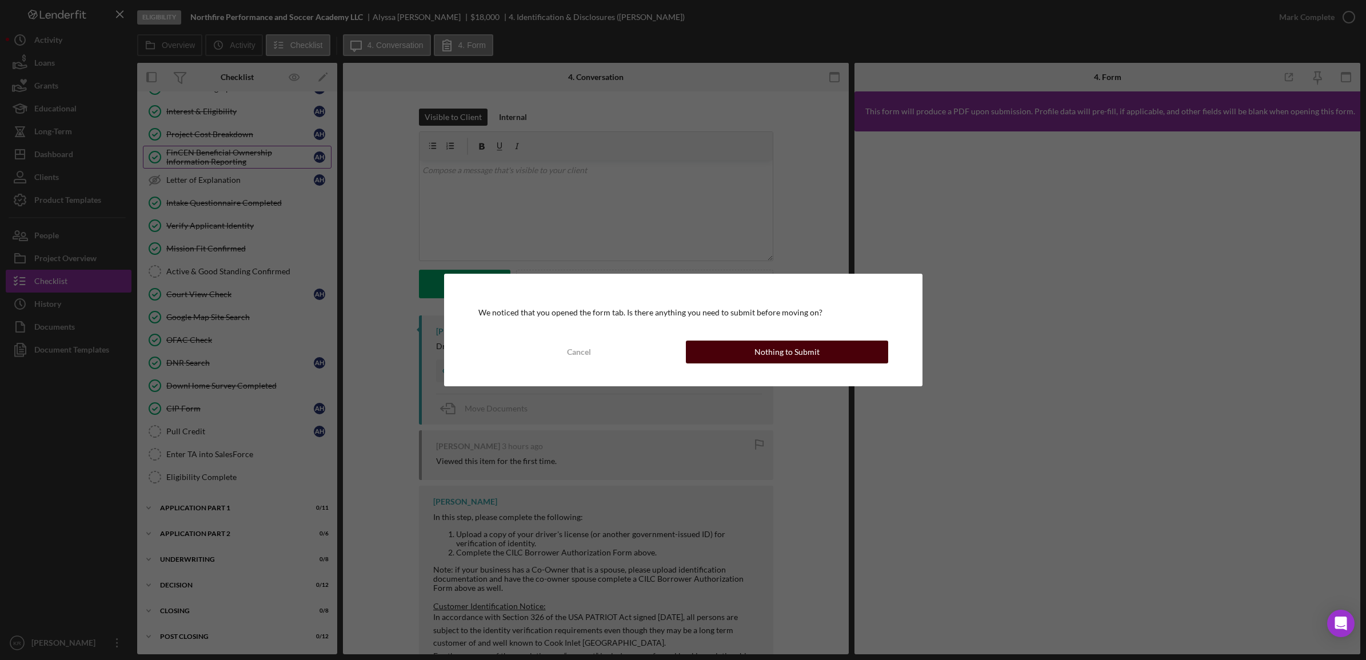
click at [783, 350] on div "Nothing to Submit" at bounding box center [786, 352] width 65 height 23
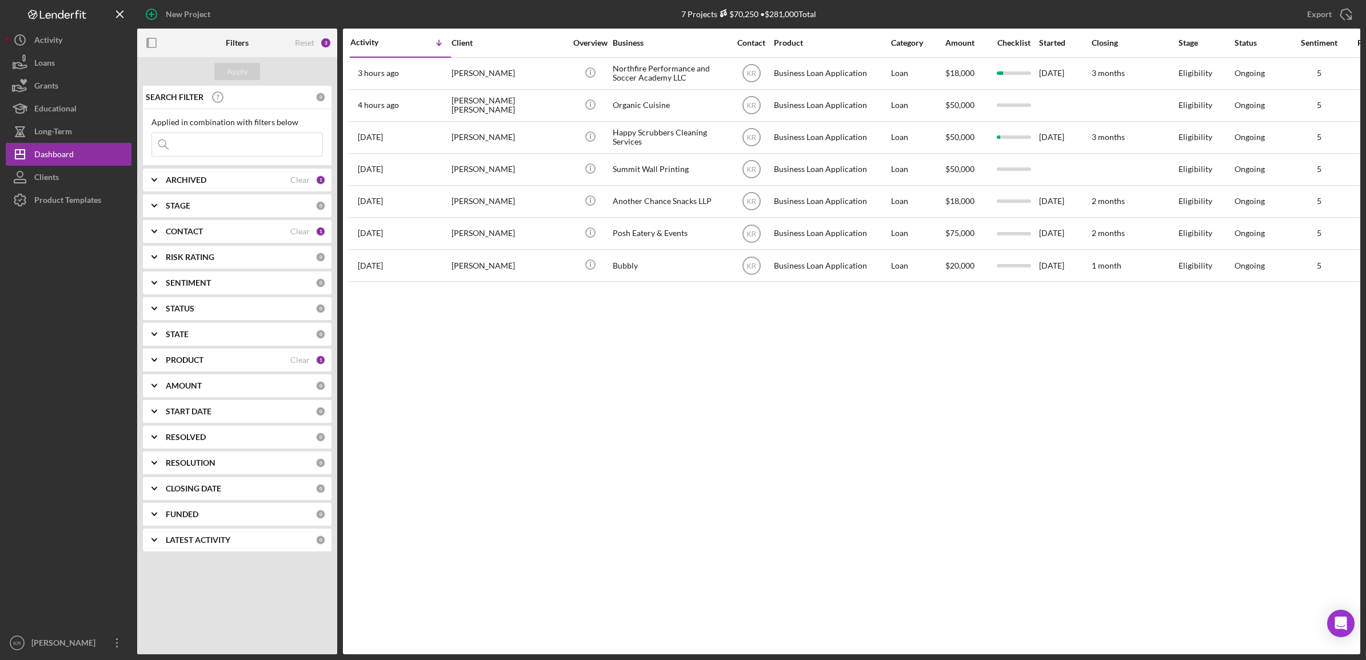
click at [37, 344] on div at bounding box center [69, 421] width 126 height 420
click at [70, 150] on div "Dashboard" at bounding box center [53, 156] width 39 height 26
click at [80, 43] on button "Icon/History Activity" at bounding box center [69, 40] width 126 height 23
